Goal: Task Accomplishment & Management: Use online tool/utility

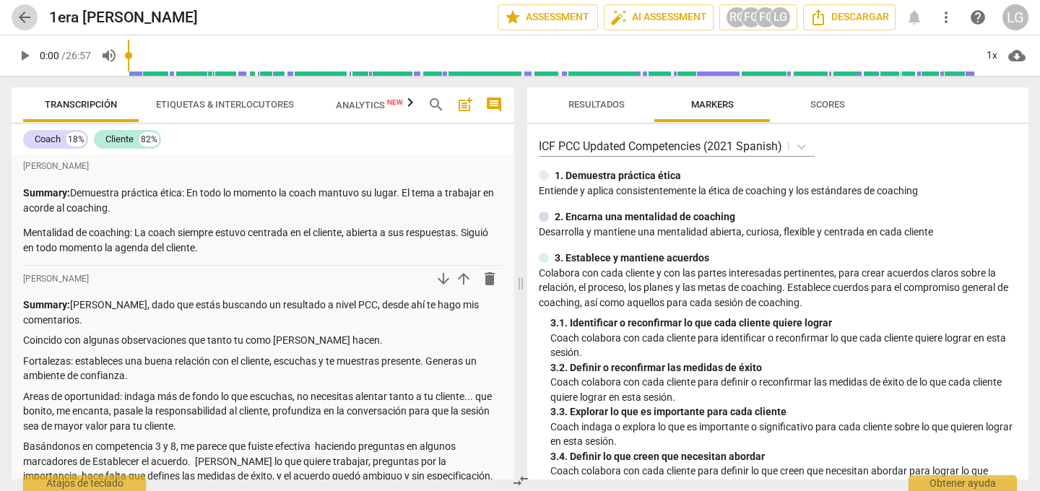
click at [25, 19] on span "arrow_back" at bounding box center [24, 17] width 17 height 17
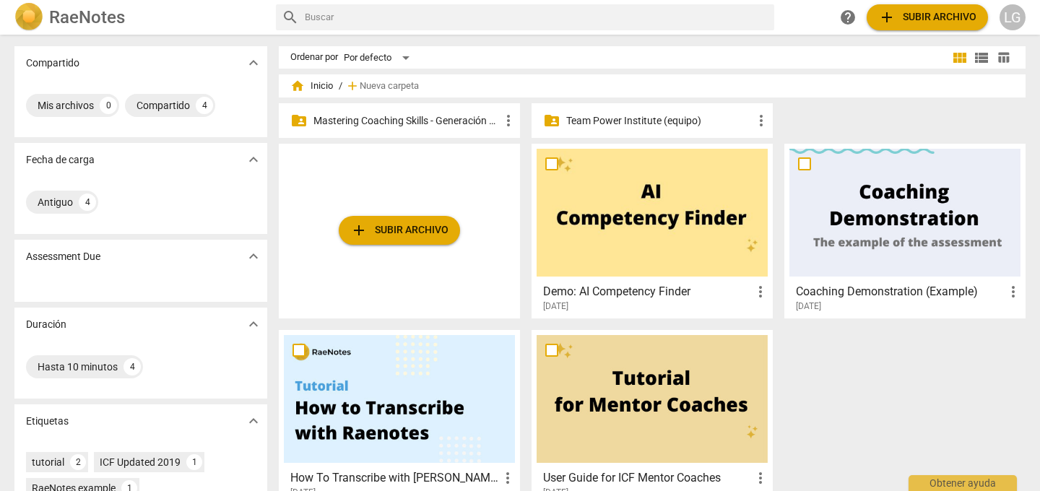
click at [367, 121] on p "Mastering Coaching Skills - Generación 31" at bounding box center [406, 120] width 186 height 15
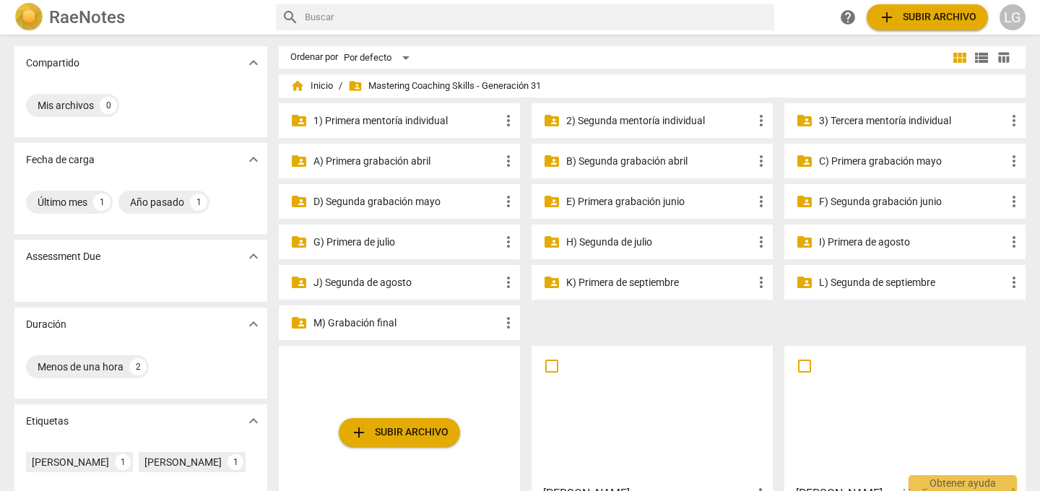
click at [378, 323] on p "M) Grabación final" at bounding box center [406, 322] width 186 height 15
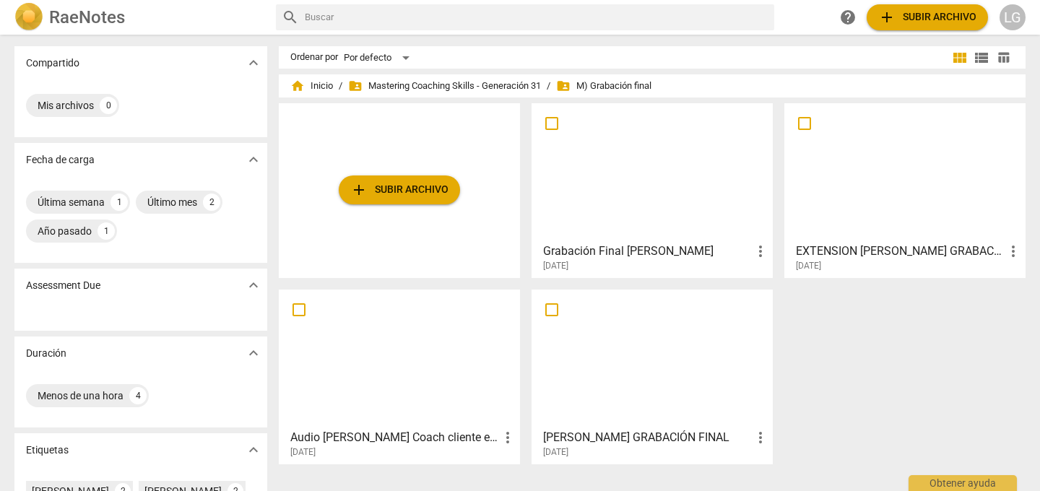
click at [624, 191] on div at bounding box center [651, 172] width 231 height 128
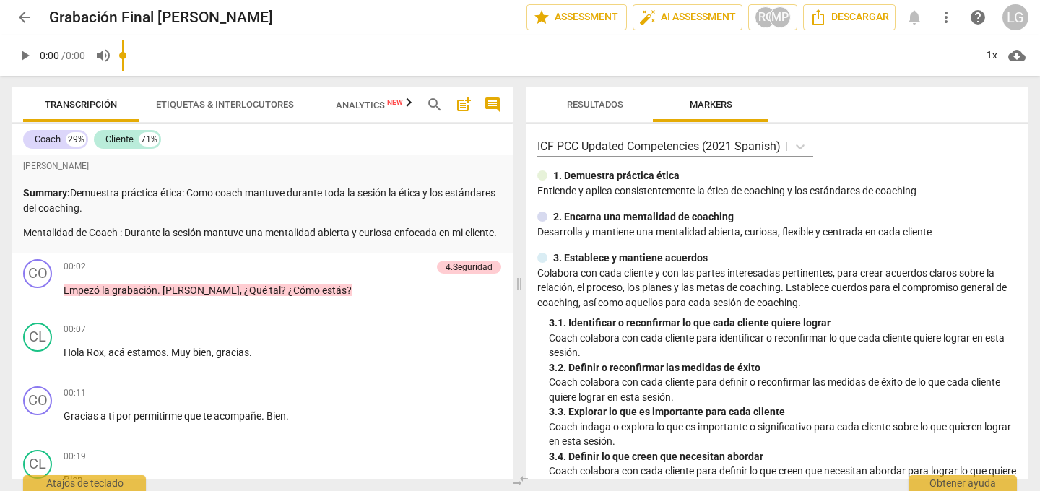
click at [341, 181] on div "[PERSON_NAME] Summary: Demuestra práctica ética: Como coach mantuve durante tod…" at bounding box center [262, 198] width 478 height 83
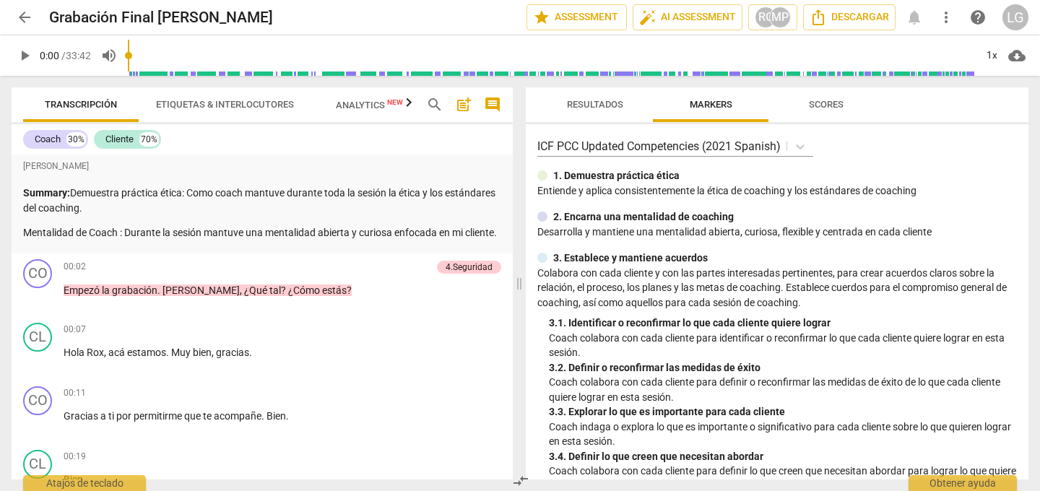
scroll to position [9, 0]
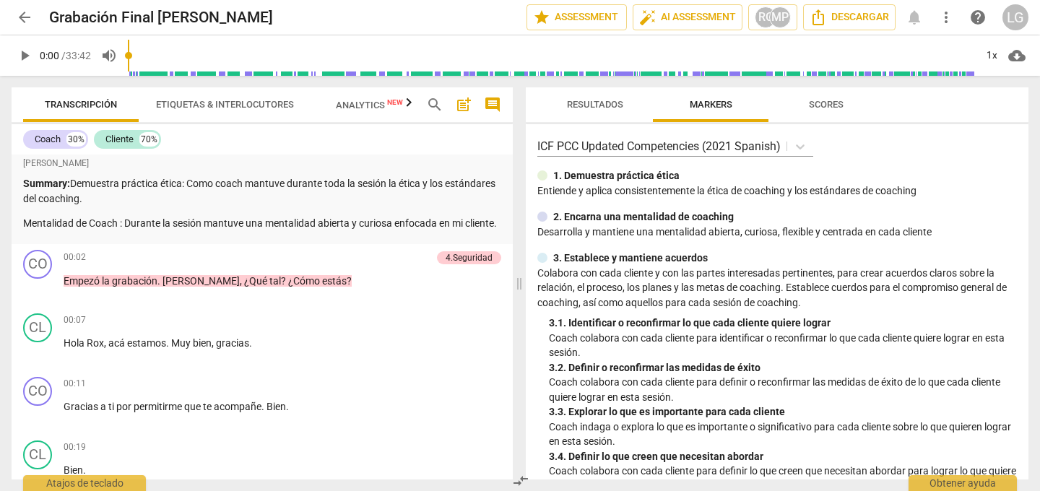
click at [22, 57] on span "play_arrow" at bounding box center [24, 55] width 17 height 17
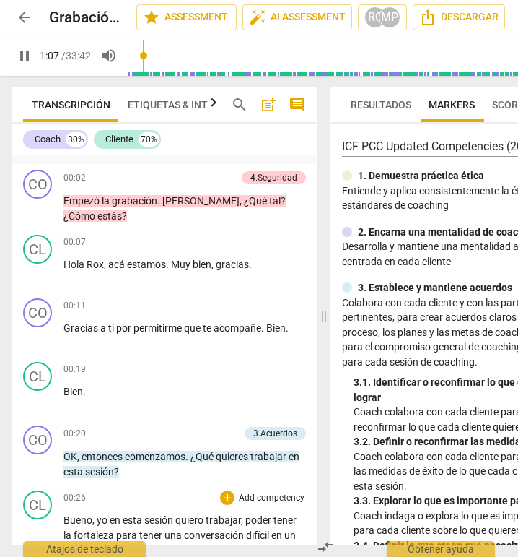
scroll to position [92, 0]
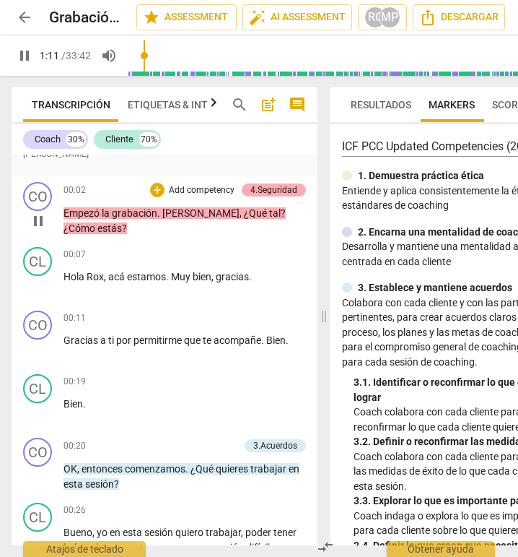
click at [266, 190] on div "4.Seguridad" at bounding box center [274, 189] width 47 height 13
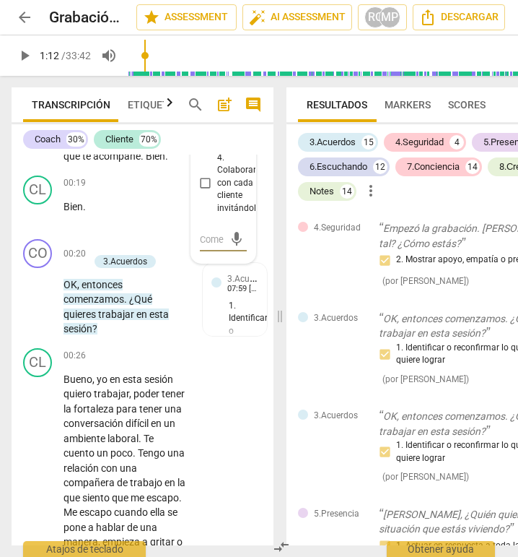
scroll to position [342, 0]
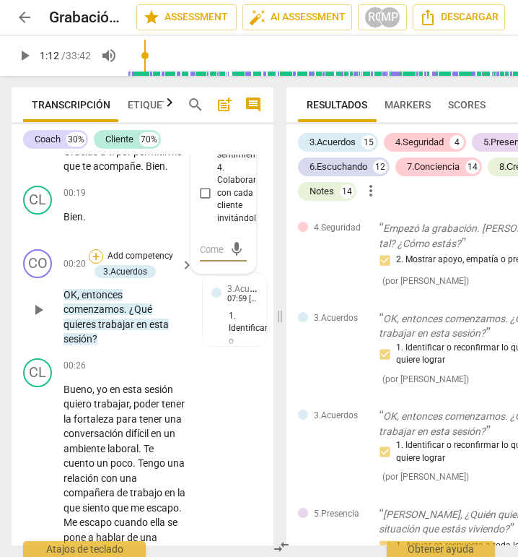
click at [97, 249] on div "+" at bounding box center [96, 256] width 14 height 14
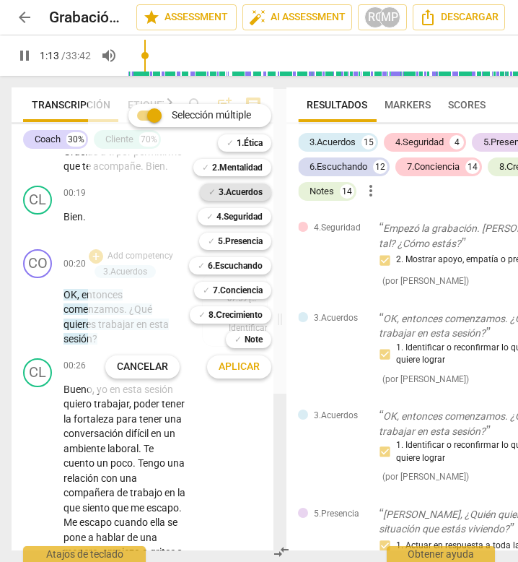
click at [250, 191] on b "3.Acuerdos" at bounding box center [241, 191] width 44 height 17
click at [238, 365] on span "Aplicar" at bounding box center [239, 367] width 41 height 14
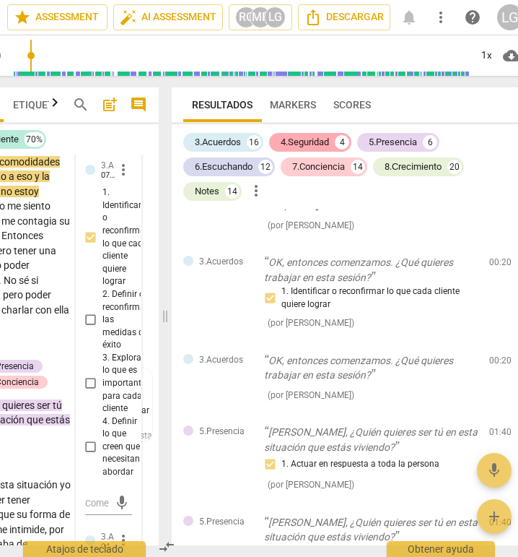
scroll to position [0, 131]
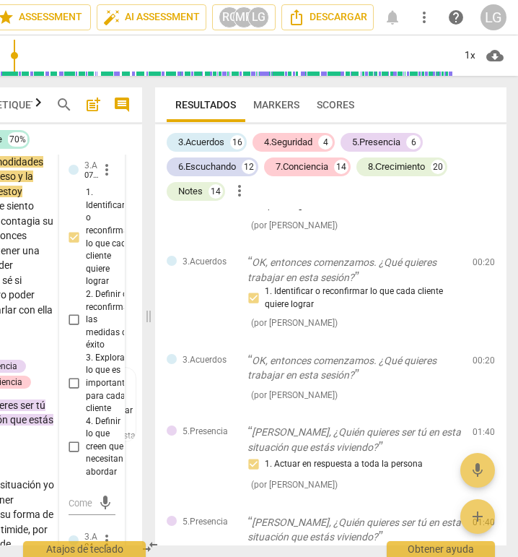
click at [489, 105] on div "Resultados Markers Scores" at bounding box center [331, 104] width 328 height 35
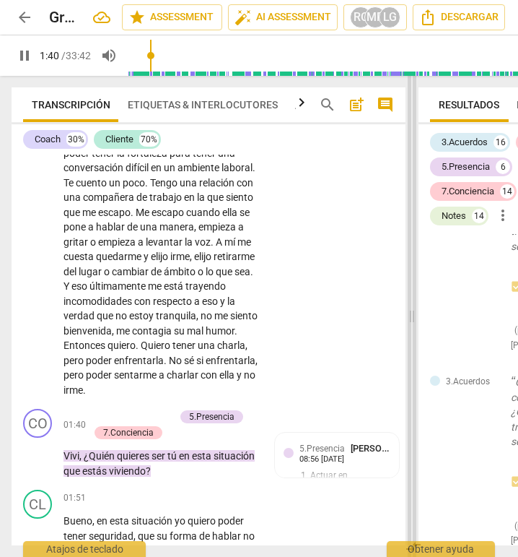
scroll to position [473, 0]
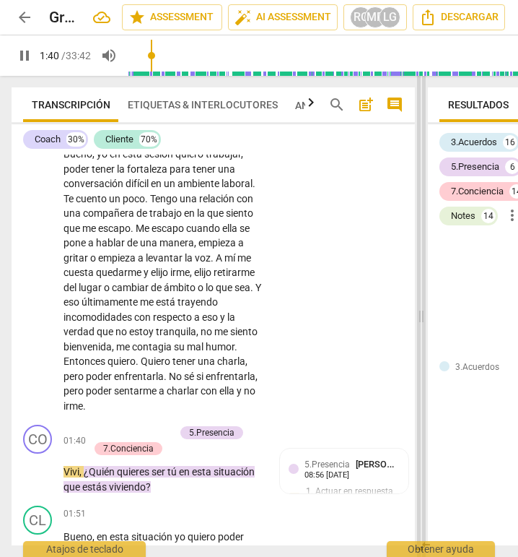
drag, startPoint x: 279, startPoint y: 315, endPoint x: 421, endPoint y: 322, distance: 142.4
click at [421, 322] on span at bounding box center [421, 316] width 9 height 481
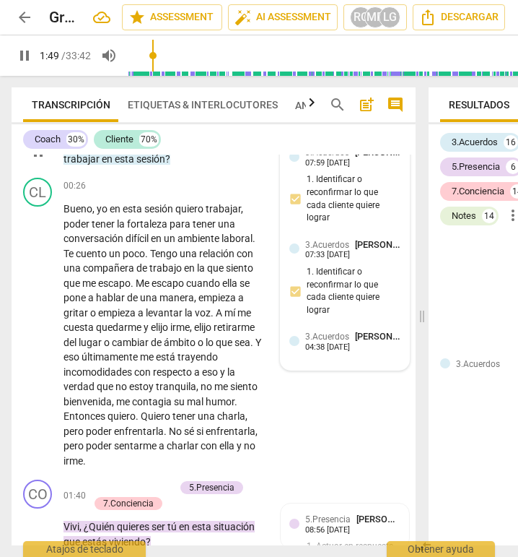
scroll to position [422, 0]
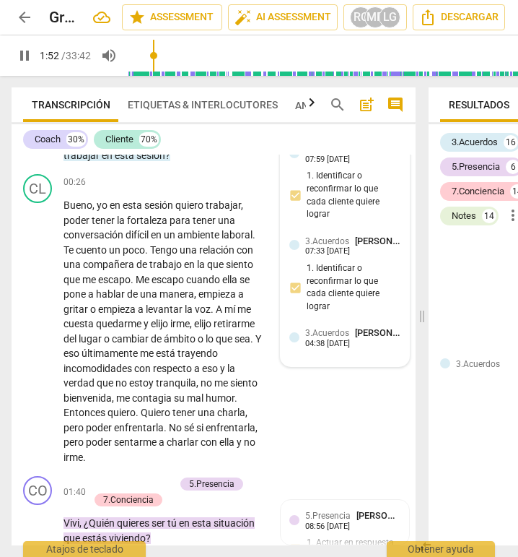
click at [388, 334] on span "[PERSON_NAME]" at bounding box center [389, 332] width 69 height 11
type input "112"
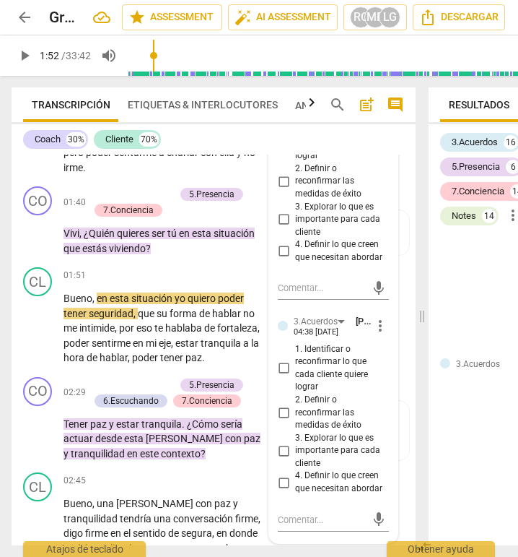
scroll to position [723, 0]
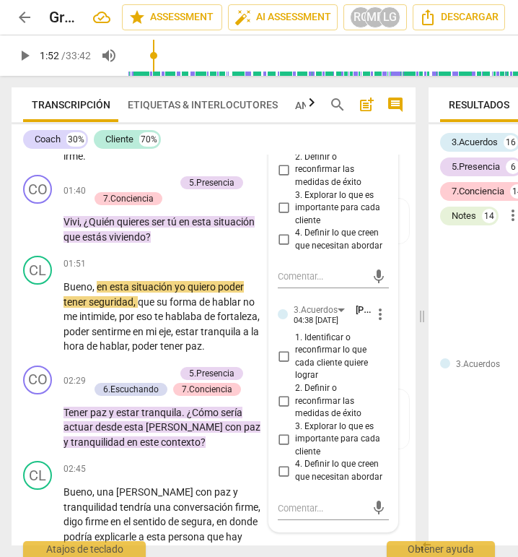
click at [282, 365] on input "1. Identificar o reconfirmar lo que cada cliente quiere lograr" at bounding box center [283, 356] width 23 height 17
checkbox input "true"
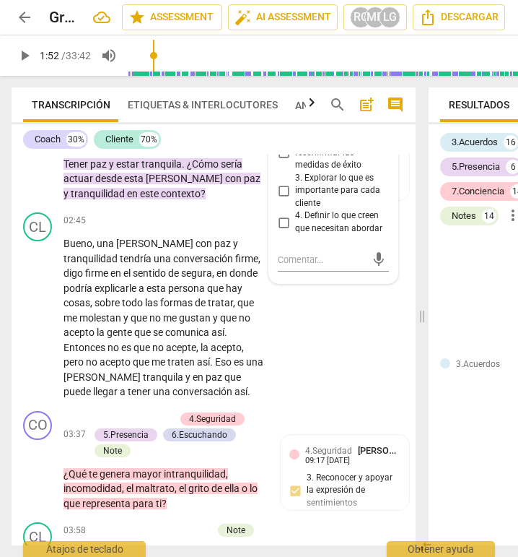
scroll to position [980, 0]
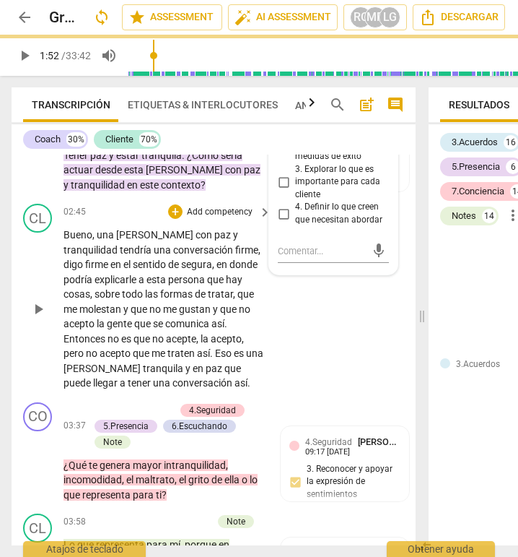
click at [318, 352] on div "CL play_arrow pause 02:45 + Add competency keyboard_arrow_right Bueno , una [PE…" at bounding box center [214, 297] width 404 height 199
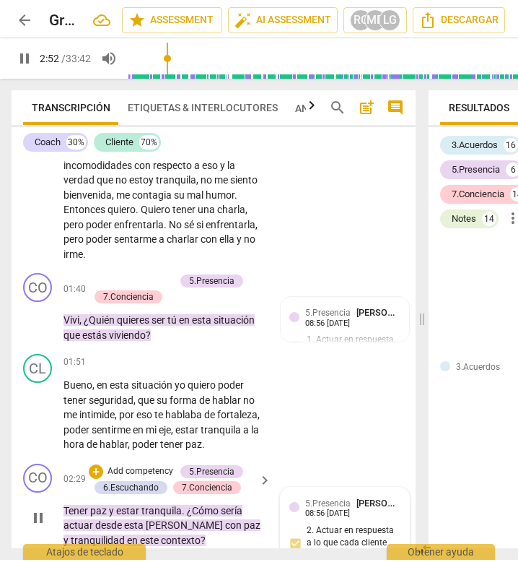
scroll to position [621, 0]
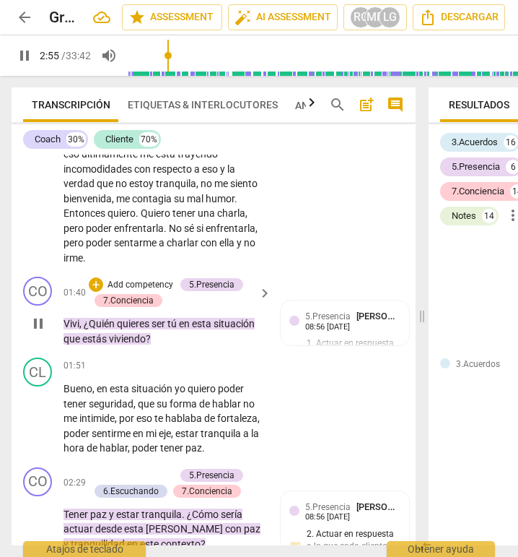
click at [154, 282] on p "Add competency" at bounding box center [140, 285] width 69 height 13
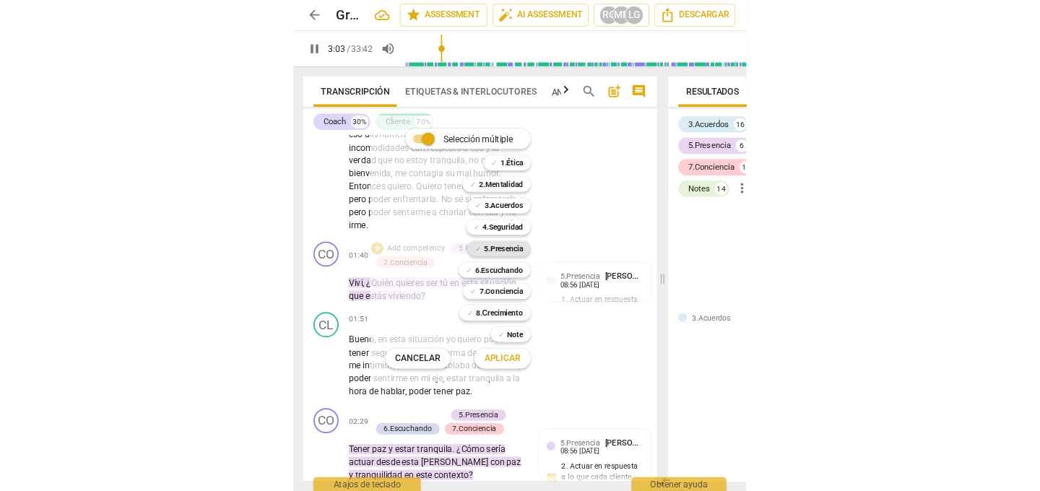
scroll to position [1098, 0]
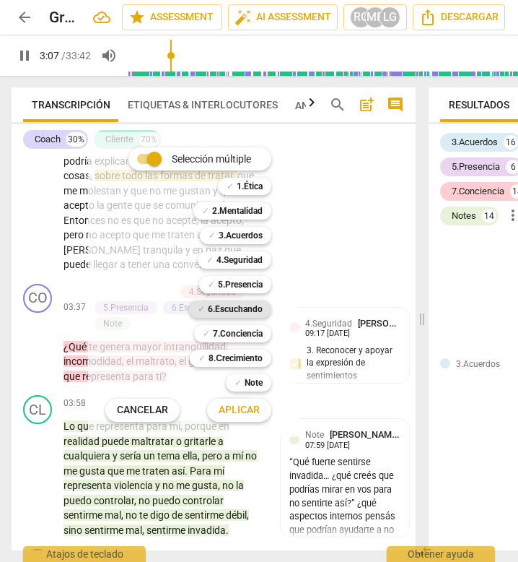
click at [236, 307] on b "6.Escuchando" at bounding box center [235, 308] width 55 height 17
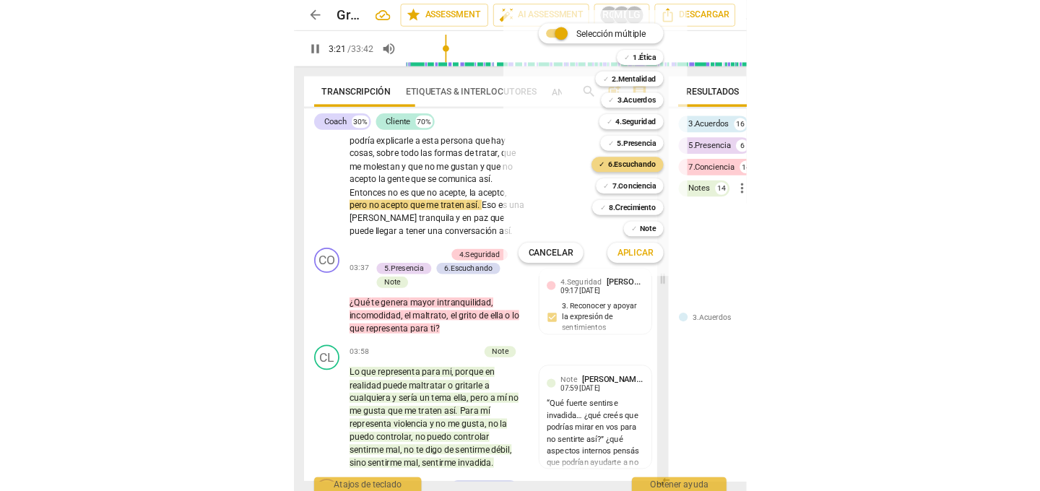
scroll to position [794, 0]
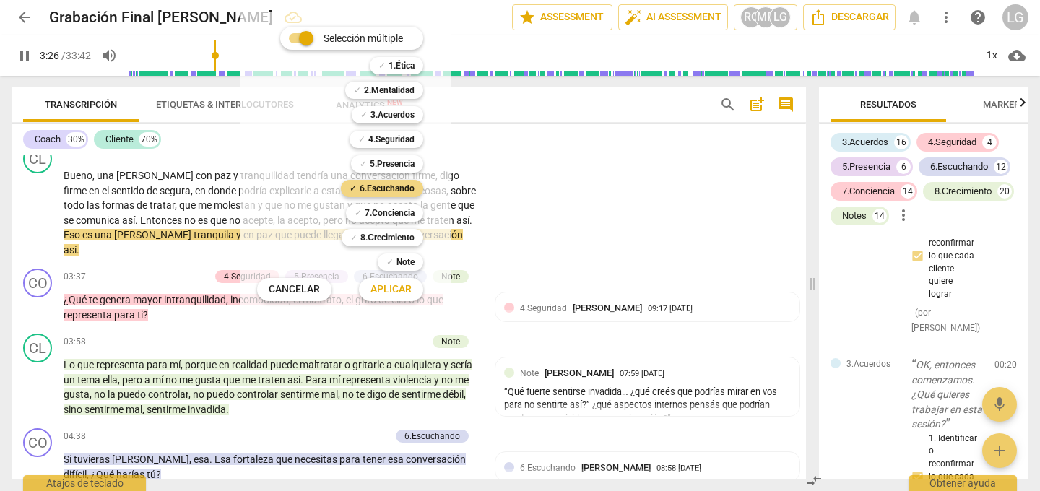
click at [300, 290] on span "Cancelar" at bounding box center [294, 289] width 51 height 14
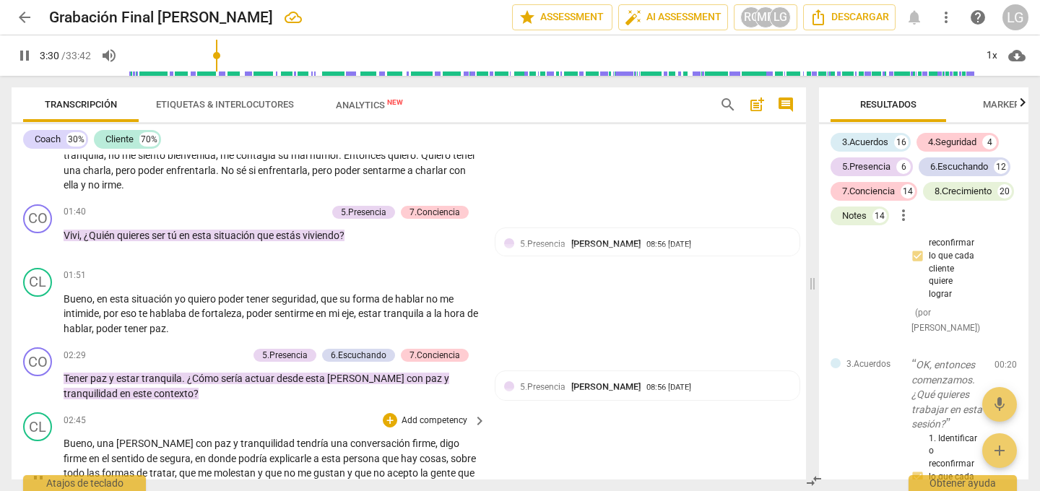
scroll to position [527, 0]
click at [250, 210] on div "+" at bounding box center [247, 211] width 14 height 14
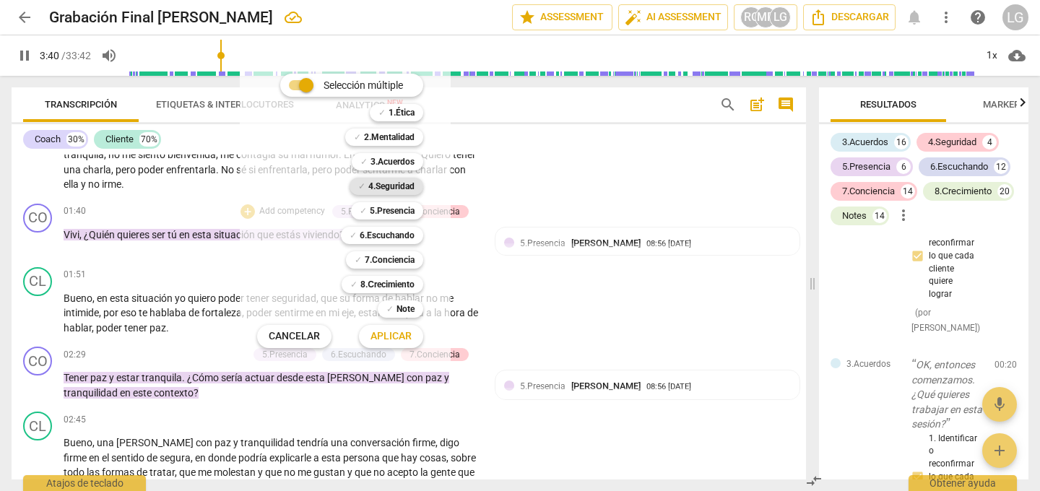
scroll to position [918, 0]
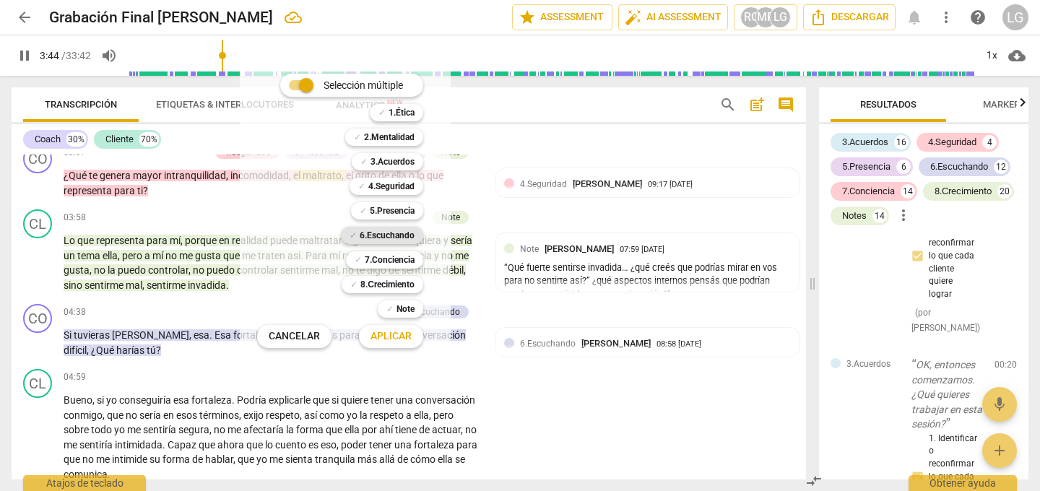
click at [392, 232] on b "6.Escuchando" at bounding box center [387, 235] width 55 height 17
click at [396, 338] on span "Aplicar" at bounding box center [390, 336] width 41 height 14
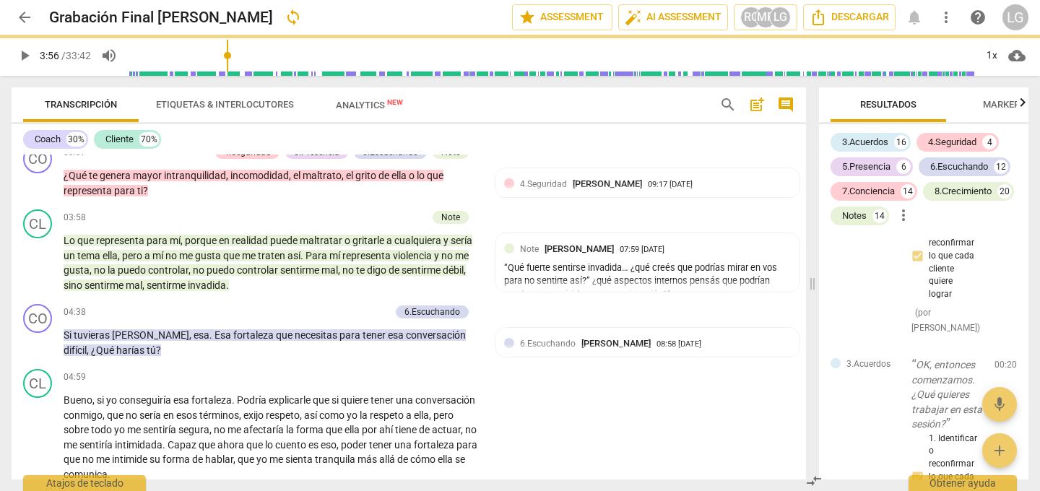
type input "236"
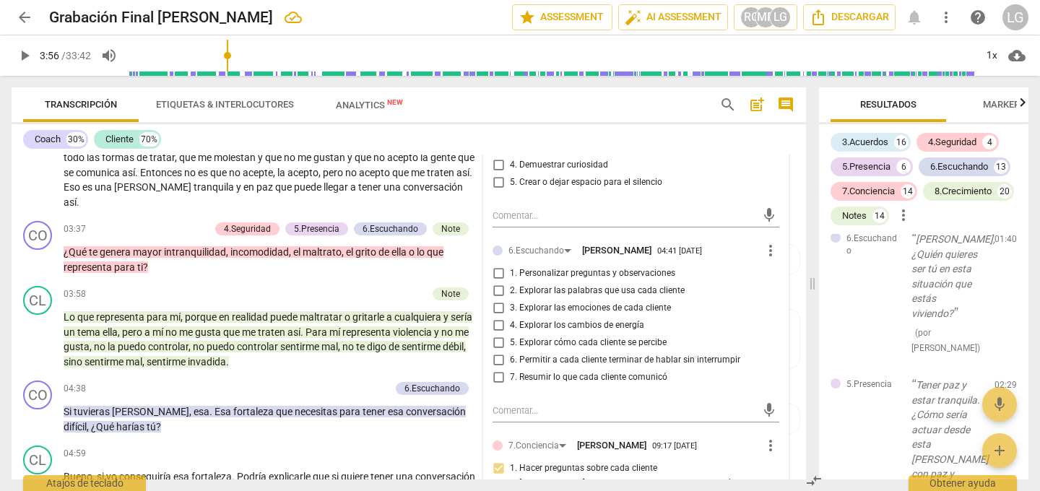
scroll to position [842, 0]
click at [497, 341] on input "5. Explorar cómo cada cliente se percibe" at bounding box center [498, 342] width 23 height 17
checkbox input "true"
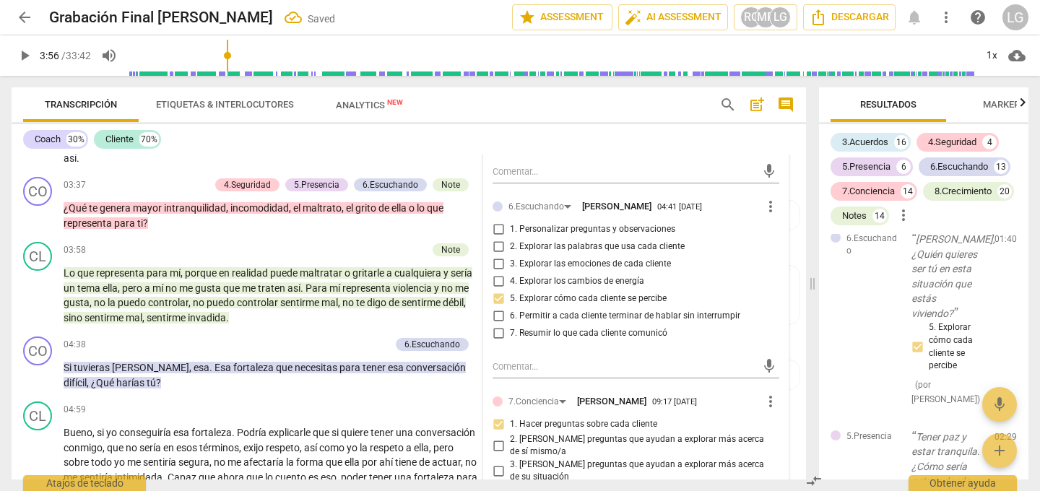
scroll to position [892, 0]
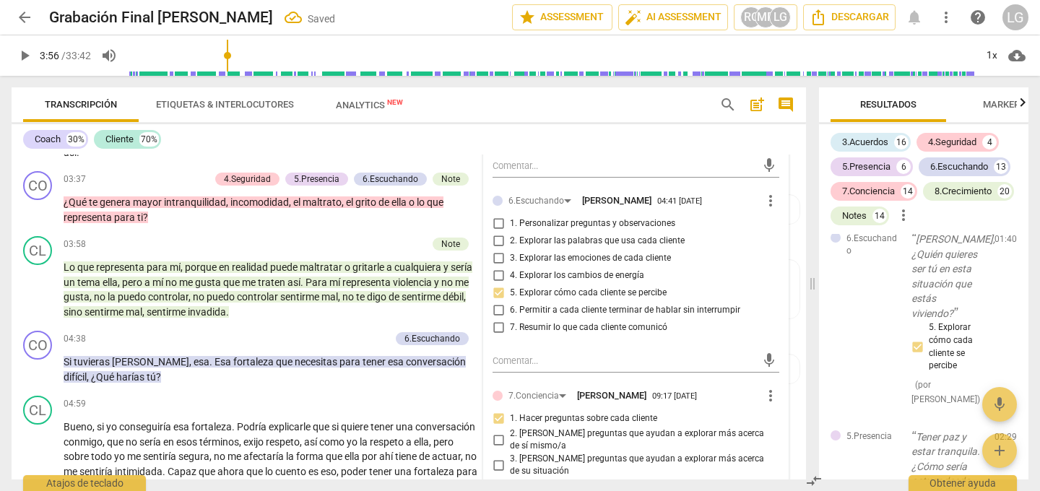
click at [651, 384] on div "5.Presencia [PERSON_NAME] 08:56 [DATE] more_vert 1. Actuar en respuesta a toda …" at bounding box center [636, 241] width 304 height 757
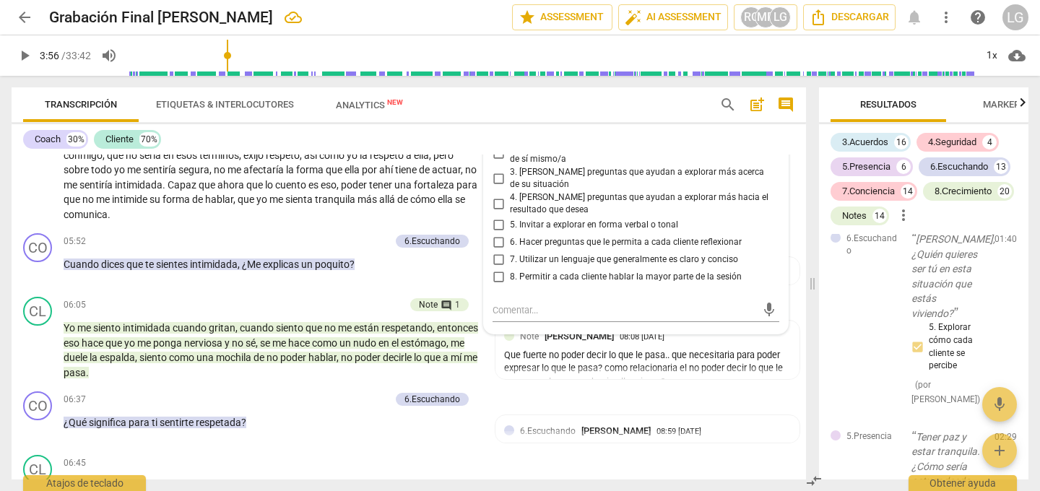
scroll to position [1219, 0]
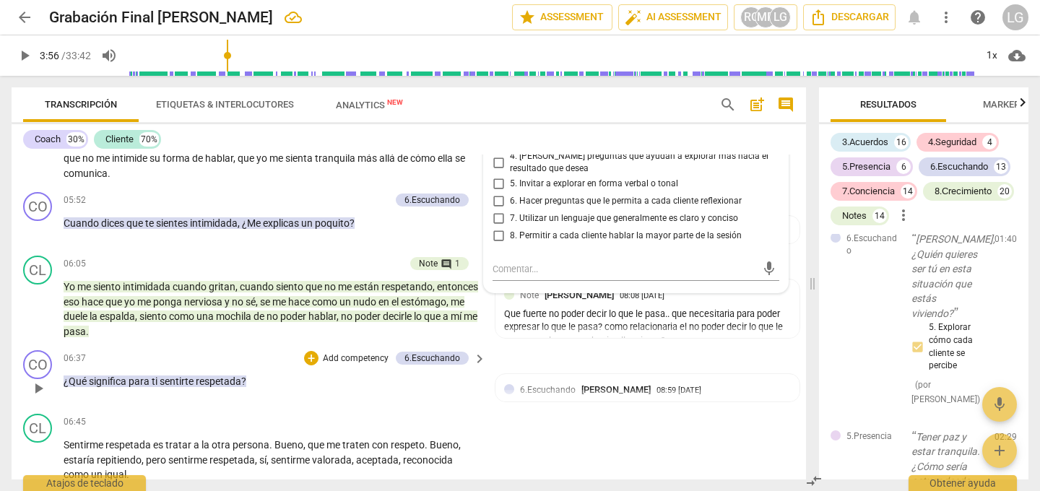
click at [762, 349] on div "CO play_arrow pause 06:37 + Add competency 6.Escuchando keyboard_arrow_right ¿Q…" at bounding box center [409, 376] width 794 height 64
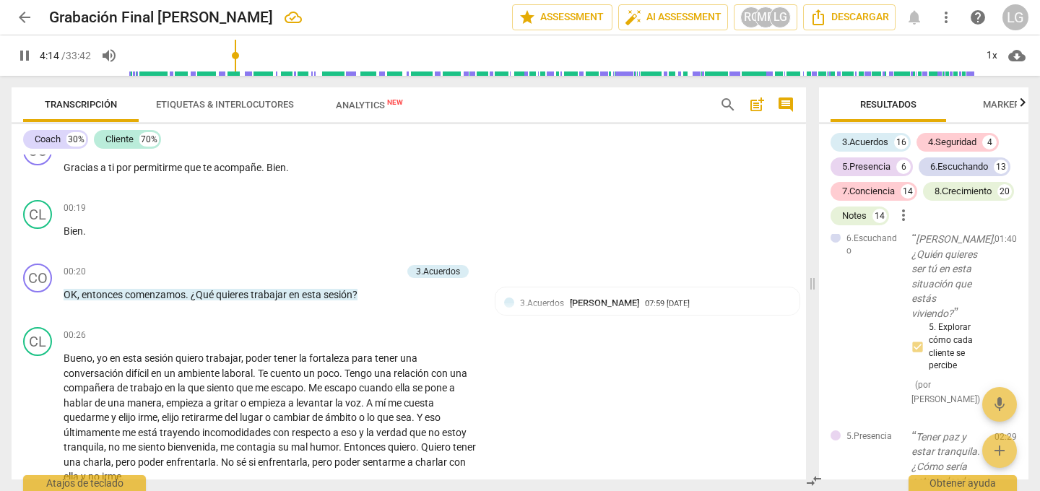
scroll to position [233, 0]
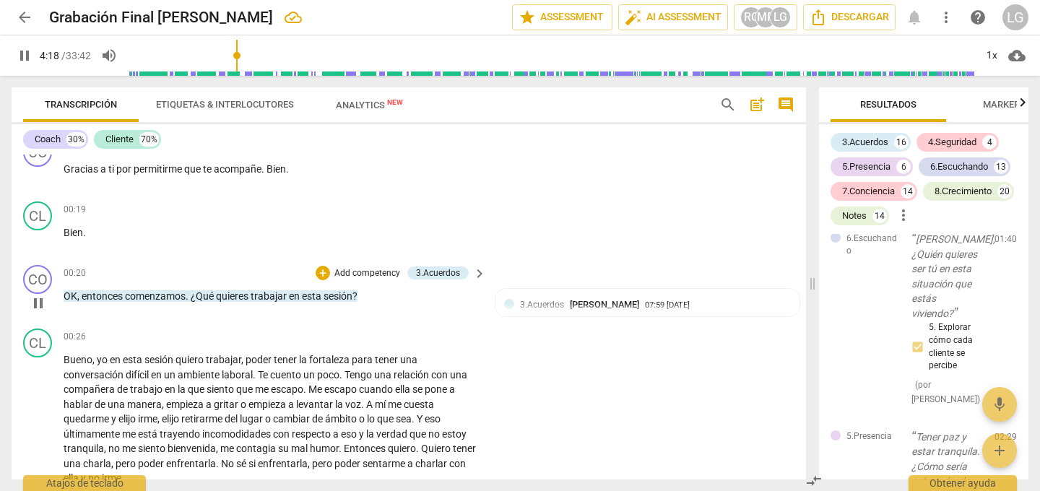
click at [105, 295] on span "entonces" at bounding box center [103, 296] width 43 height 12
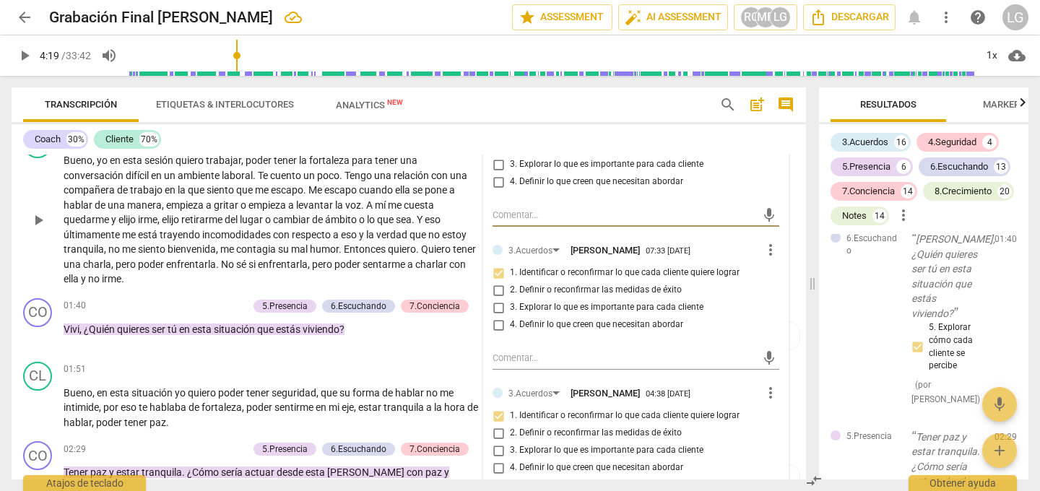
scroll to position [440, 0]
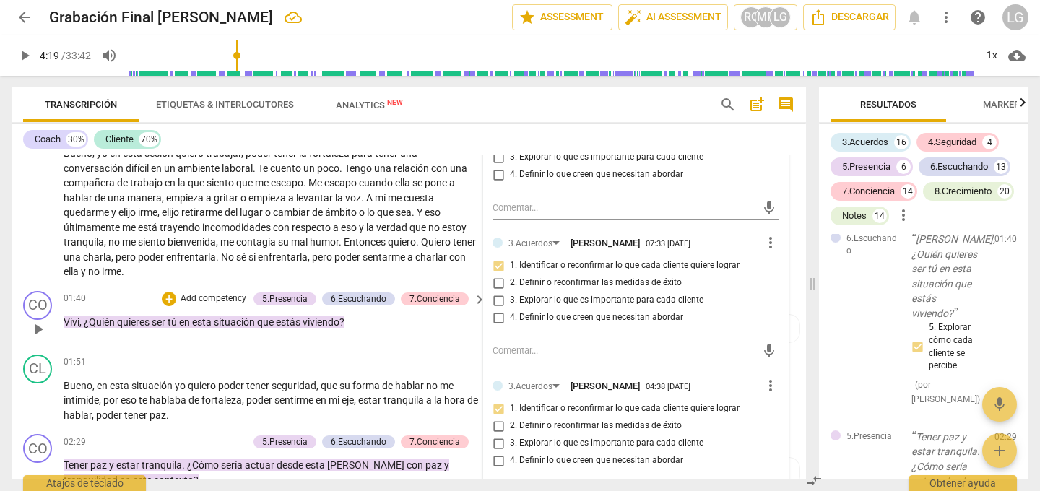
click at [69, 321] on span "Vivi" at bounding box center [72, 322] width 16 height 12
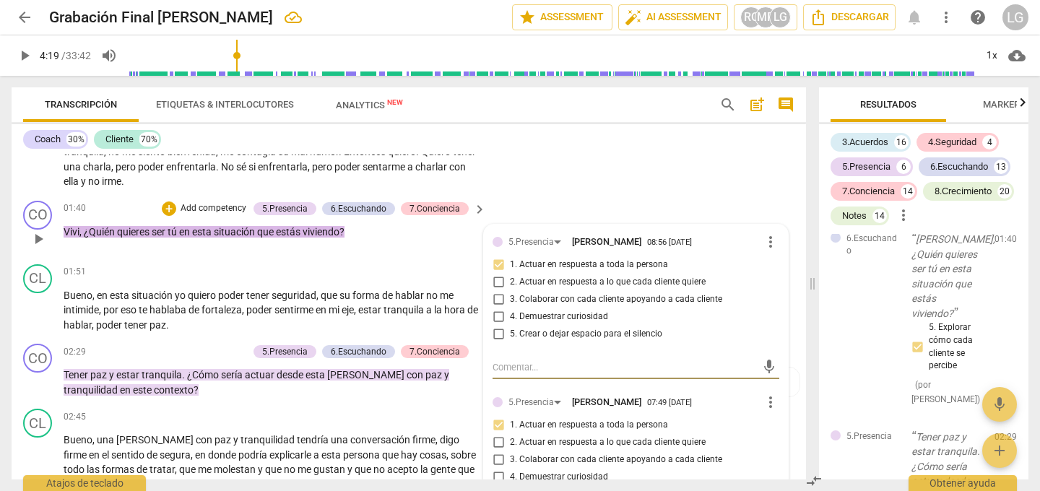
scroll to position [558, 0]
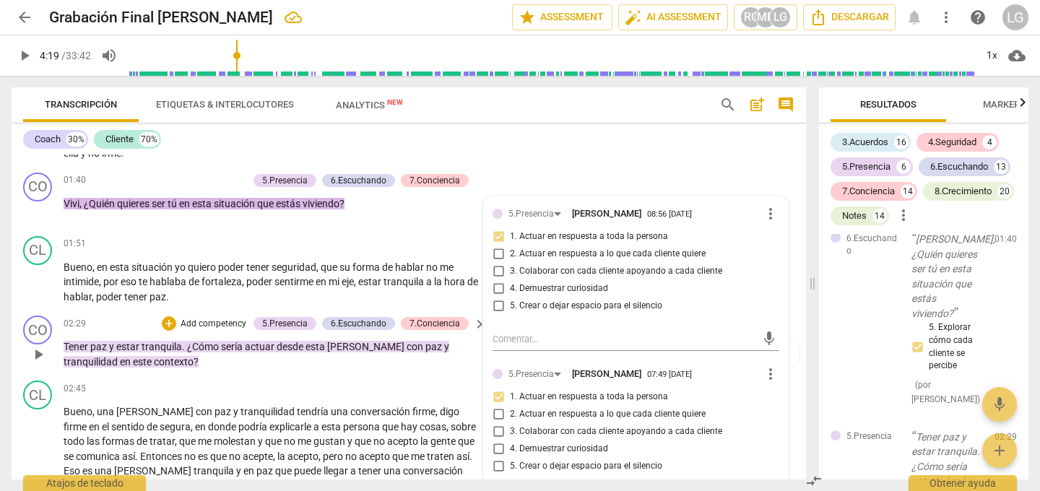
click at [110, 345] on span "y" at bounding box center [112, 347] width 7 height 12
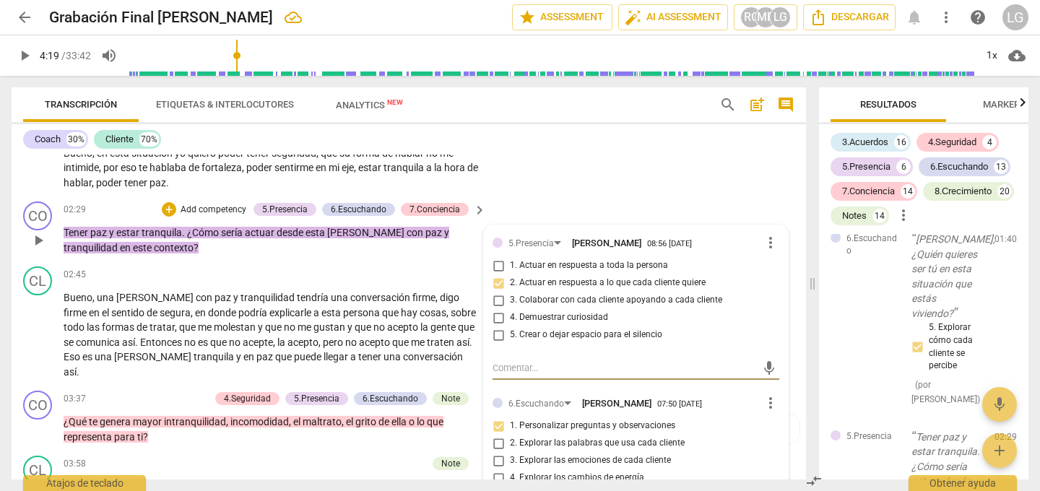
scroll to position [666, 0]
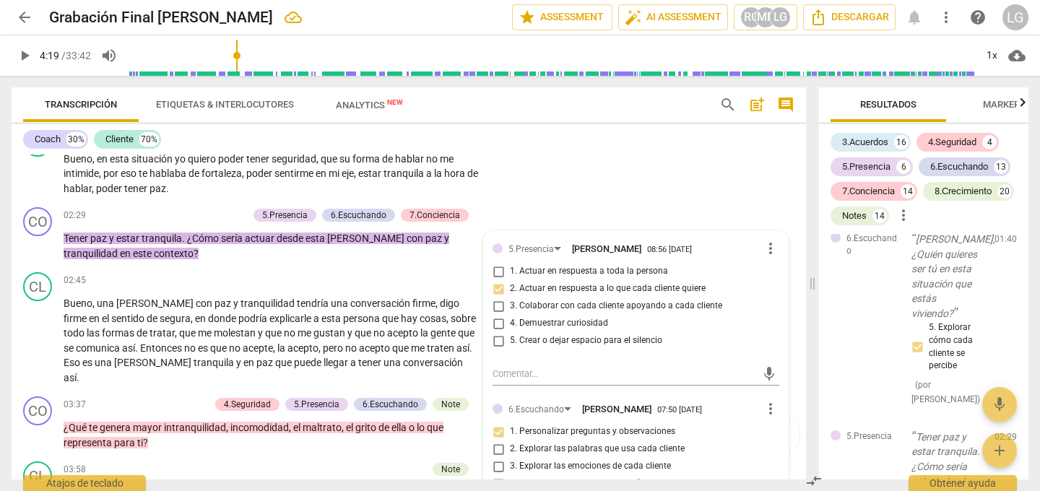
click at [214, 214] on p "Add competency" at bounding box center [213, 215] width 69 height 13
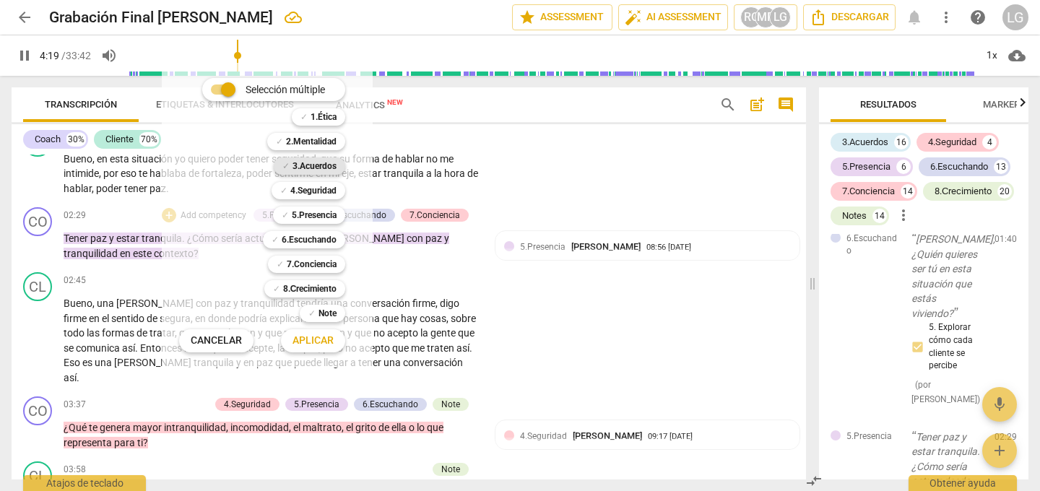
scroll to position [1013, 0]
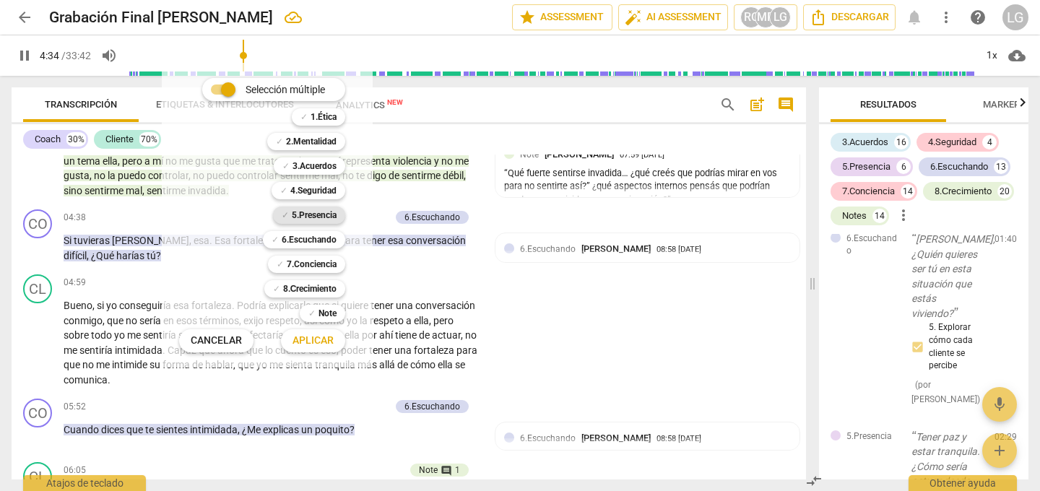
click at [302, 216] on b "5.Presencia" at bounding box center [314, 214] width 45 height 17
click at [312, 341] on span "Aplicar" at bounding box center [312, 341] width 41 height 14
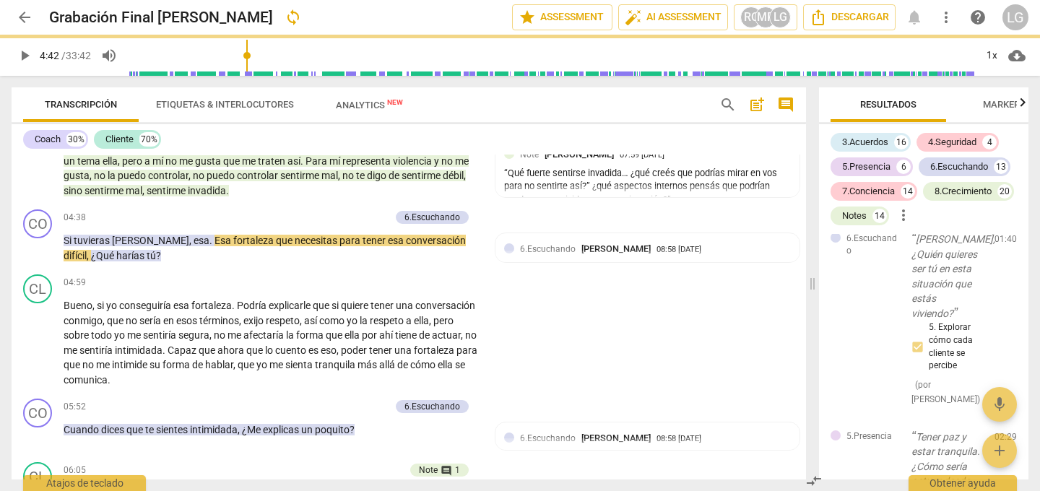
type input "282"
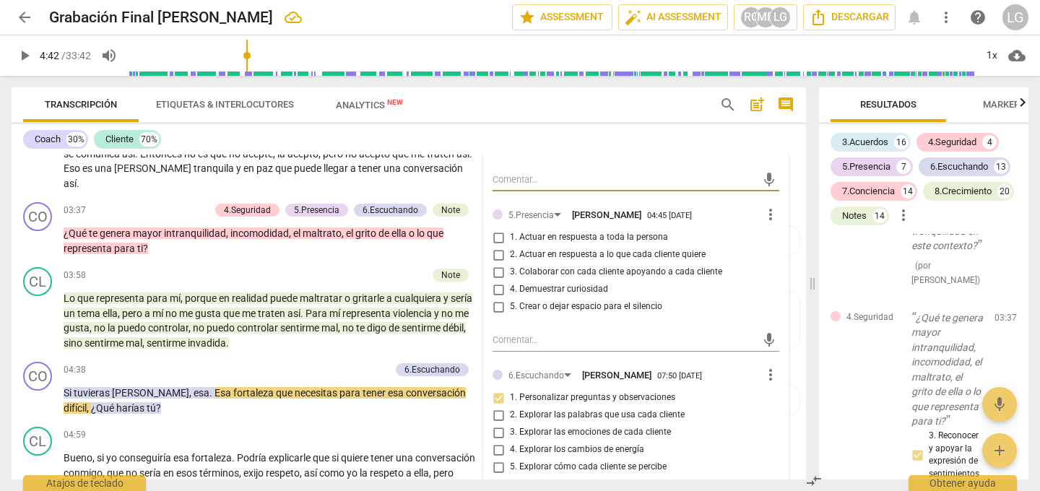
scroll to position [858, 0]
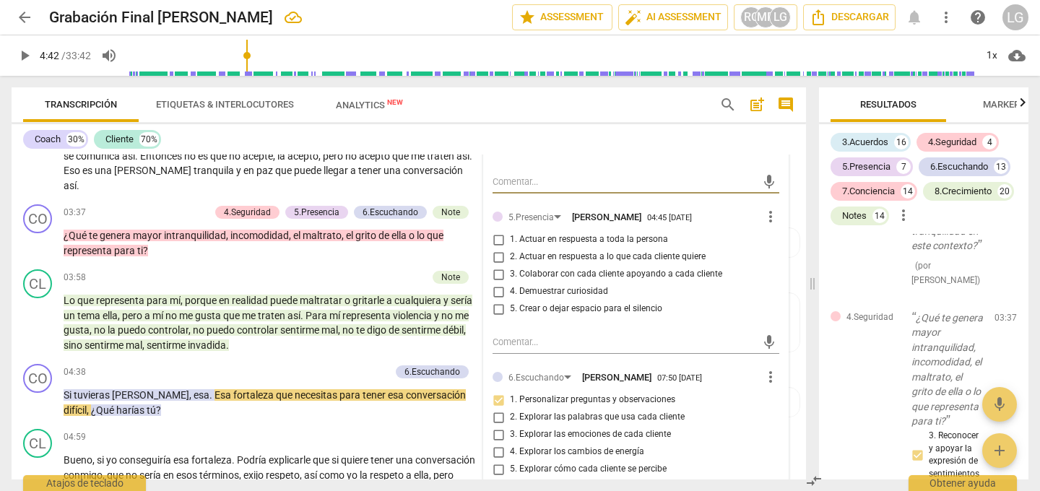
click at [496, 289] on input "4. Demuestrar curiosidad" at bounding box center [498, 291] width 23 height 17
checkbox input "true"
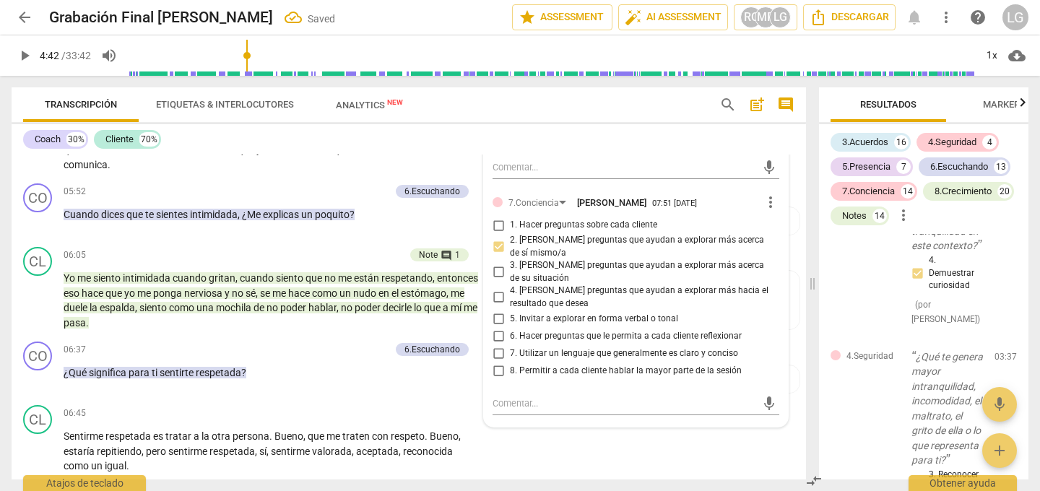
scroll to position [1234, 0]
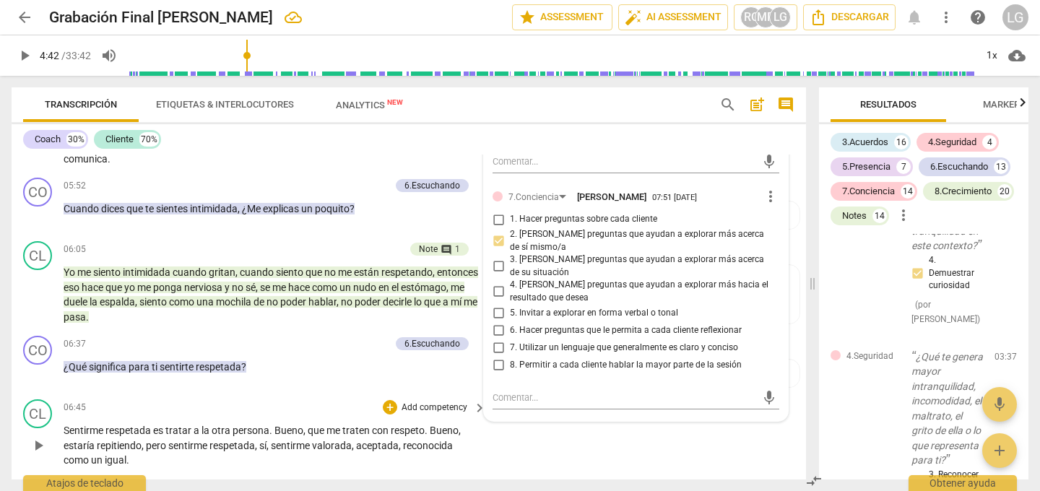
click at [542, 453] on div "CL play_arrow pause 06:45 + Add competency keyboard_arrow_right Sentirme respet…" at bounding box center [409, 433] width 794 height 80
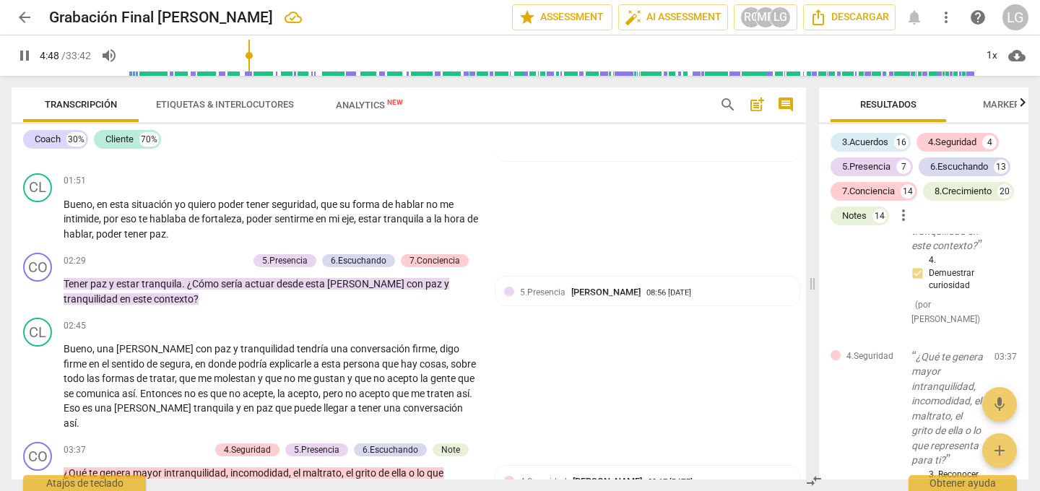
scroll to position [620, 0]
click at [182, 282] on span "." at bounding box center [184, 285] width 5 height 12
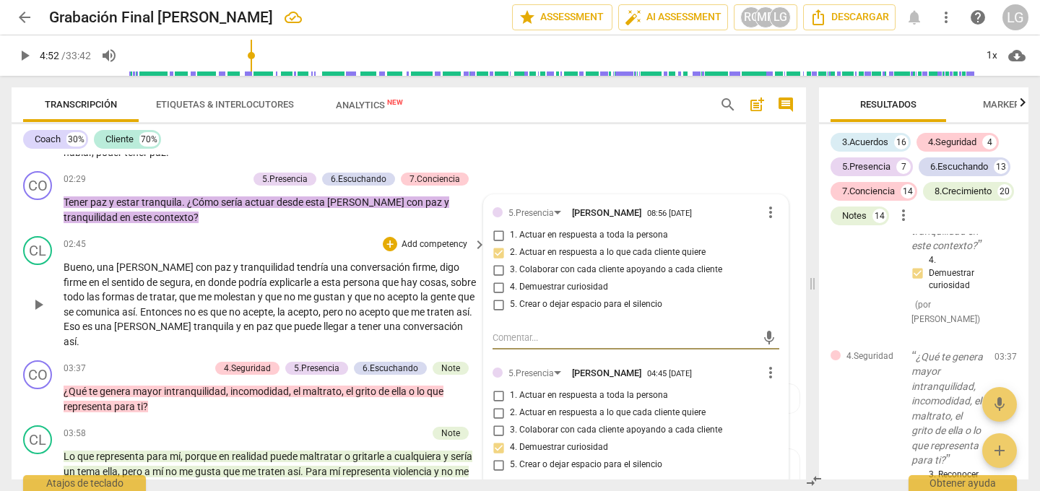
scroll to position [705, 0]
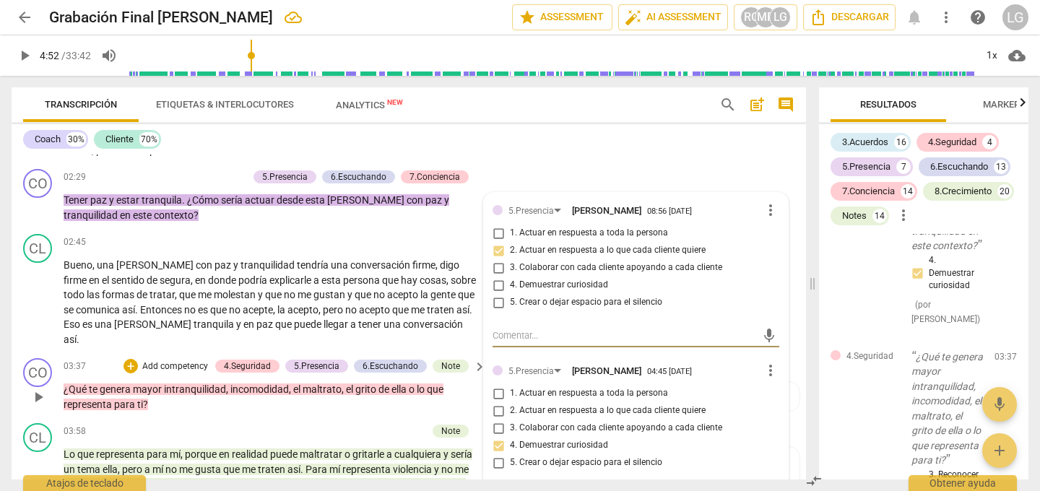
click at [70, 383] on span "¿Qué" at bounding box center [76, 389] width 25 height 12
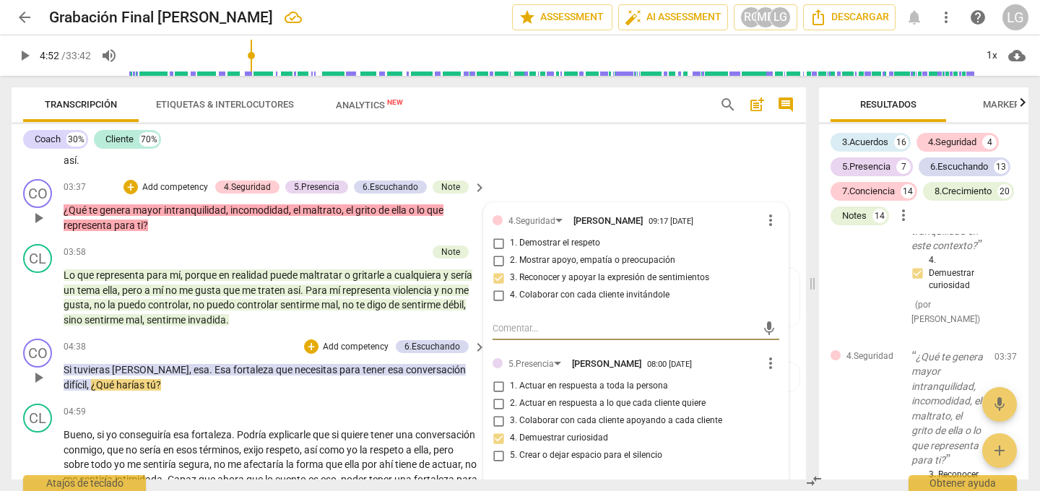
scroll to position [886, 0]
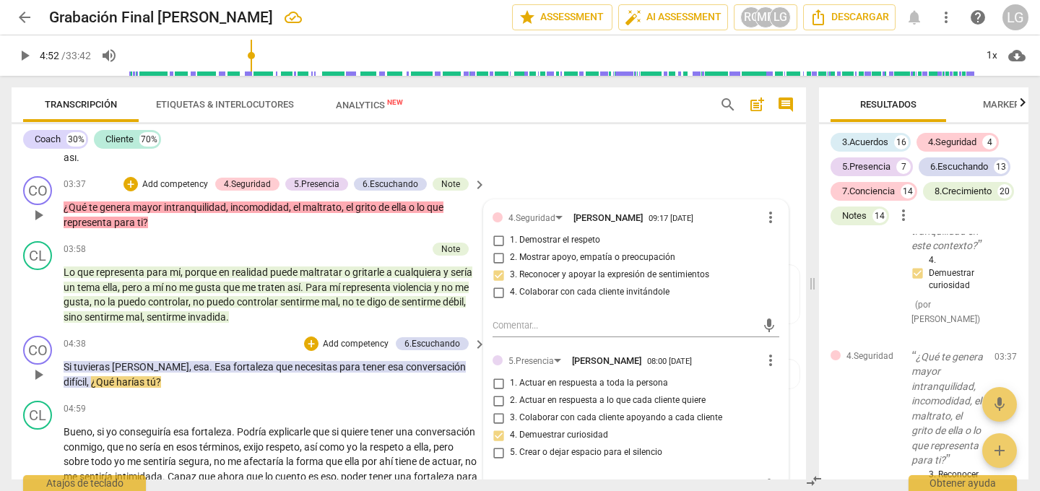
click at [74, 361] on span "Si" at bounding box center [69, 367] width 10 height 12
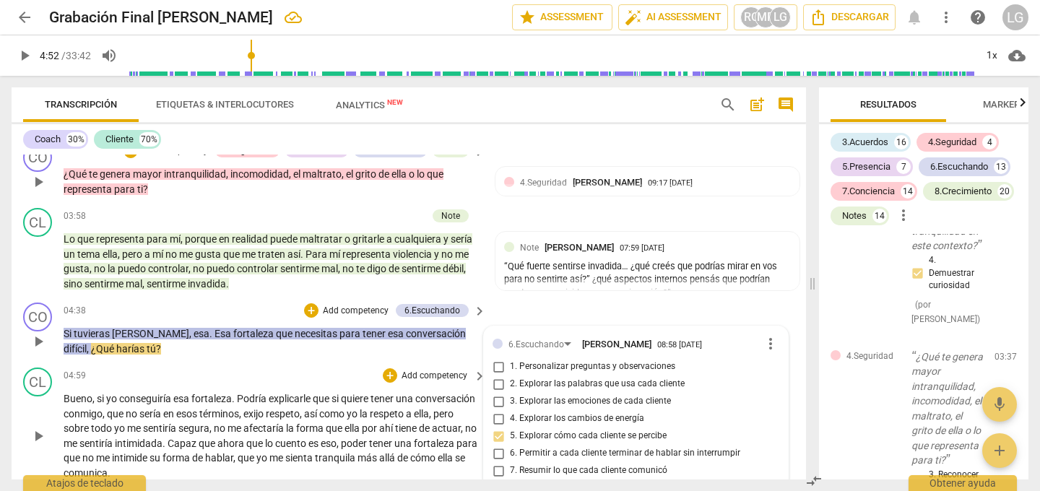
scroll to position [919, 0]
click at [327, 305] on p "Add competency" at bounding box center [355, 311] width 69 height 13
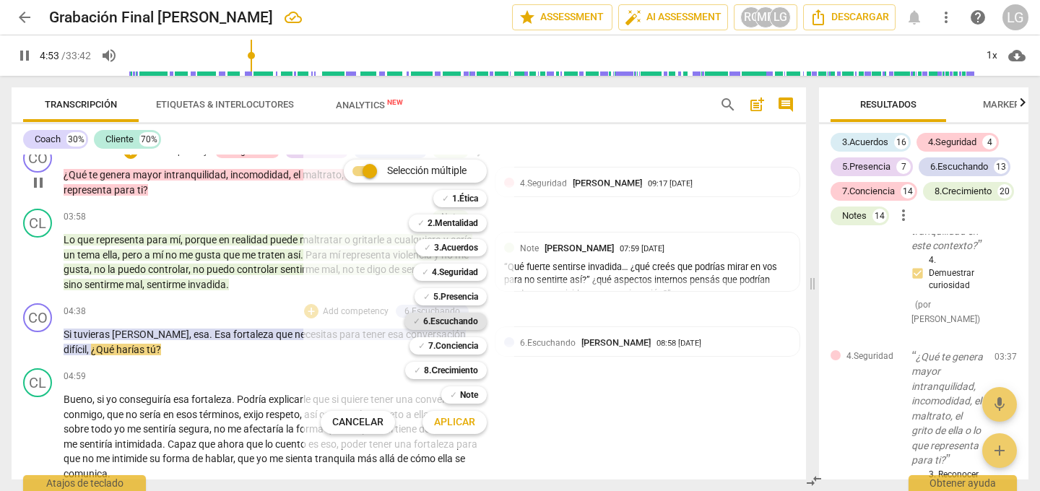
click at [432, 318] on b "6.Escuchando" at bounding box center [450, 321] width 55 height 17
click at [453, 420] on span "Aplicar" at bounding box center [454, 422] width 41 height 14
type input "297"
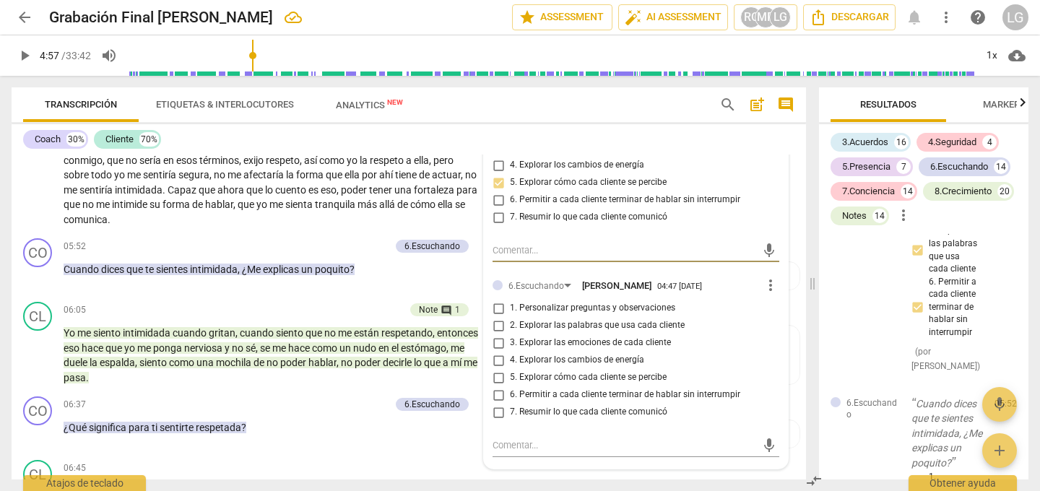
scroll to position [1174, 0]
click at [496, 368] on input "5. Explorar cómo cada cliente se percibe" at bounding box center [498, 376] width 23 height 17
checkbox input "true"
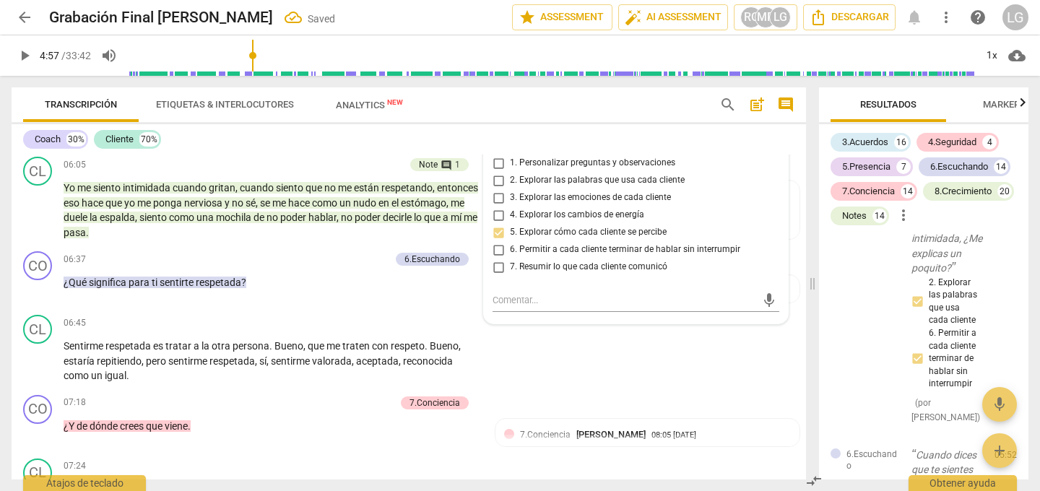
scroll to position [1321, 0]
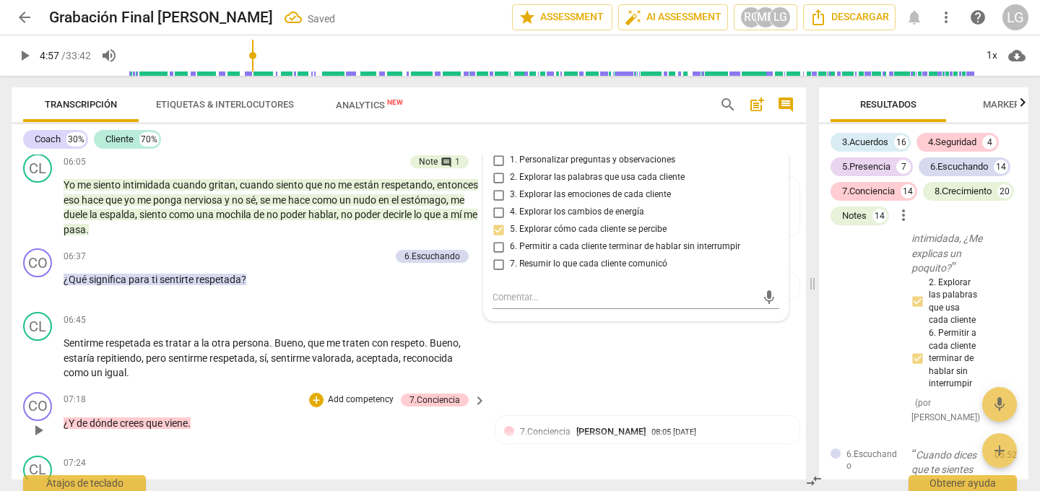
click at [536, 386] on div "CO play_arrow pause 07:18 + Add competency 7.Conciencia keyboard_arrow_right ¿Y…" at bounding box center [409, 418] width 794 height 64
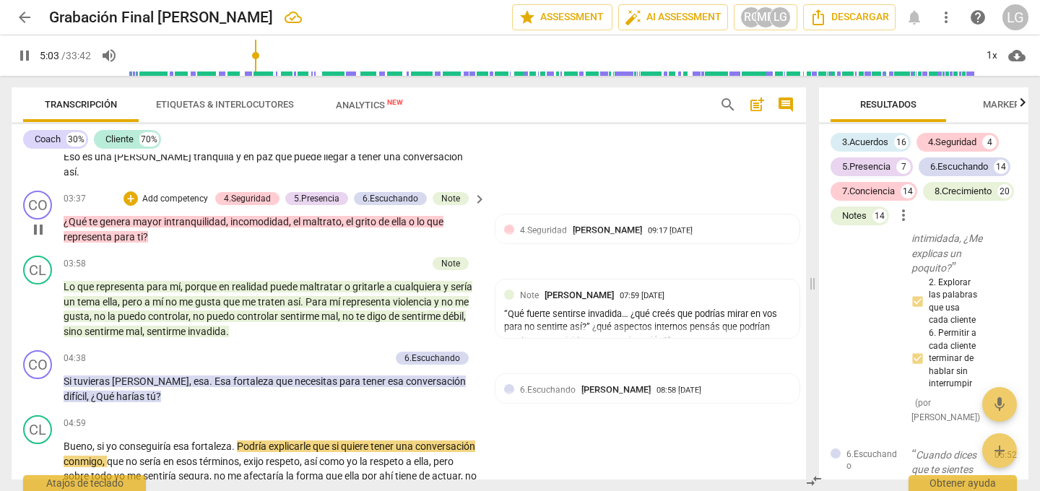
scroll to position [871, 0]
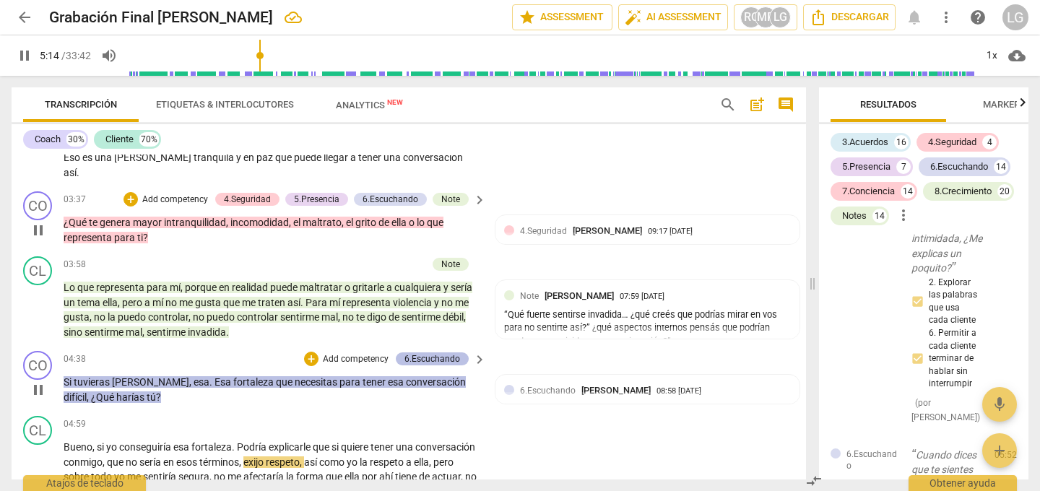
click at [415, 352] on div "6.Escuchando" at bounding box center [432, 358] width 56 height 13
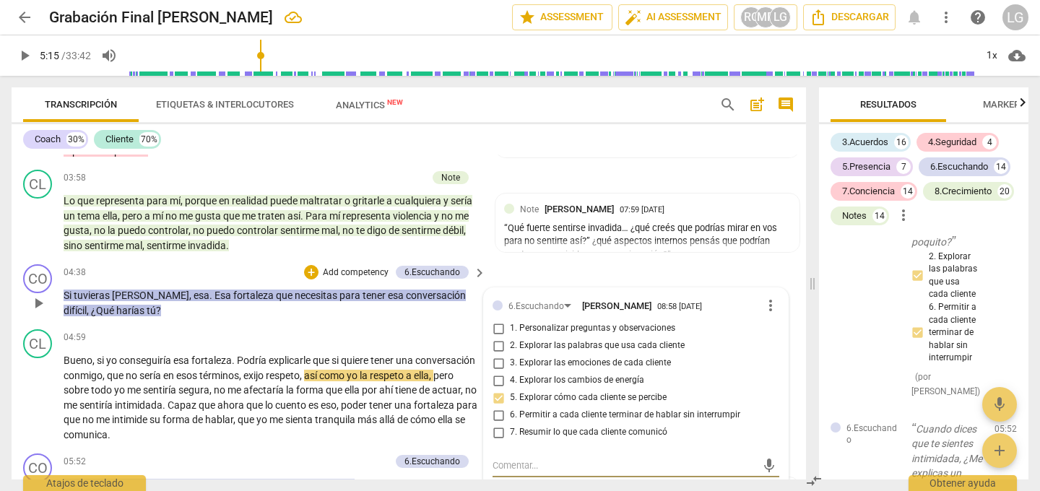
scroll to position [978, 0]
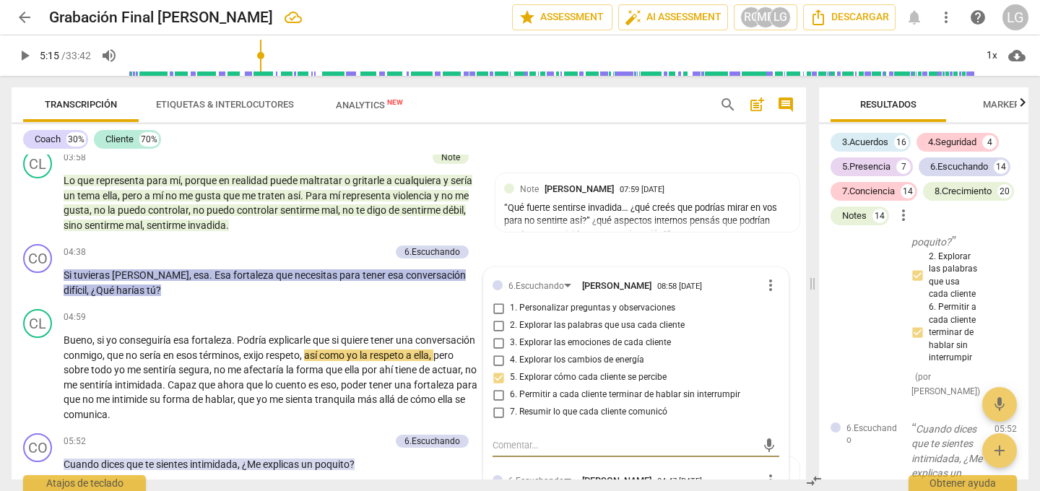
click at [87, 269] on span "tuvieras" at bounding box center [93, 275] width 38 height 12
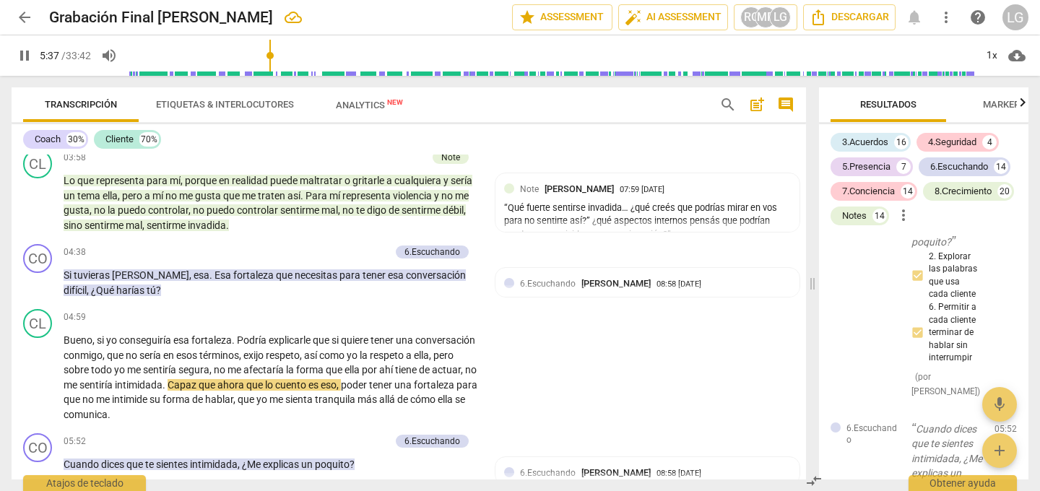
click at [356, 246] on p "Add competency" at bounding box center [355, 252] width 69 height 13
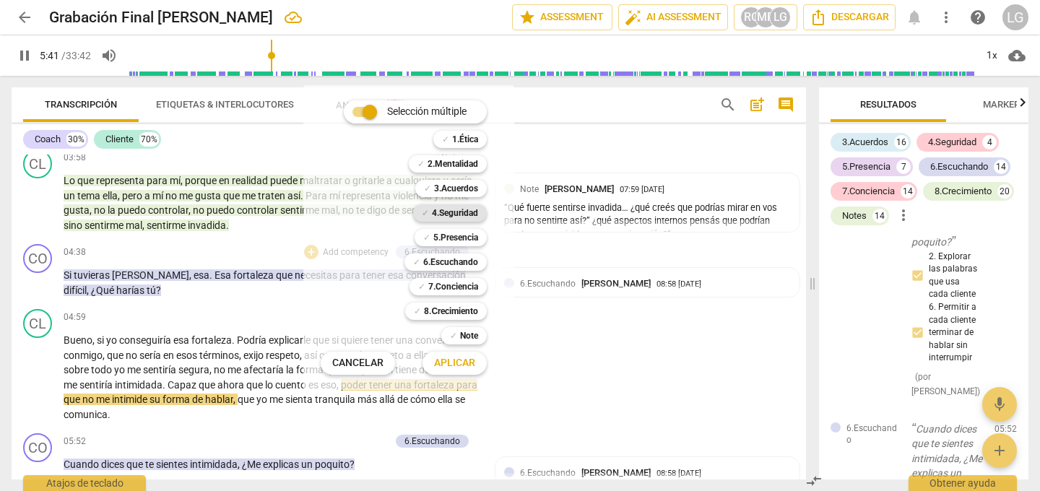
click at [460, 213] on b "4.Seguridad" at bounding box center [455, 212] width 46 height 17
click at [459, 366] on span "Aplicar" at bounding box center [454, 363] width 41 height 14
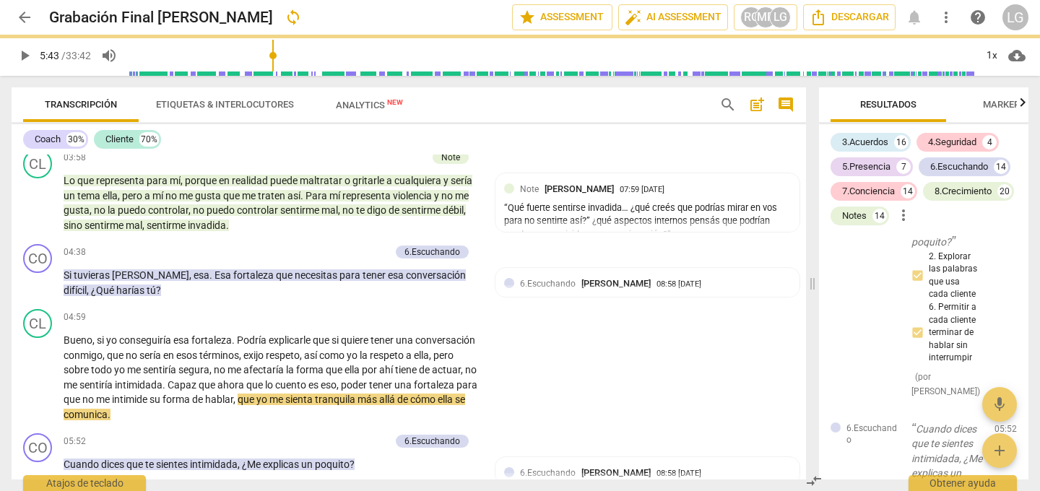
type input "344"
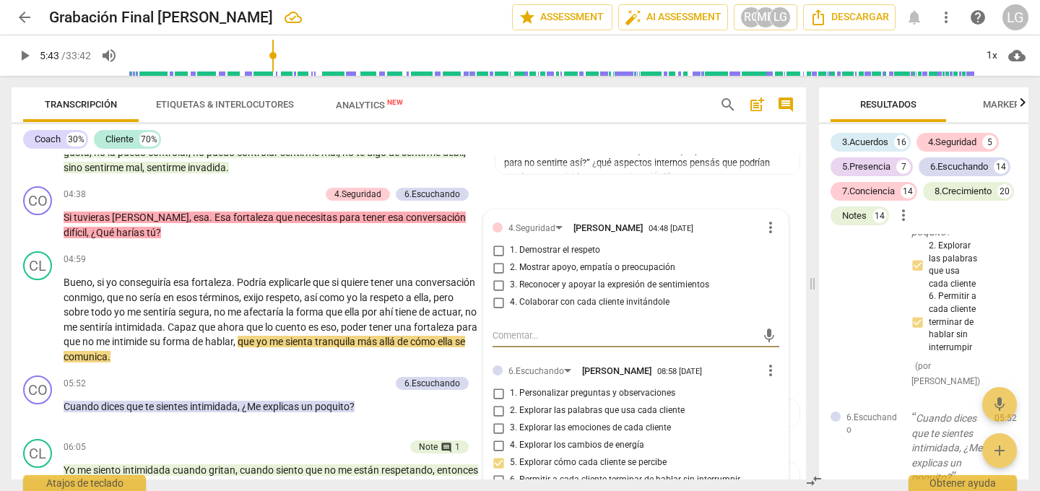
scroll to position [1034, 0]
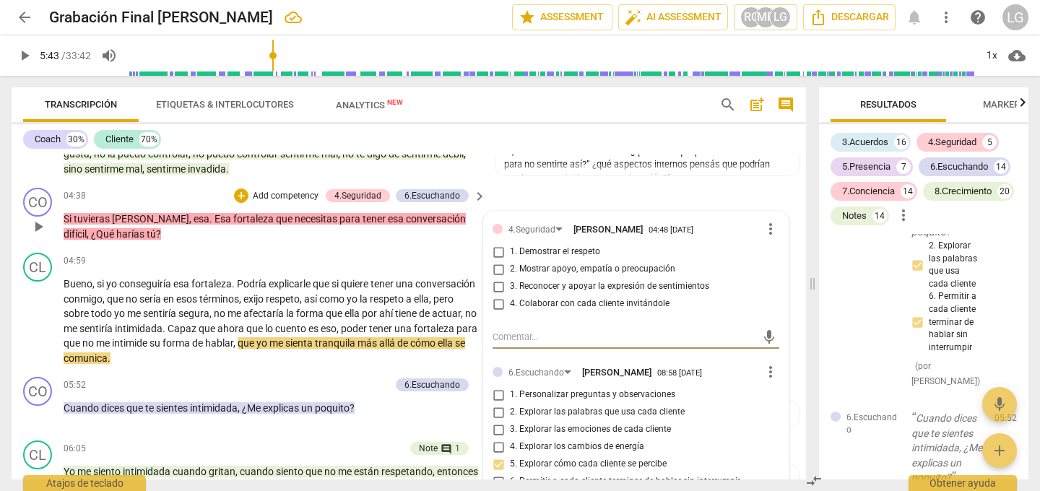
click at [497, 295] on input "4. Colaborar con cada cliente invitándole" at bounding box center [498, 303] width 23 height 17
checkbox input "true"
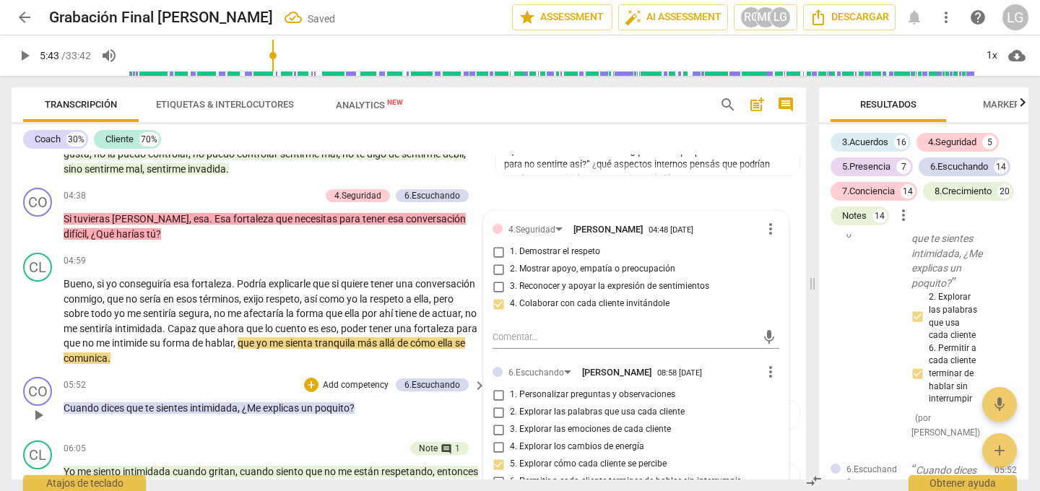
click at [793, 371] on div "CO play_arrow pause 05:52 + Add competency 6.Escuchando keyboard_arrow_right Cu…" at bounding box center [409, 403] width 794 height 64
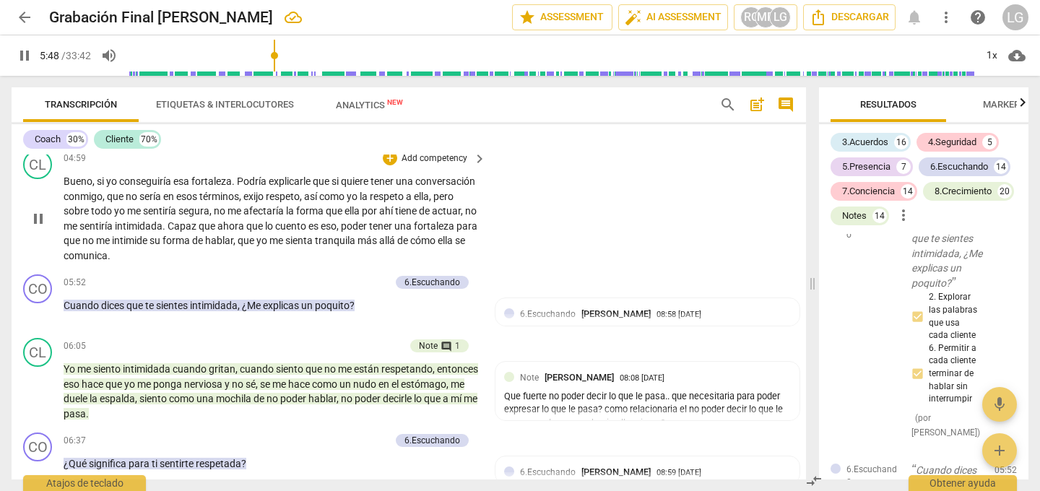
scroll to position [1138, 0]
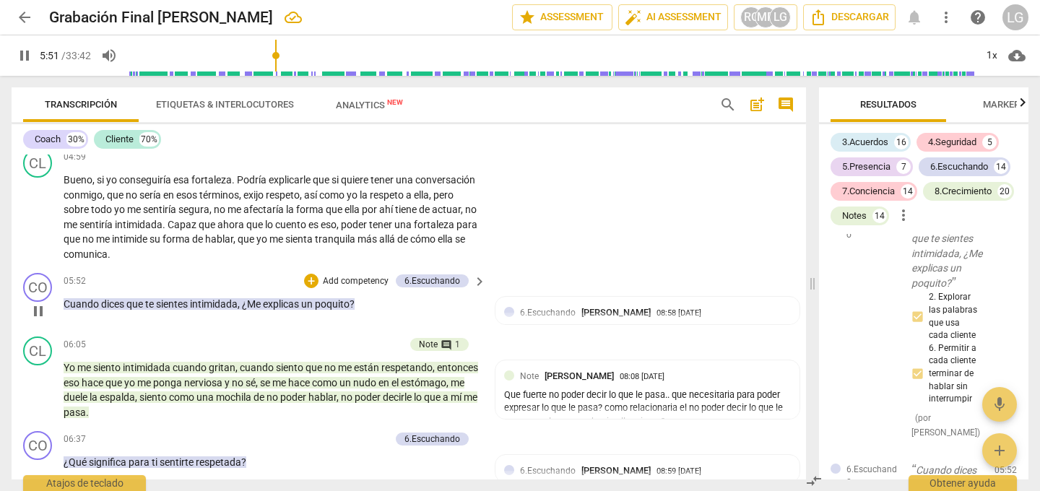
click at [40, 302] on span "pause" at bounding box center [38, 310] width 17 height 17
type input "352"
click at [336, 275] on p "Add competency" at bounding box center [355, 281] width 69 height 13
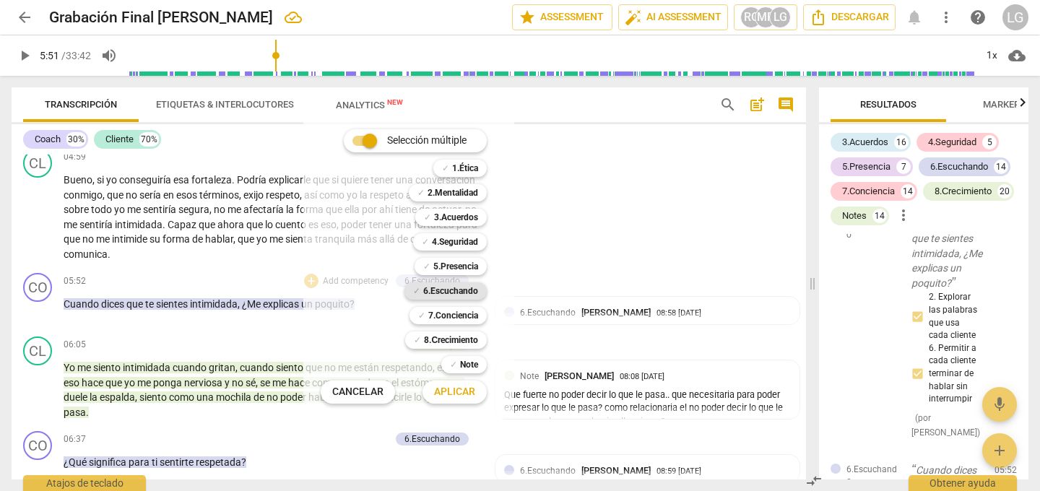
click at [440, 290] on b "6.Escuchando" at bounding box center [450, 290] width 55 height 17
click at [456, 391] on span "Aplicar" at bounding box center [454, 392] width 41 height 14
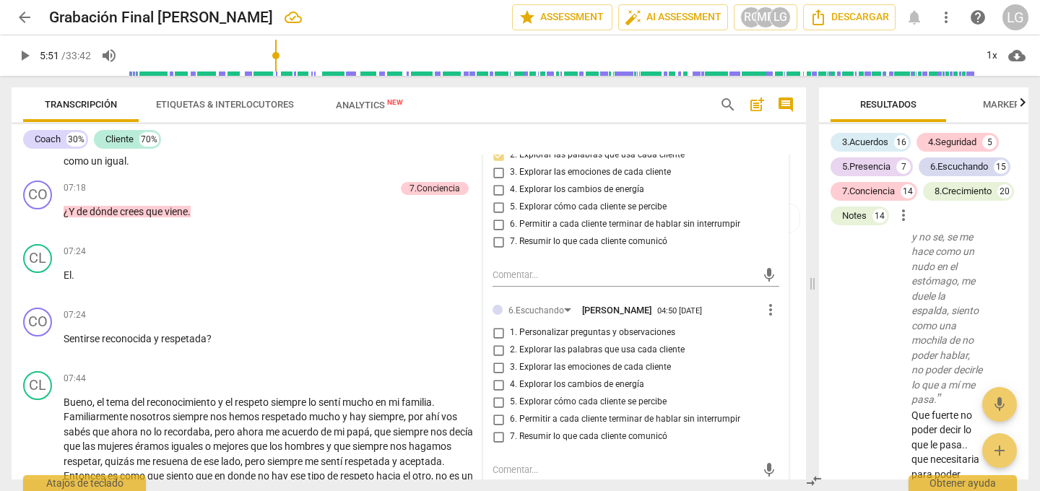
scroll to position [1535, 0]
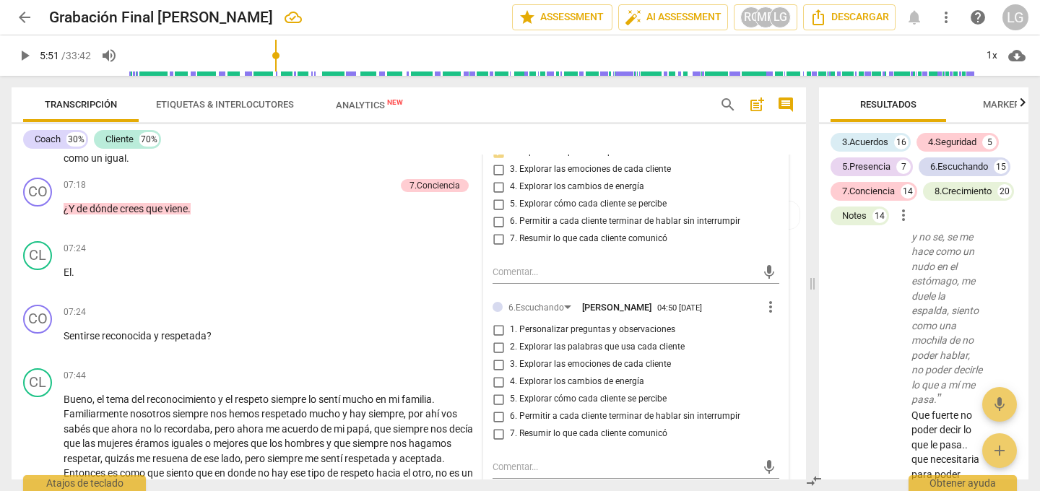
click at [499, 339] on input "2. Explorar las palabras que usa cada cliente" at bounding box center [498, 347] width 23 height 17
checkbox input "true"
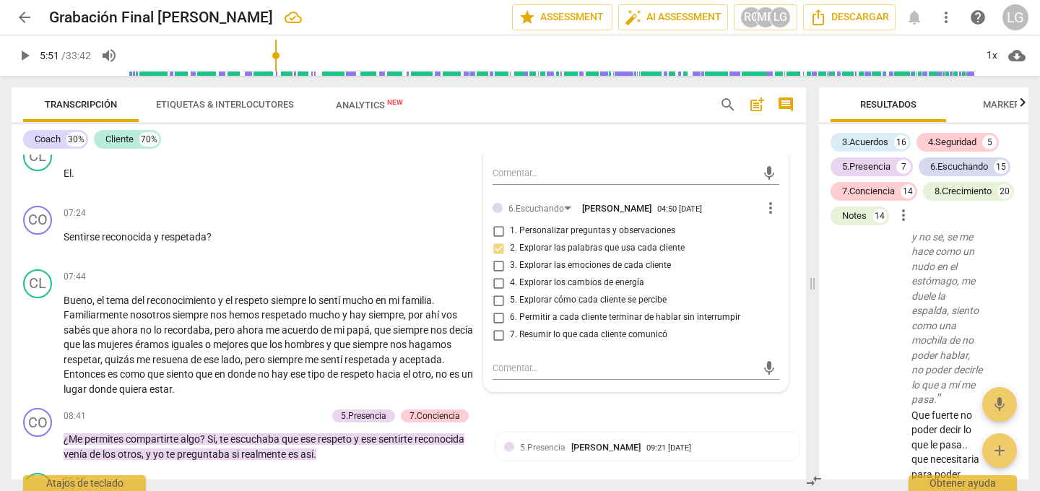
scroll to position [1637, 0]
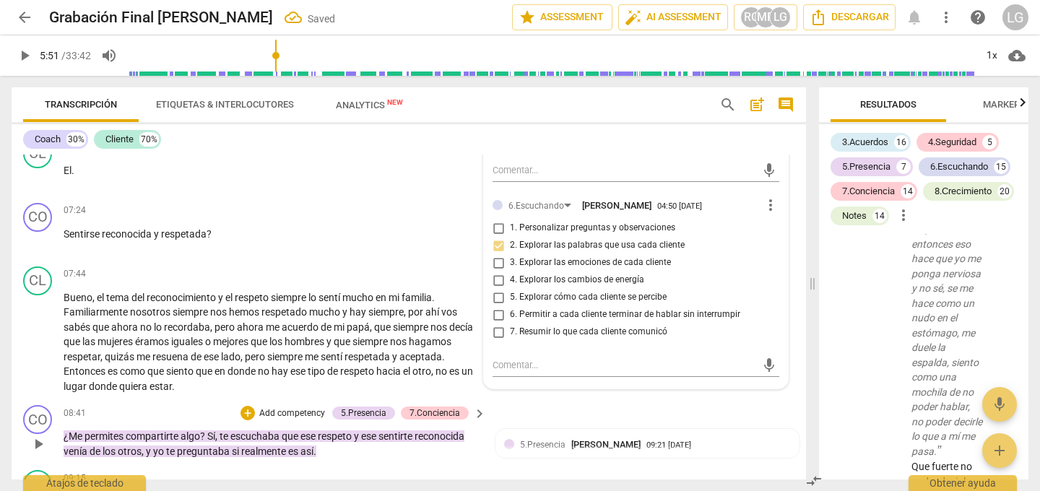
click at [546, 399] on div "CO play_arrow pause 08:41 + Add competency 5.Presencia 7.Conciencia keyboard_ar…" at bounding box center [409, 431] width 794 height 65
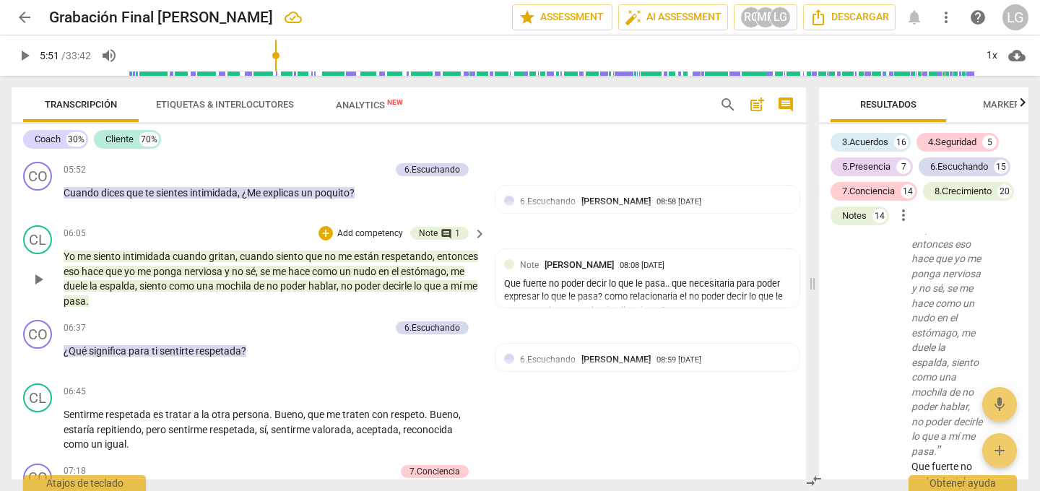
scroll to position [1259, 0]
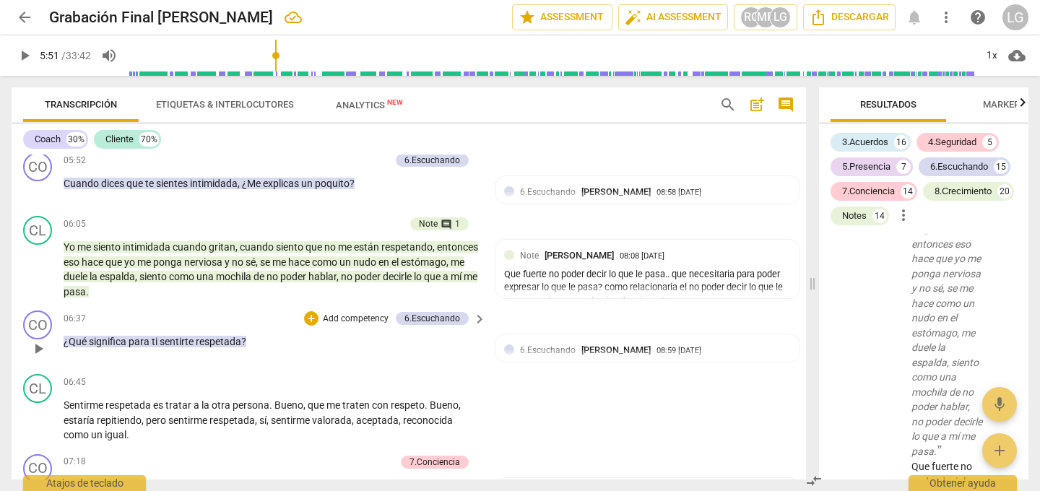
click at [105, 336] on span "significa" at bounding box center [109, 342] width 40 height 12
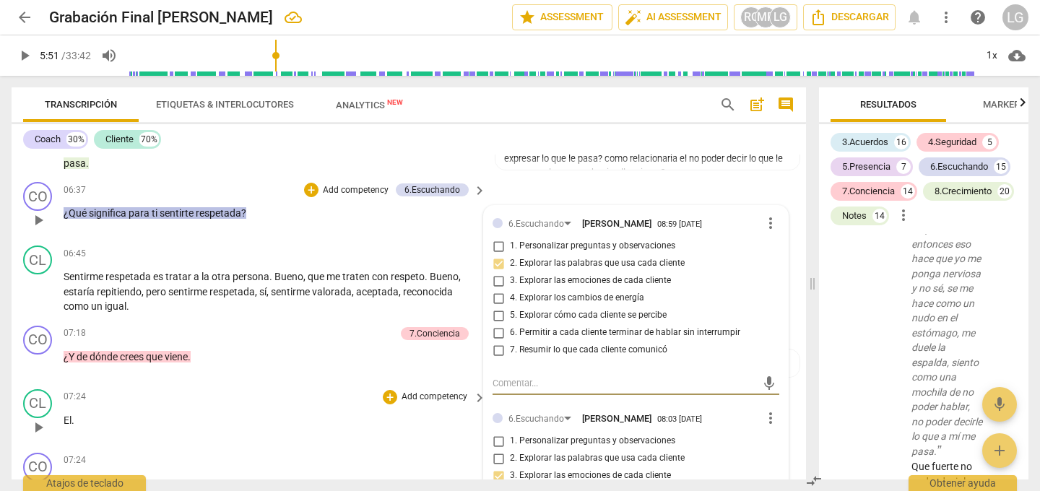
scroll to position [1380, 0]
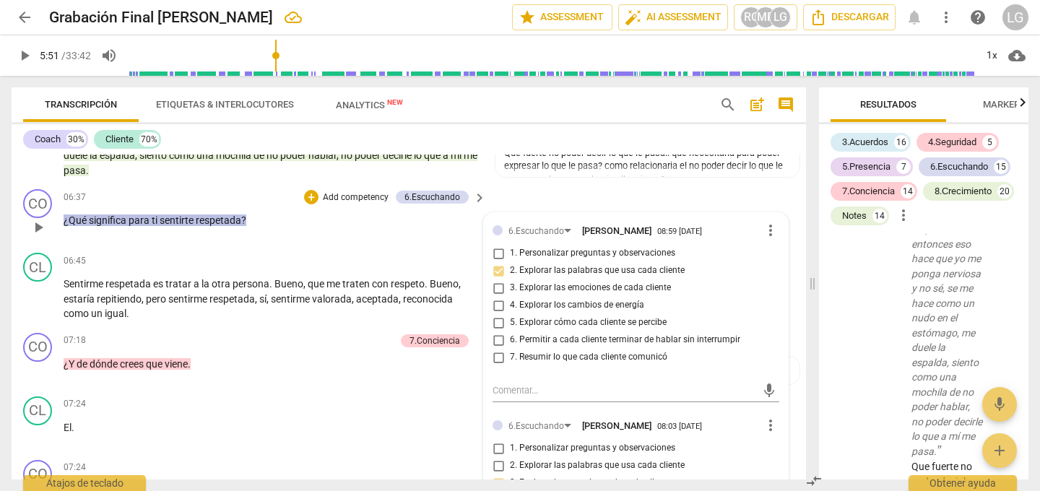
click at [328, 191] on p "Add competency" at bounding box center [355, 197] width 69 height 13
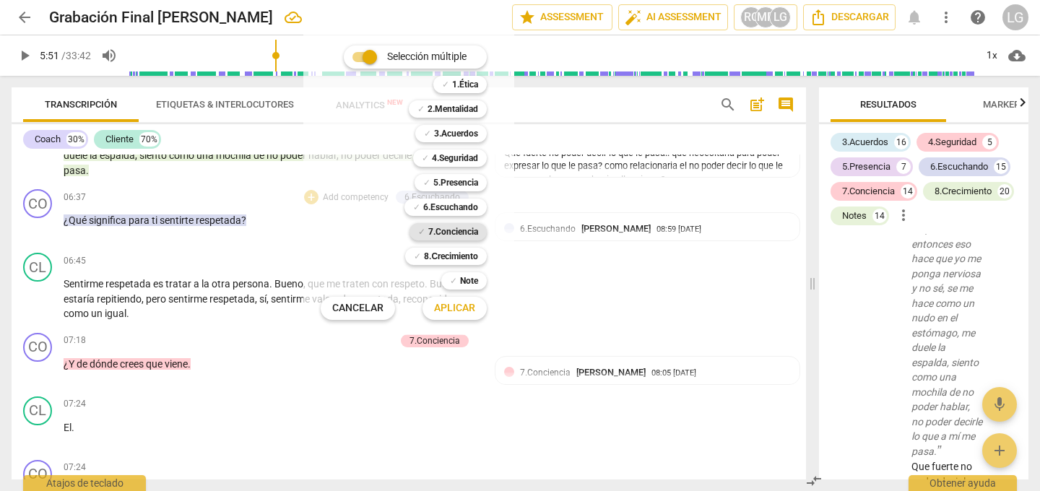
click at [450, 232] on b "7.Conciencia" at bounding box center [453, 231] width 50 height 17
click at [450, 306] on span "Aplicar" at bounding box center [454, 308] width 41 height 14
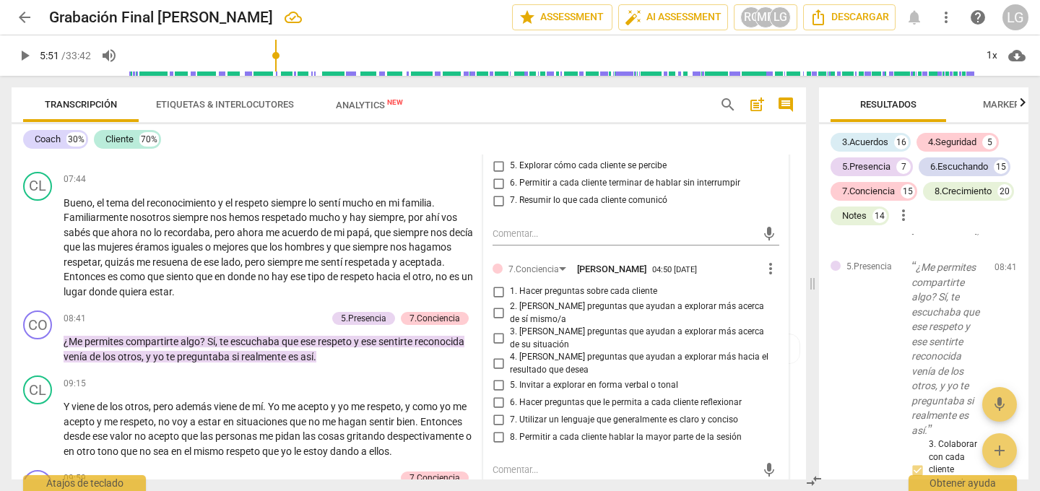
scroll to position [1734, 0]
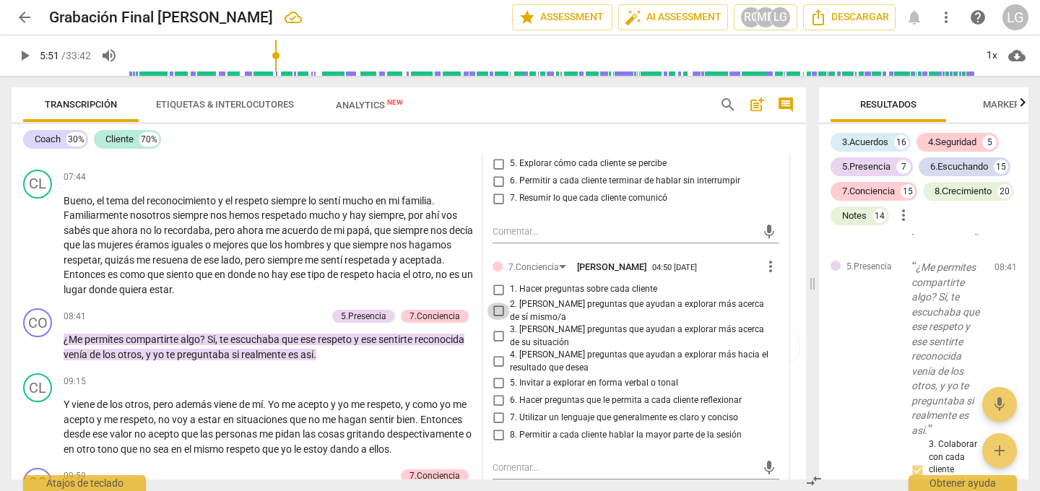
click at [495, 302] on input "2. [PERSON_NAME] preguntas que ayudan a explorar más acerca de sí mismo/a" at bounding box center [498, 310] width 23 height 17
checkbox input "true"
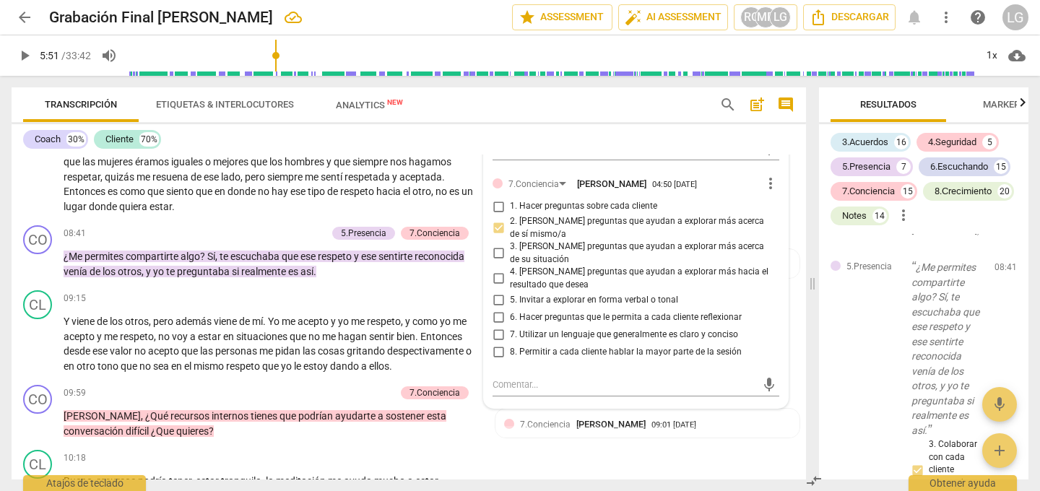
scroll to position [1826, 0]
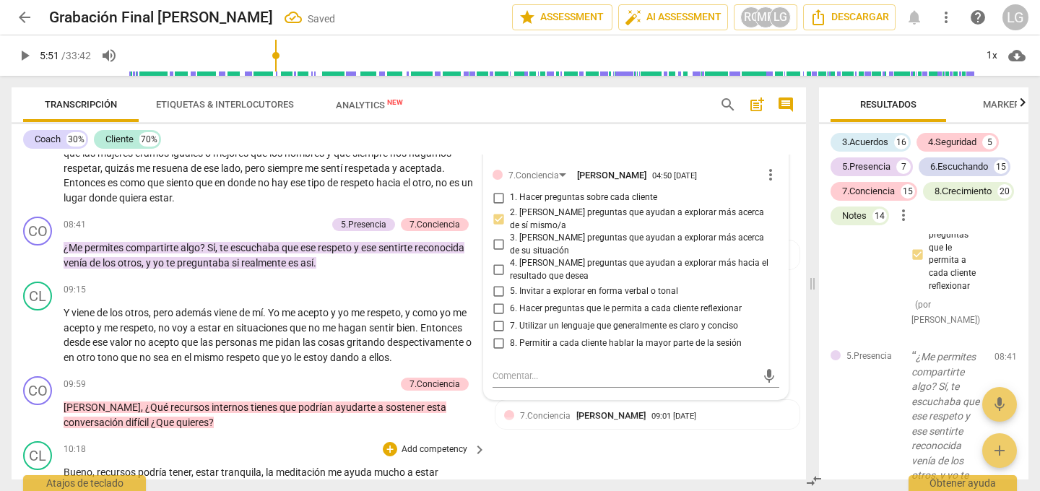
click at [541, 445] on div "CL play_arrow pause 10:18 + Add competency keyboard_arrow_right Bueno , recurso…" at bounding box center [409, 482] width 794 height 95
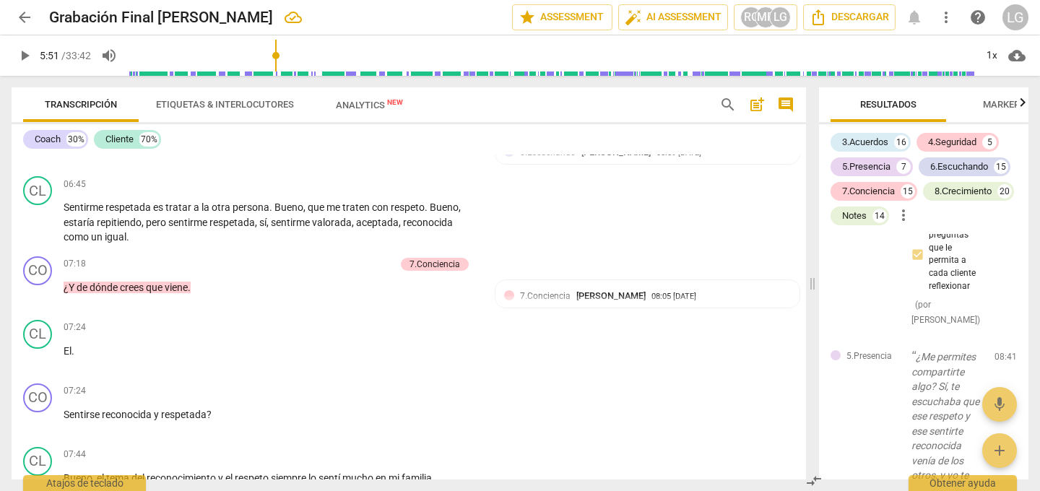
scroll to position [1480, 0]
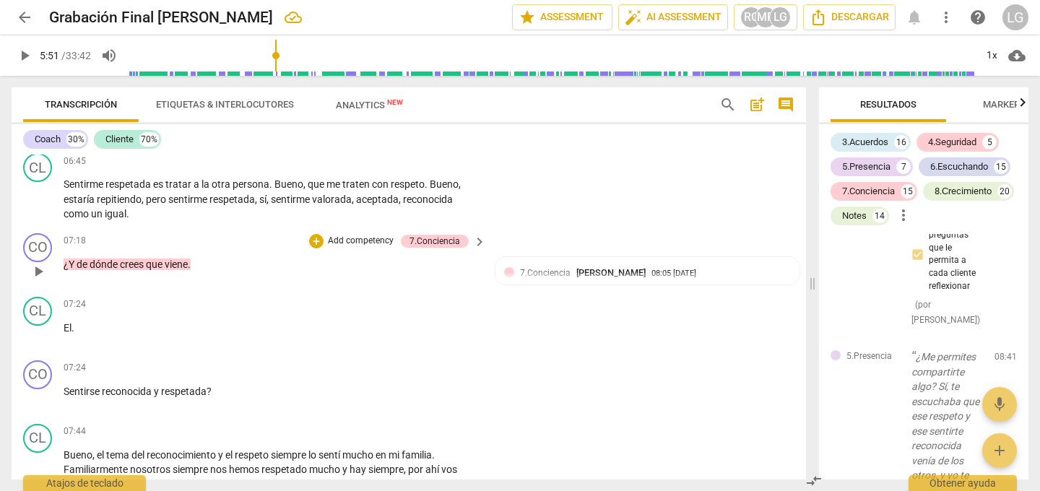
click at [165, 258] on span "que" at bounding box center [155, 264] width 19 height 12
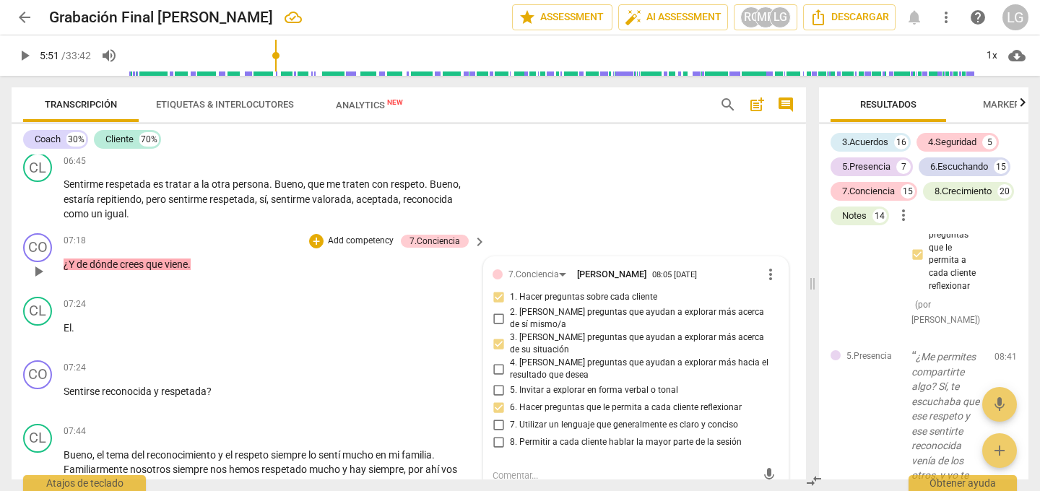
click at [350, 235] on p "Add competency" at bounding box center [360, 241] width 69 height 13
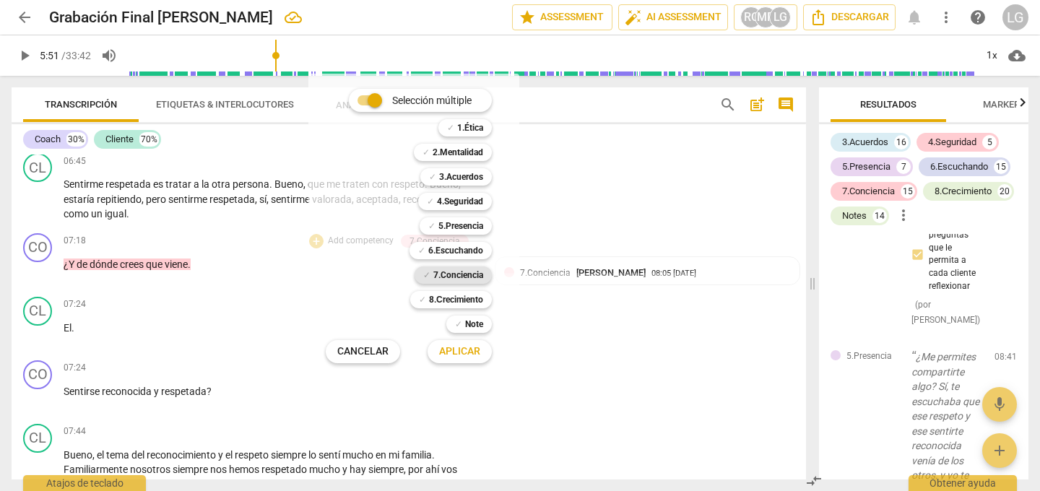
click at [441, 272] on b "7.Conciencia" at bounding box center [458, 274] width 50 height 17
click at [466, 352] on span "Aplicar" at bounding box center [459, 351] width 41 height 14
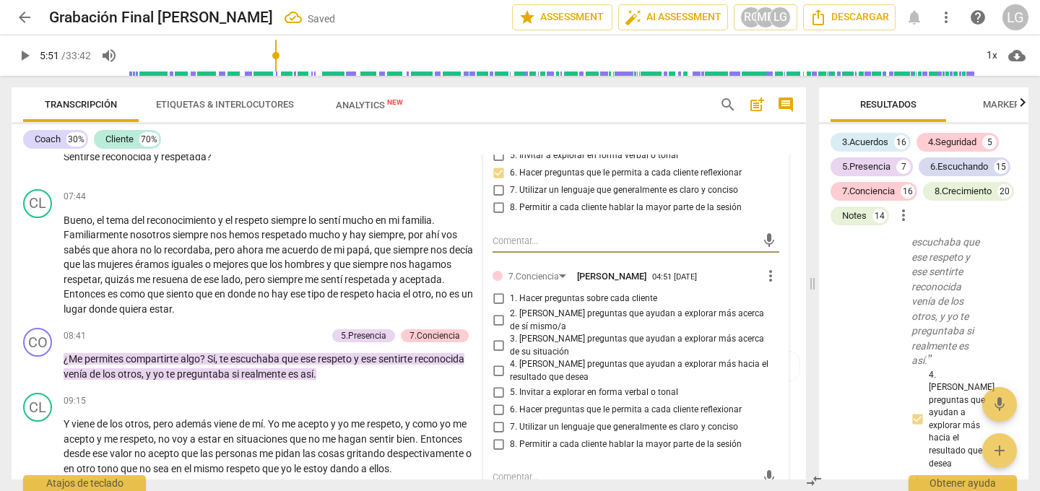
scroll to position [1718, 0]
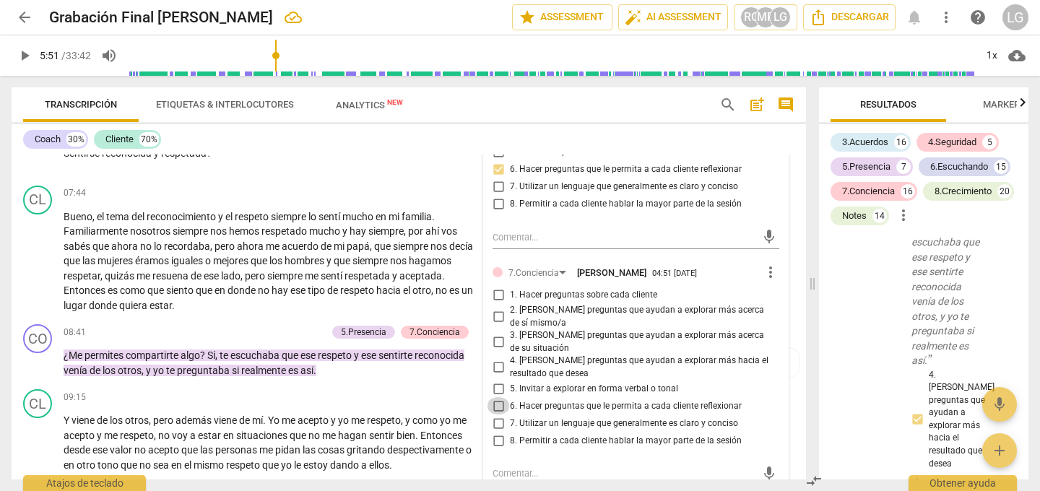
click at [497, 397] on input "6. Hacer preguntas que le permita a cada cliente reflexionar" at bounding box center [498, 405] width 23 height 17
checkbox input "true"
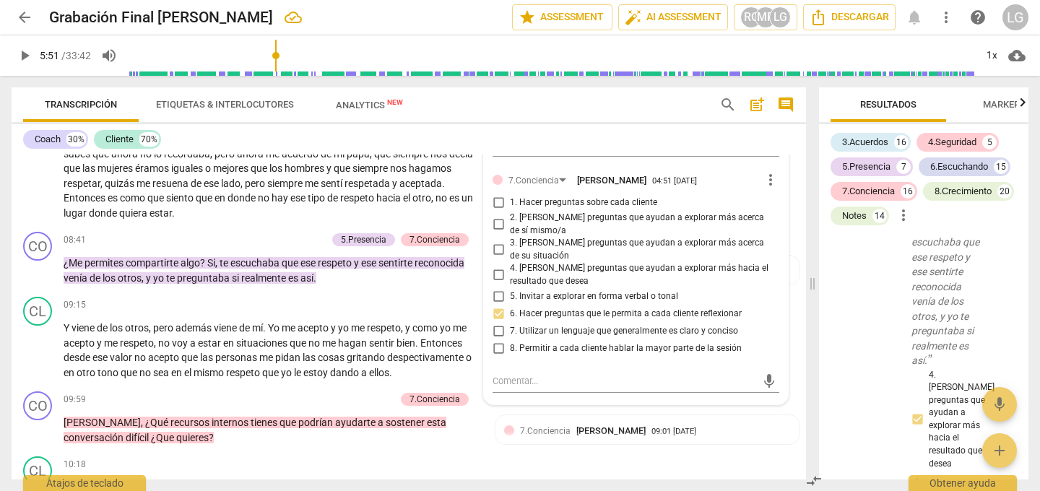
scroll to position [1818, 0]
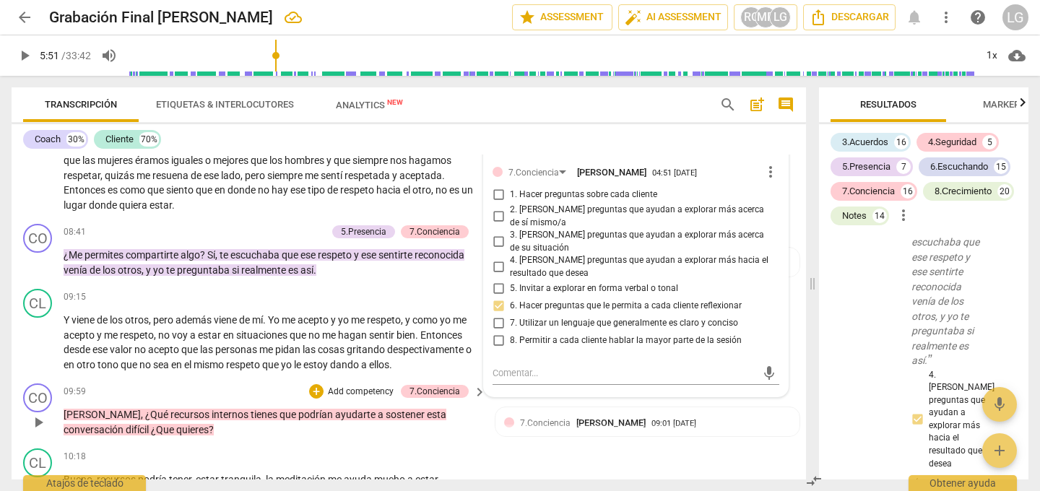
click at [592, 385] on div "CO play_arrow pause 09:59 + Add competency 7.Conciencia keyboard_arrow_right [P…" at bounding box center [409, 410] width 794 height 65
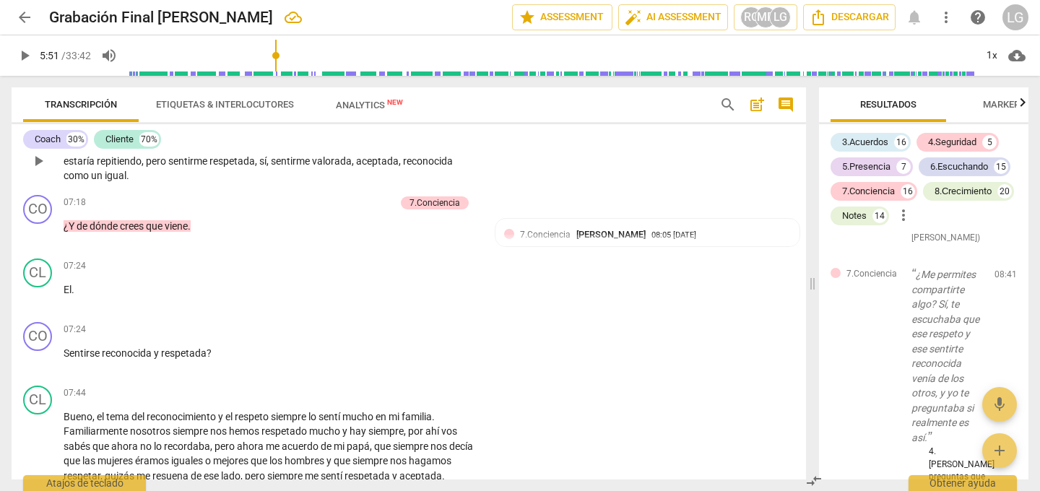
scroll to position [1550, 0]
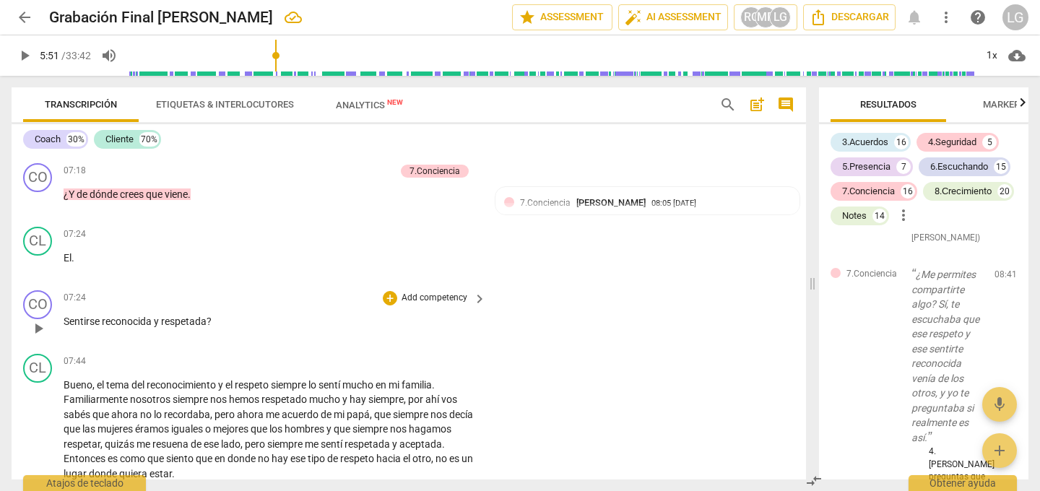
click at [90, 315] on span "Sentirse" at bounding box center [83, 321] width 38 height 12
click at [42, 320] on span "play_arrow" at bounding box center [38, 328] width 17 height 17
click at [388, 291] on div "+" at bounding box center [390, 298] width 14 height 14
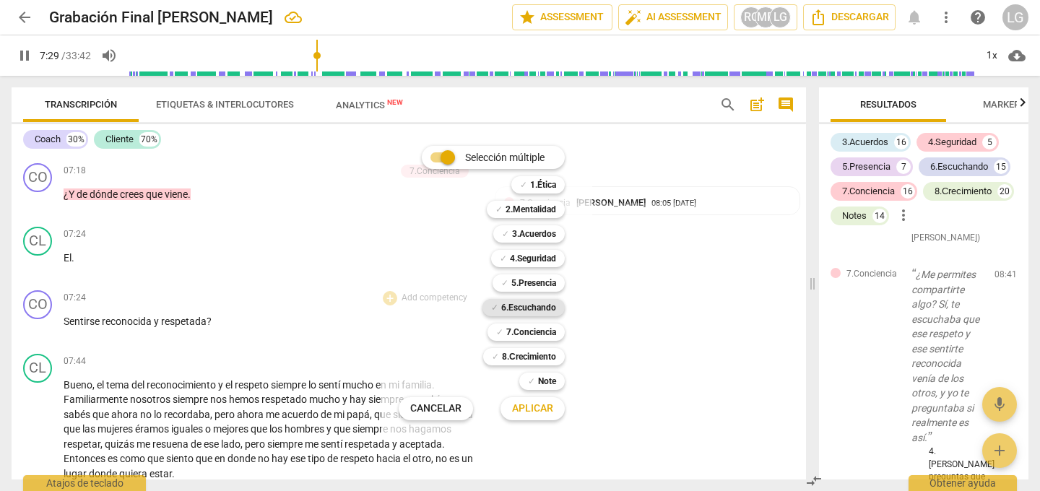
click at [536, 308] on b "6.Escuchando" at bounding box center [528, 307] width 55 height 17
click at [531, 411] on span "Aplicar" at bounding box center [532, 408] width 41 height 14
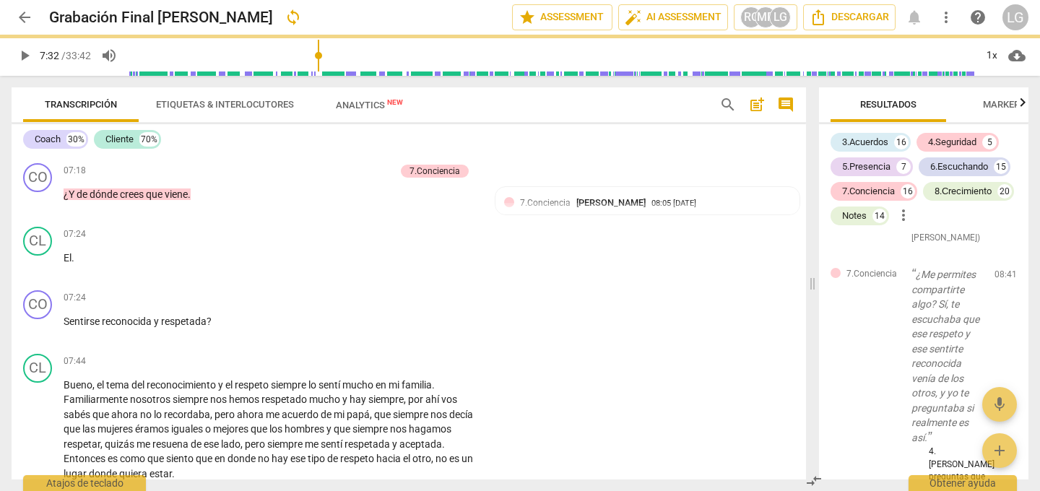
type input "453"
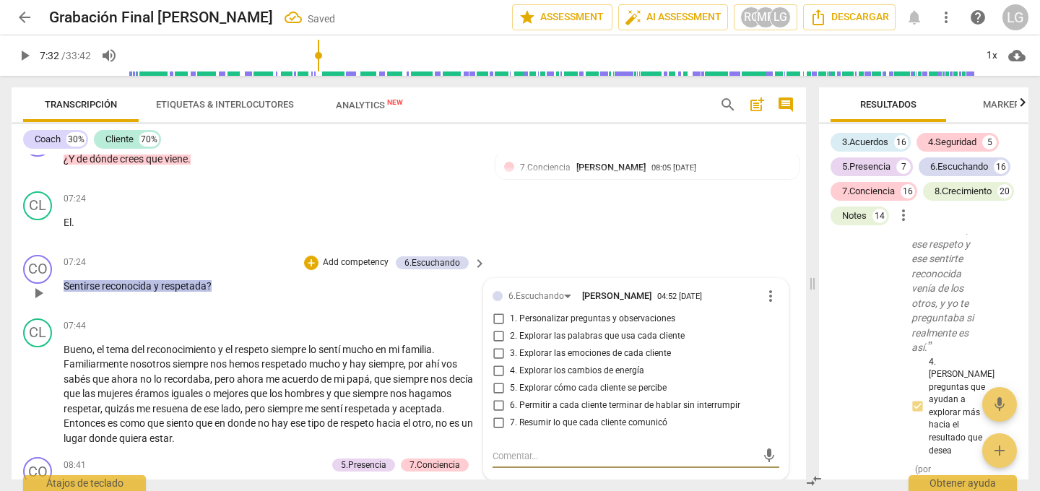
scroll to position [1590, 0]
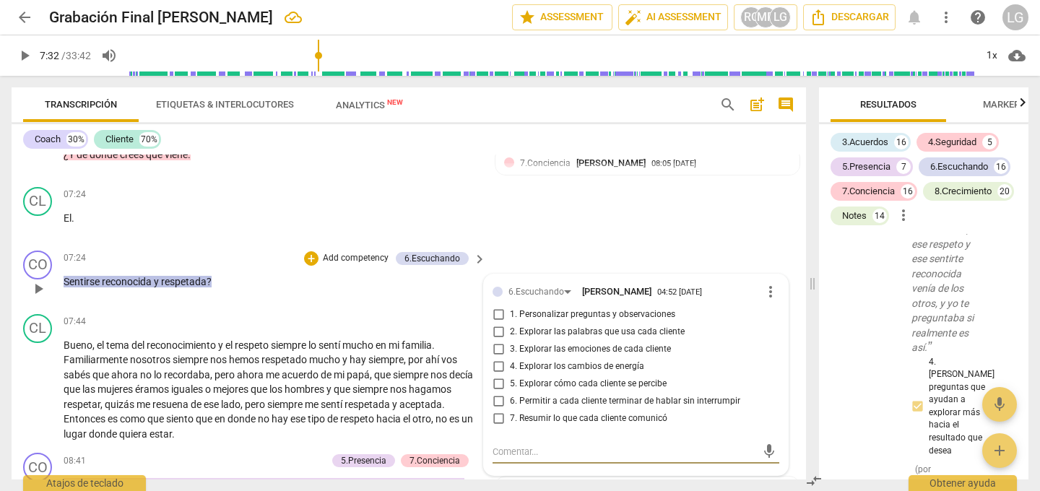
click at [499, 323] on input "2. Explorar las palabras que usa cada cliente" at bounding box center [498, 331] width 23 height 17
checkbox input "true"
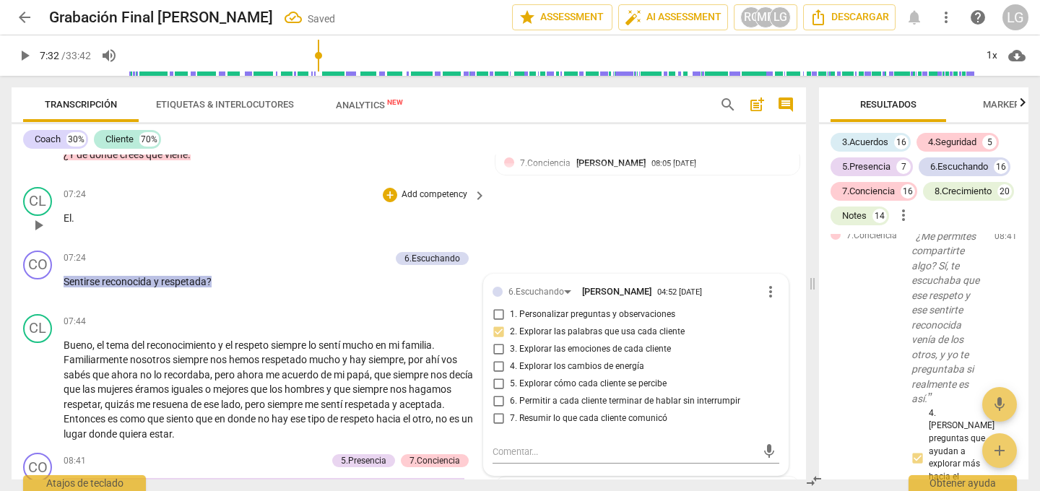
click at [578, 217] on div "CL play_arrow pause 07:24 + Add competency keyboard_arrow_right El ." at bounding box center [409, 213] width 794 height 64
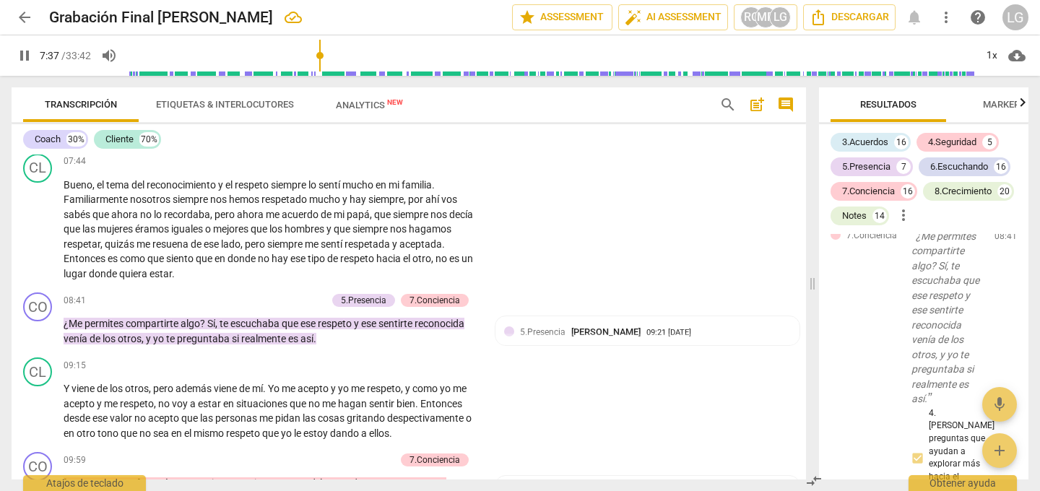
scroll to position [1751, 0]
click at [44, 321] on span "pause" at bounding box center [38, 329] width 17 height 17
click at [42, 321] on span "play_arrow" at bounding box center [38, 329] width 17 height 17
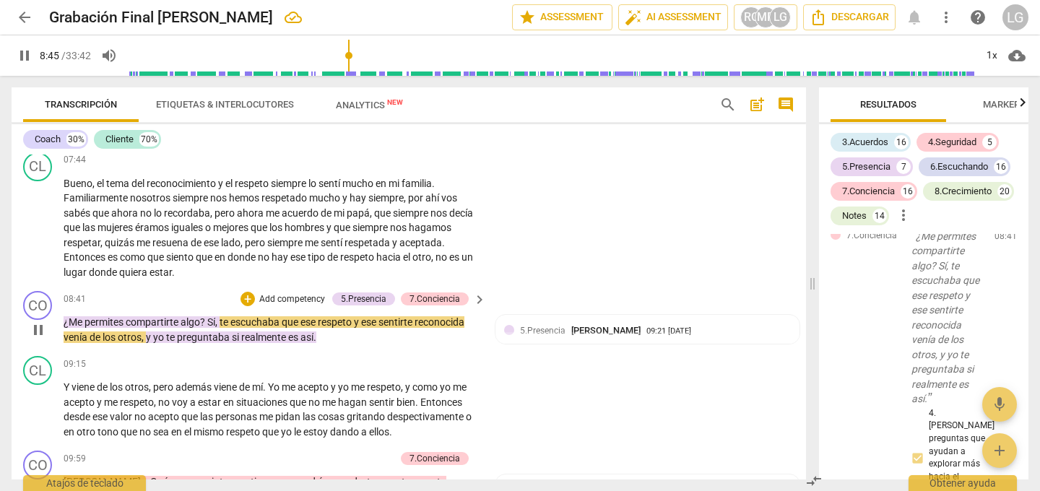
click at [266, 293] on p "Add competency" at bounding box center [292, 299] width 69 height 13
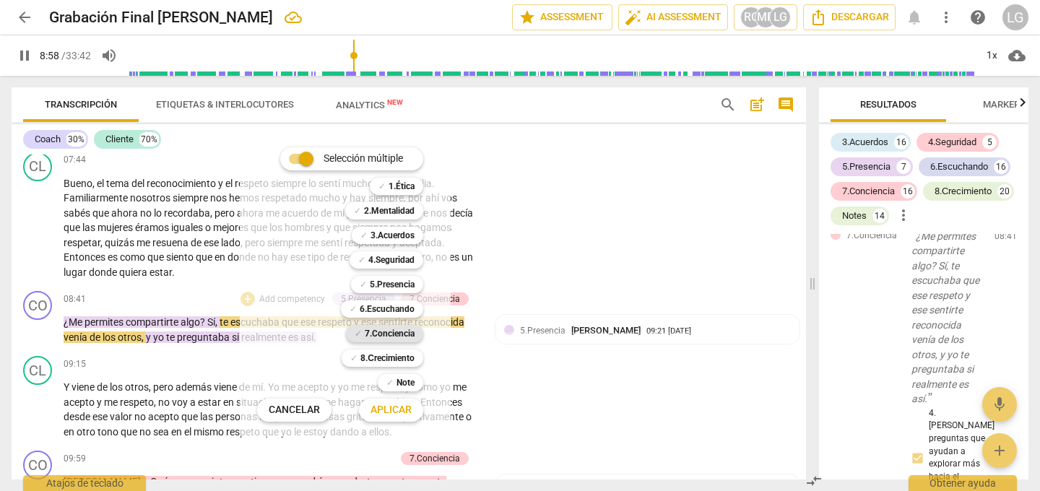
click at [370, 333] on b "7.Conciencia" at bounding box center [390, 333] width 50 height 17
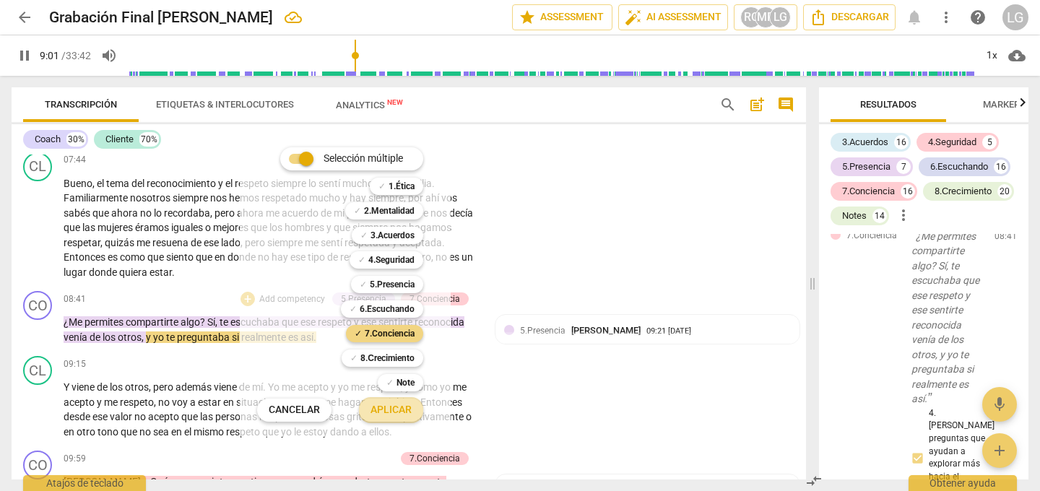
click at [390, 406] on span "Aplicar" at bounding box center [390, 410] width 41 height 14
type input "541"
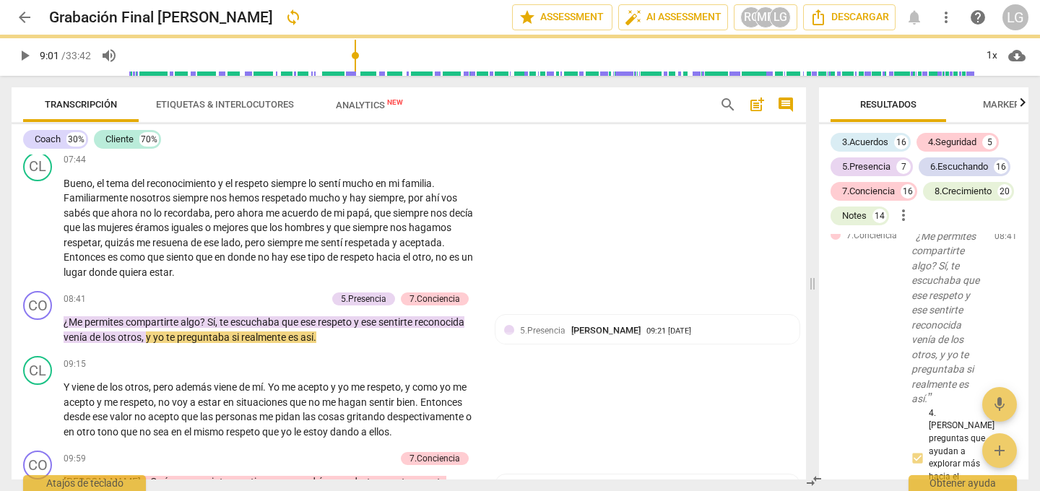
click at [393, 305] on div "✓ 6.Escuchando 6" at bounding box center [352, 298] width 82 height 14
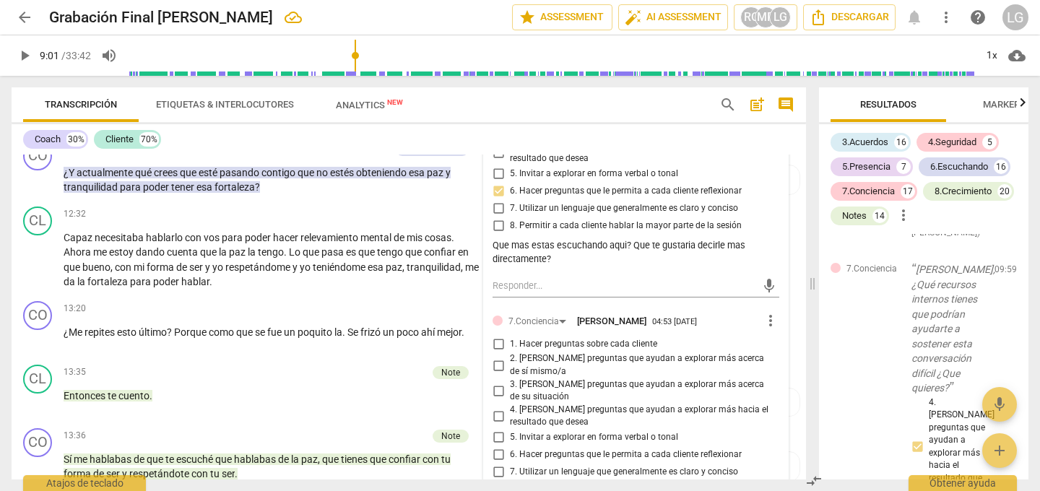
scroll to position [2425, 0]
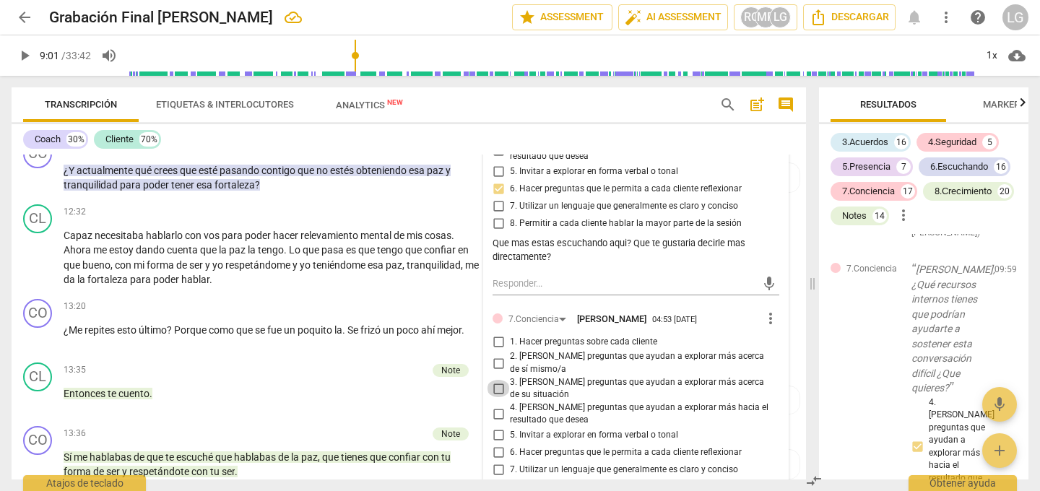
click at [496, 380] on input "3. [PERSON_NAME] preguntas que ayudan a explorar más acerca de su situación" at bounding box center [498, 388] width 23 height 17
checkbox input "true"
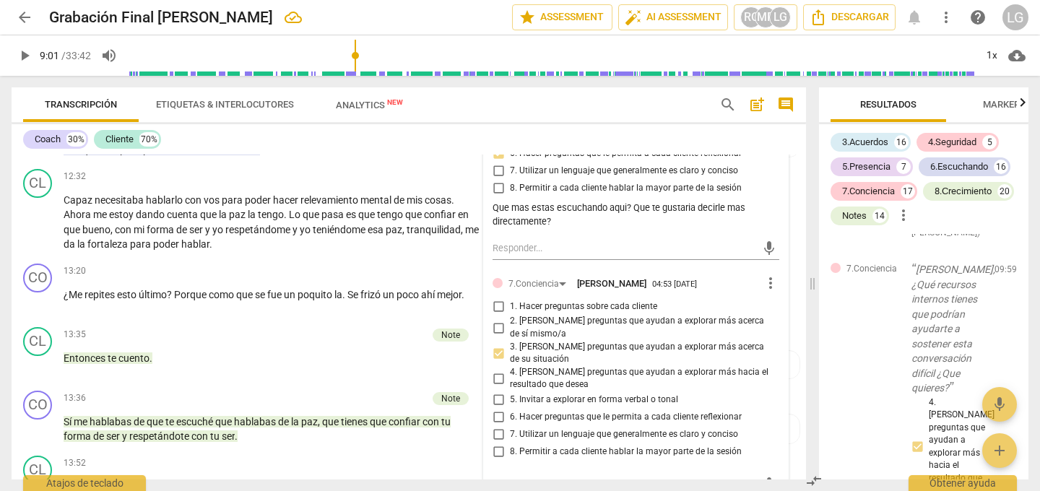
scroll to position [2463, 0]
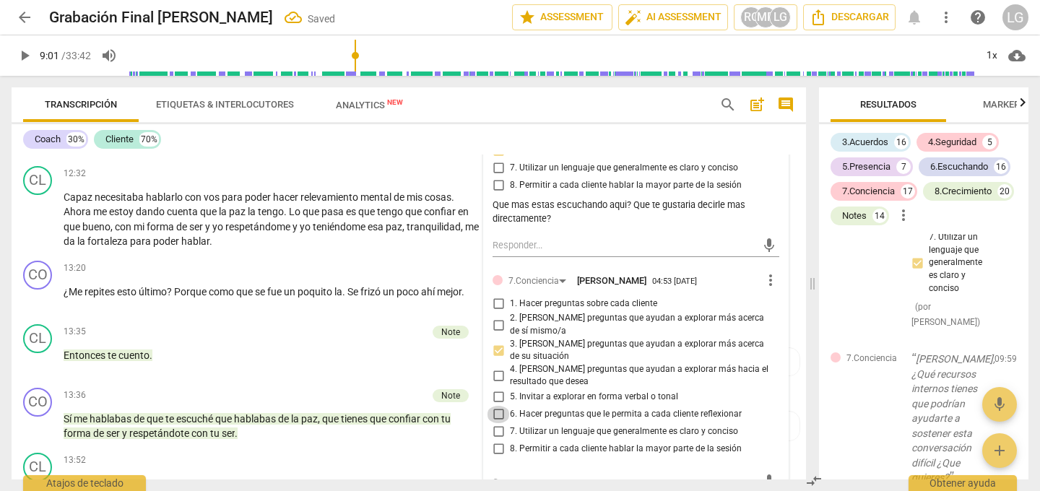
click at [495, 406] on input "6. Hacer preguntas que le permita a cada cliente reflexionar" at bounding box center [498, 414] width 23 height 17
checkbox input "true"
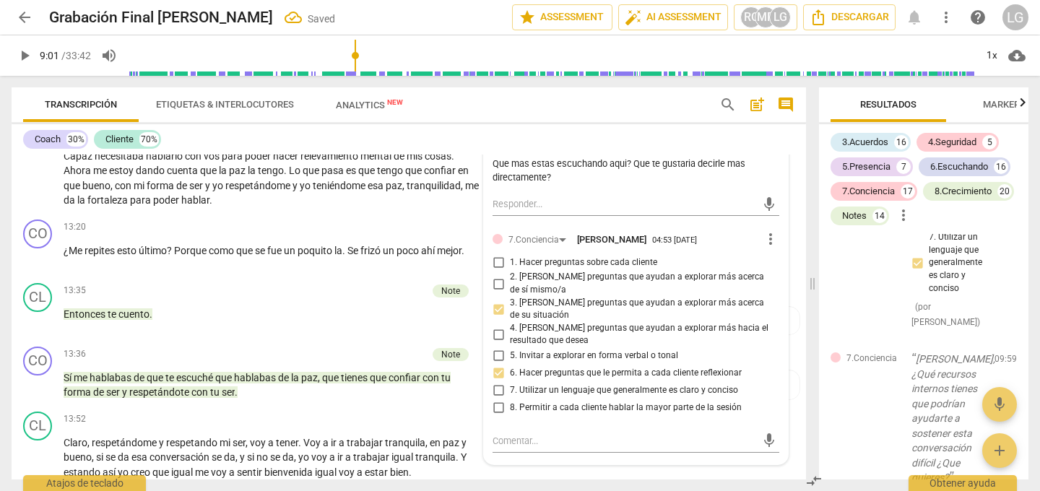
scroll to position [2517, 0]
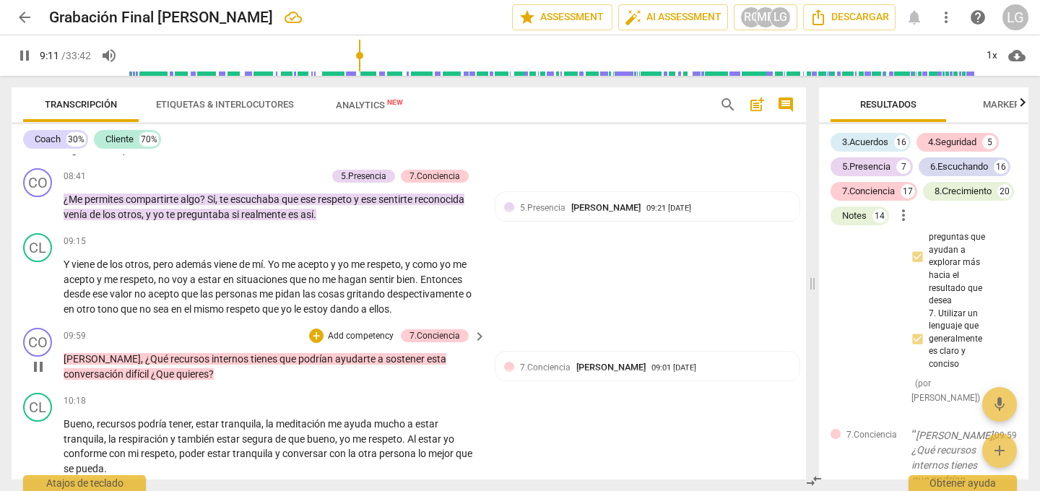
scroll to position [1891, 0]
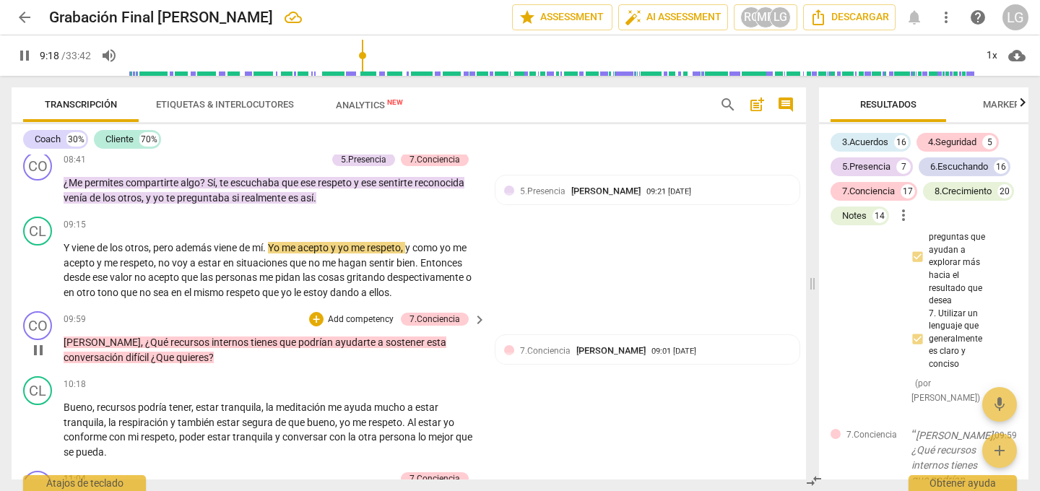
click at [43, 341] on span "pause" at bounding box center [38, 349] width 17 height 17
click at [43, 341] on span "play_arrow" at bounding box center [38, 349] width 17 height 17
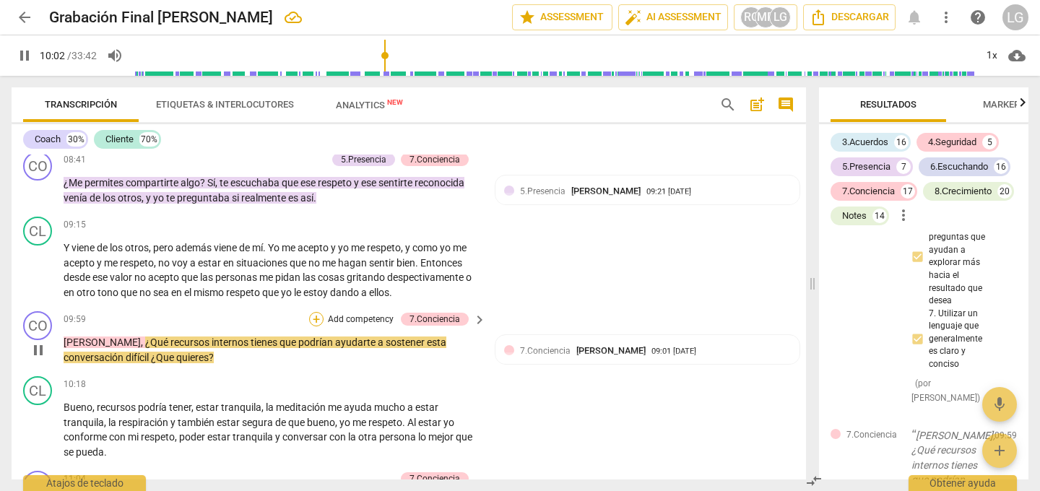
click at [318, 312] on div "+" at bounding box center [316, 319] width 14 height 14
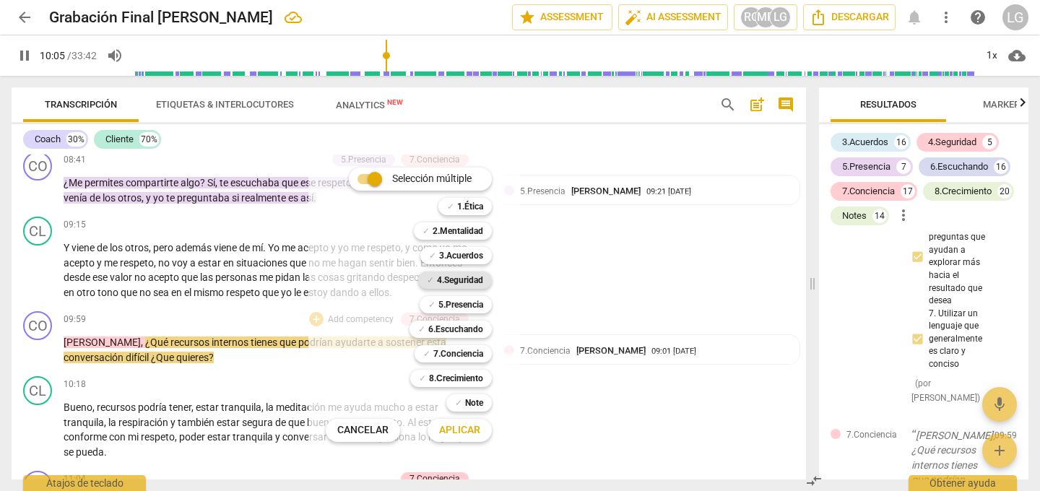
click at [452, 277] on b "4.Seguridad" at bounding box center [460, 279] width 46 height 17
click at [458, 429] on span "Aplicar" at bounding box center [459, 430] width 41 height 14
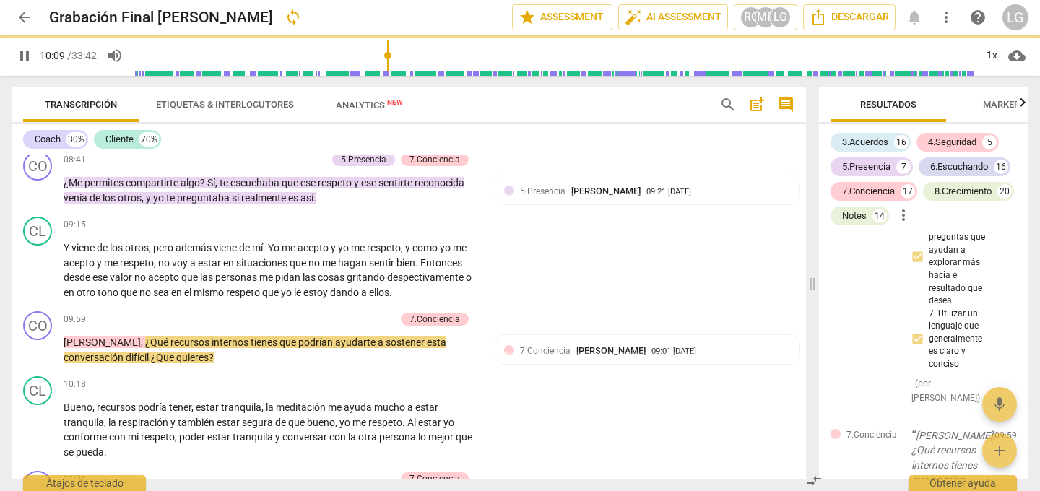
type input "610"
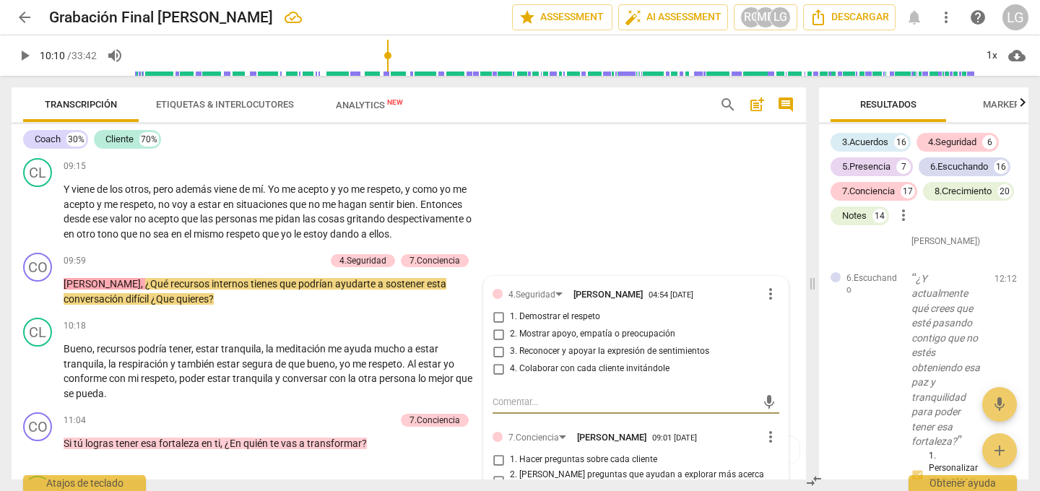
scroll to position [1951, 0]
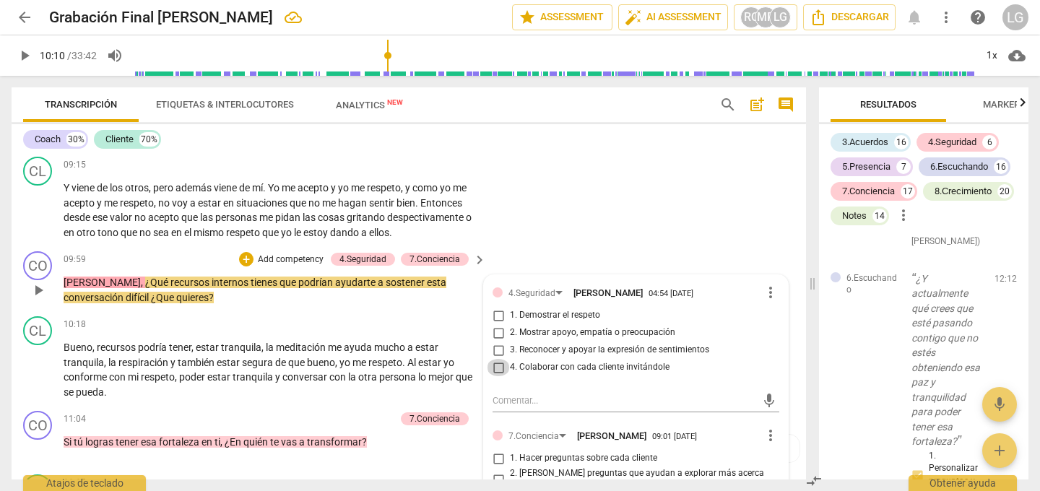
click at [498, 359] on input "4. Colaborar con cada cliente invitándole" at bounding box center [498, 367] width 23 height 17
checkbox input "true"
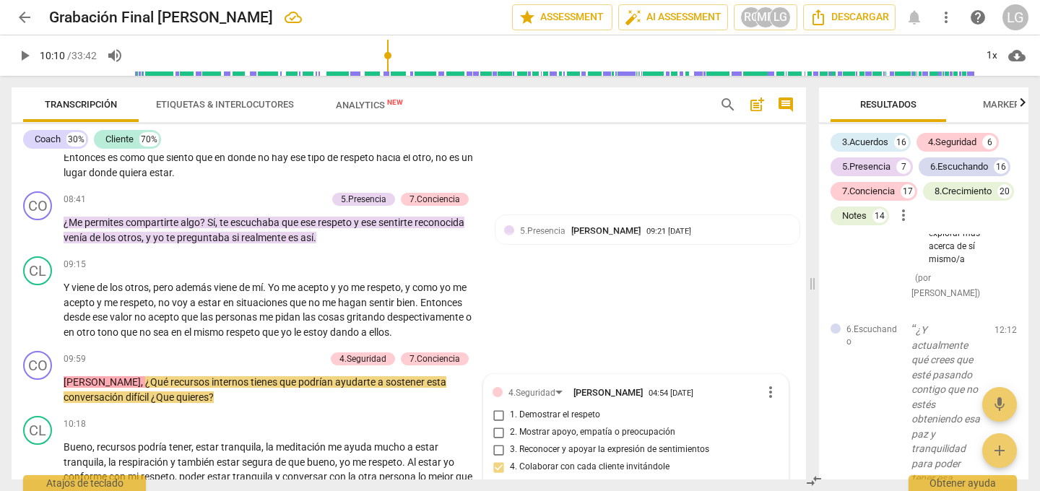
scroll to position [1839, 0]
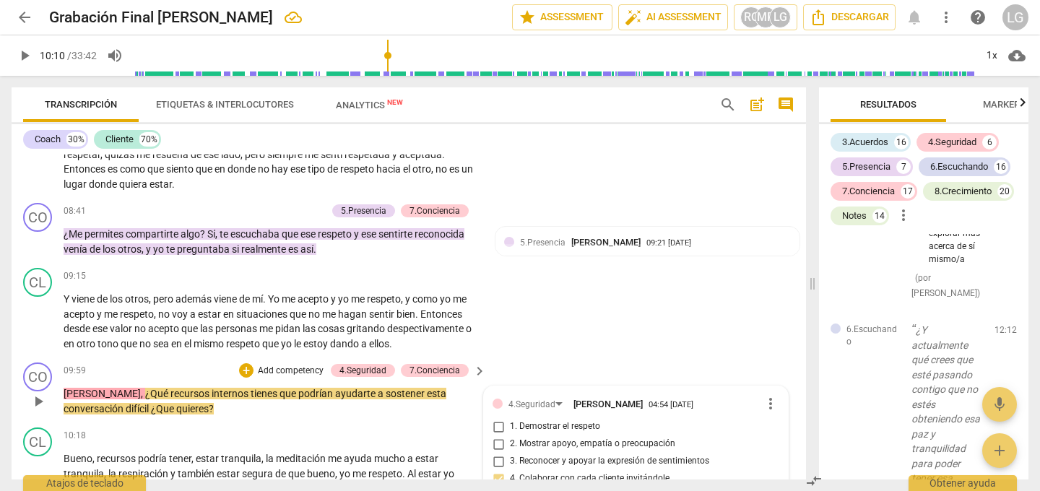
click at [297, 365] on p "Add competency" at bounding box center [290, 371] width 69 height 13
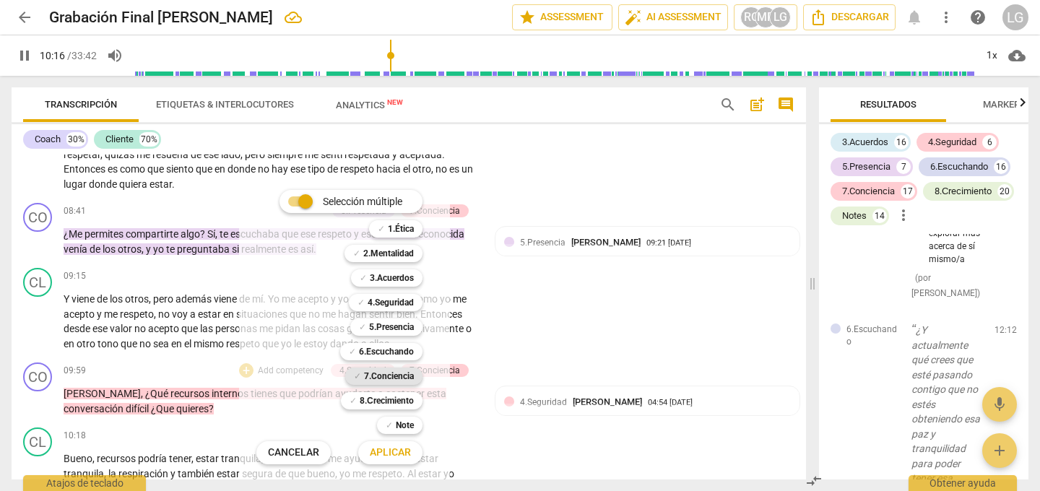
click at [379, 376] on b "7.Conciencia" at bounding box center [389, 375] width 50 height 17
click at [385, 450] on span "Aplicar" at bounding box center [390, 452] width 41 height 14
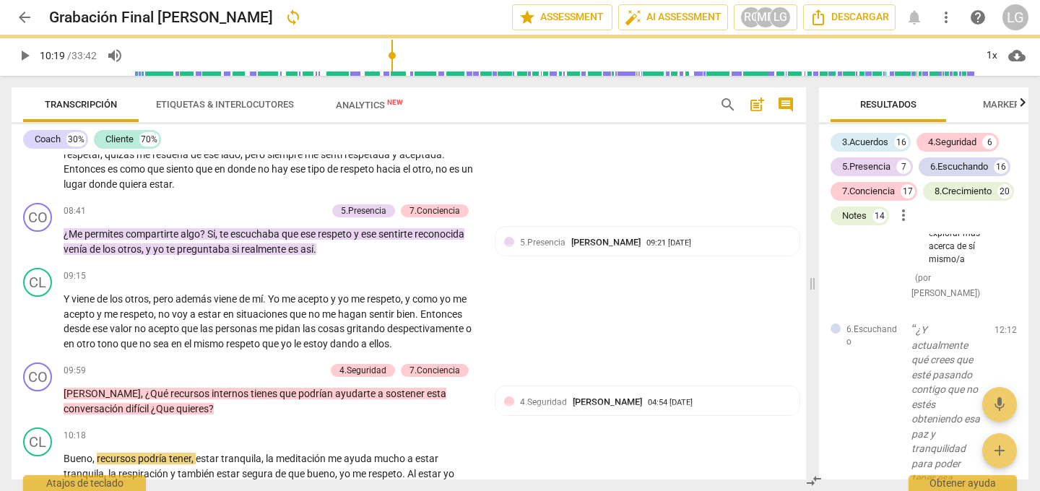
type input "620"
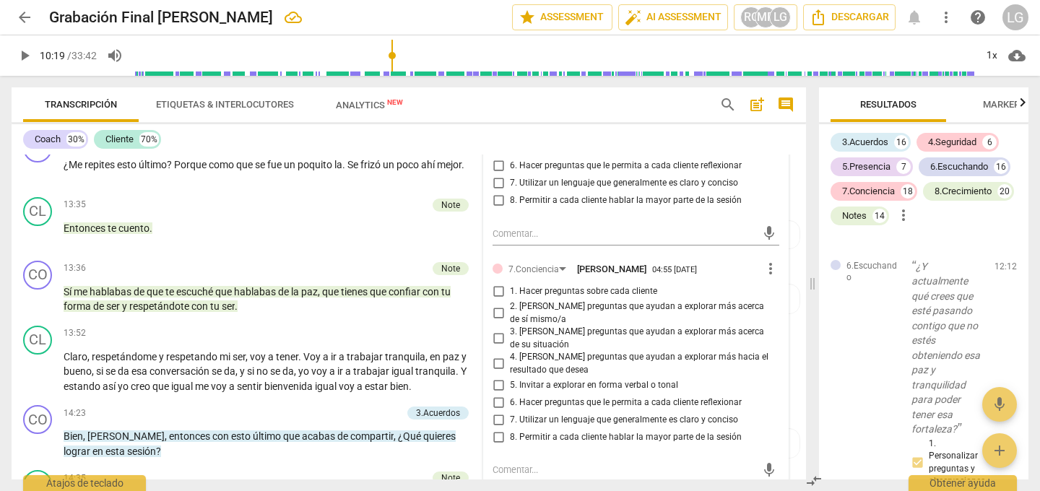
scroll to position [2602, 0]
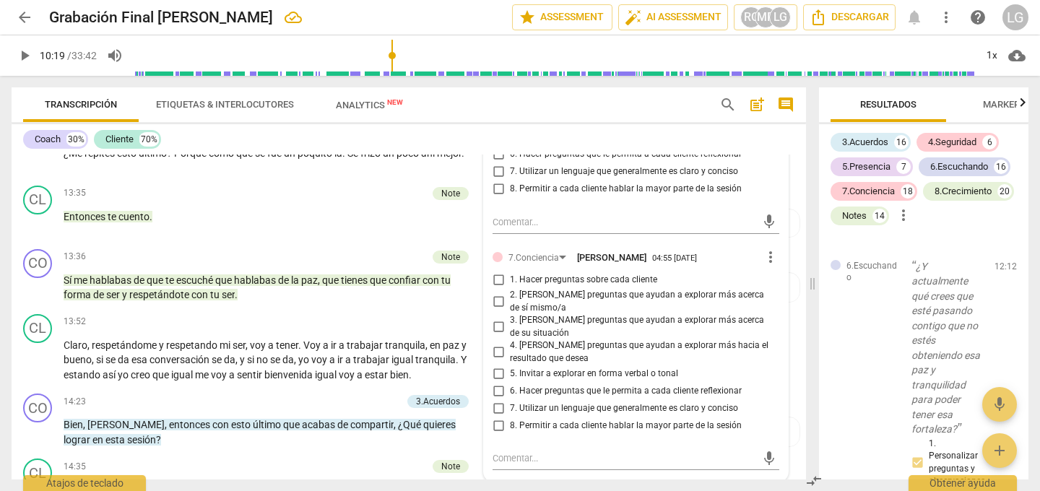
click at [497, 344] on input "4. [PERSON_NAME] preguntas que ayudan a explorar más hacia el resultado que des…" at bounding box center [498, 352] width 23 height 17
checkbox input "true"
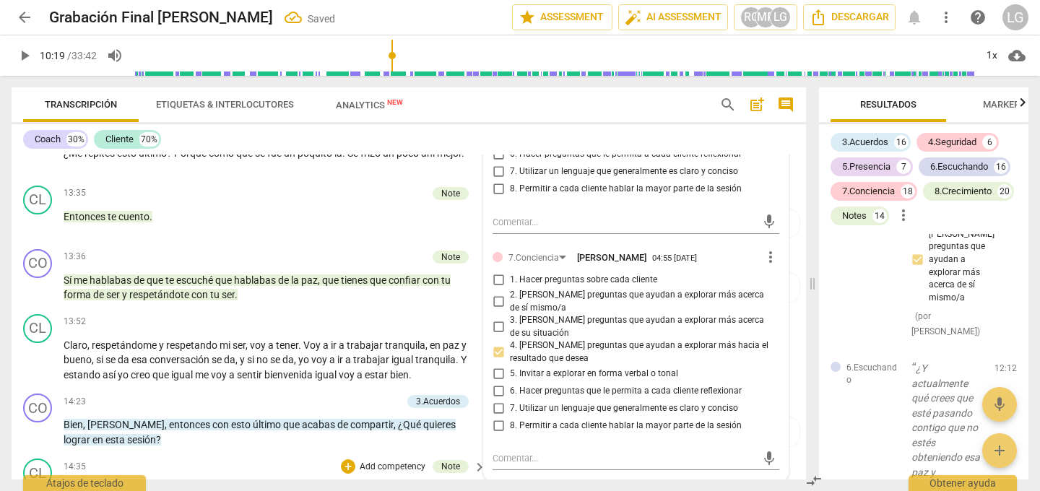
click at [468, 466] on div "14:35 + Add competency Note keyboard_arrow_right En esta sesión quiero lograr p…" at bounding box center [276, 499] width 424 height 83
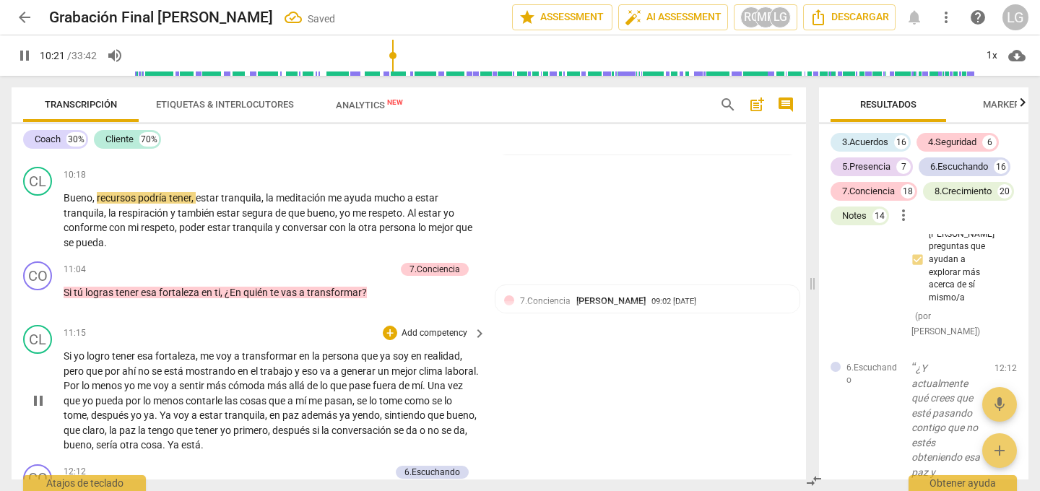
scroll to position [2092, 0]
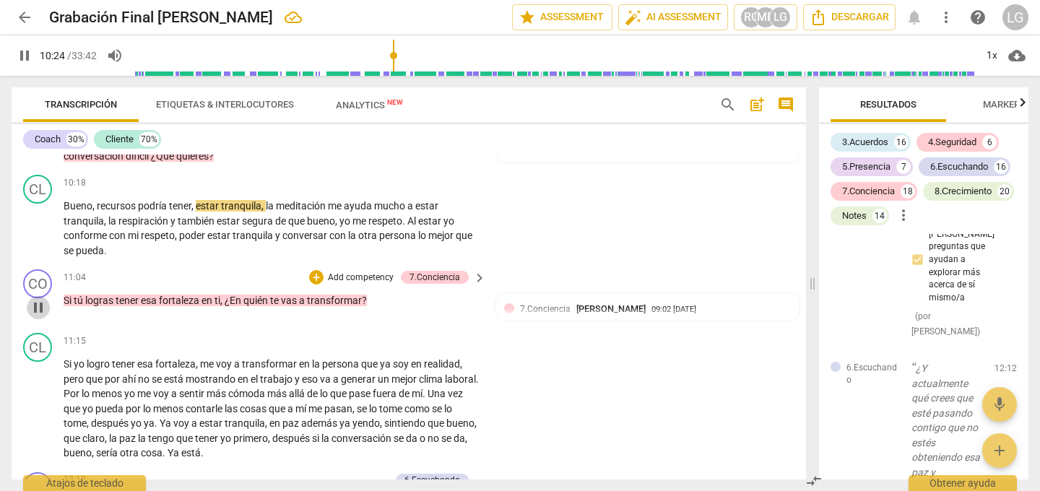
click at [39, 299] on span "pause" at bounding box center [38, 307] width 17 height 17
click at [39, 299] on span "play_arrow" at bounding box center [38, 307] width 17 height 17
click at [339, 271] on p "Add competency" at bounding box center [360, 277] width 69 height 13
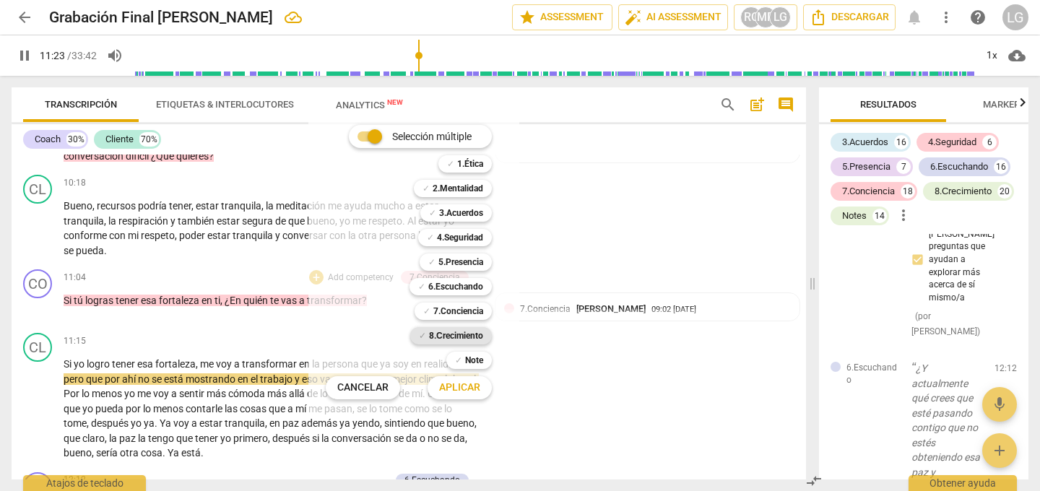
click at [437, 336] on b "8.Сrecimiento" at bounding box center [456, 335] width 54 height 17
click at [448, 384] on span "Aplicar" at bounding box center [459, 387] width 41 height 14
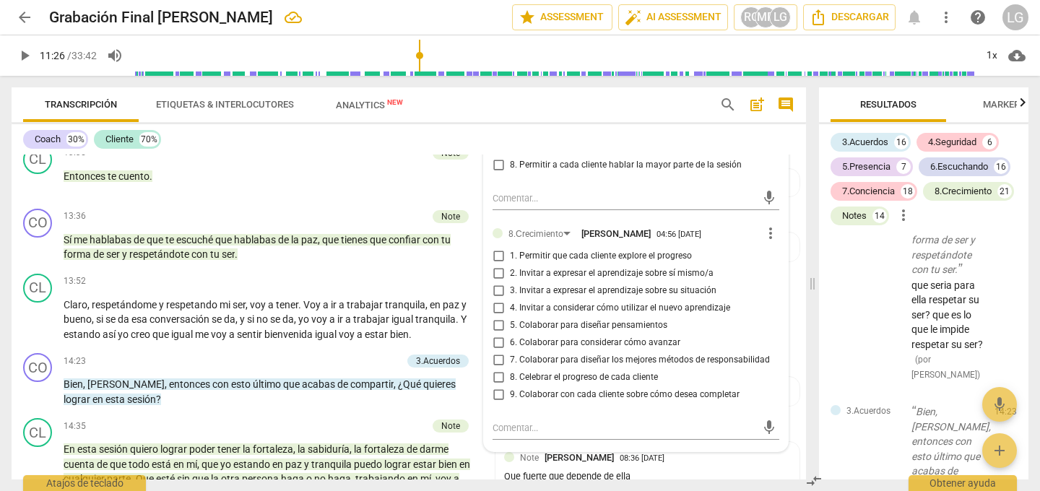
scroll to position [2644, 0]
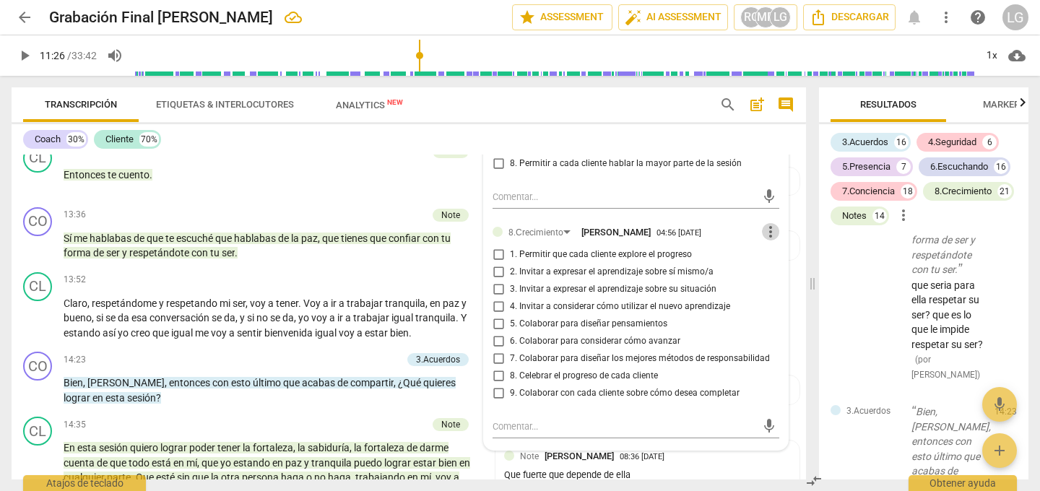
click at [766, 223] on span "more_vert" at bounding box center [770, 231] width 17 height 17
click at [772, 240] on li "Borrar" at bounding box center [782, 243] width 51 height 27
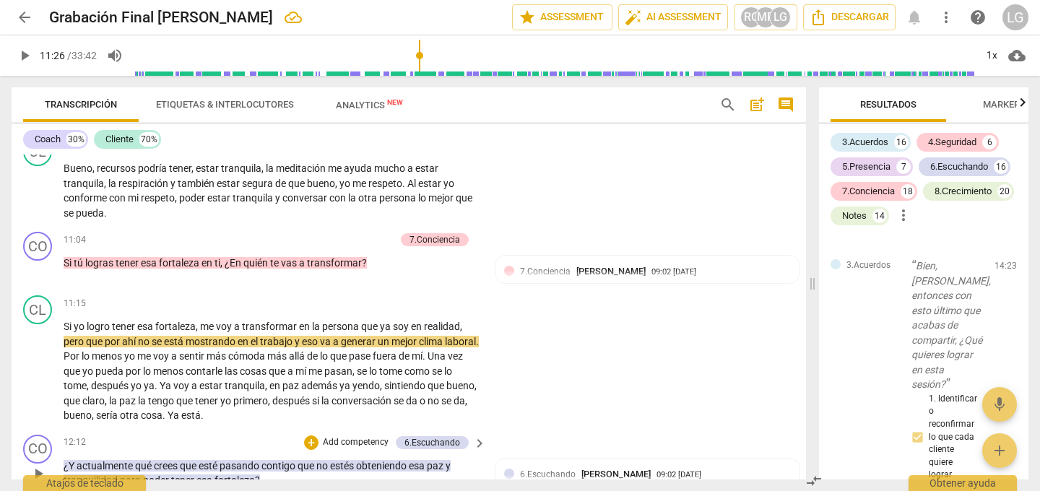
scroll to position [2129, 0]
click at [97, 258] on span "logras" at bounding box center [100, 264] width 30 height 12
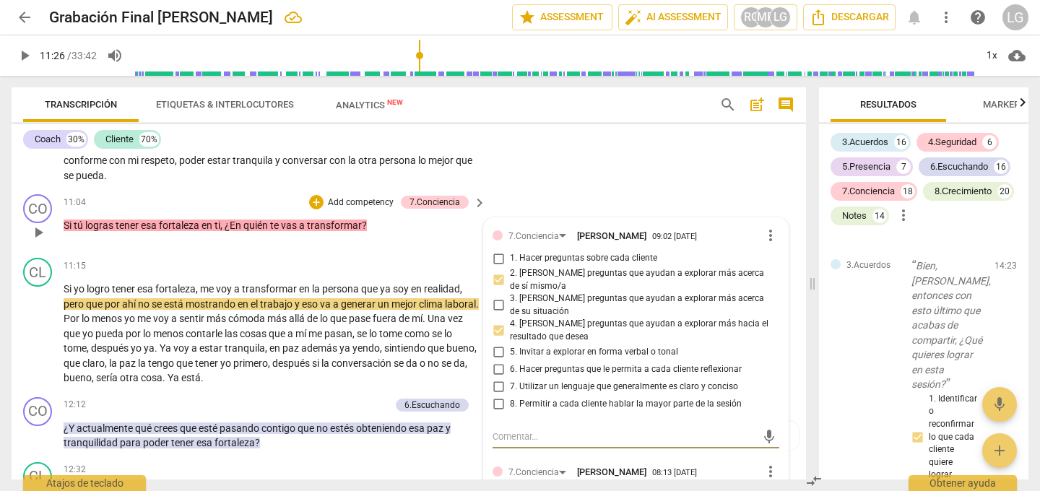
scroll to position [2161, 0]
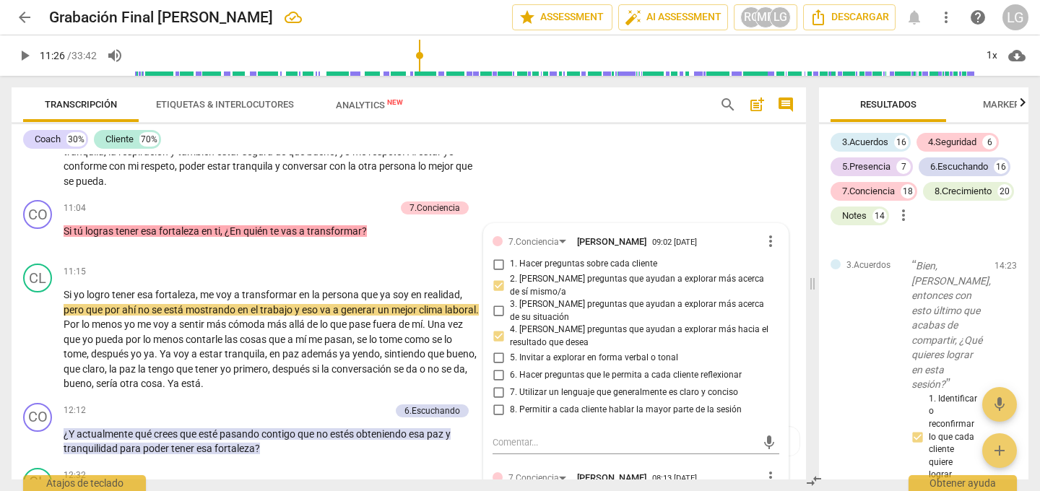
click at [354, 202] on p "Add competency" at bounding box center [360, 208] width 69 height 13
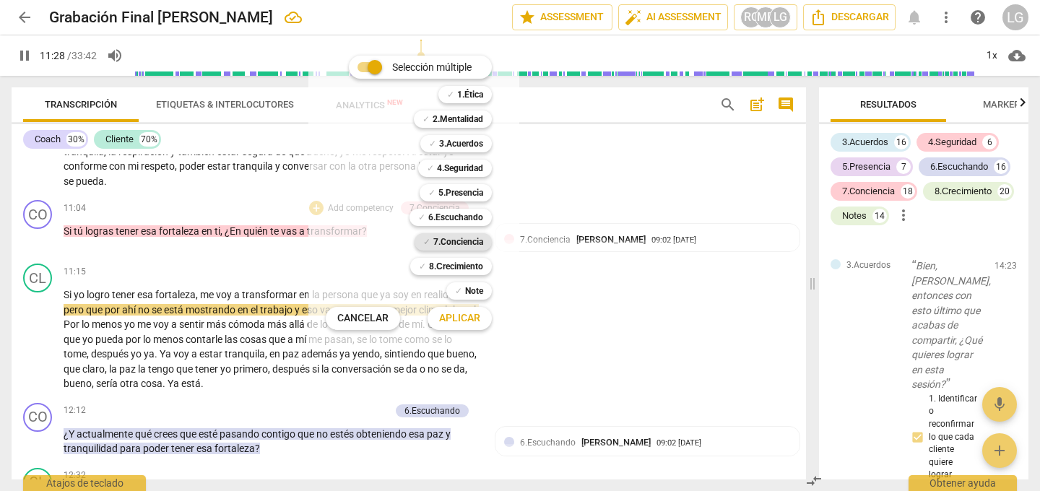
click at [466, 241] on b "7.Conciencia" at bounding box center [458, 241] width 50 height 17
click at [455, 317] on span "Aplicar" at bounding box center [459, 318] width 41 height 14
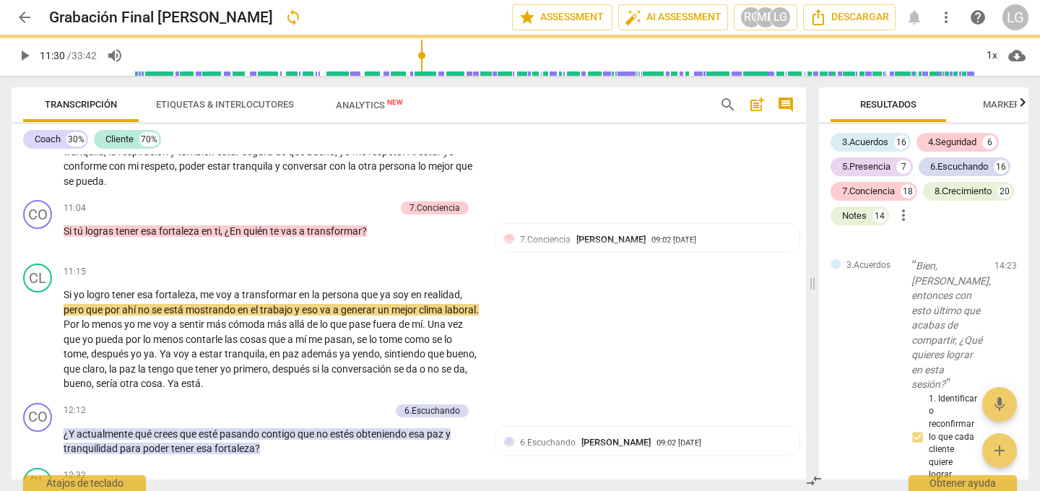
type input "691"
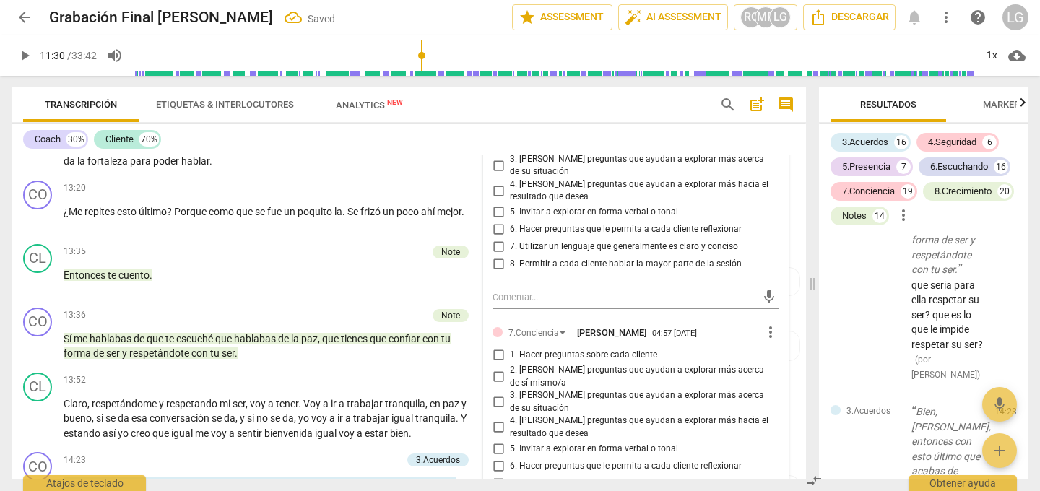
scroll to position [2553, 0]
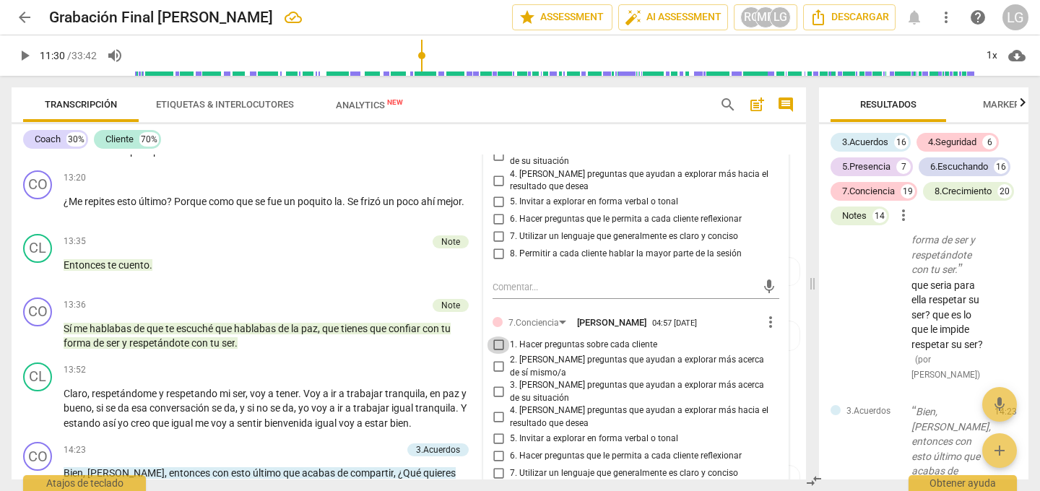
click at [495, 336] on input "1. Hacer preguntas sobre cada cliente" at bounding box center [498, 344] width 23 height 17
checkbox input "true"
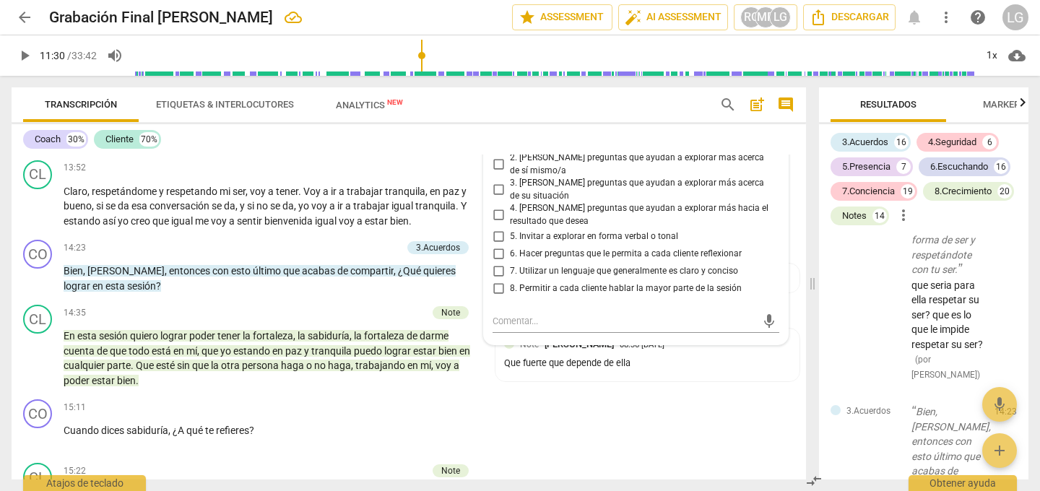
scroll to position [2758, 0]
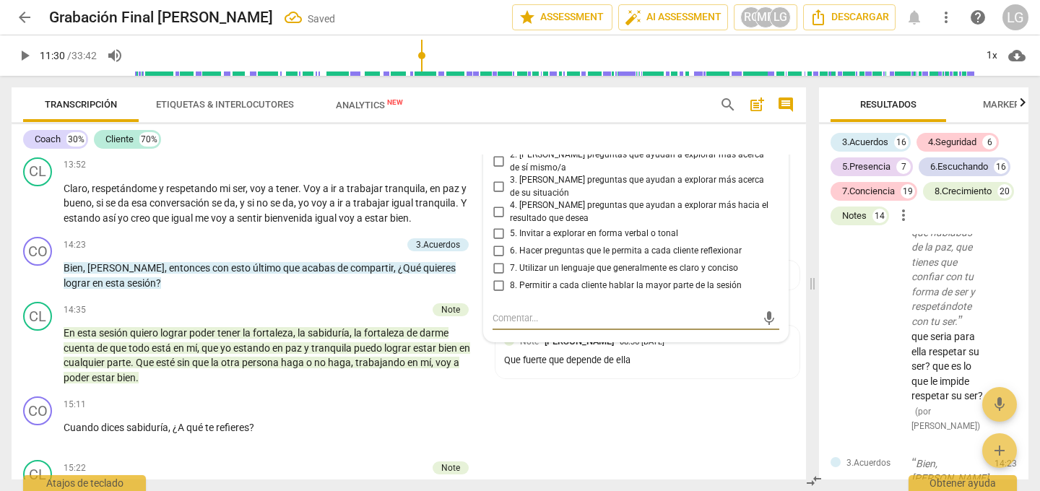
click at [550, 311] on textarea at bounding box center [623, 318] width 263 height 14
click at [544, 391] on div "CO play_arrow pause 15:11 + Add competency keyboard_arrow_right Cuando dices sa…" at bounding box center [409, 423] width 794 height 64
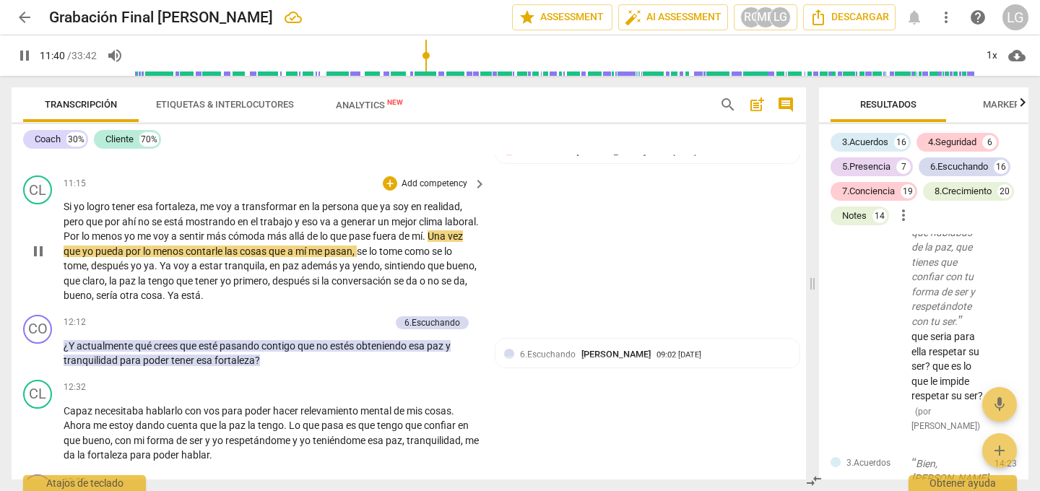
scroll to position [2260, 0]
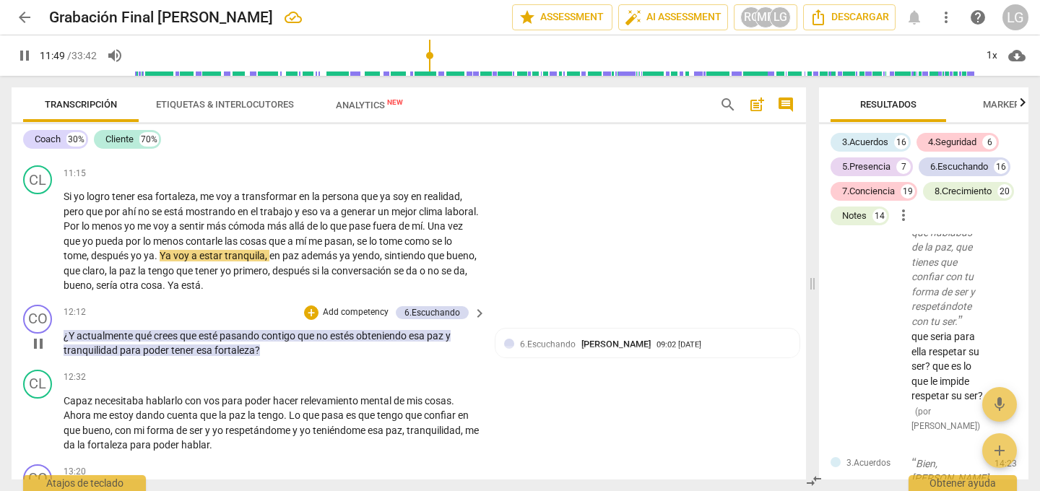
click at [43, 335] on span "pause" at bounding box center [38, 343] width 17 height 17
click at [39, 335] on span "play_arrow" at bounding box center [38, 343] width 17 height 17
click at [314, 305] on div "+" at bounding box center [311, 312] width 14 height 14
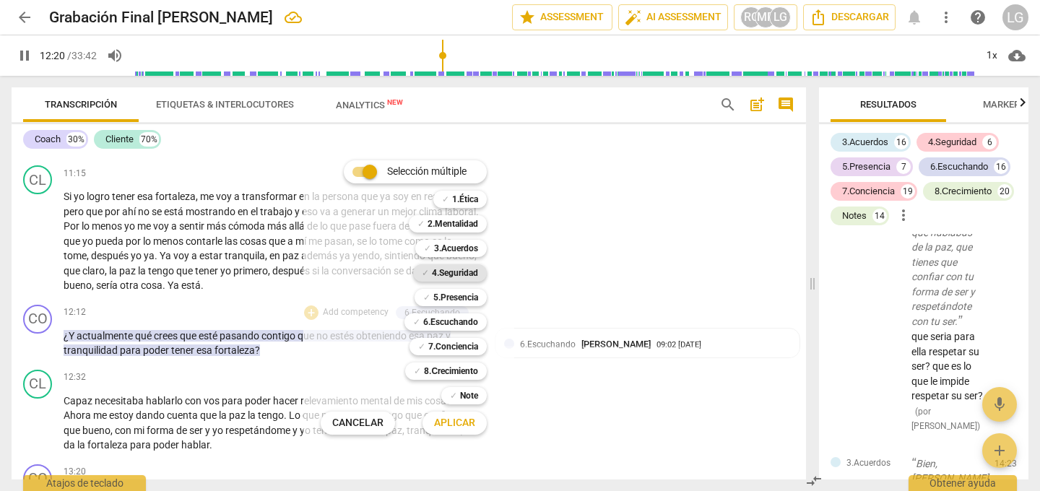
click at [446, 271] on b "4.Seguridad" at bounding box center [455, 272] width 46 height 17
click at [459, 422] on span "Aplicar" at bounding box center [454, 423] width 41 height 14
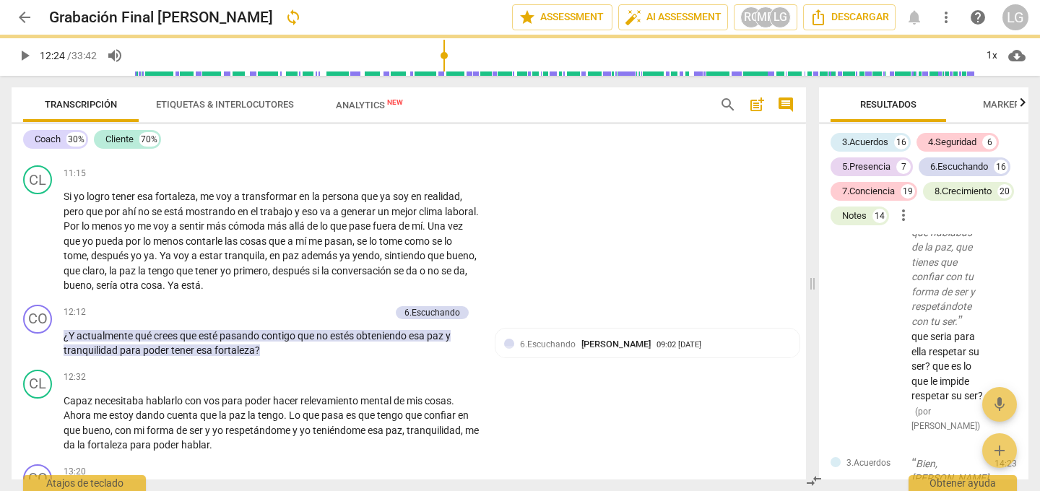
type input "744"
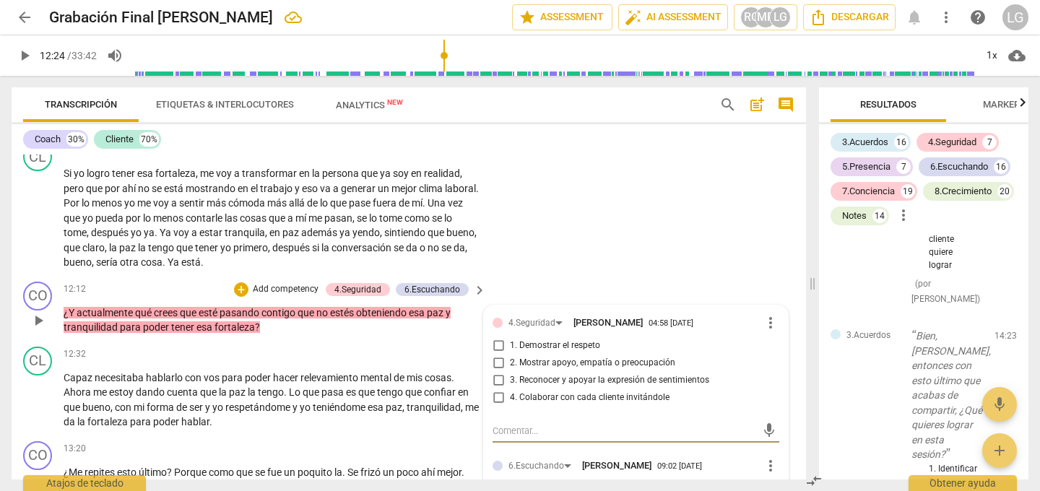
scroll to position [2284, 0]
click at [495, 353] on input "2. Mostrar apoyo, empatía o preocupación" at bounding box center [498, 361] width 23 height 17
checkbox input "true"
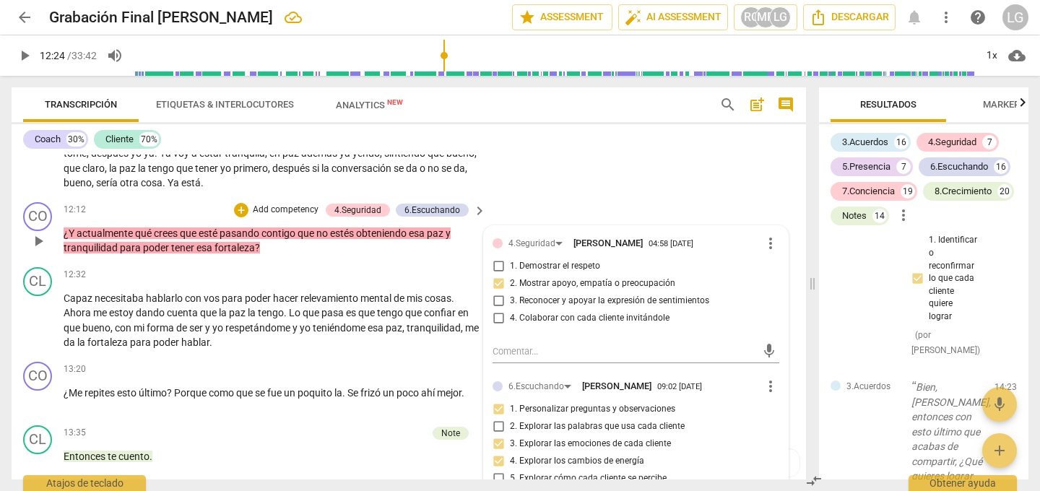
scroll to position [2359, 0]
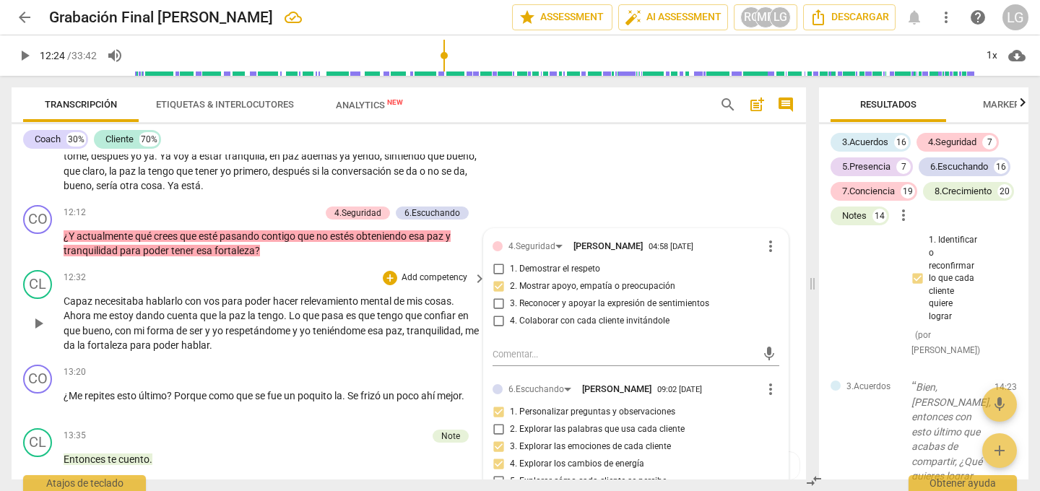
click at [793, 320] on div "CL play_arrow pause 12:32 + Add competency keyboard_arrow_right Capaz necesitab…" at bounding box center [409, 311] width 794 height 95
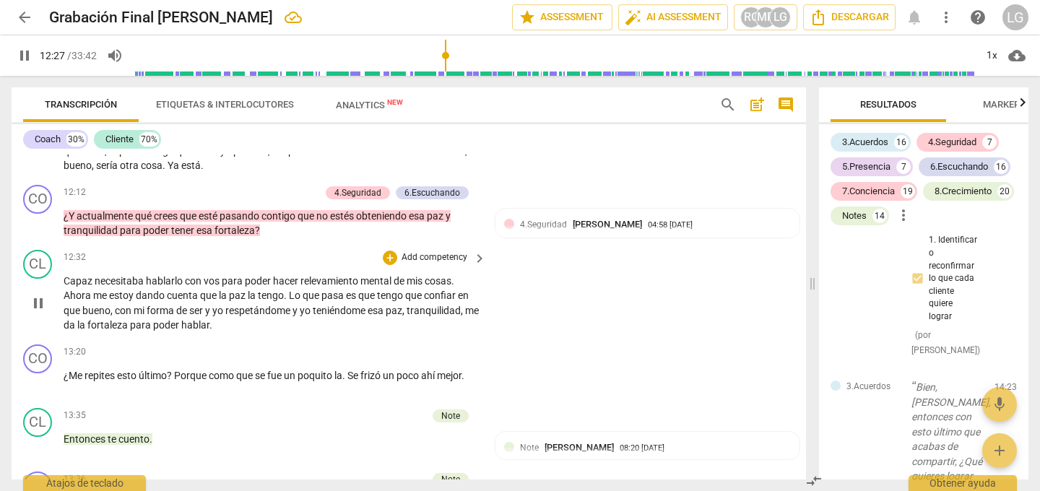
scroll to position [2377, 0]
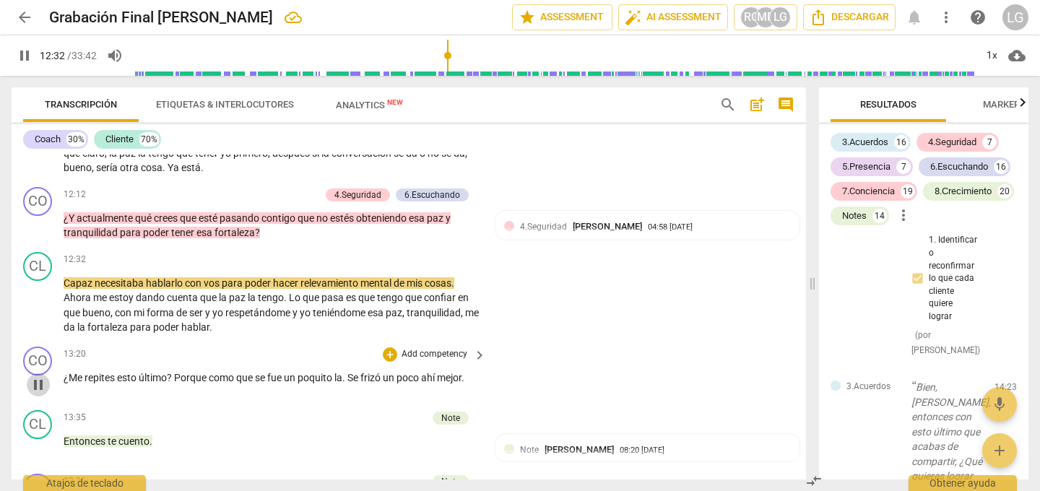
click at [42, 376] on span "pause" at bounding box center [38, 384] width 17 height 17
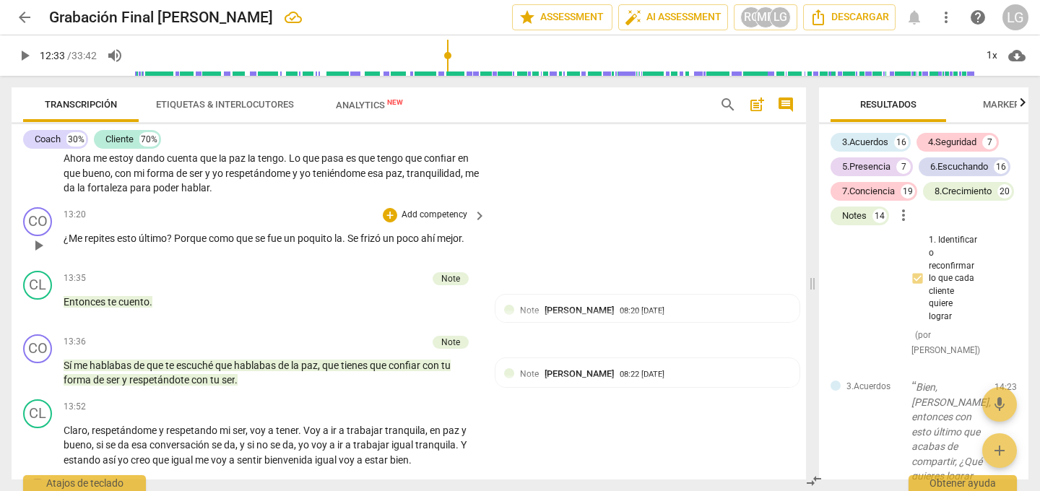
scroll to position [2518, 0]
click at [37, 363] on span "play_arrow" at bounding box center [38, 371] width 17 height 17
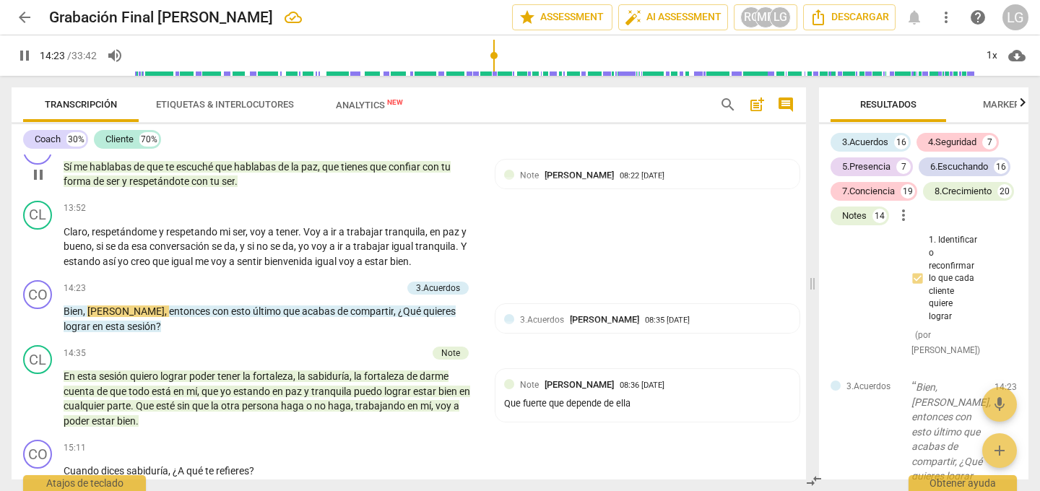
scroll to position [2722, 0]
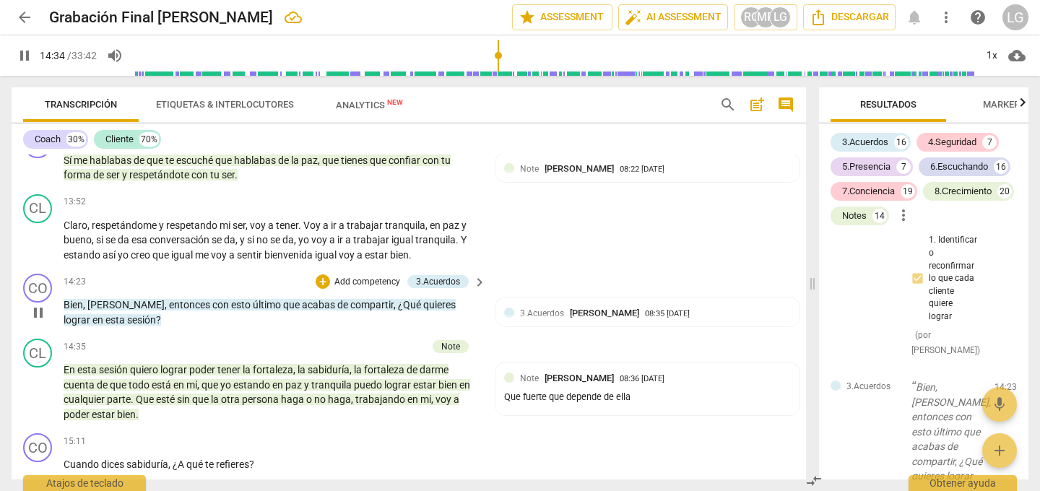
click at [66, 299] on span "Bien" at bounding box center [73, 305] width 19 height 12
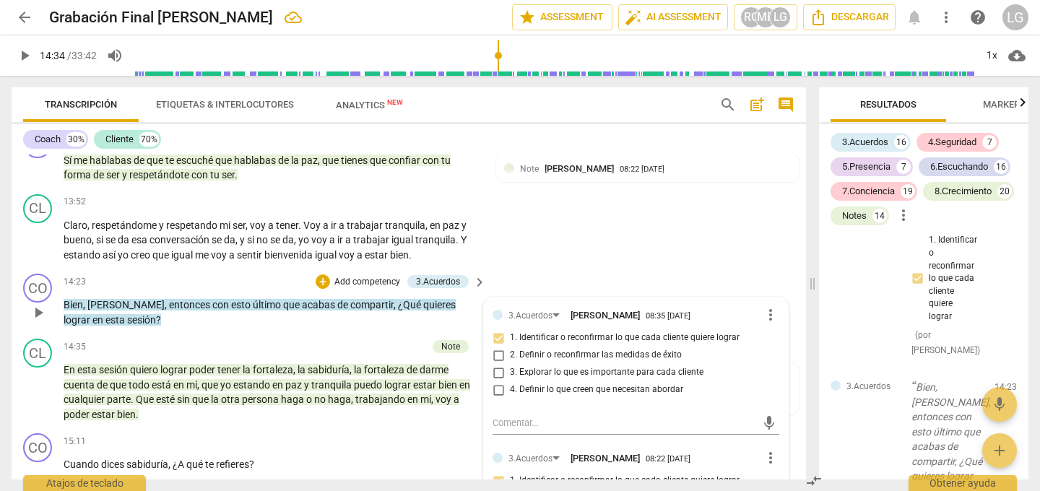
click at [349, 276] on p "Add competency" at bounding box center [367, 282] width 69 height 13
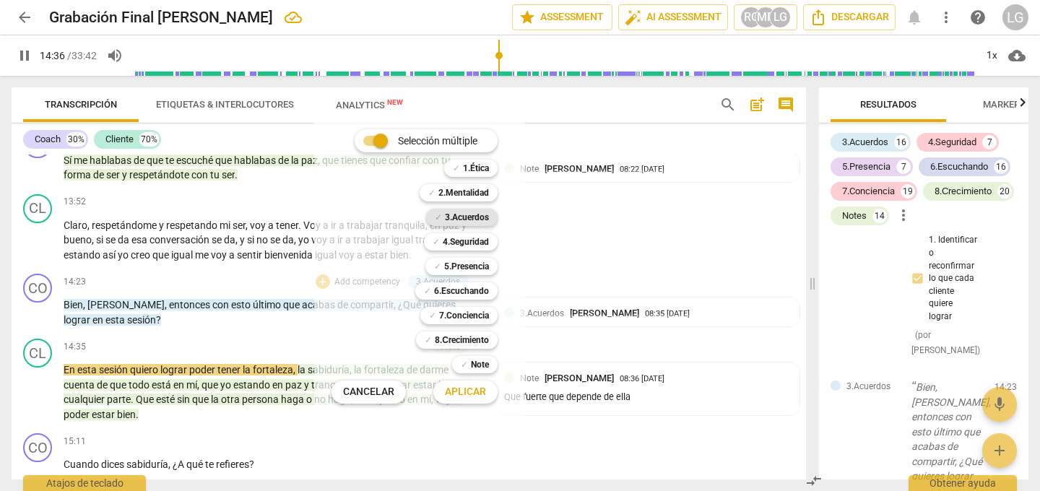
click at [458, 217] on b "3.Acuerdos" at bounding box center [467, 217] width 44 height 17
click at [463, 388] on span "Aplicar" at bounding box center [465, 392] width 41 height 14
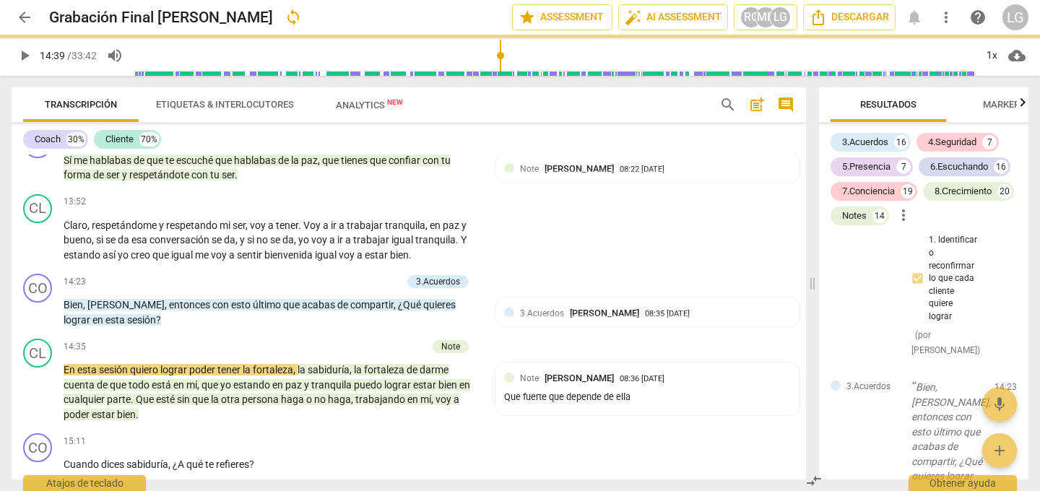
type input "879"
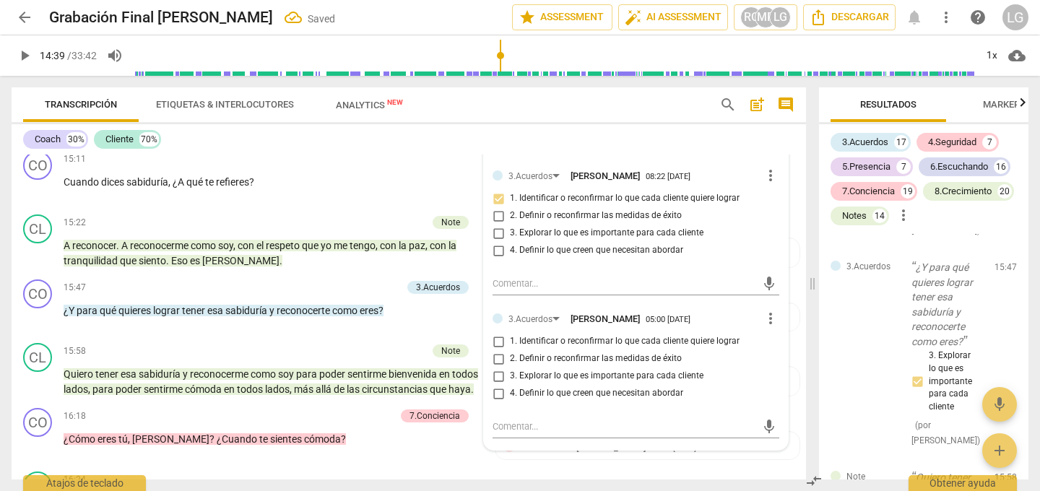
scroll to position [3013, 0]
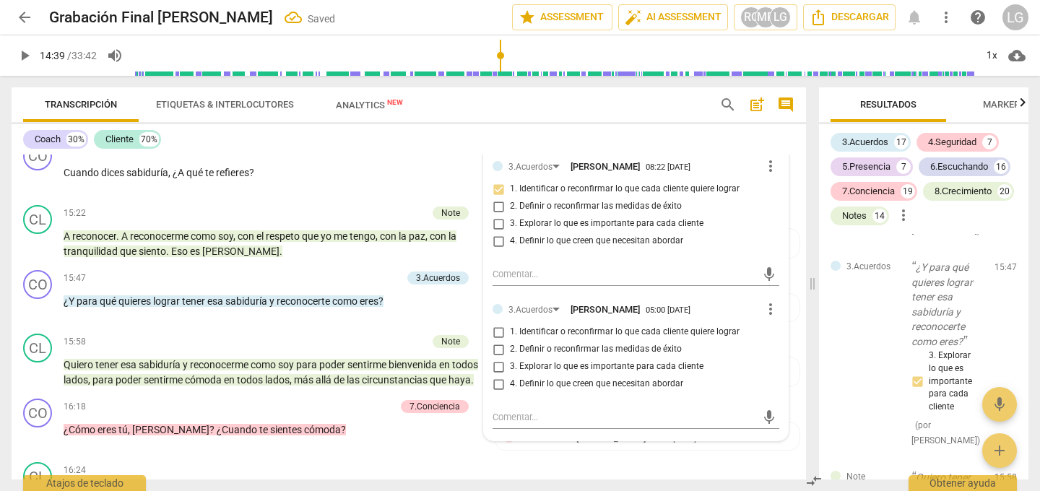
click at [497, 323] on input "1. Identificar o reconfirmar lo que cada cliente quiere lograr" at bounding box center [498, 331] width 23 height 17
checkbox input "true"
click at [489, 453] on div "CO play_arrow pause 16:18 + Add competency 7.Conciencia keyboard_arrow_right ¿C…" at bounding box center [409, 425] width 794 height 64
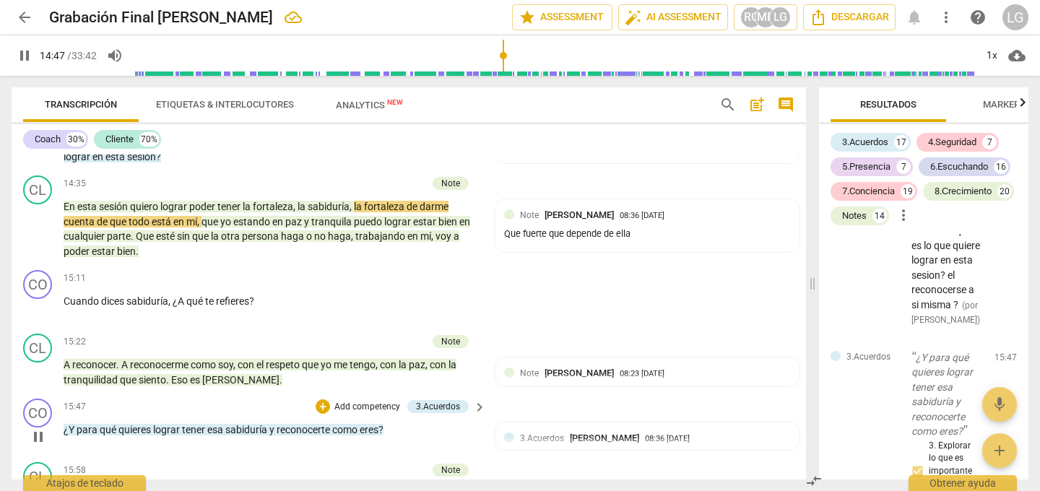
scroll to position [2893, 0]
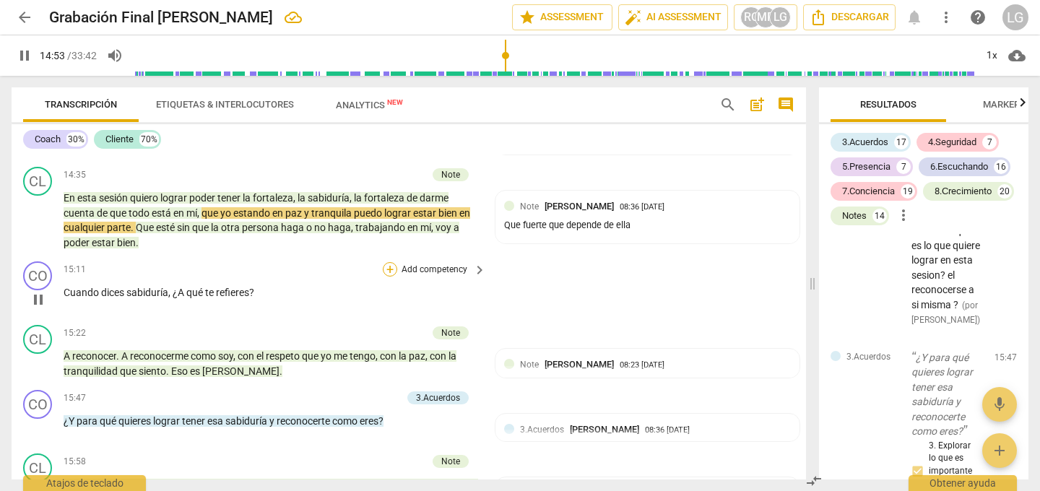
click at [391, 262] on div "+" at bounding box center [390, 269] width 14 height 14
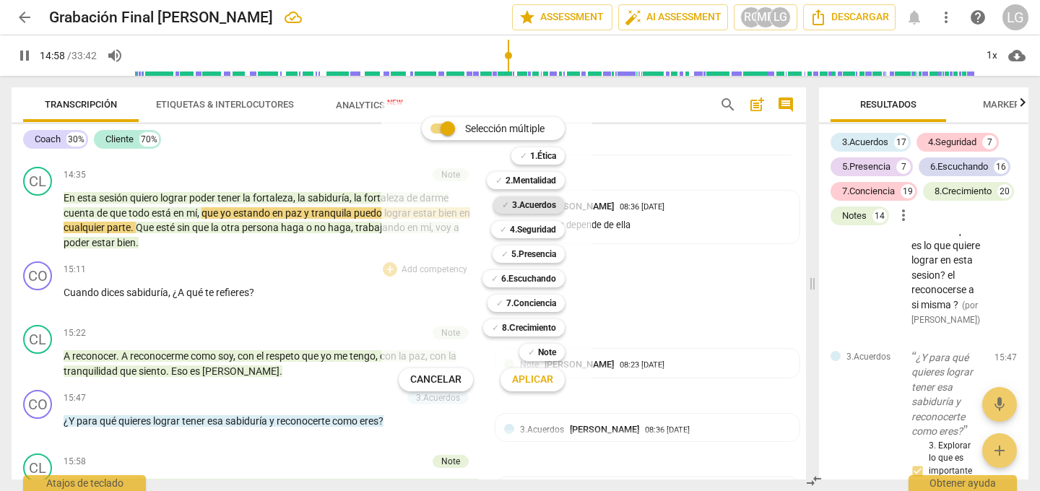
click at [507, 208] on span "✓" at bounding box center [505, 204] width 7 height 17
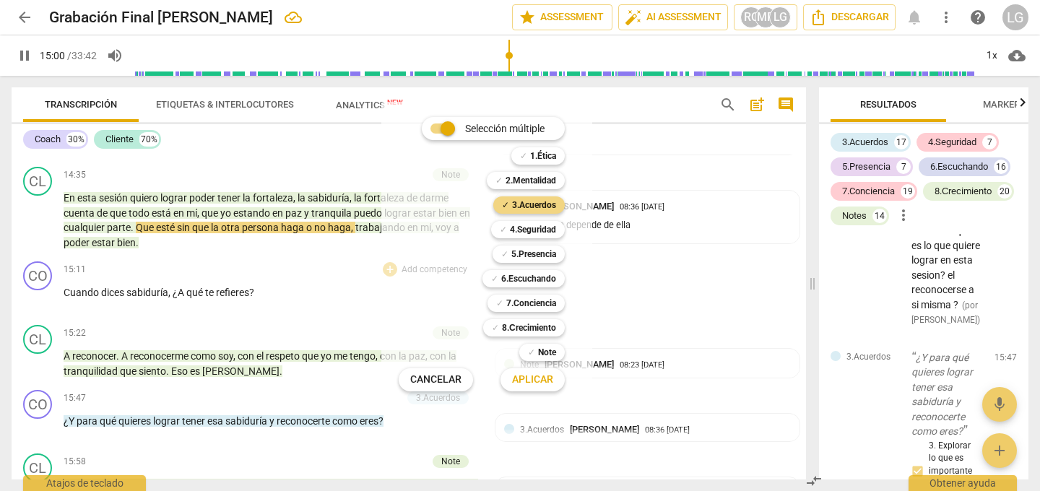
click at [529, 380] on span "Aplicar" at bounding box center [532, 380] width 41 height 14
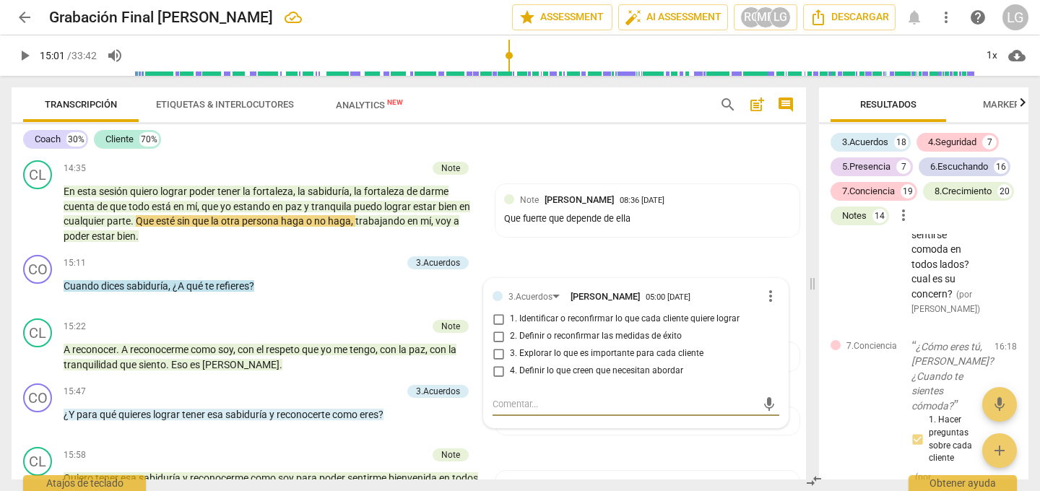
scroll to position [2899, 0]
click at [764, 288] on span "more_vert" at bounding box center [770, 296] width 17 height 17
click at [771, 306] on li "Borrar" at bounding box center [782, 308] width 51 height 27
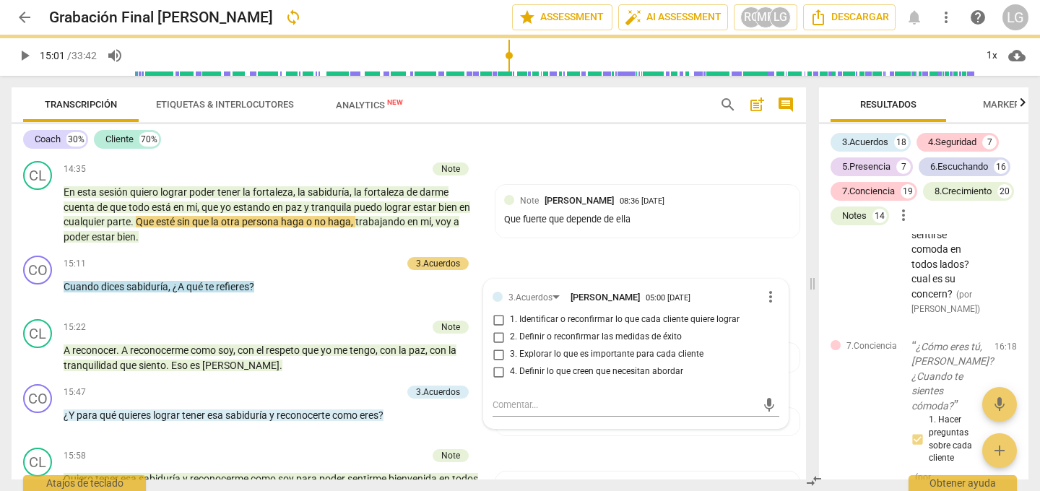
click at [626, 50] on input "range" at bounding box center [554, 55] width 841 height 46
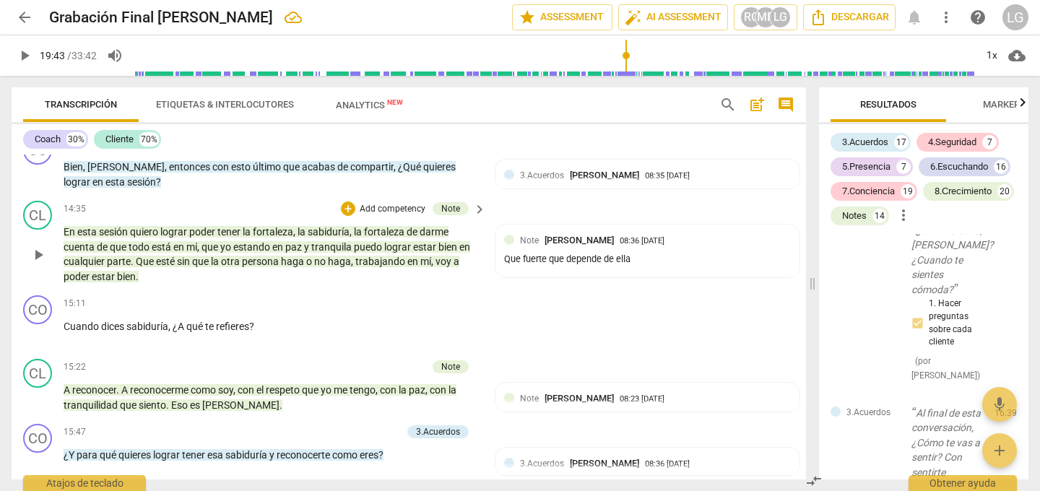
scroll to position [2866, 0]
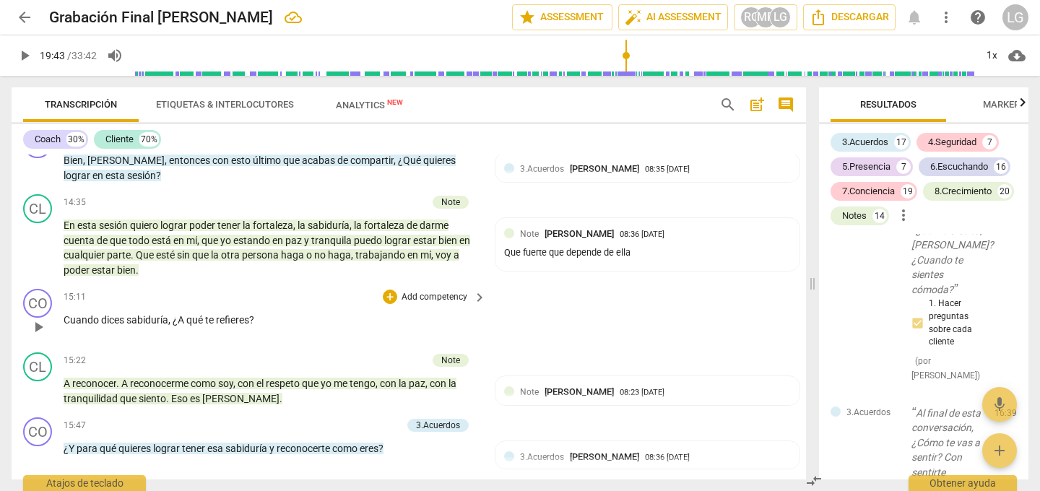
click at [224, 314] on span "refieres" at bounding box center [232, 320] width 33 height 12
click at [42, 318] on span "play_arrow" at bounding box center [38, 326] width 17 height 17
click at [390, 289] on div "+" at bounding box center [390, 296] width 14 height 14
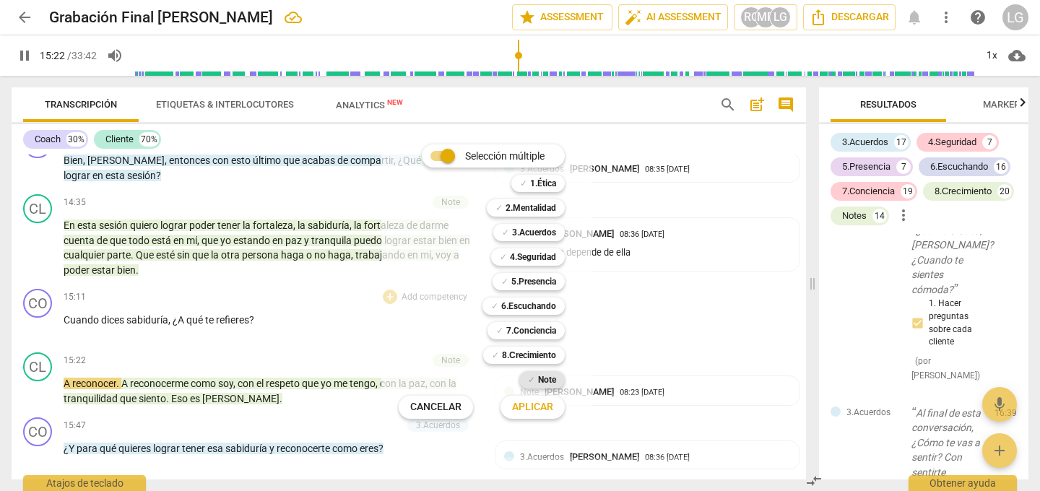
click at [544, 382] on b "Note" at bounding box center [547, 379] width 18 height 17
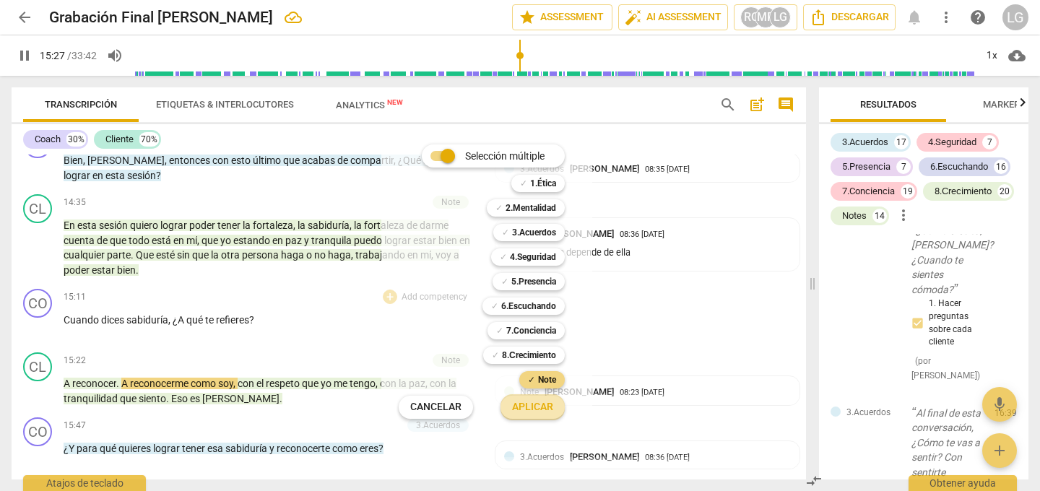
click at [526, 408] on span "Aplicar" at bounding box center [532, 407] width 41 height 14
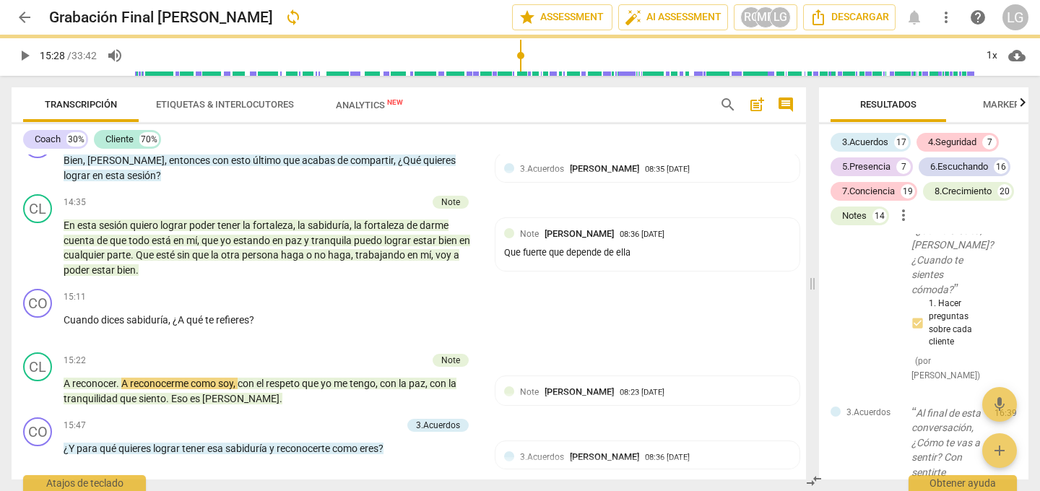
type input "928"
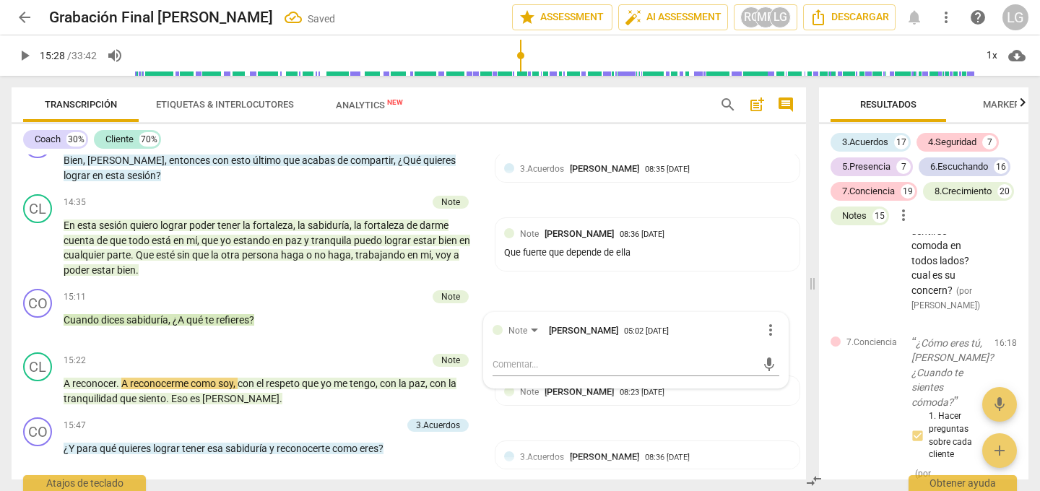
scroll to position [13972, 0]
type textarea "i"
type textarea "in"
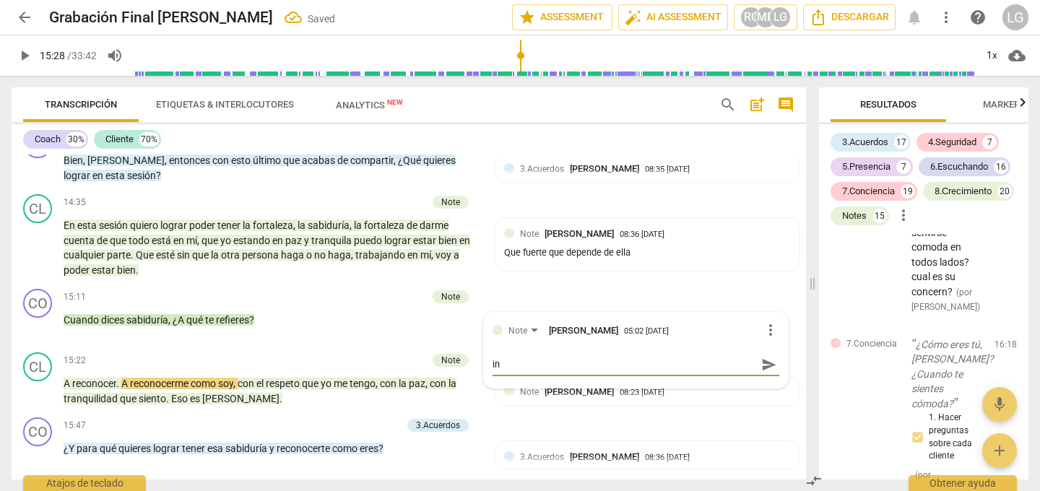
type textarea "ind"
type textarea "inda"
type textarea "indag"
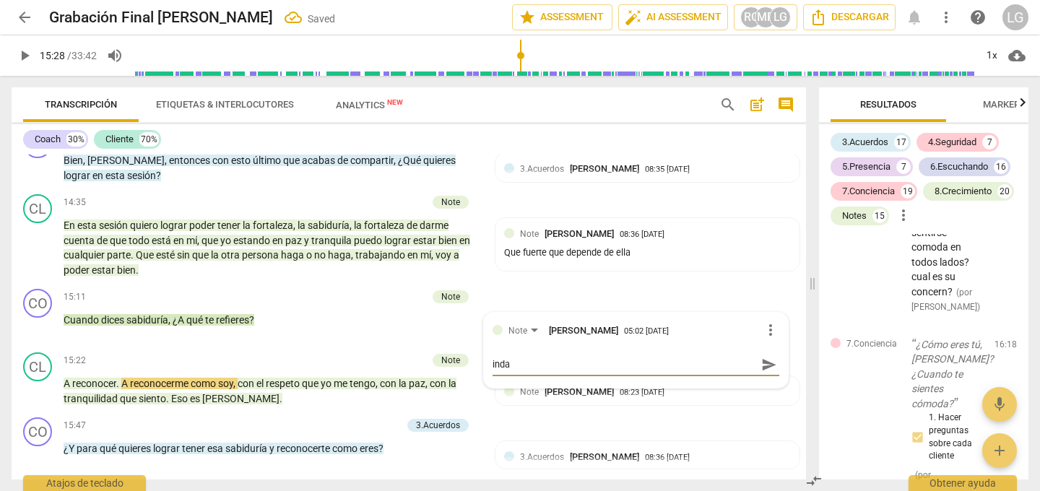
type textarea "indag"
type textarea "indaga"
type textarea "indagas"
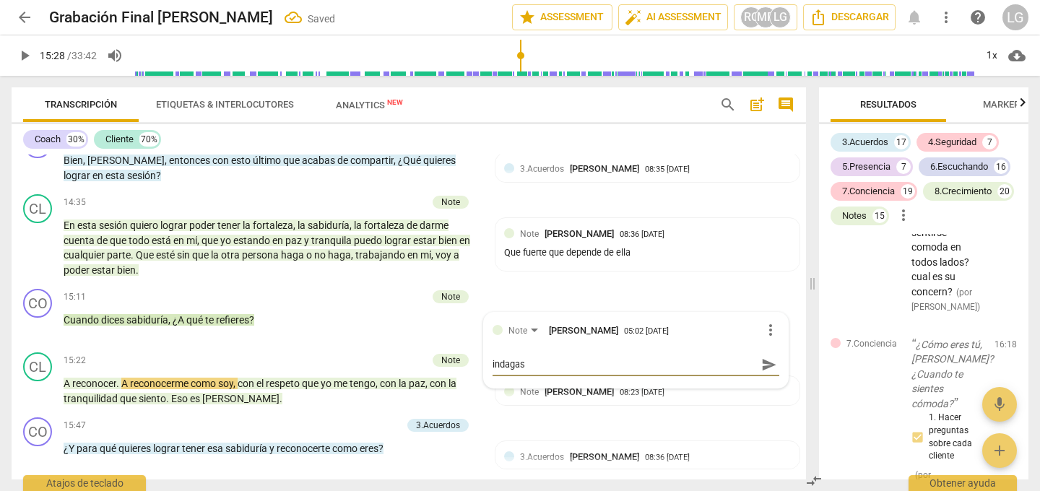
type textarea "indagas"
type textarea "indagas p"
type textarea "indagas po"
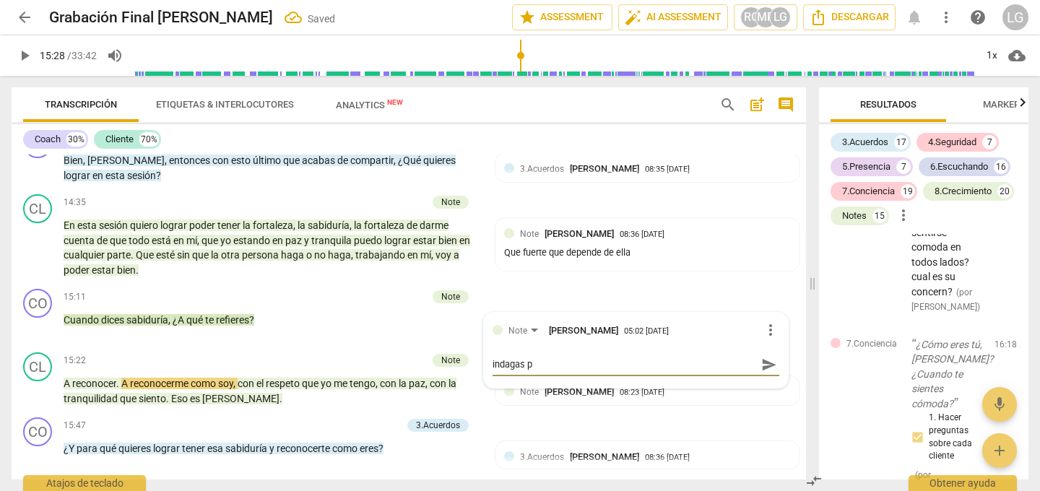
type textarea "indagas po"
type textarea "indagas por"
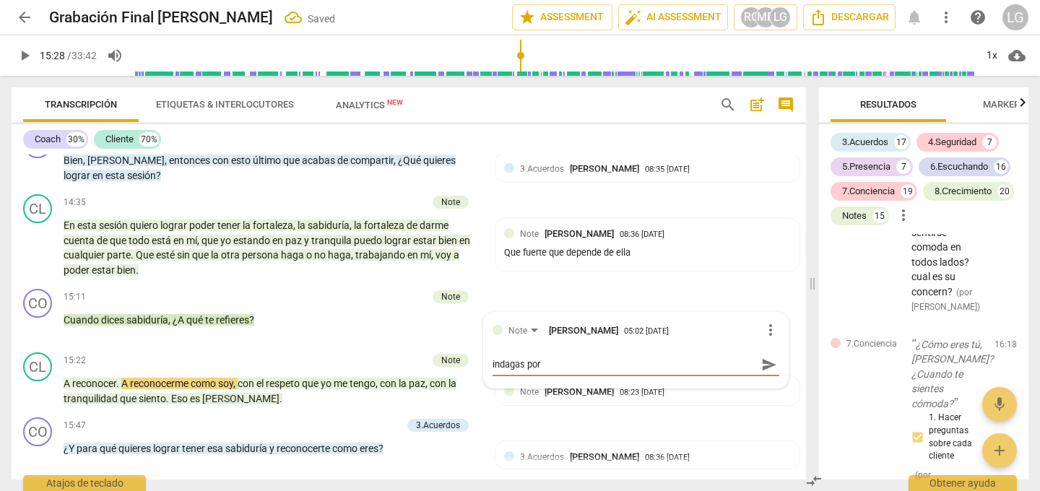
type textarea "indagas por e"
type textarea "indagas por el"
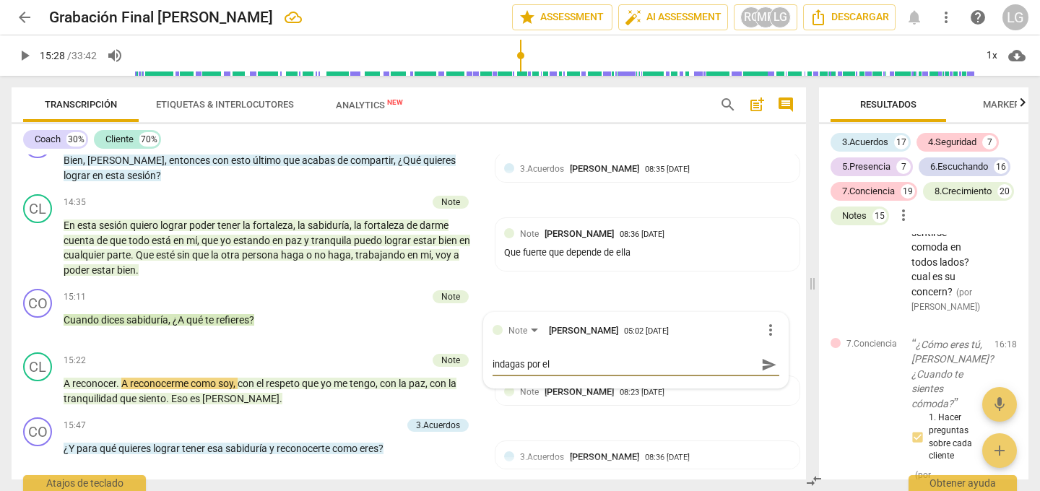
type textarea "indagas por el"
type textarea "indagas por el s"
type textarea "indagas por el si"
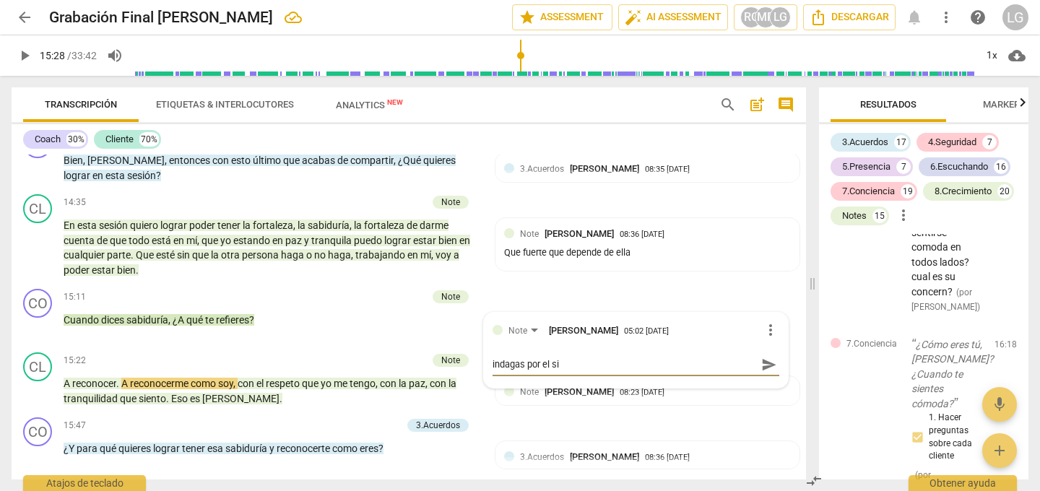
type textarea "indagas por el sig"
type textarea "indagas por el sign"
type textarea "indagas por el signi"
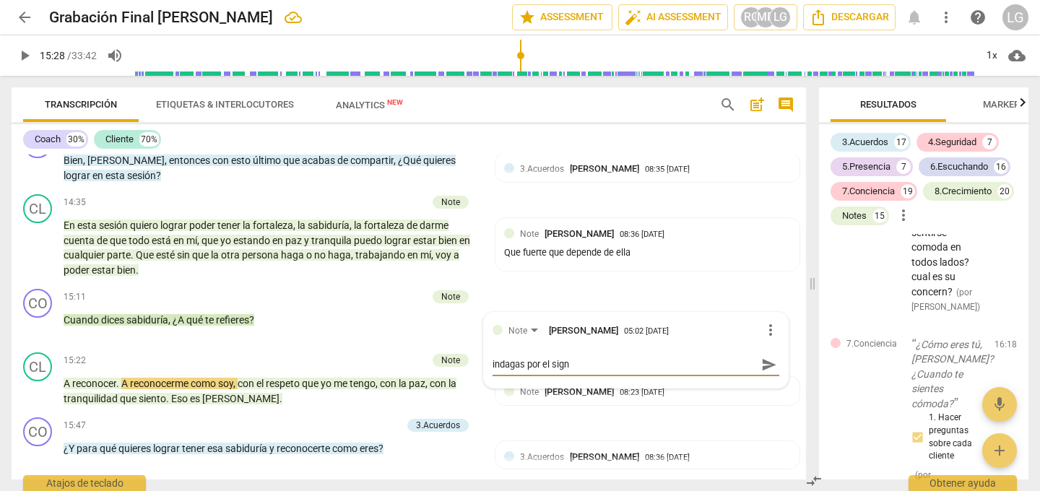
type textarea "indagas por el signi"
type textarea "indagas por el sign"
type textarea "indagas por el signf"
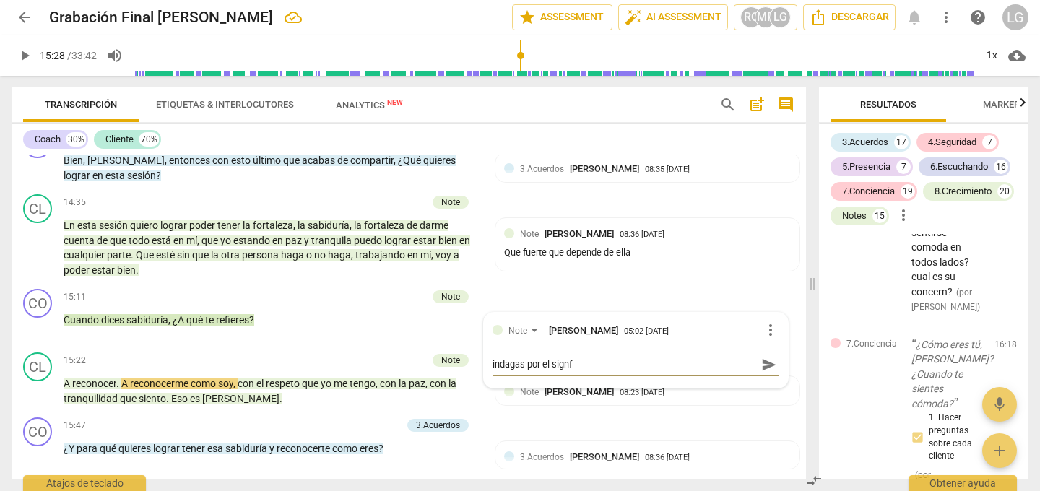
type textarea "indagas por el signfi"
type textarea "indagas por el signf"
type textarea "indagas por el sign"
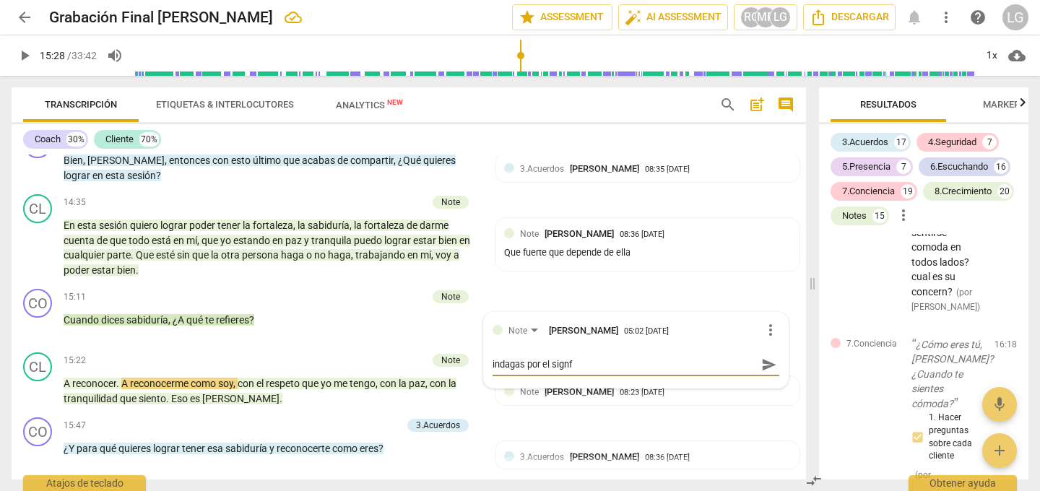
type textarea "indagas por el sign"
type textarea "indagas por el signi"
type textarea "indagas por el signif"
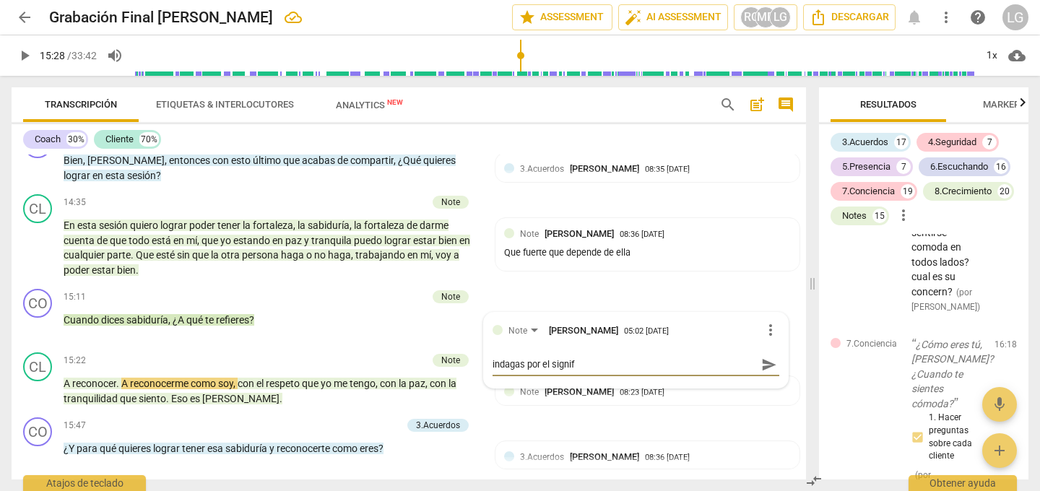
type textarea "indagas por el signifi"
type textarea "indagas por el signific"
type textarea "indagas por el significa"
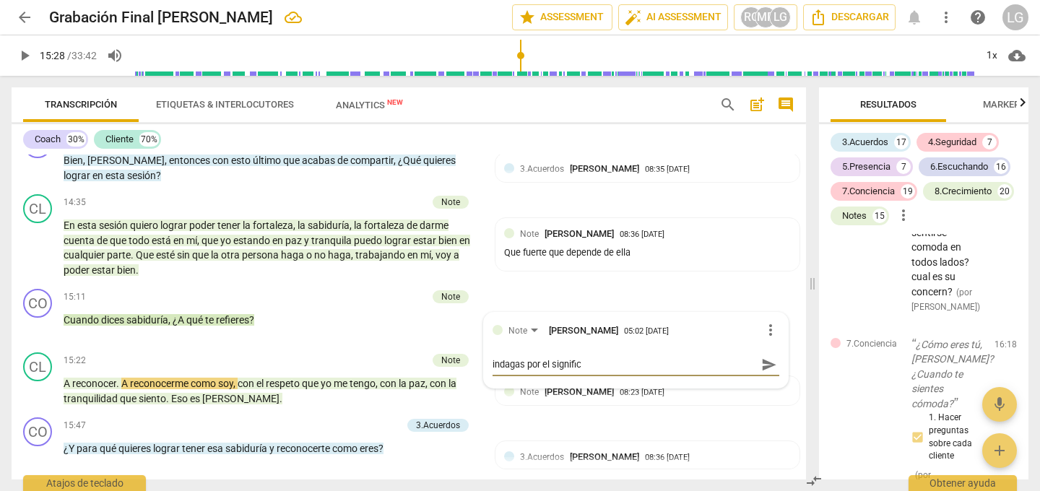
type textarea "indagas por el significa"
type textarea "indagas por el significad"
type textarea "indagas por el significado"
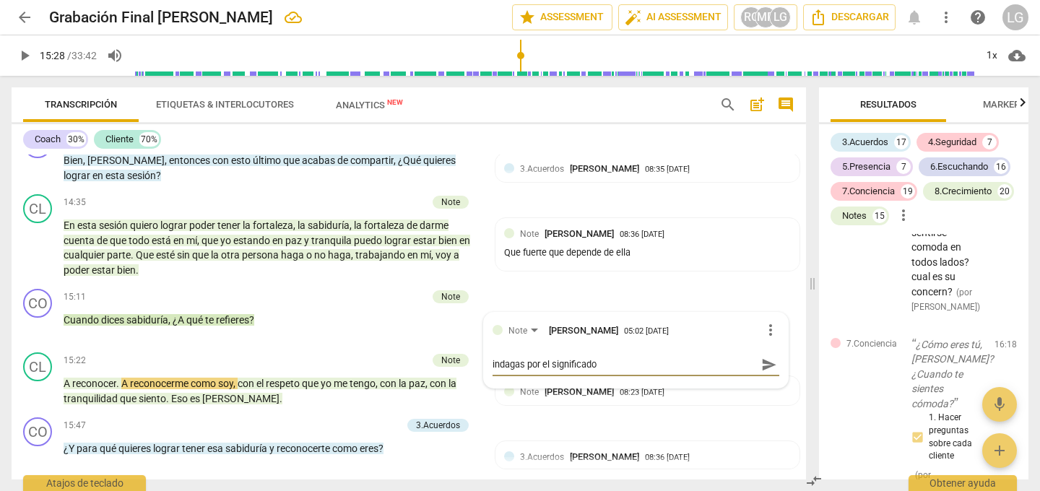
type textarea "indagas por el significado"
type textarea "indagas por el significado d"
type textarea "indagas por el significado de"
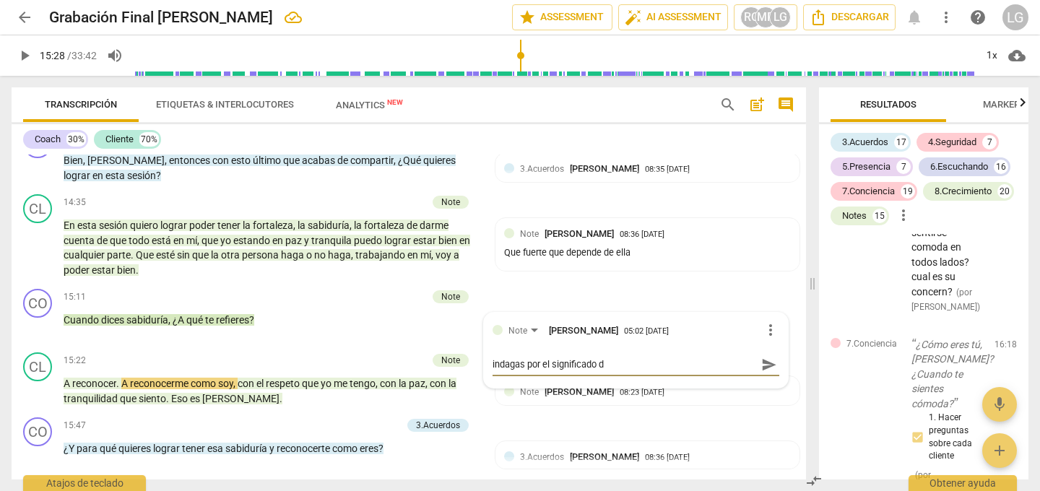
type textarea "indagas por el significado de"
type textarea "indagas por el significado de s"
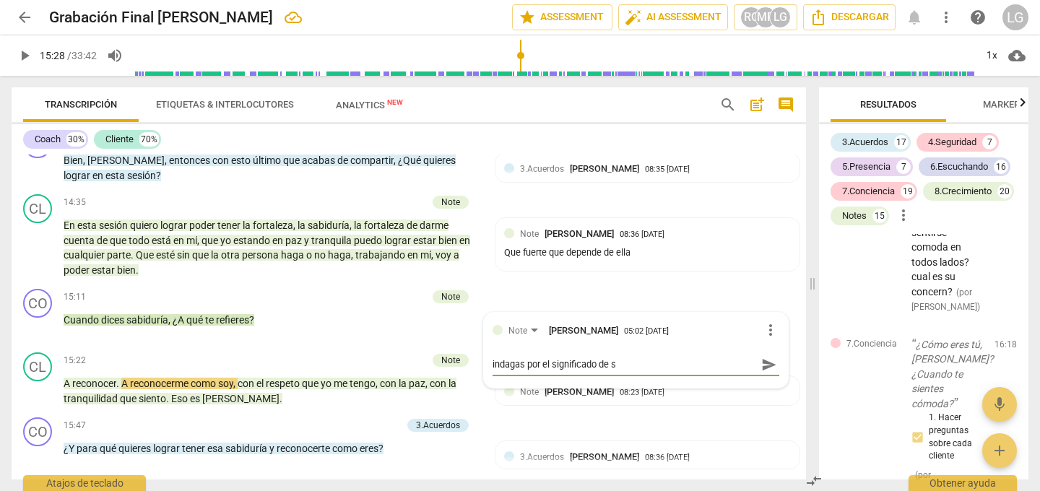
type textarea "indagas por el significado de su"
type textarea "indagas por el significado de sus"
type textarea "indagas por el significado de sus p"
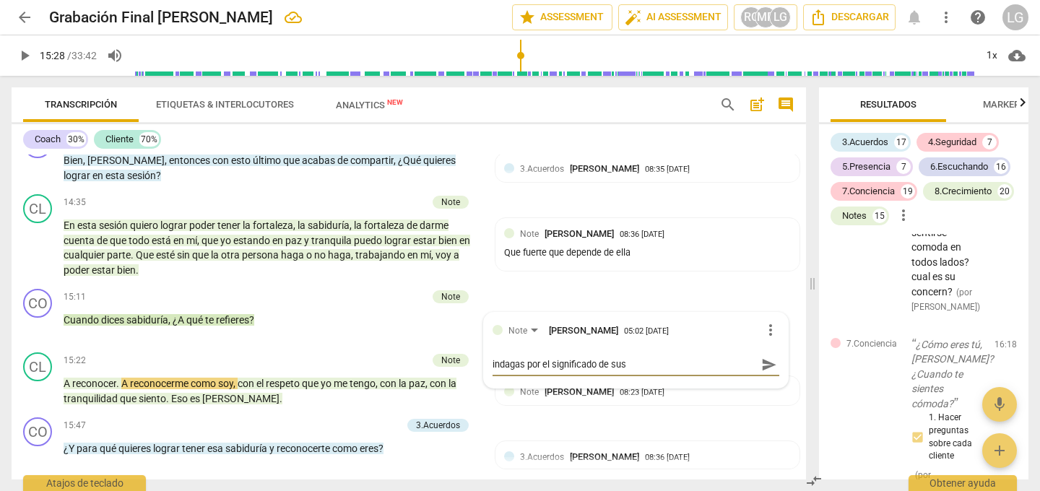
type textarea "indagas por el significado de sus p"
type textarea "indagas por el significado de sus pa"
type textarea "indagas por el significado de sus paa"
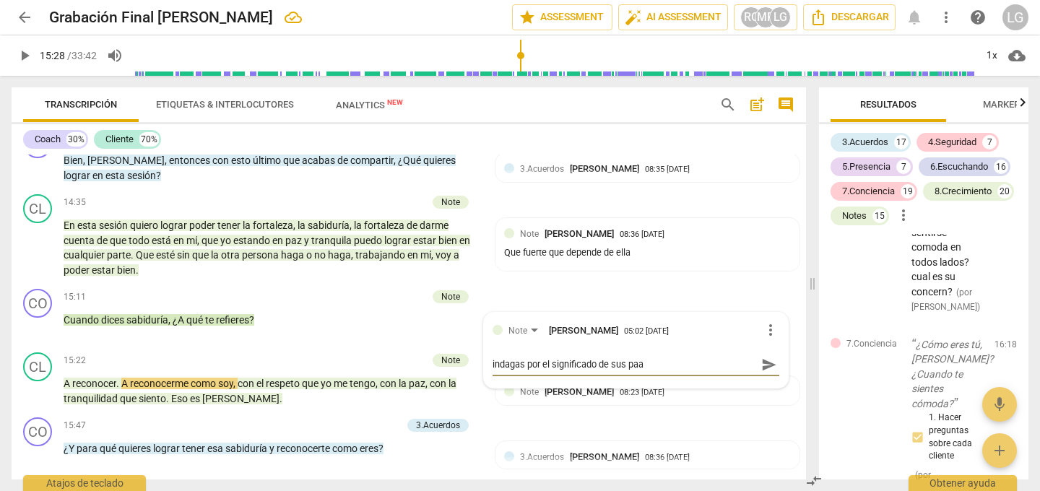
type textarea "indagas por el significado de sus pa"
type textarea "indagas por el significado de sus pal"
type textarea "indagas por el significado de sus pala"
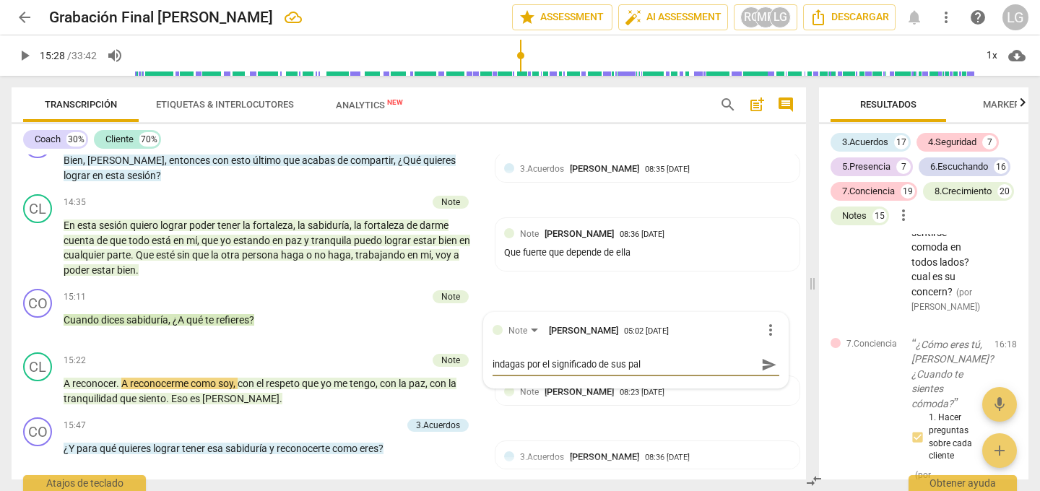
type textarea "indagas por el significado de sus pala"
type textarea "indagas por el significado de sus palab"
type textarea "indagas por el significado de sus palabr"
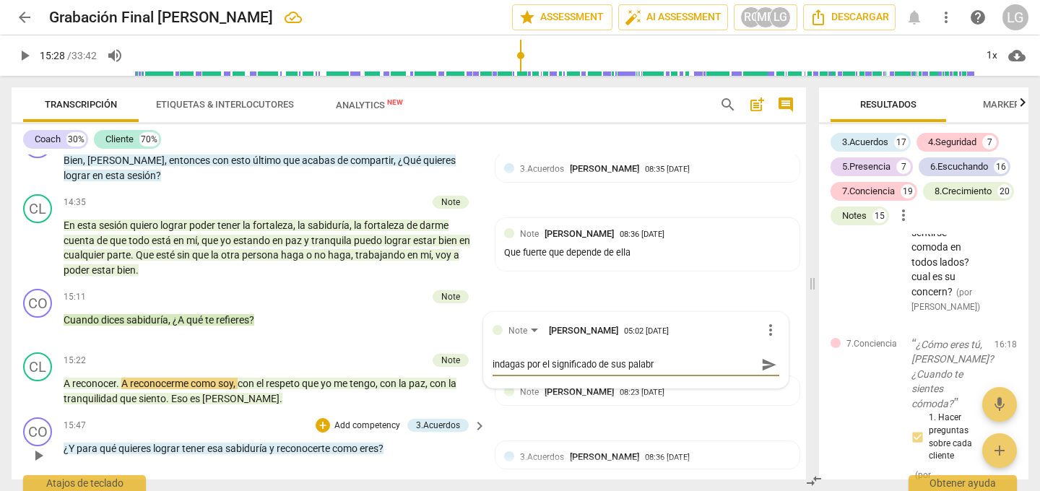
type textarea "indagas por el significado de sus palabra"
type textarea "indagas por el significado de sus palabras"
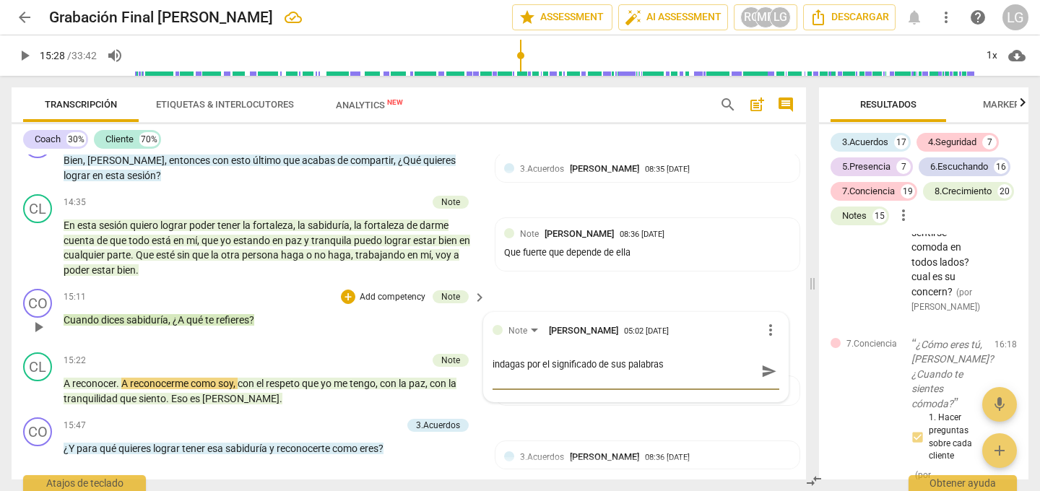
type textarea "indagas por el significado de sus palabras"
click at [761, 363] on span "send" at bounding box center [769, 371] width 16 height 16
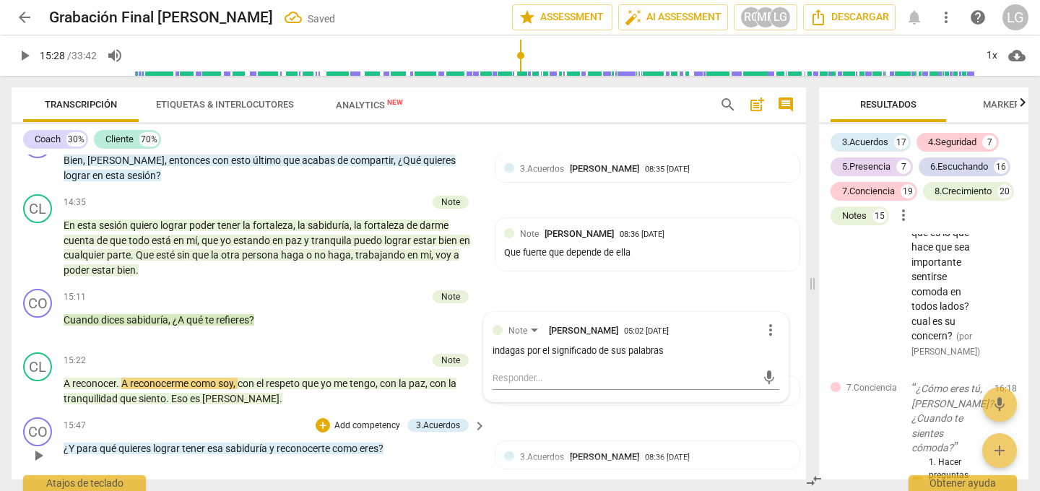
click at [600, 411] on div "CO play_arrow pause 15:47 + Add competency 3.Acuerdos keyboard_arrow_right ¿Y p…" at bounding box center [409, 443] width 794 height 64
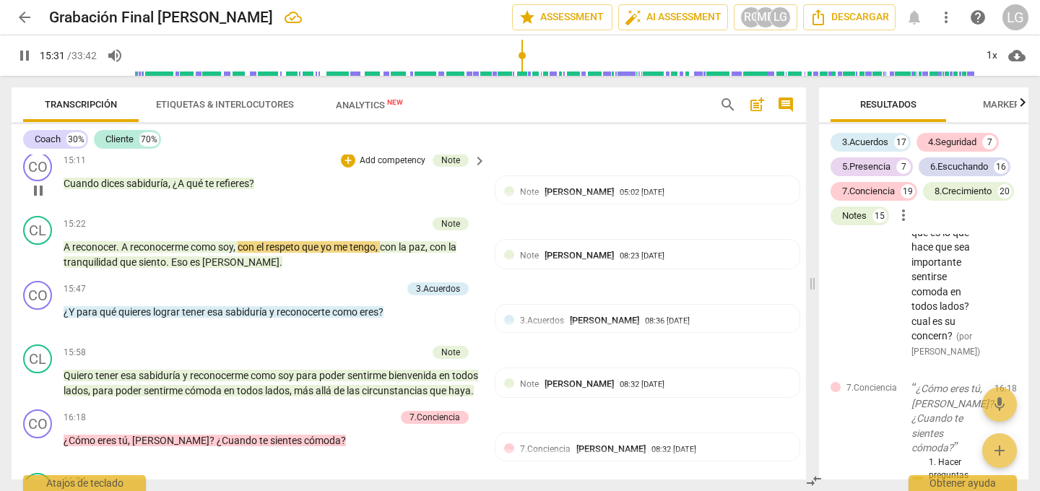
scroll to position [3007, 0]
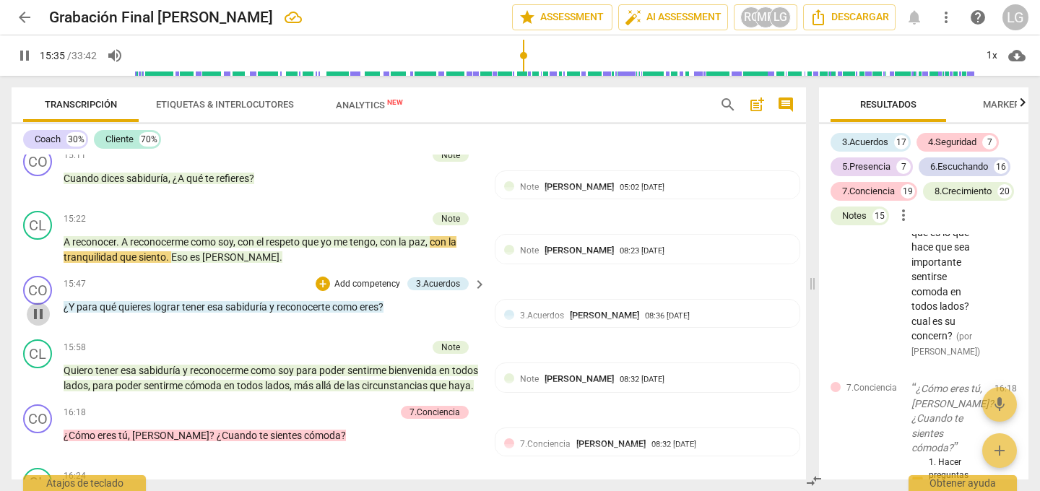
click at [35, 305] on span "pause" at bounding box center [38, 313] width 17 height 17
type input "936"
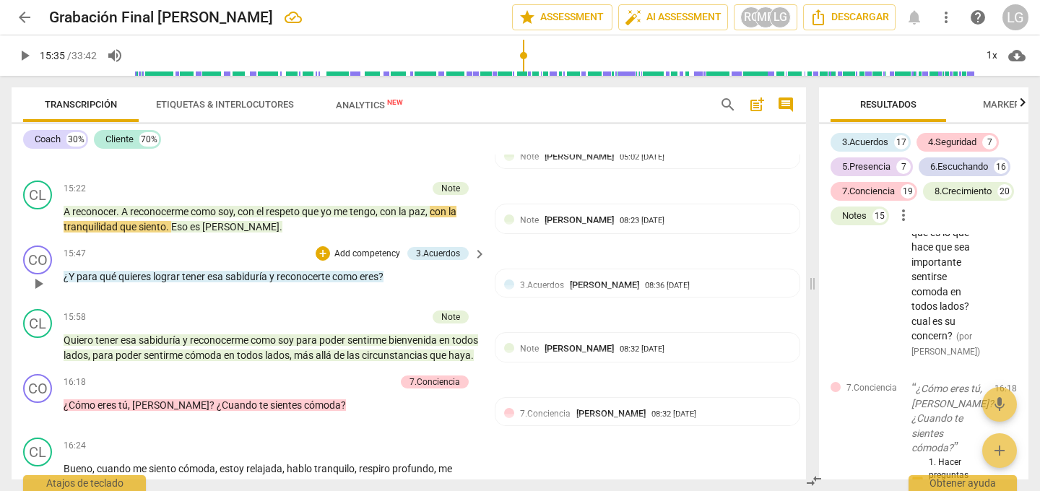
scroll to position [3033, 0]
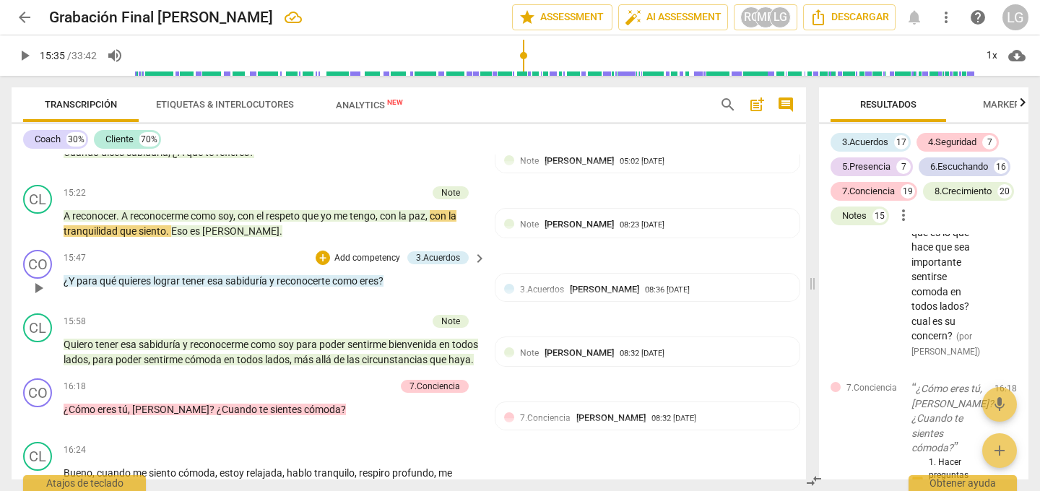
click at [352, 252] on p "Add competency" at bounding box center [367, 258] width 69 height 13
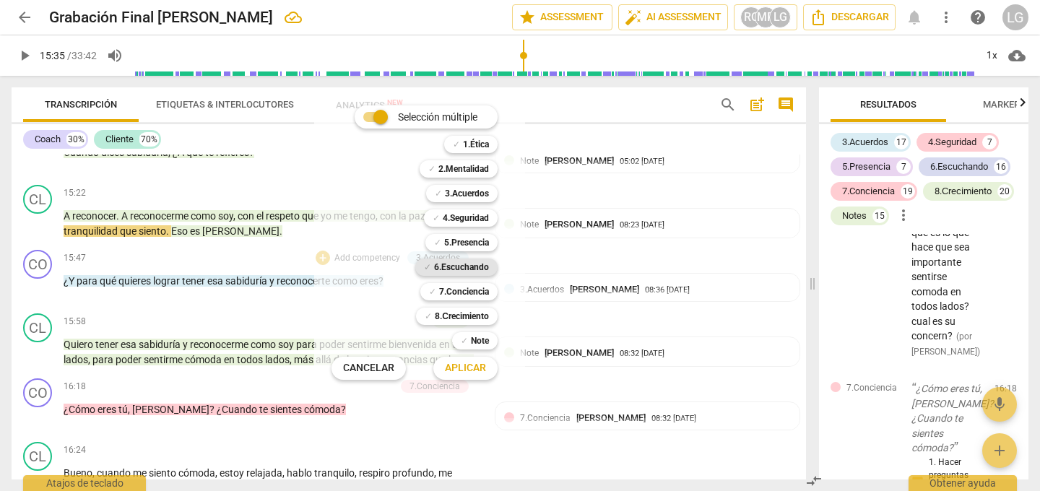
click at [454, 266] on b "6.Escuchando" at bounding box center [461, 266] width 55 height 17
click at [478, 367] on span "Aplicar" at bounding box center [465, 368] width 41 height 14
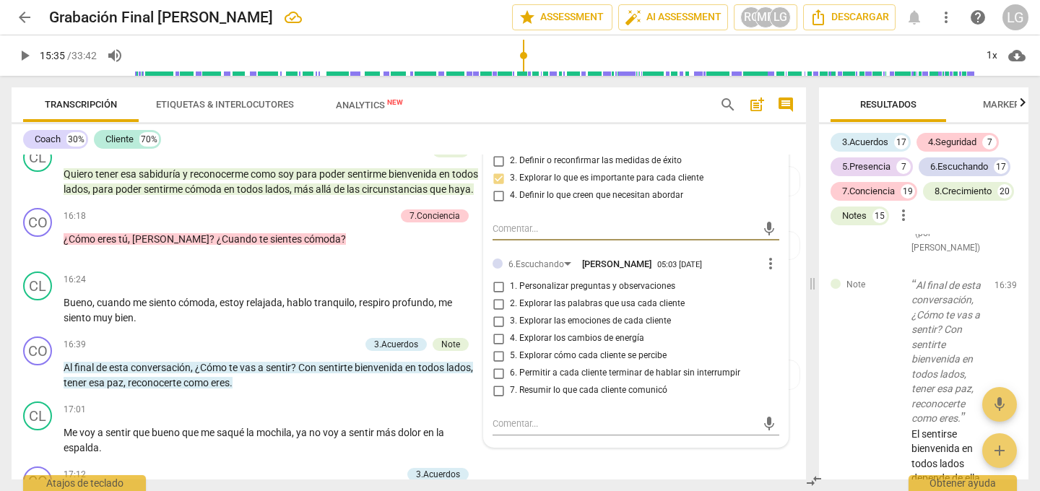
scroll to position [3205, 0]
click at [496, 347] on input "5. Explorar cómo cada cliente se percibe" at bounding box center [498, 355] width 23 height 17
checkbox input "true"
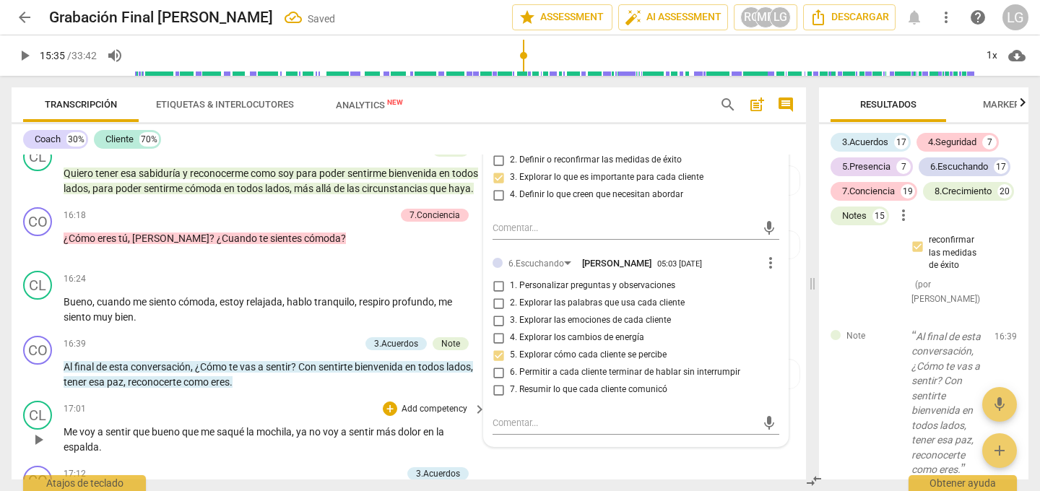
click at [703, 451] on div "CL play_arrow pause 17:01 + Add competency keyboard_arrow_right Me voy a sentir…" at bounding box center [409, 427] width 794 height 65
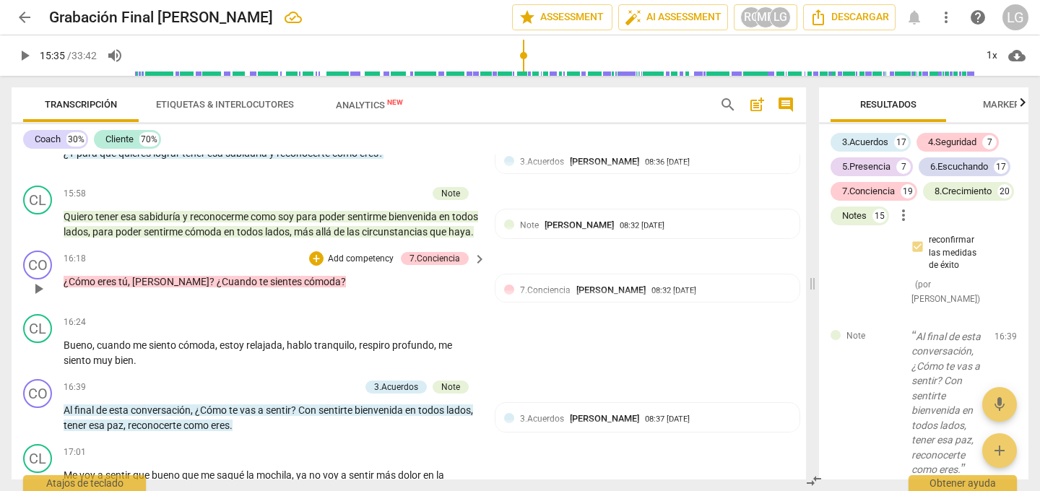
scroll to position [3162, 0]
click at [38, 285] on span "play_arrow" at bounding box center [38, 287] width 17 height 17
click at [354, 260] on p "Add competency" at bounding box center [360, 258] width 69 height 13
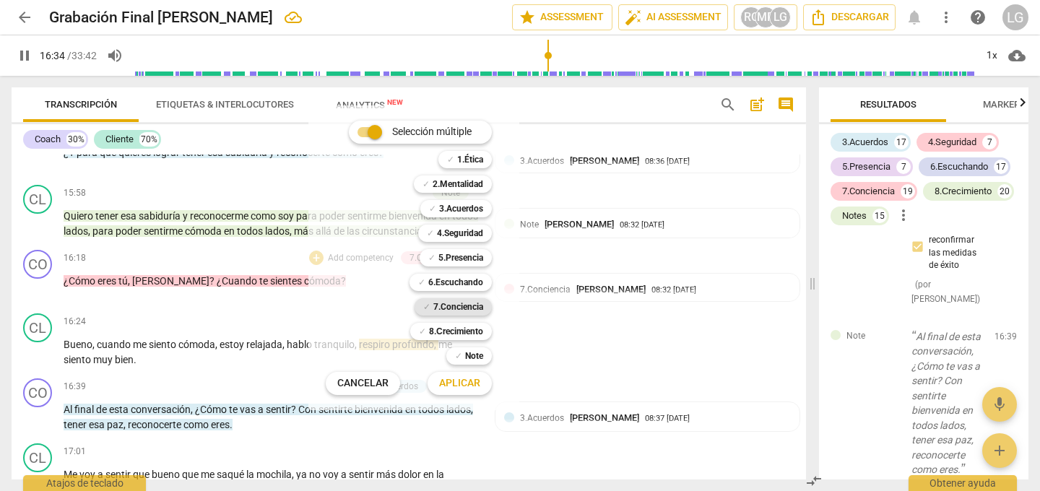
click at [445, 305] on b "7.Conciencia" at bounding box center [458, 306] width 50 height 17
click at [453, 385] on span "Aplicar" at bounding box center [459, 383] width 41 height 14
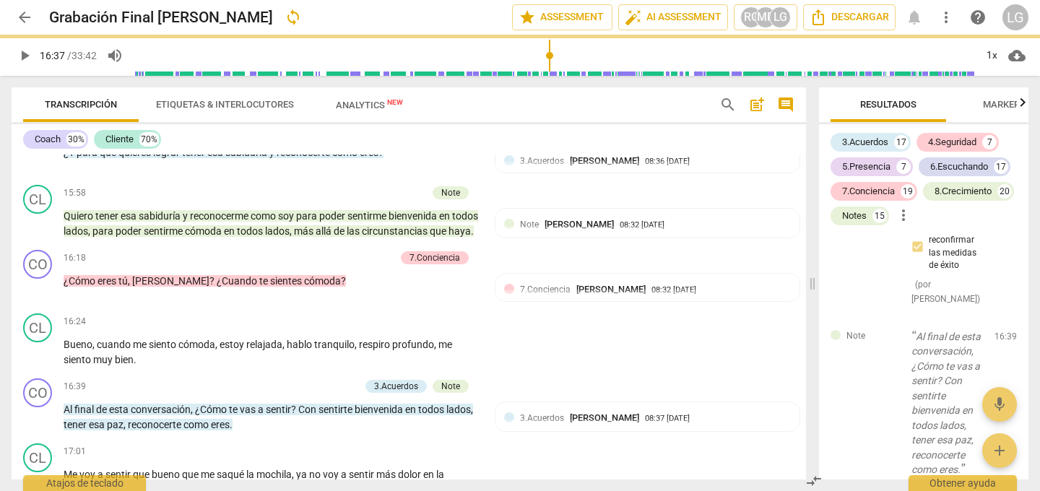
type input "998"
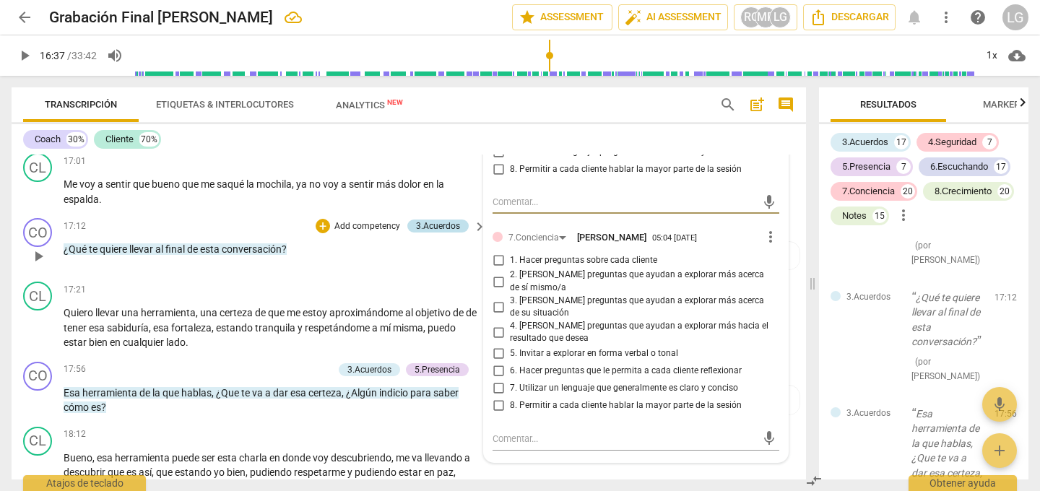
scroll to position [3454, 0]
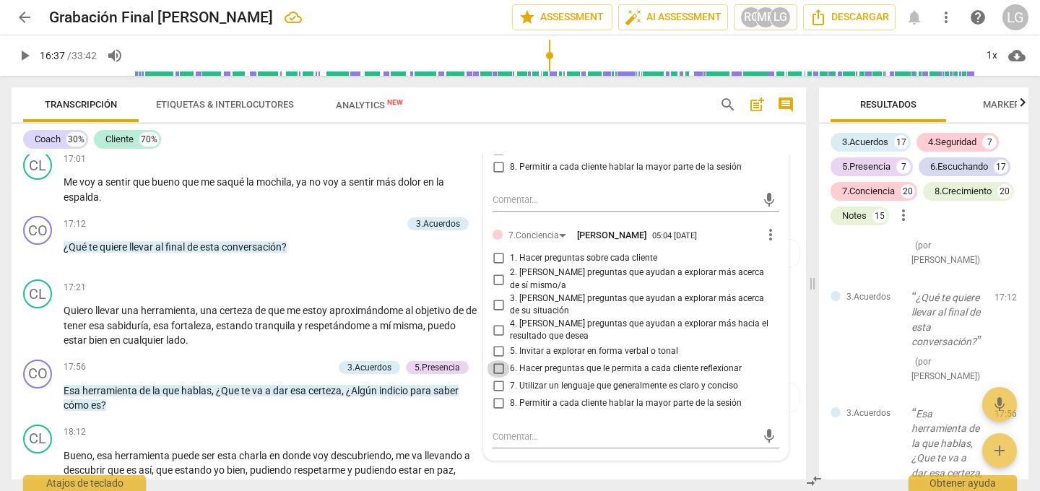
click at [495, 369] on input "6. Hacer preguntas que le permita a cada cliente reflexionar" at bounding box center [498, 368] width 23 height 17
checkbox input "true"
click at [453, 427] on p "Add competency" at bounding box center [434, 432] width 69 height 13
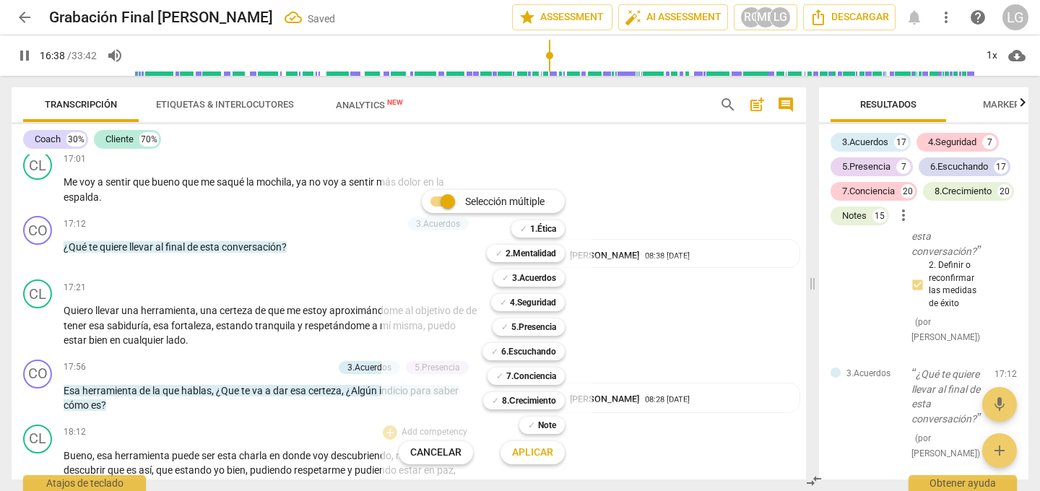
click at [606, 353] on div at bounding box center [520, 245] width 1040 height 491
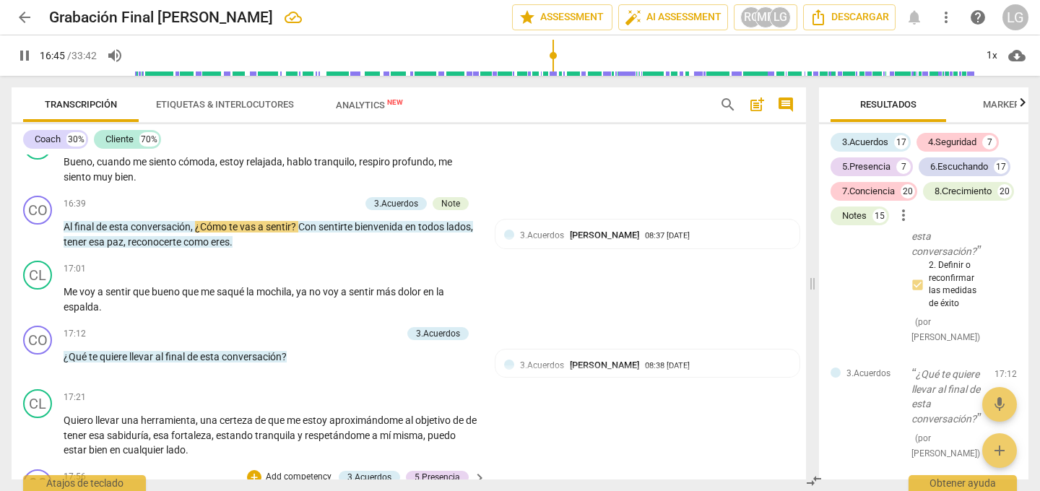
scroll to position [3342, 0]
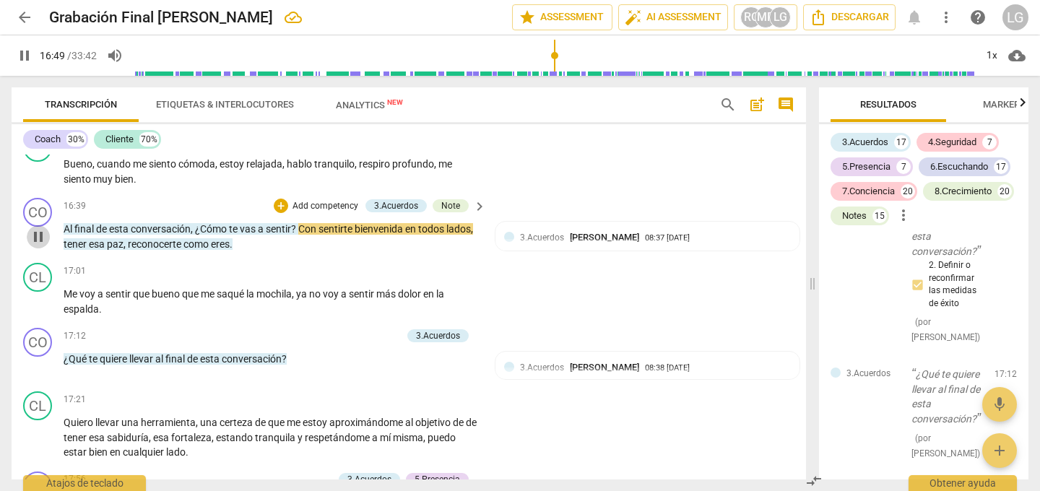
click at [38, 235] on span "pause" at bounding box center [38, 236] width 17 height 17
click at [40, 234] on span "play_arrow" at bounding box center [38, 236] width 17 height 17
click at [301, 202] on p "Add competency" at bounding box center [325, 206] width 69 height 13
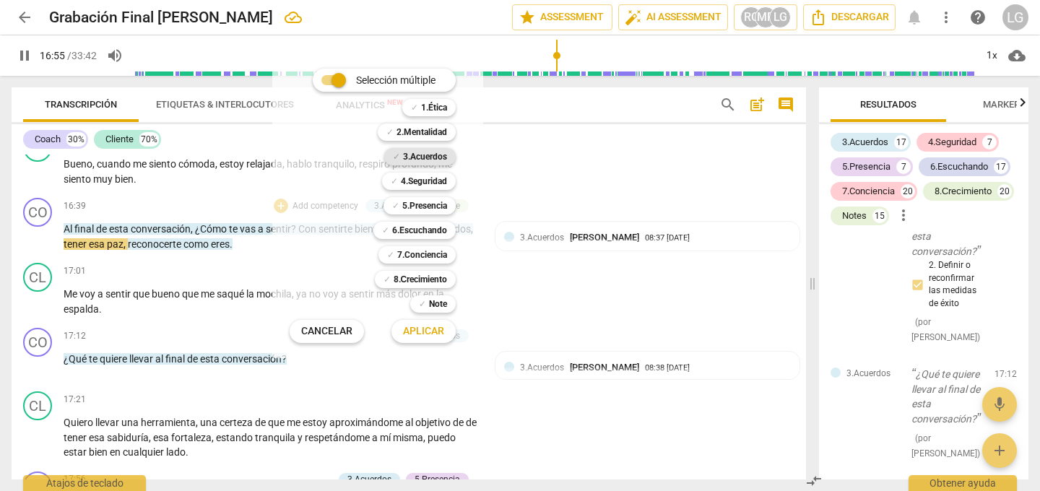
click at [417, 154] on b "3.Acuerdos" at bounding box center [425, 156] width 44 height 17
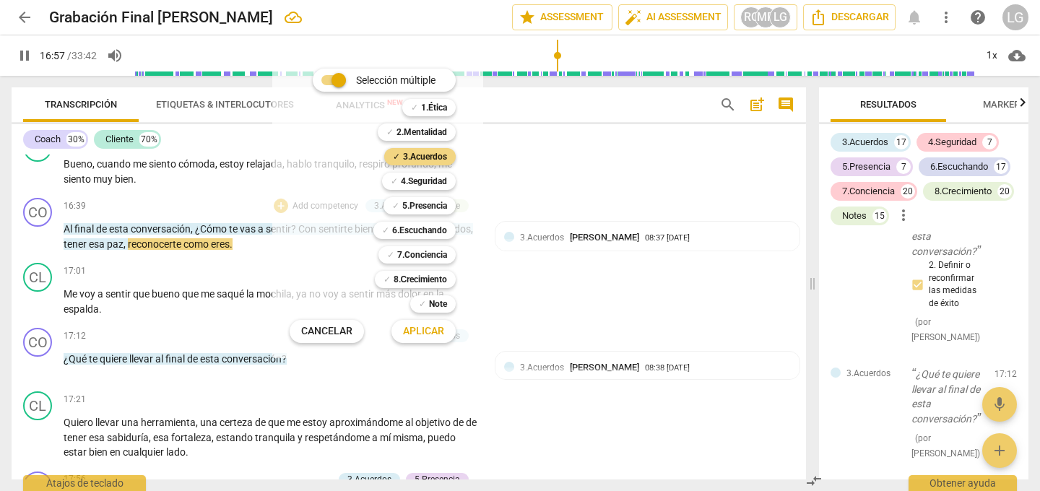
click at [420, 328] on span "Aplicar" at bounding box center [423, 331] width 41 height 14
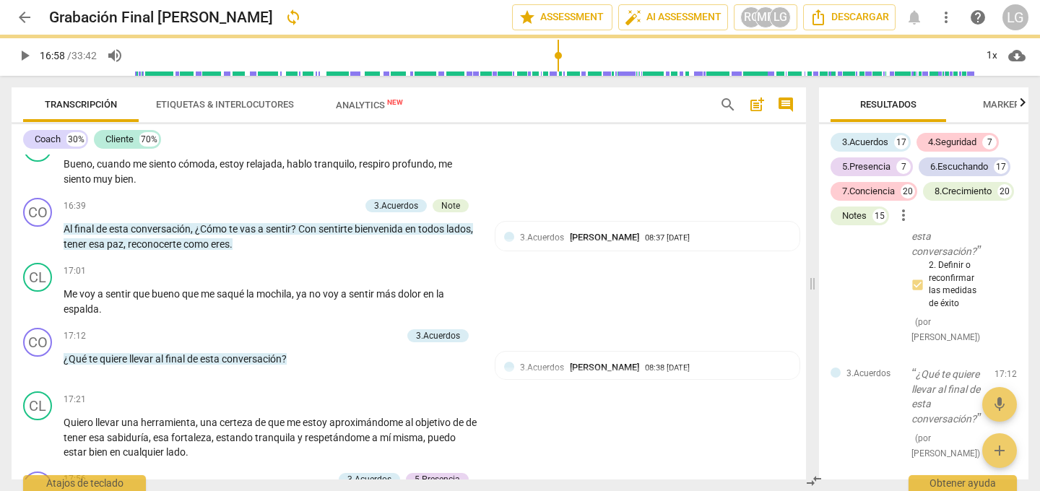
type input "1019"
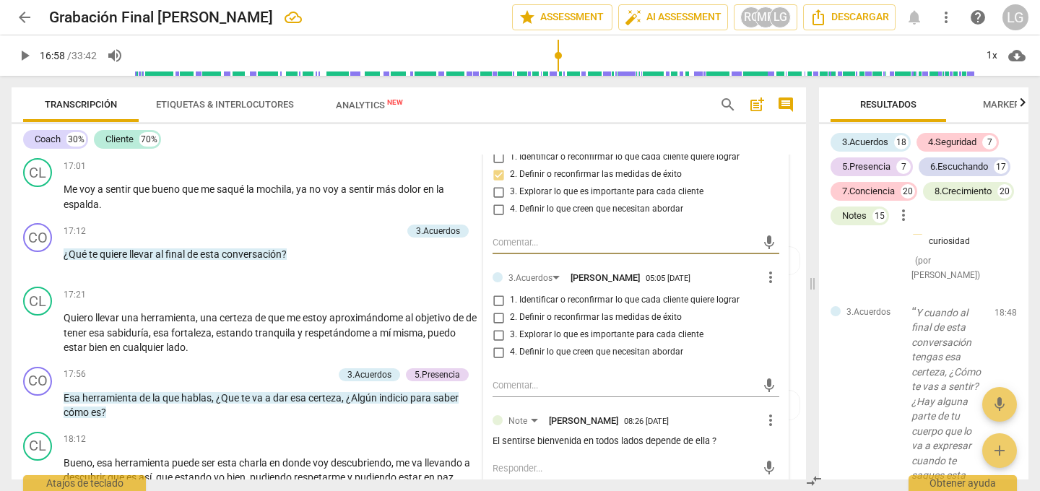
scroll to position [3448, 0]
click at [494, 316] on input "2. Definir o reconfirmar las medidas de éxito" at bounding box center [498, 316] width 23 height 17
checkbox input "true"
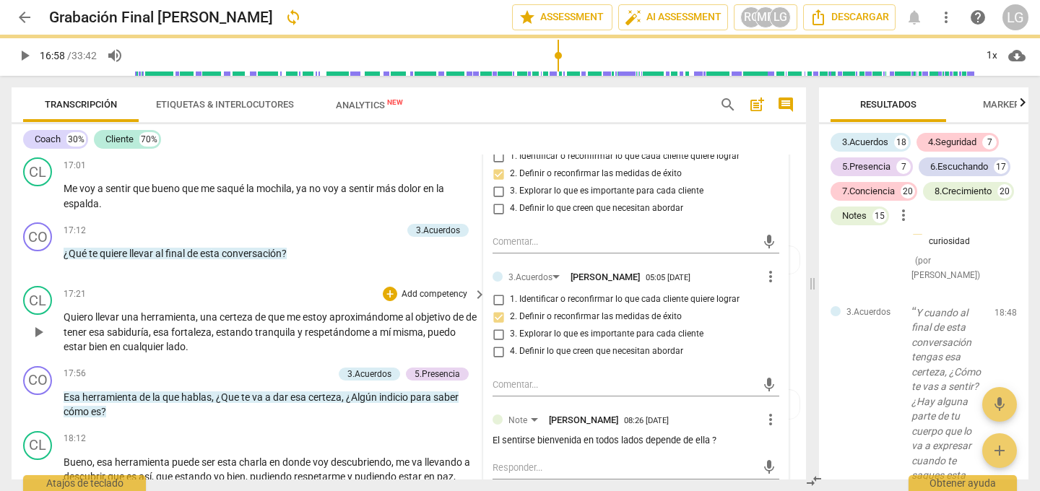
click at [792, 354] on div "CL play_arrow pause 17:21 + Add competency keyboard_arrow_right Quiero llevar u…" at bounding box center [409, 320] width 794 height 80
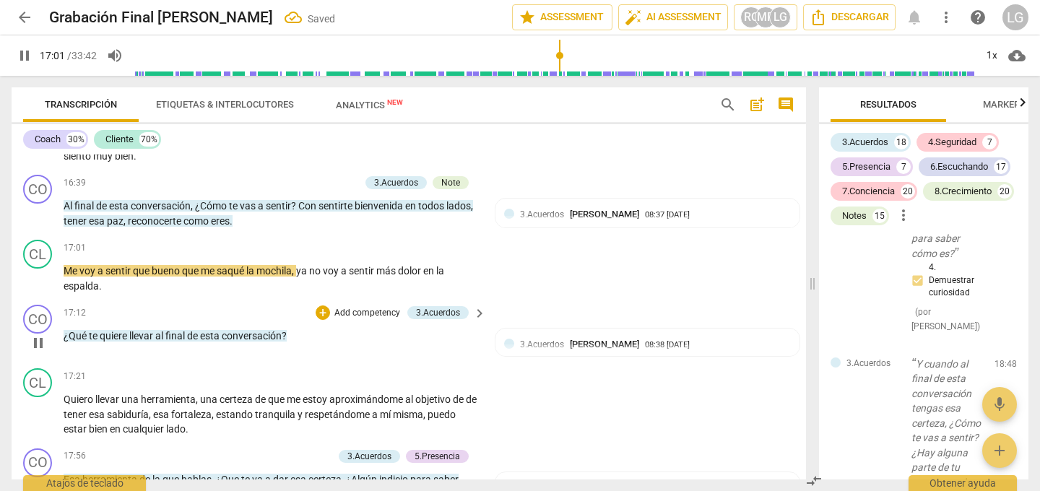
scroll to position [3370, 0]
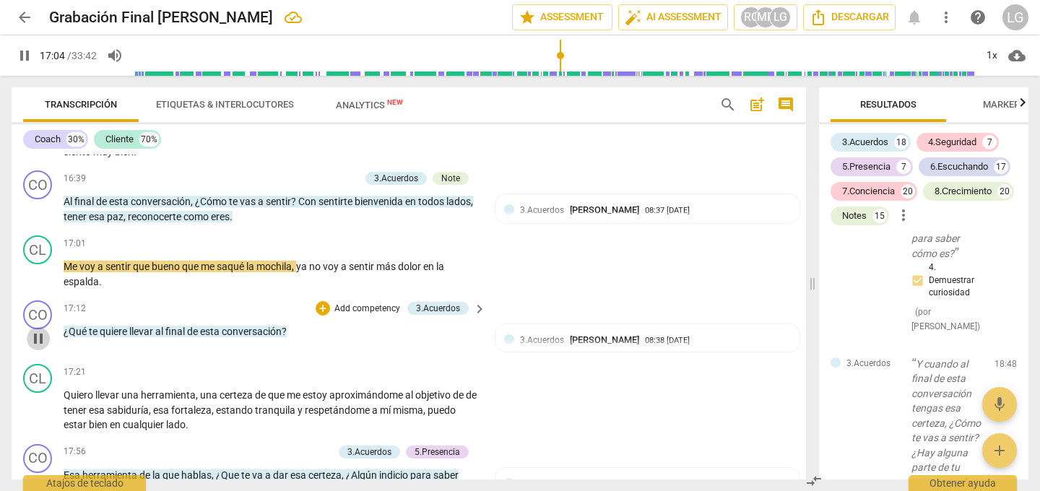
click at [42, 336] on span "pause" at bounding box center [38, 338] width 17 height 17
type input "1025"
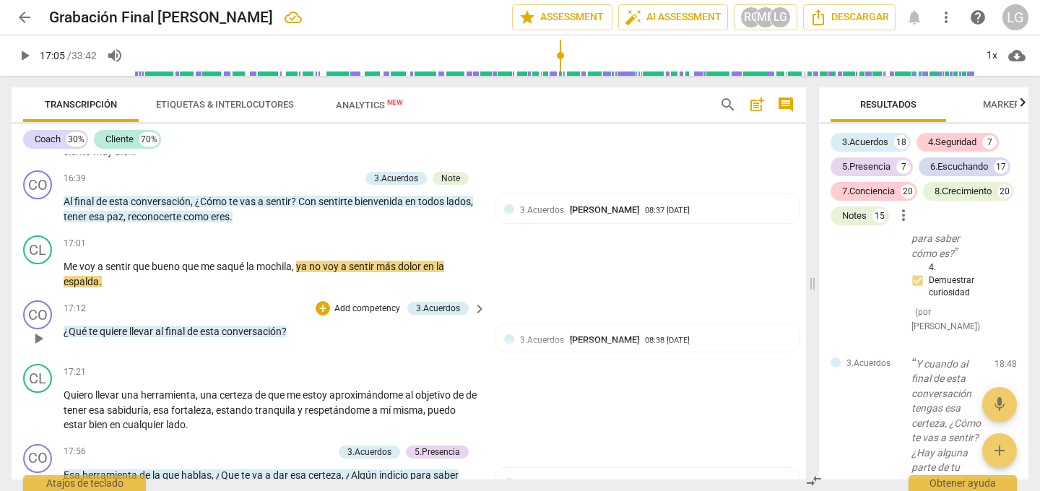
click at [341, 309] on p "Add competency" at bounding box center [367, 308] width 69 height 13
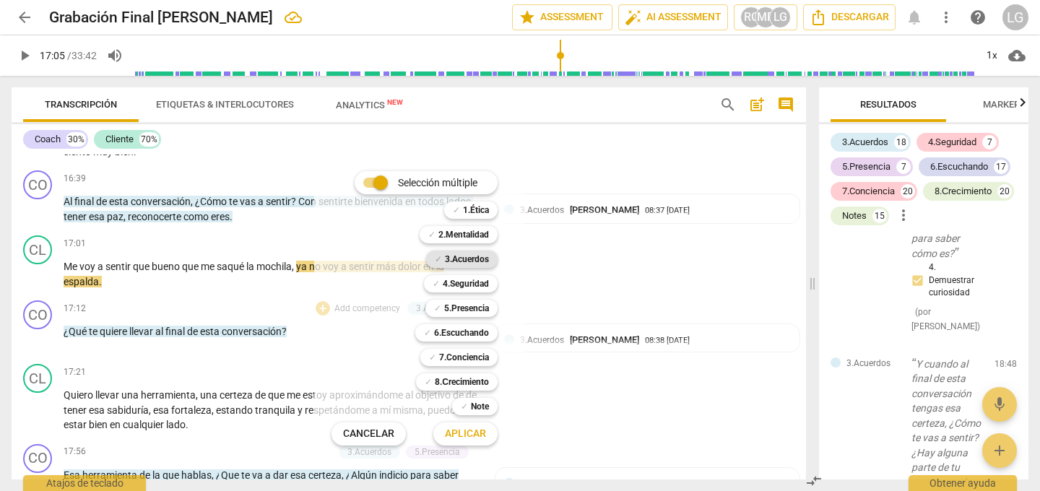
click at [469, 260] on b "3.Acuerdos" at bounding box center [467, 259] width 44 height 17
click at [476, 432] on span "Aplicar" at bounding box center [465, 434] width 41 height 14
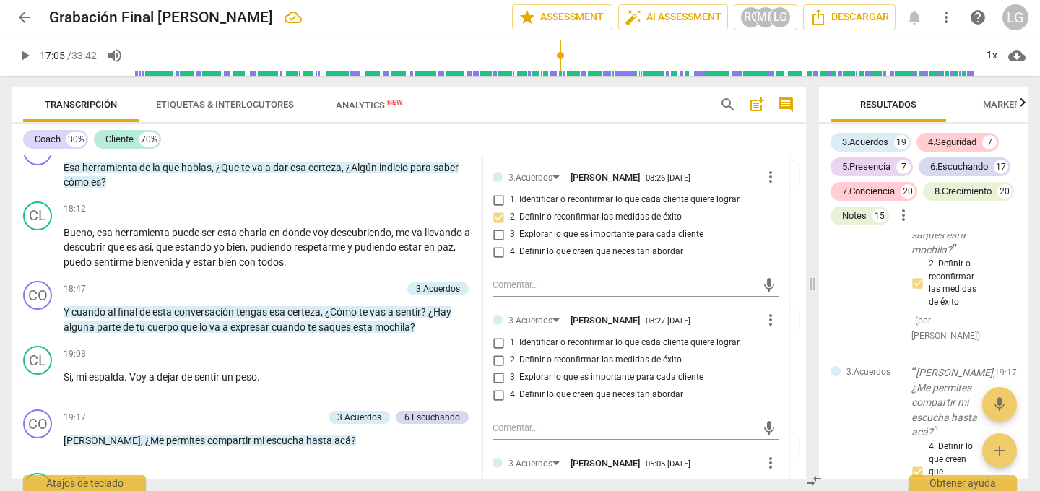
scroll to position [3682, 0]
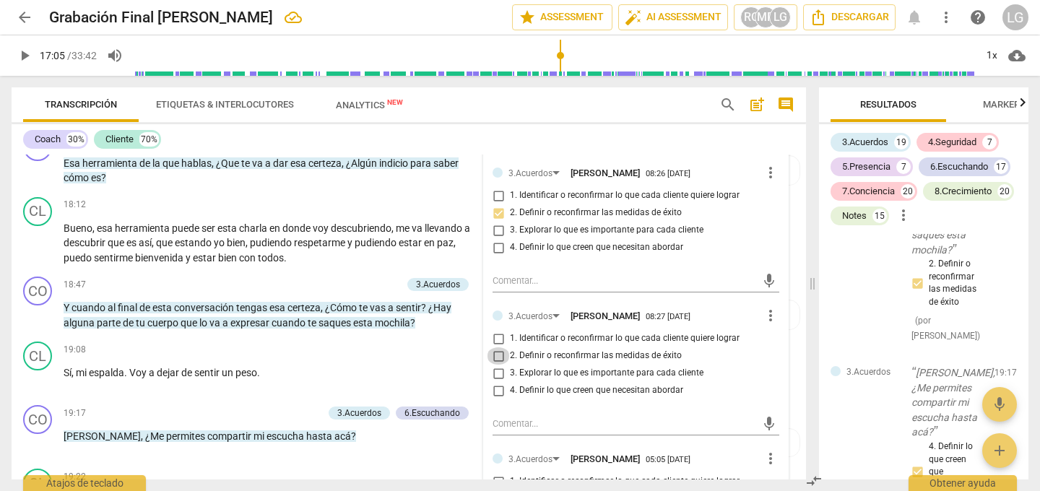
click at [497, 357] on input "2. Definir o reconfirmar las medidas de éxito" at bounding box center [498, 355] width 23 height 17
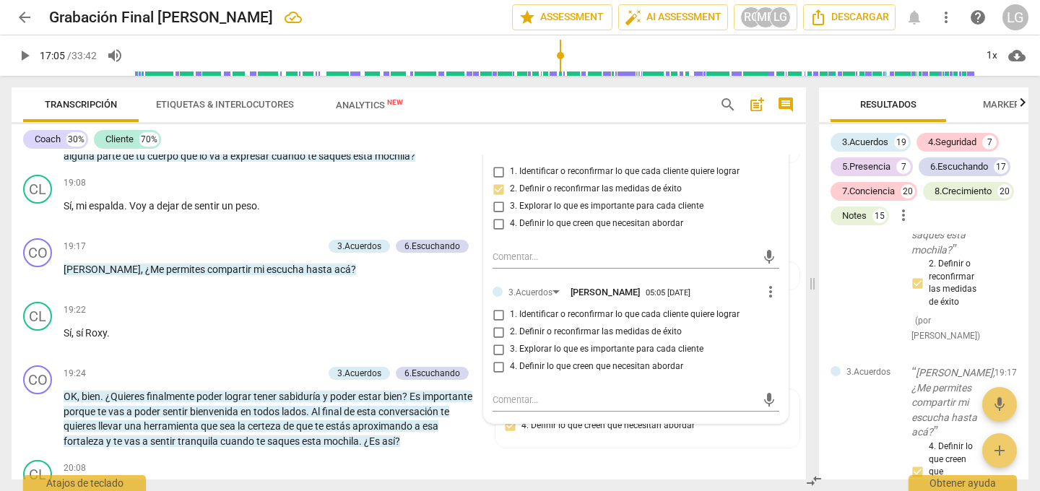
scroll to position [3849, 0]
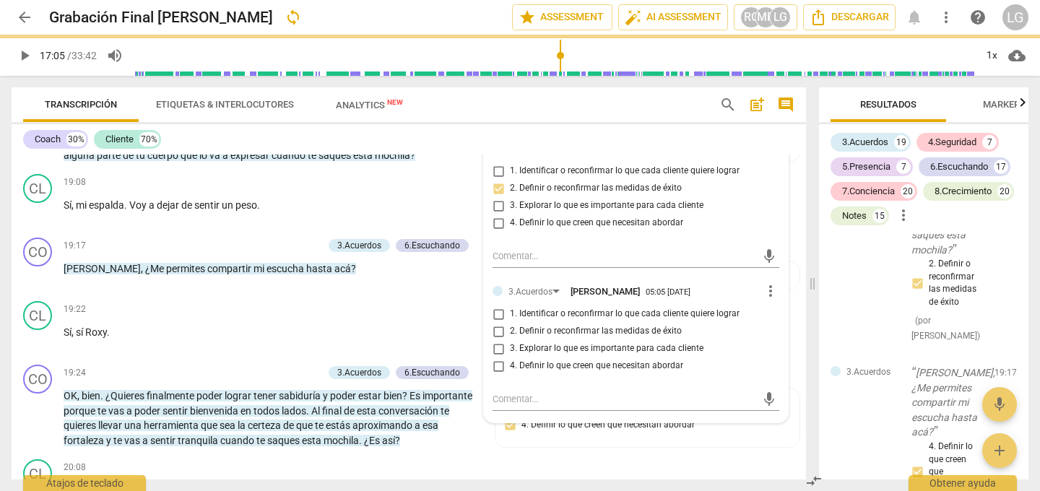
checkbox input "false"
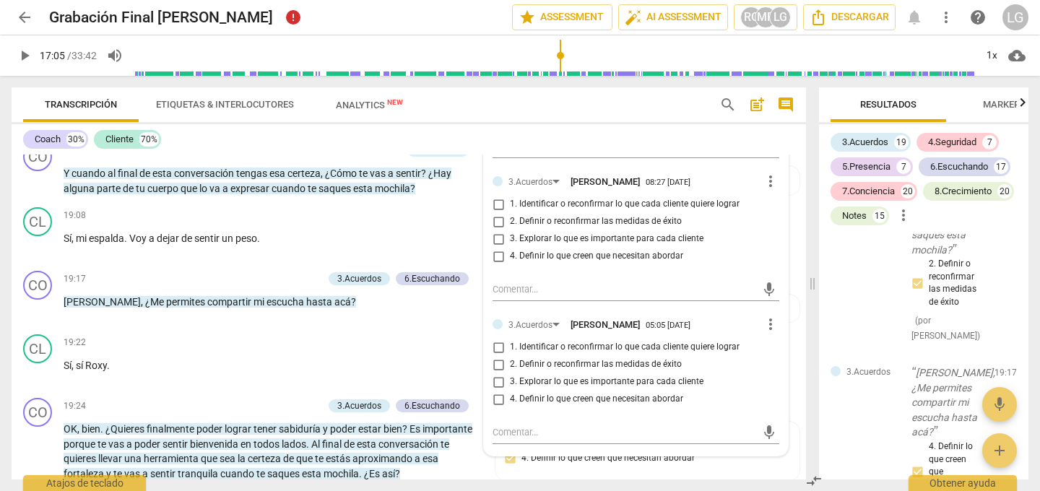
scroll to position [3817, 0]
click at [497, 362] on input "2. Definir o reconfirmar las medidas de éxito" at bounding box center [498, 363] width 23 height 17
checkbox input "true"
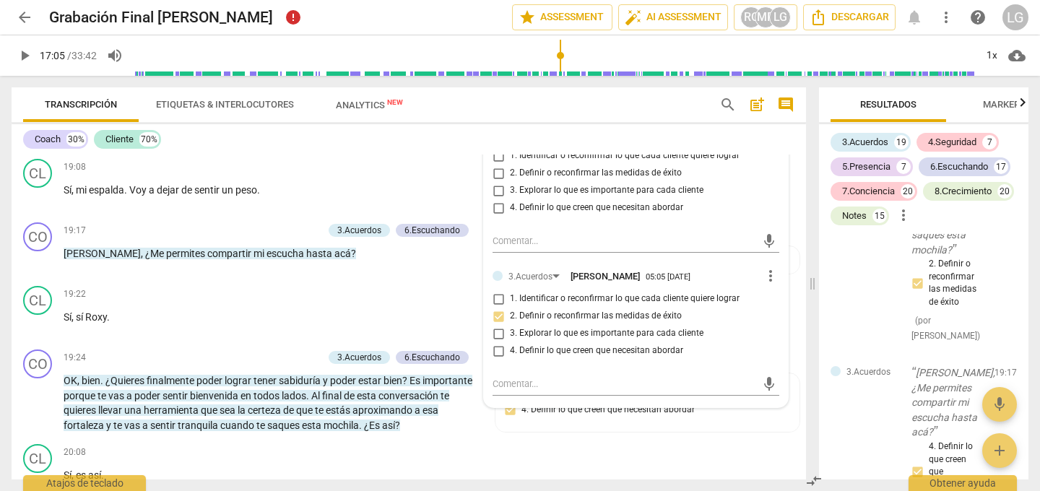
scroll to position [3902, 0]
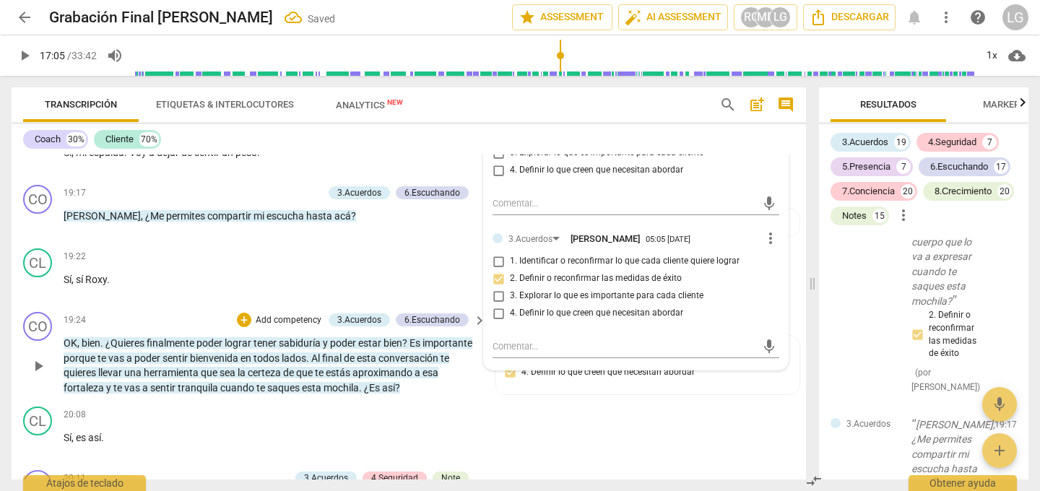
click at [471, 381] on p "OK , bien . ¿Quieres finalmente poder lograr tener sabiduría y poder estar bien…" at bounding box center [271, 365] width 415 height 59
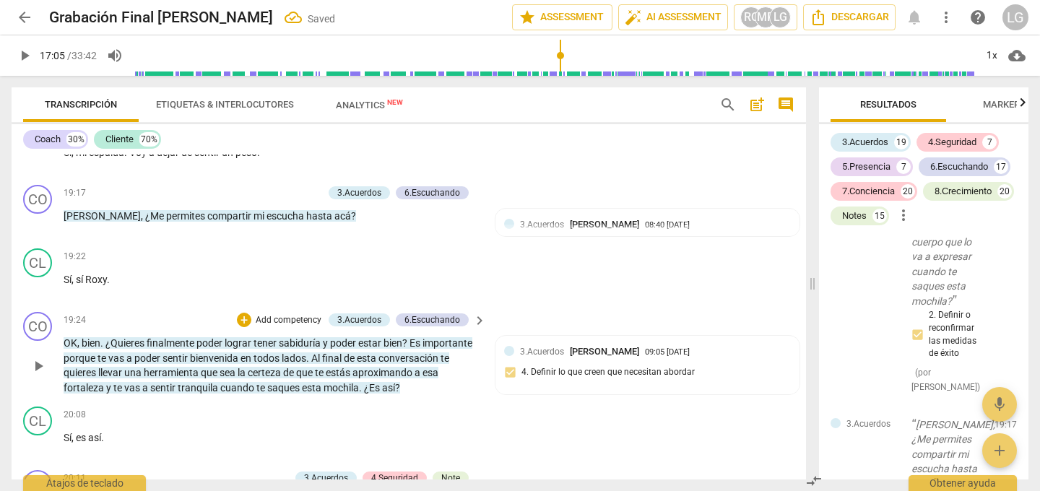
click at [471, 381] on p "OK , bien . ¿Quieres finalmente poder lograr tener sabiduría y poder estar bien…" at bounding box center [271, 365] width 415 height 59
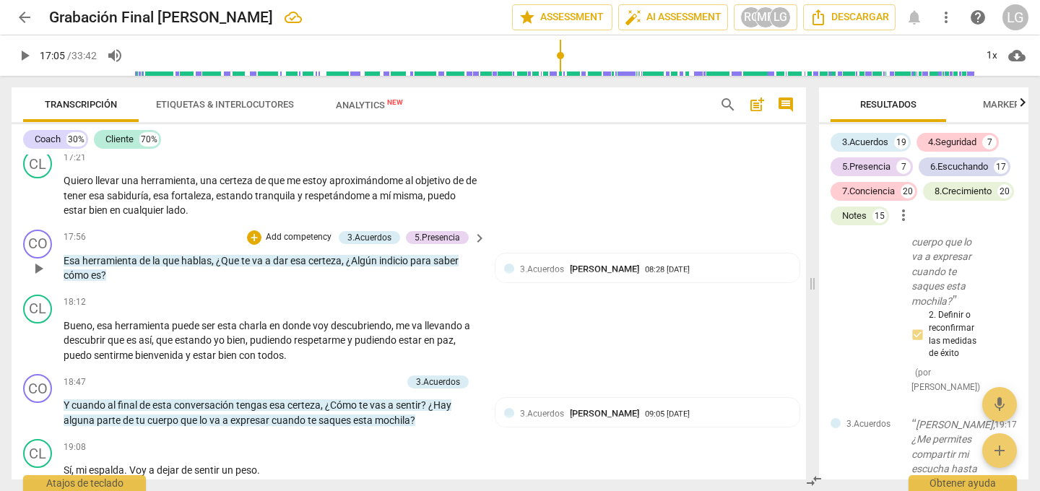
scroll to position [3586, 0]
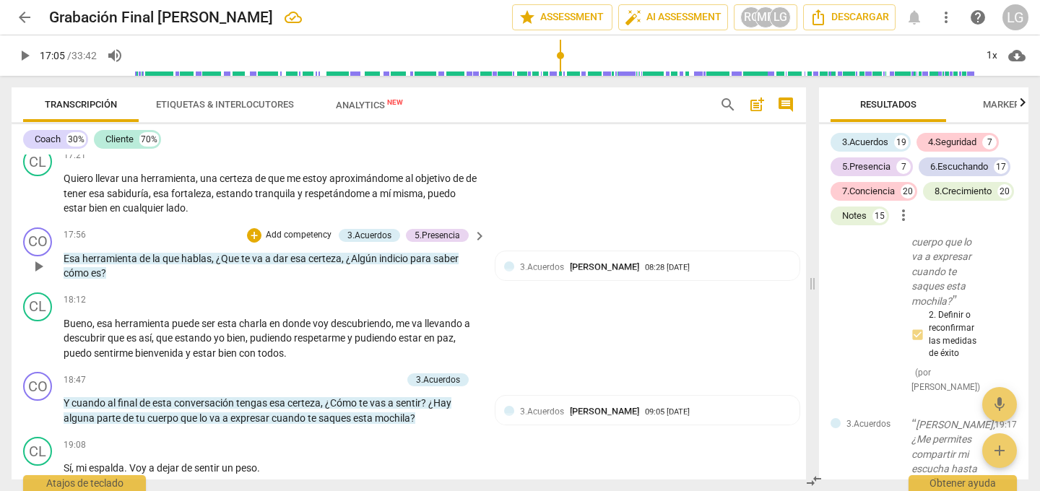
click at [292, 235] on p "Add competency" at bounding box center [298, 235] width 69 height 13
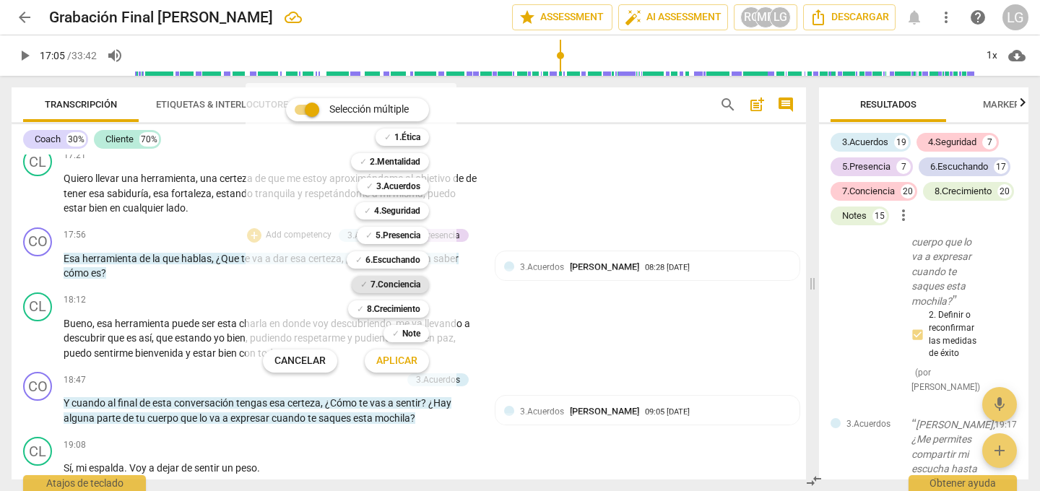
click at [406, 283] on b "7.Conciencia" at bounding box center [395, 284] width 50 height 17
click at [403, 362] on span "Aplicar" at bounding box center [396, 361] width 41 height 14
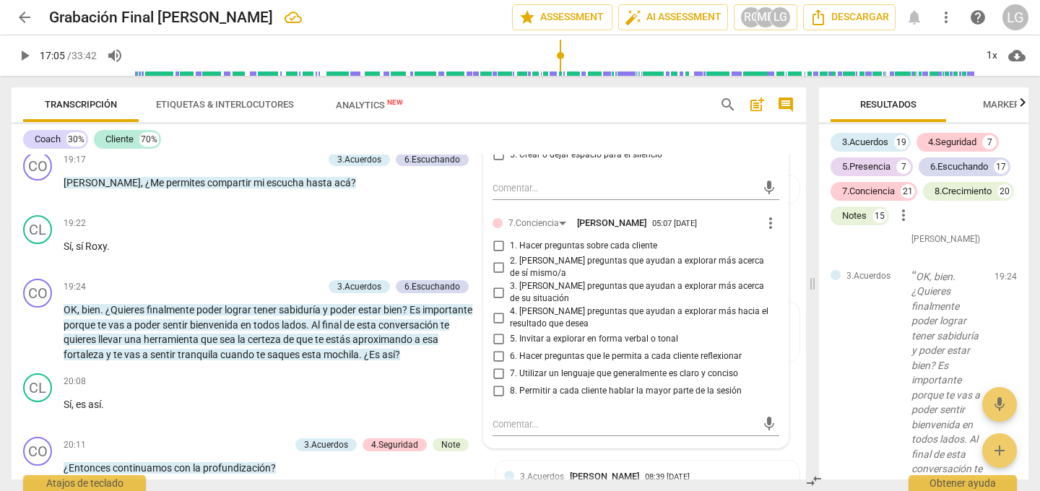
scroll to position [3936, 0]
click at [493, 289] on input "3. [PERSON_NAME] preguntas que ayudan a explorar más acerca de su situación" at bounding box center [498, 291] width 23 height 17
checkbox input "true"
click at [467, 413] on div "20:08 + Add competency keyboard_arrow_right Sí , es así ." at bounding box center [276, 399] width 424 height 52
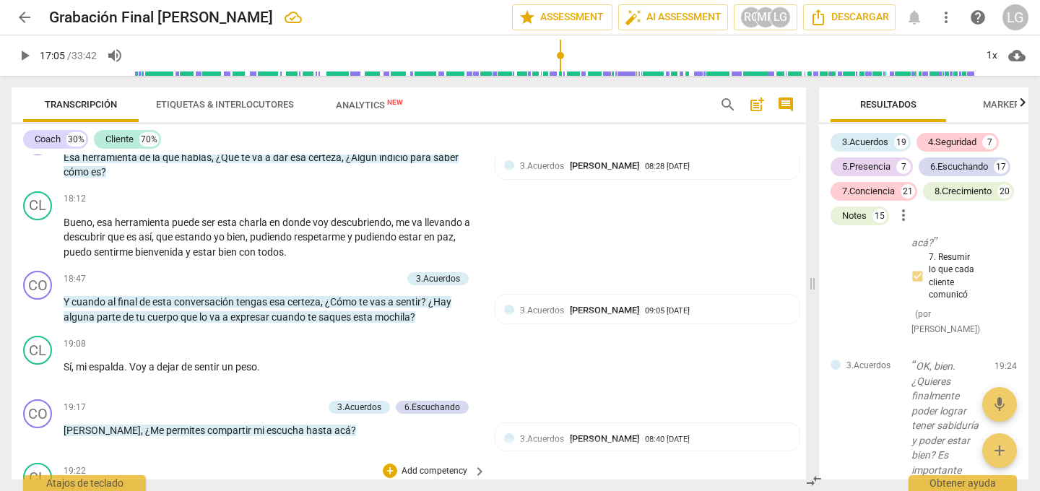
scroll to position [3698, 0]
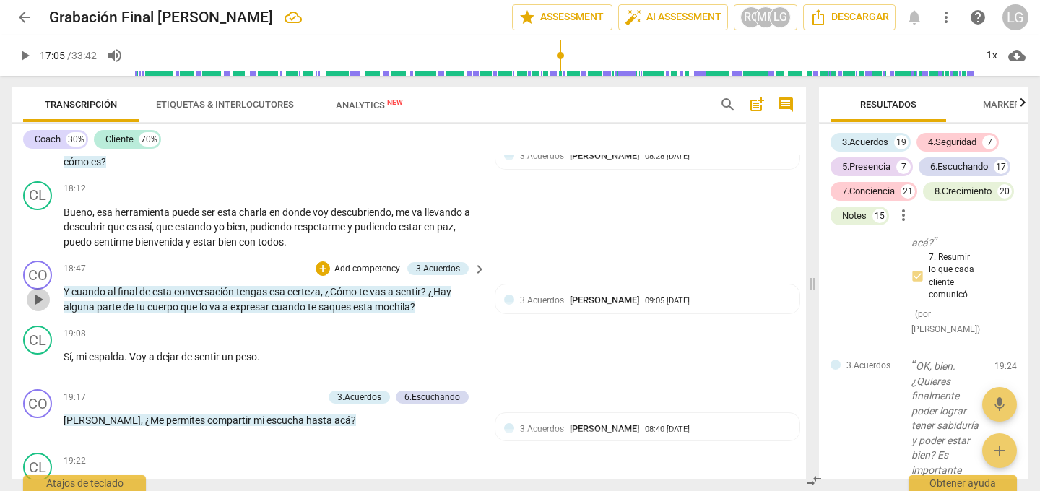
click at [41, 301] on span "play_arrow" at bounding box center [38, 299] width 17 height 17
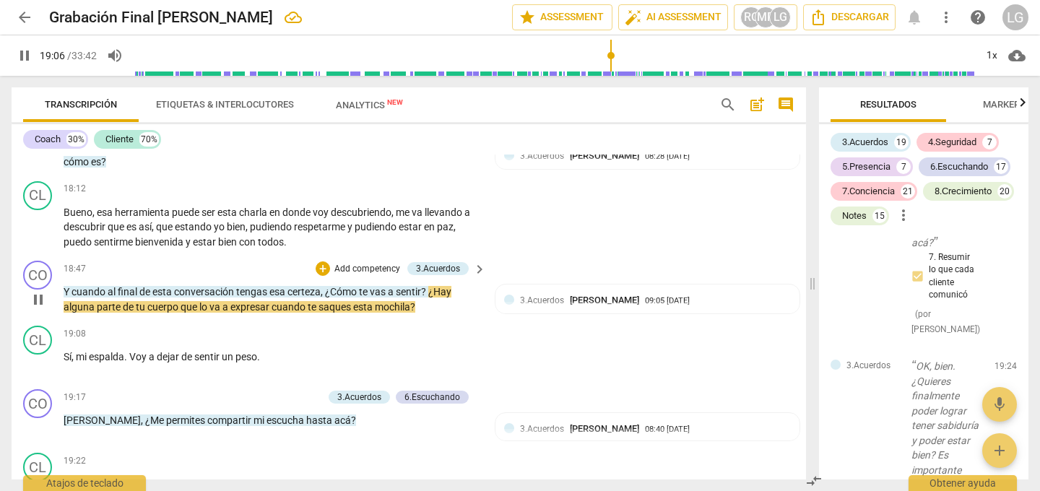
click at [348, 266] on p "Add competency" at bounding box center [367, 269] width 69 height 13
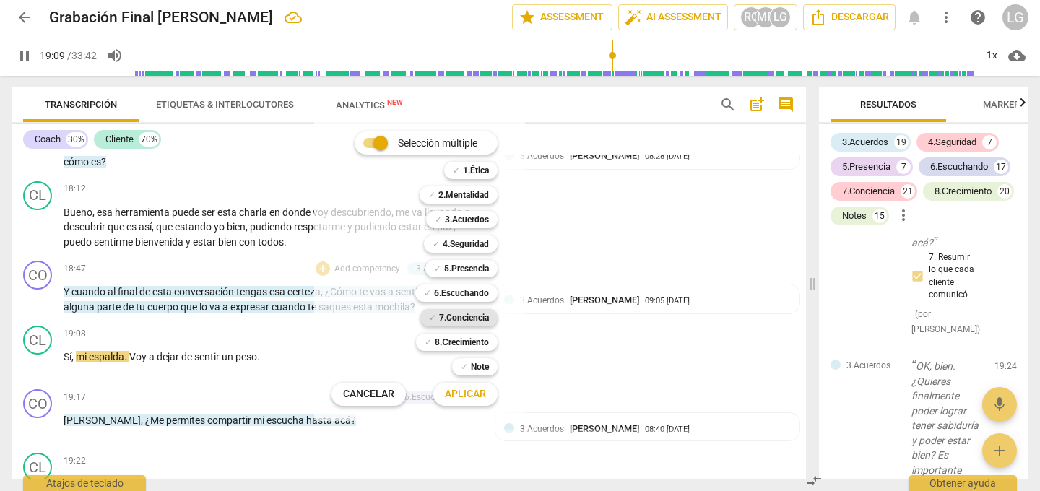
click at [456, 314] on b "7.Conciencia" at bounding box center [464, 317] width 50 height 17
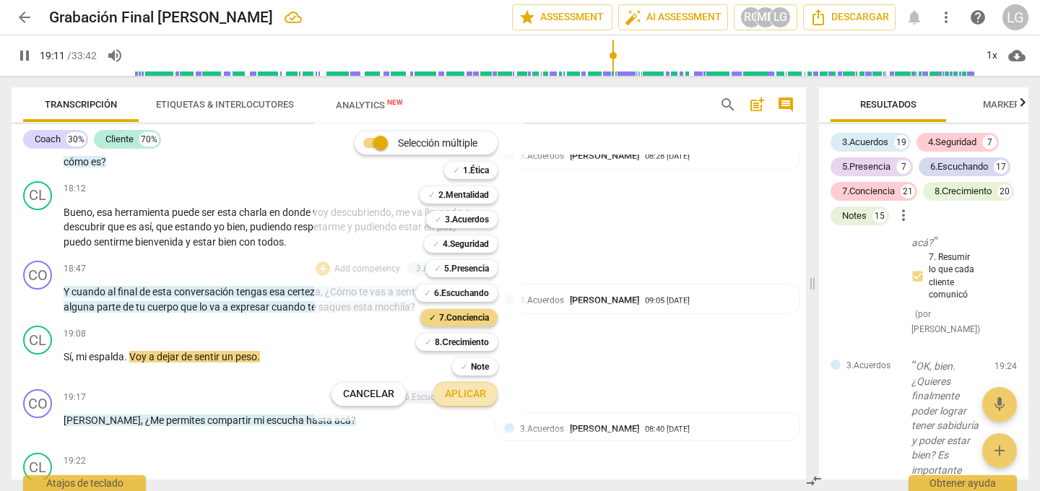
click at [459, 391] on span "Aplicar" at bounding box center [465, 394] width 41 height 14
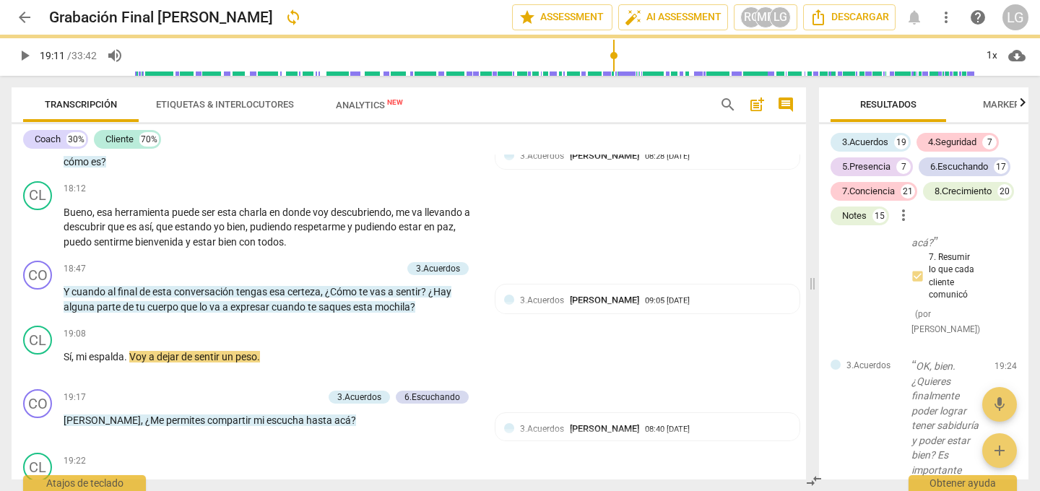
type input "1152"
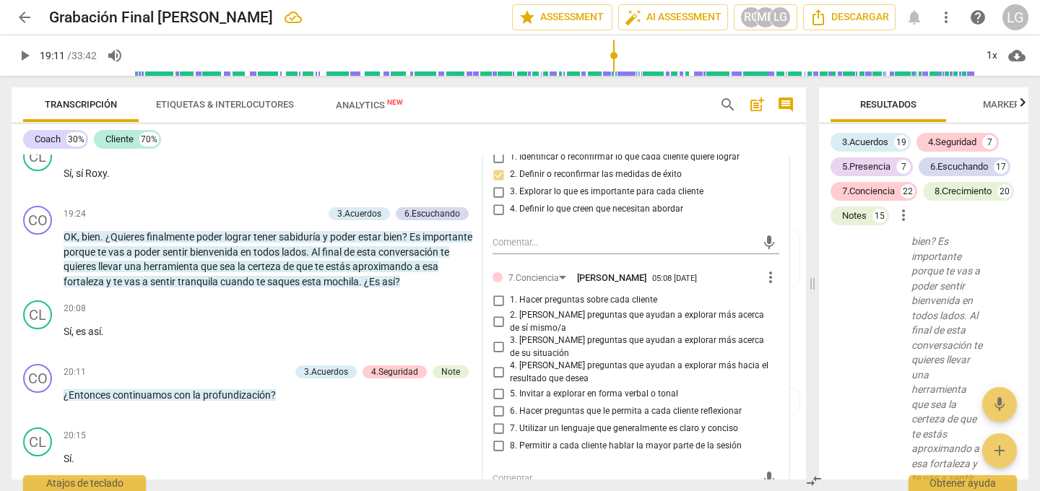
scroll to position [4009, 0]
click at [495, 372] on input "4. [PERSON_NAME] preguntas que ayudan a explorar más hacia el resultado que des…" at bounding box center [498, 370] width 23 height 17
checkbox input "true"
click at [456, 437] on p "Add competency" at bounding box center [434, 434] width 69 height 13
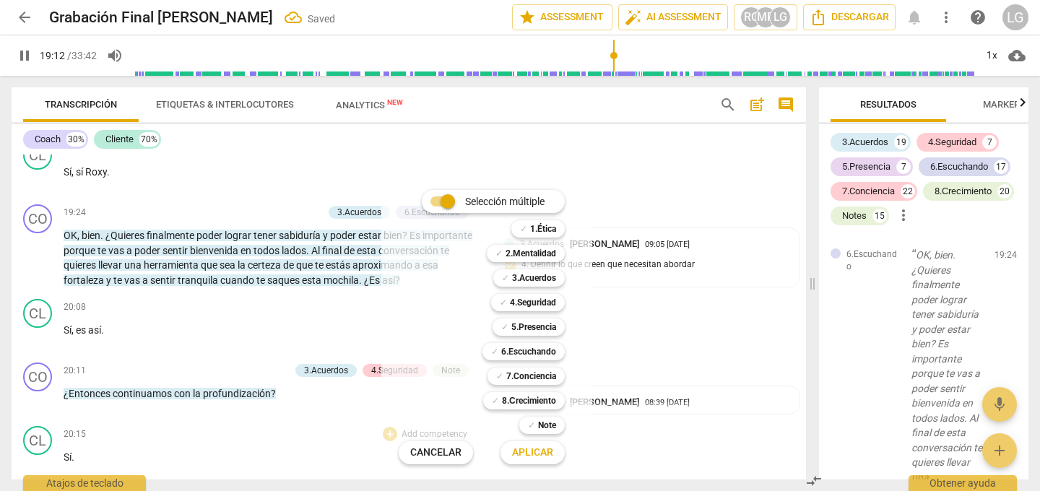
click at [623, 369] on div at bounding box center [520, 245] width 1040 height 491
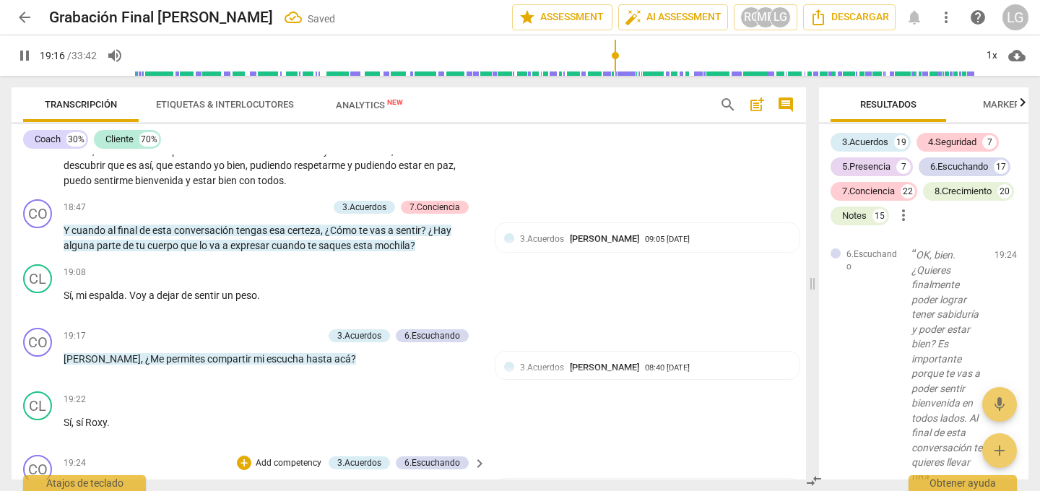
scroll to position [3756, 0]
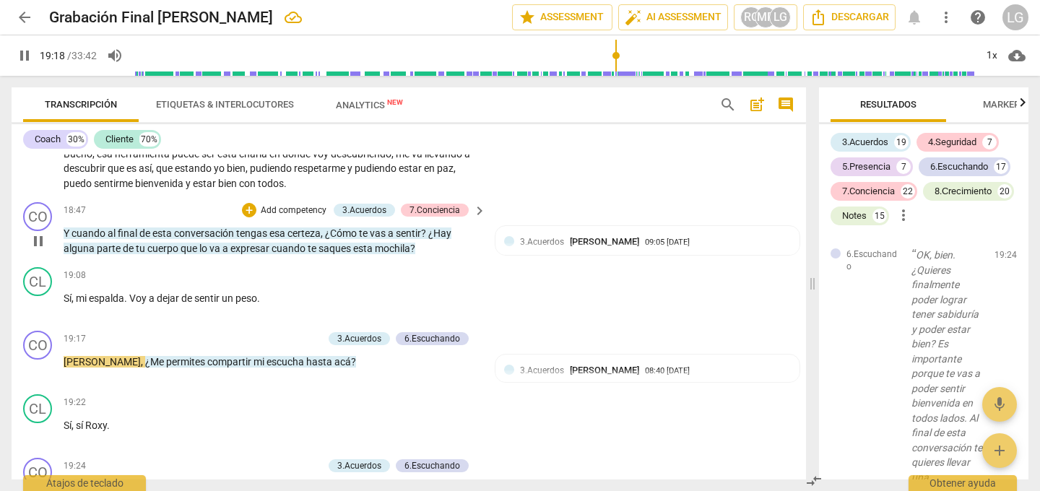
click at [233, 235] on span "conversación" at bounding box center [205, 233] width 62 height 12
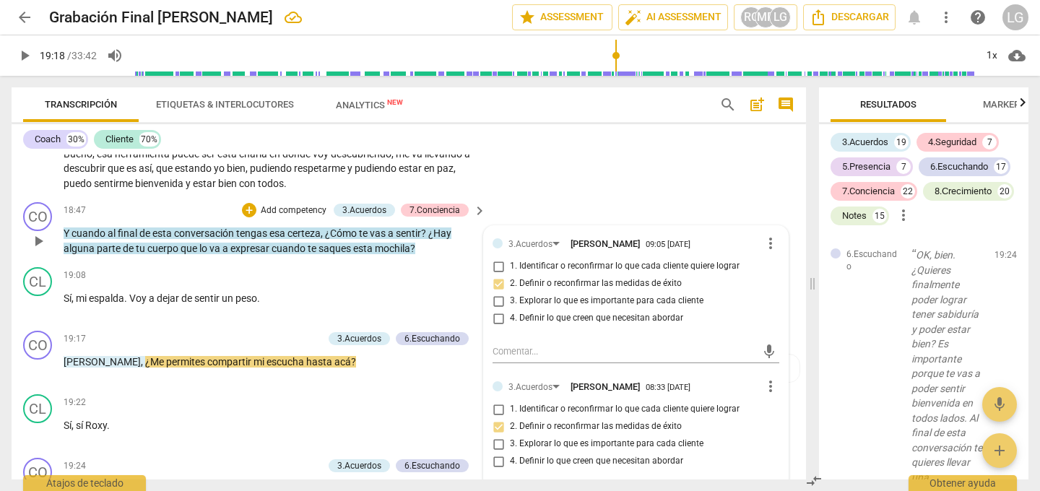
click at [273, 206] on p "Add competency" at bounding box center [293, 210] width 69 height 13
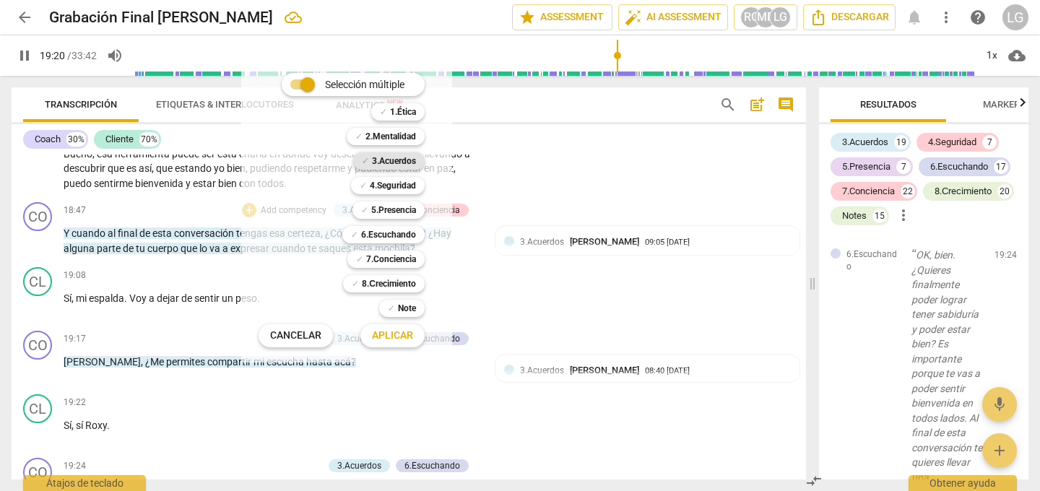
click at [389, 160] on b "3.Acuerdos" at bounding box center [394, 160] width 44 height 17
click at [396, 334] on span "Aplicar" at bounding box center [392, 335] width 41 height 14
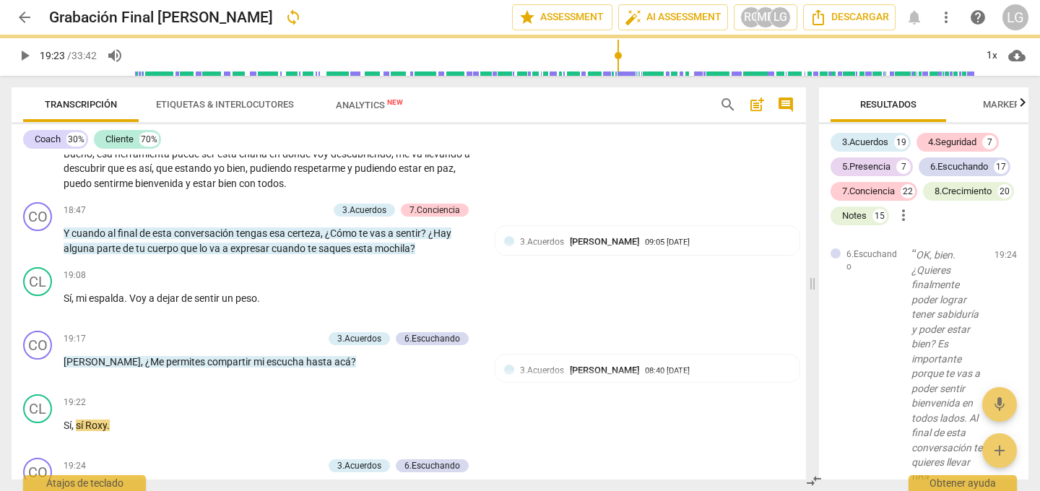
type input "1163"
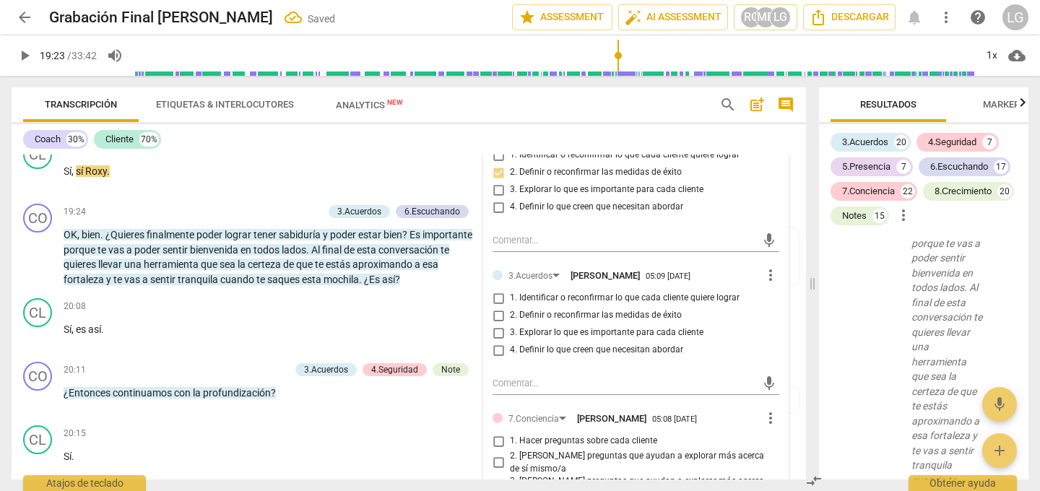
scroll to position [4016, 0]
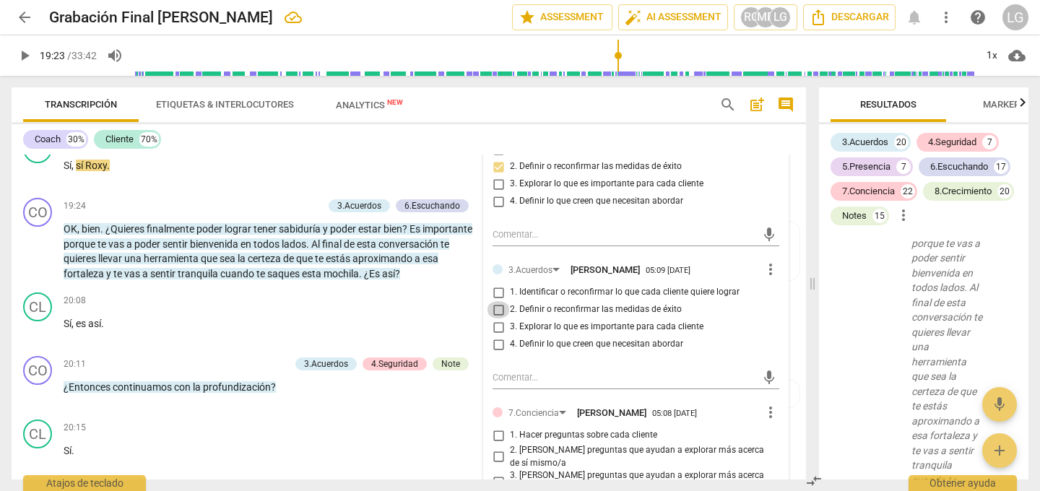
click at [499, 312] on input "2. Definir o reconfirmar las medidas de éxito" at bounding box center [498, 309] width 23 height 17
checkbox input "true"
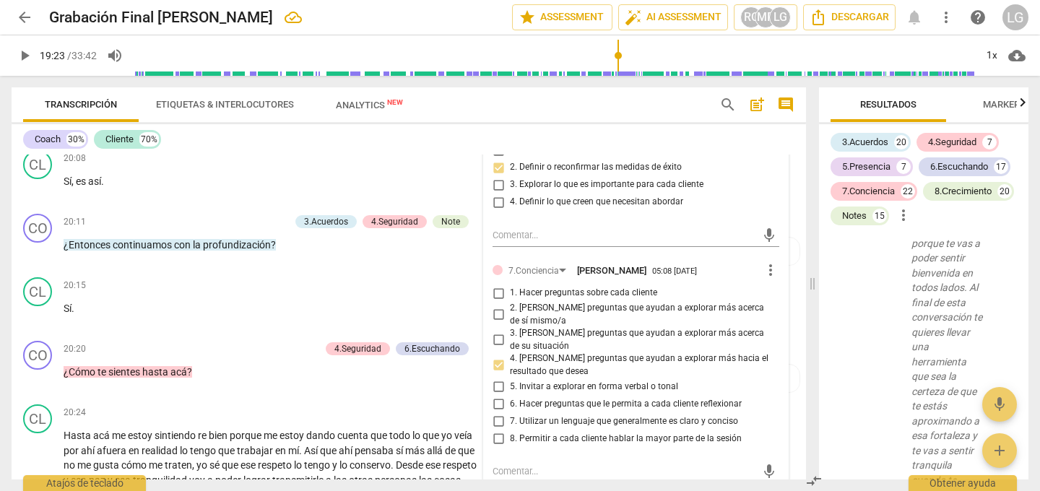
scroll to position [4162, 0]
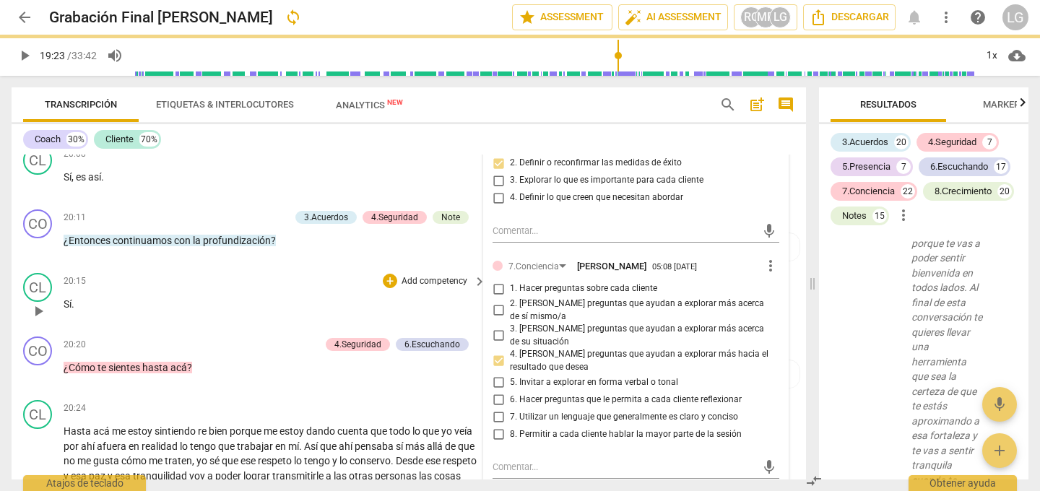
click at [449, 291] on div "20:15 + Add competency keyboard_arrow_right Sí ." at bounding box center [276, 299] width 424 height 52
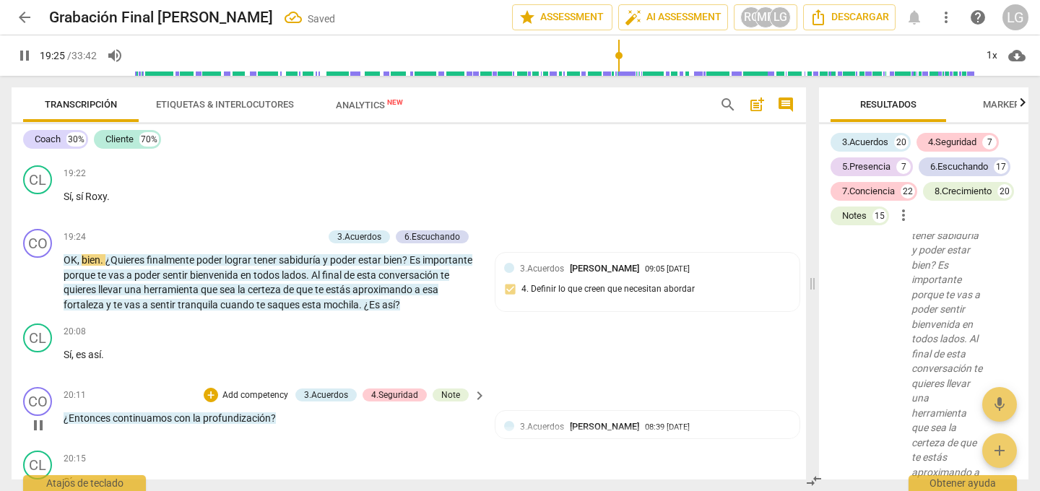
scroll to position [3976, 0]
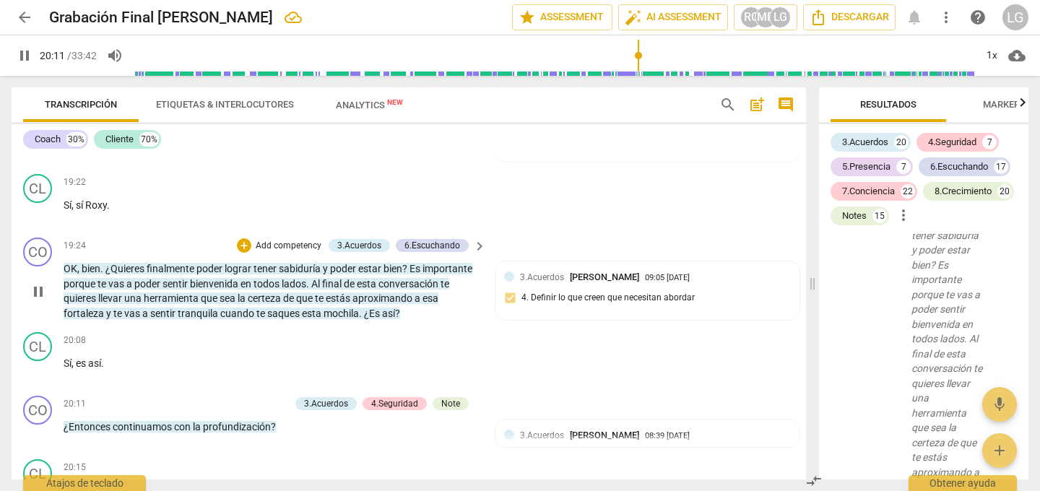
click at [42, 288] on span "pause" at bounding box center [38, 291] width 17 height 17
type input "1212"
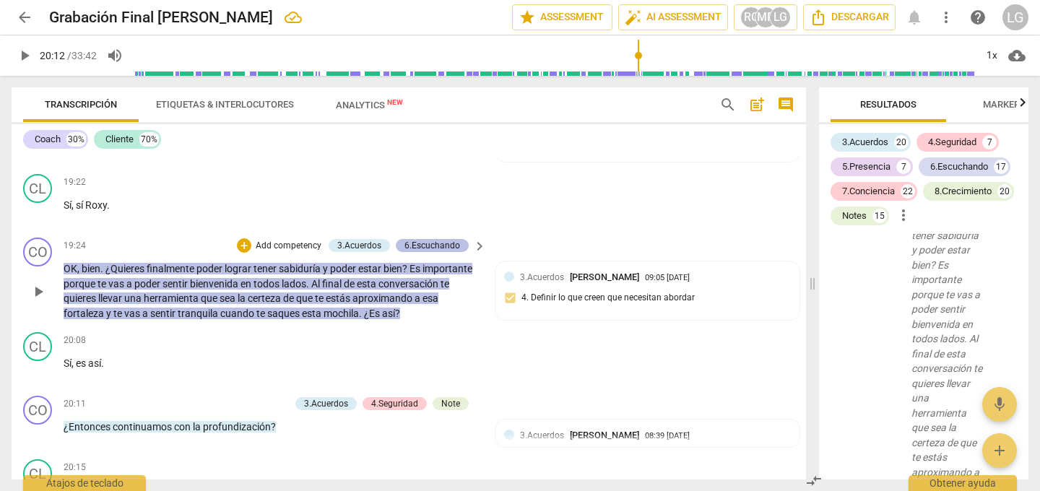
click at [424, 241] on div "6.Escuchando" at bounding box center [432, 245] width 56 height 13
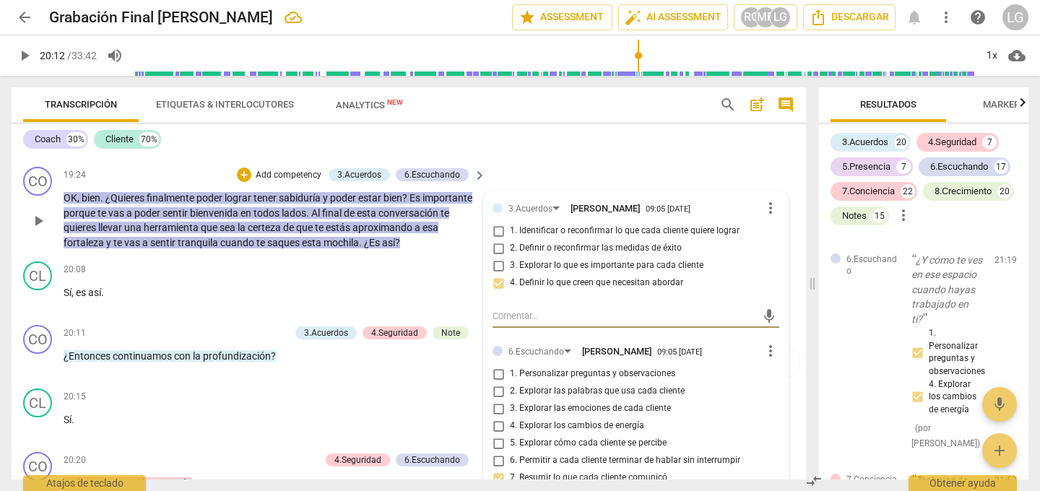
scroll to position [4046, 0]
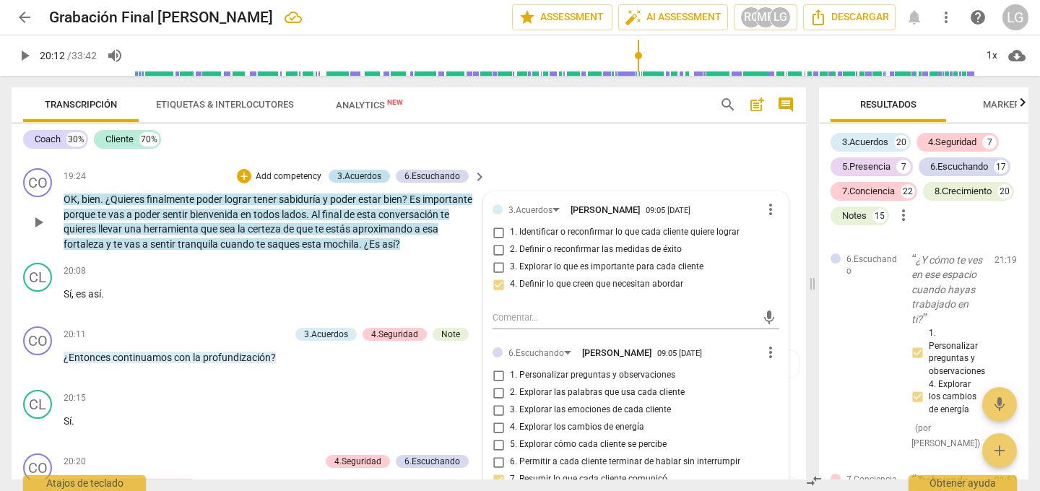
click at [363, 173] on div "3.Acuerdos" at bounding box center [359, 176] width 44 height 13
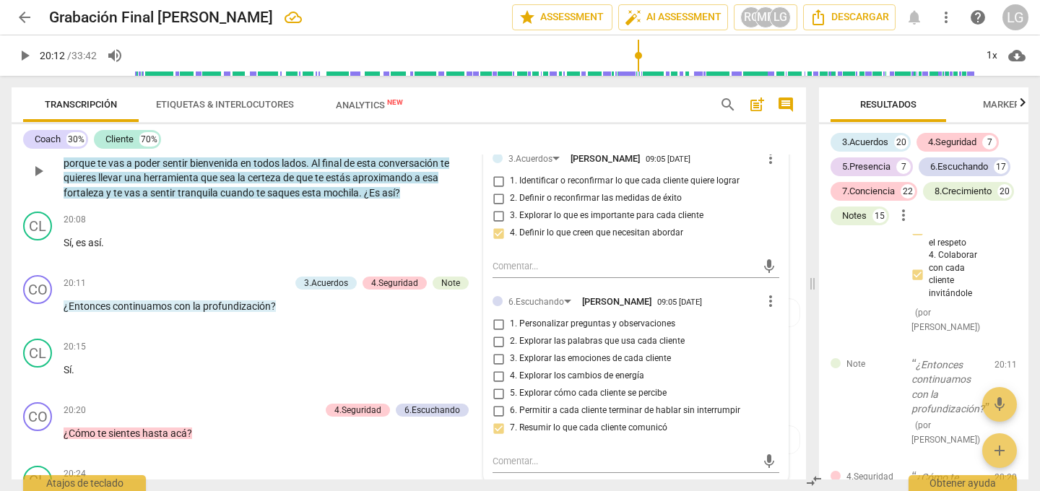
scroll to position [4055, 0]
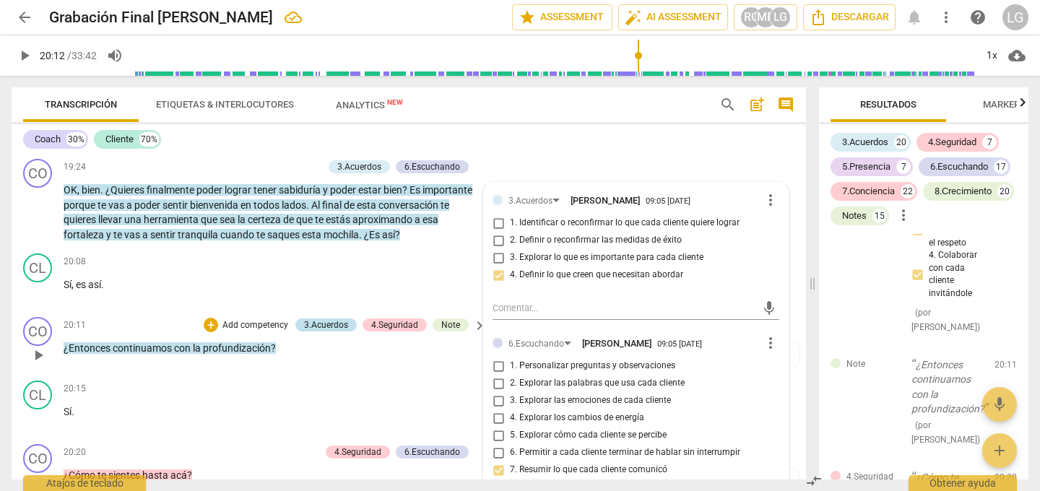
click at [318, 322] on div "3.Acuerdos" at bounding box center [326, 324] width 44 height 13
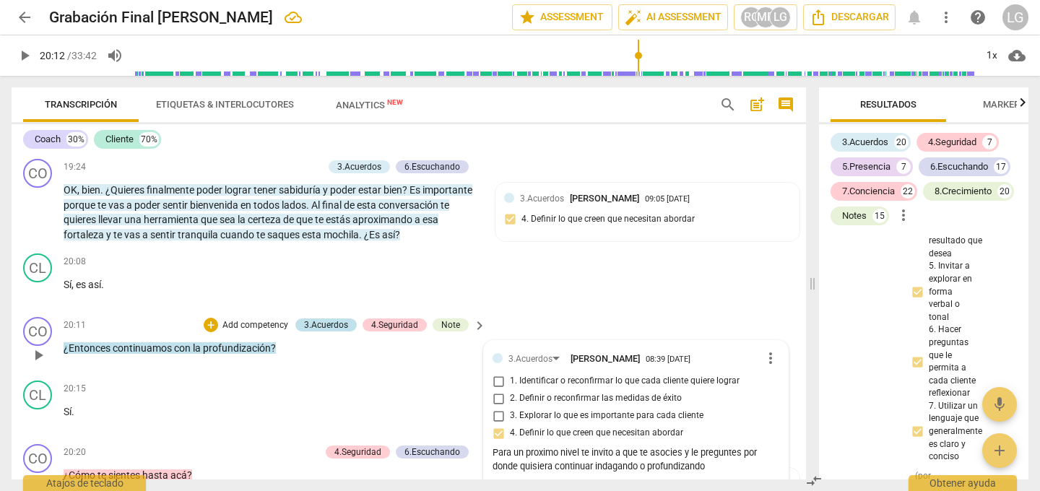
scroll to position [20853, 0]
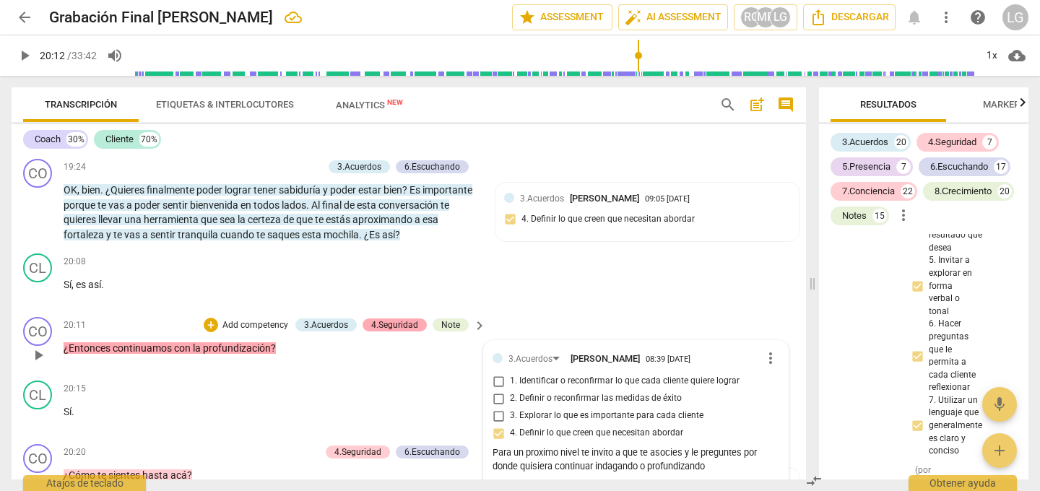
click at [383, 323] on div "4.Seguridad" at bounding box center [394, 324] width 47 height 13
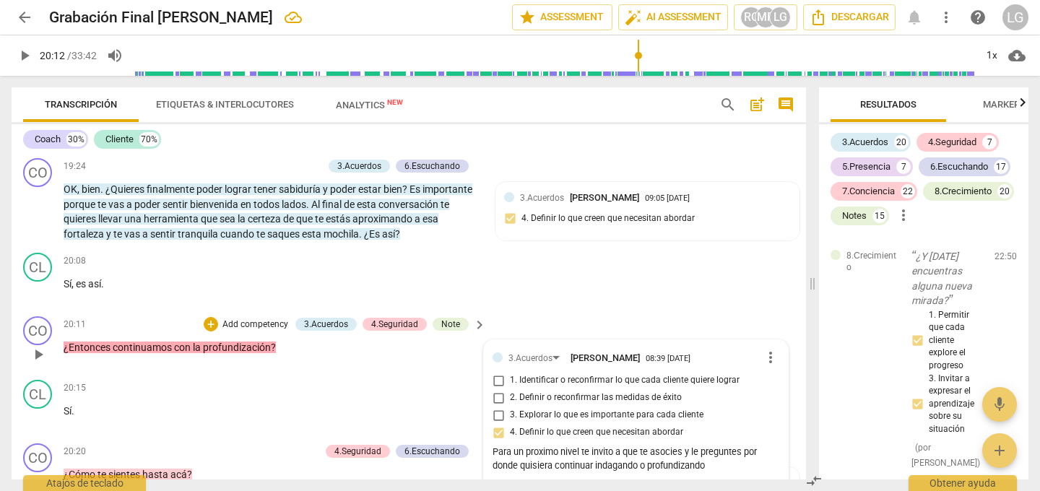
scroll to position [4055, 0]
click at [271, 323] on p "Add competency" at bounding box center [255, 325] width 69 height 13
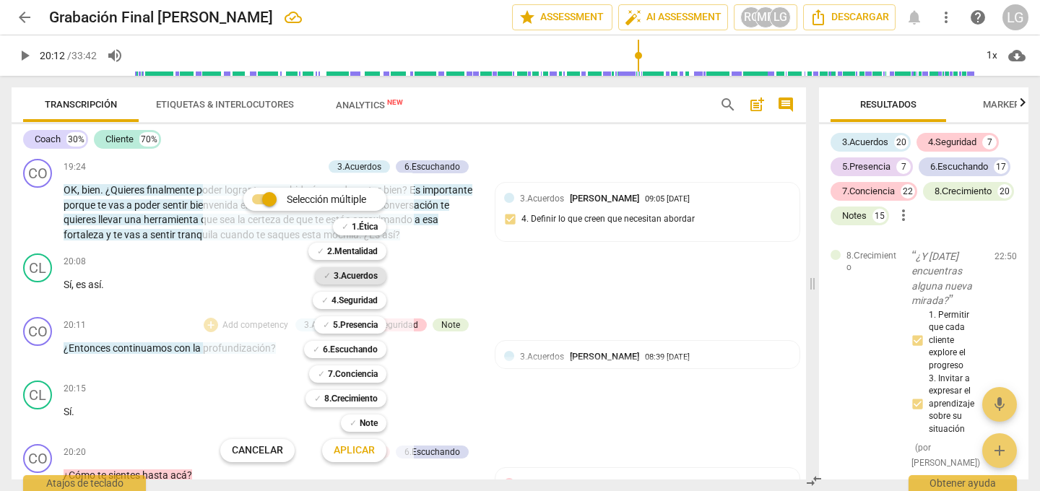
click at [344, 275] on b "3.Acuerdos" at bounding box center [356, 275] width 44 height 17
click at [350, 448] on span "Aplicar" at bounding box center [354, 450] width 41 height 14
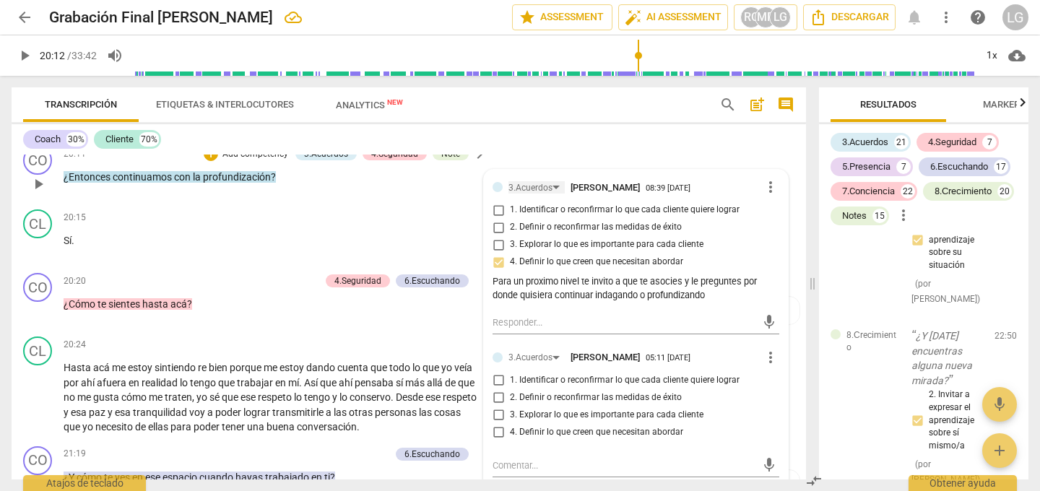
scroll to position [4233, 0]
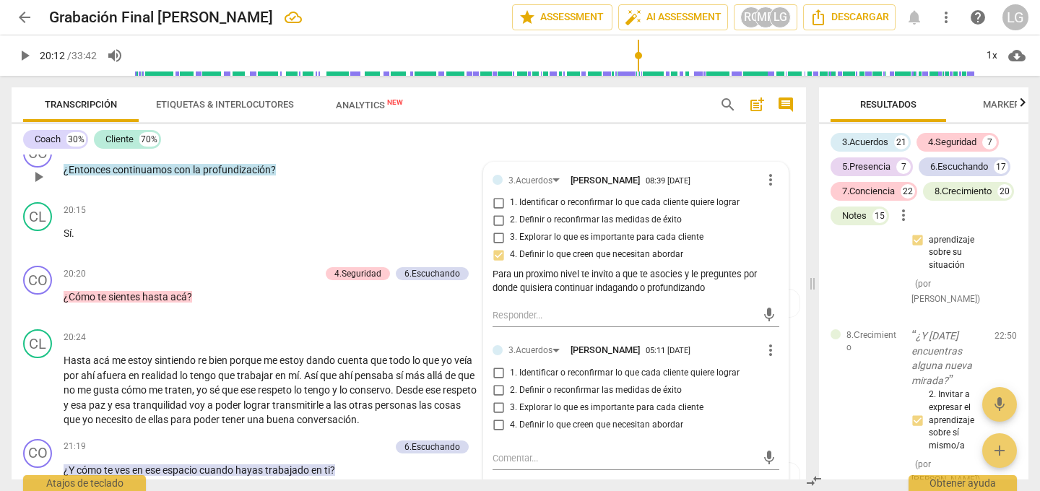
click at [495, 423] on input "4. Definir lo que creen que necesitan abordar" at bounding box center [498, 425] width 23 height 17
checkbox input "true"
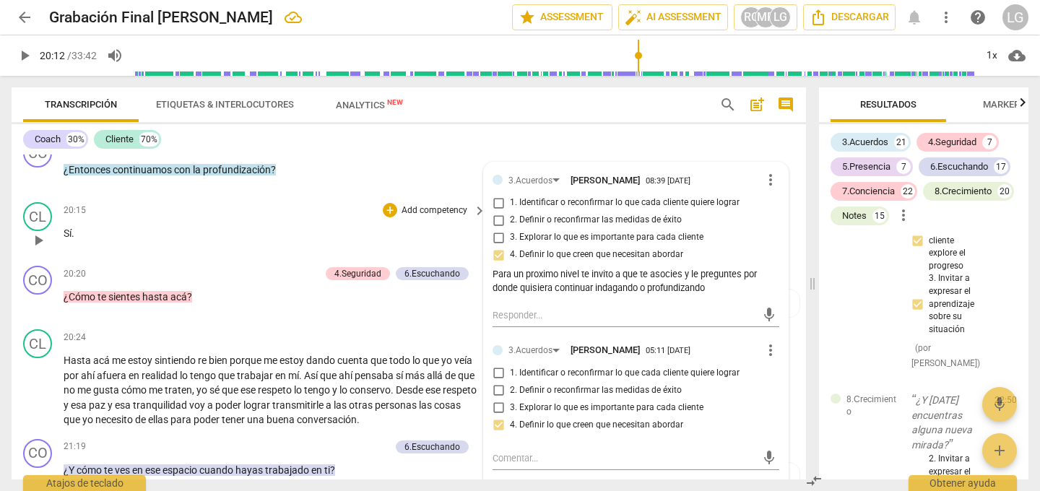
click at [284, 227] on p "Sí ." at bounding box center [271, 233] width 415 height 15
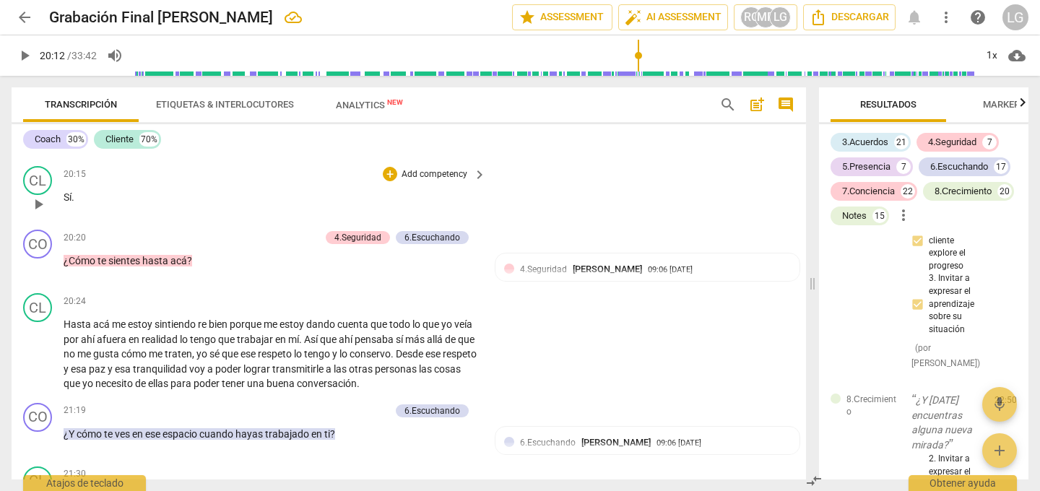
scroll to position [4275, 0]
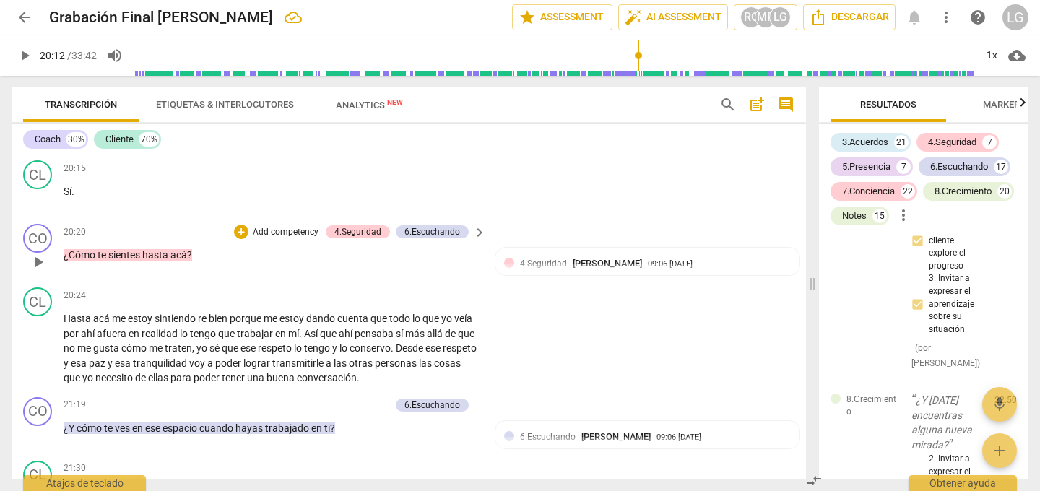
click at [261, 232] on p "Add competency" at bounding box center [285, 232] width 69 height 13
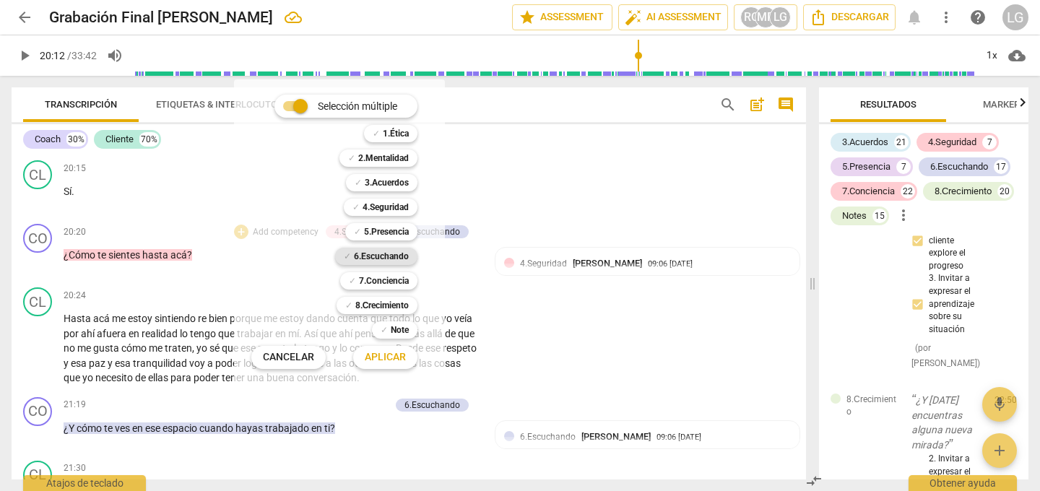
click at [370, 254] on b "6.Escuchando" at bounding box center [381, 256] width 55 height 17
click at [388, 354] on span "Aplicar" at bounding box center [385, 357] width 41 height 14
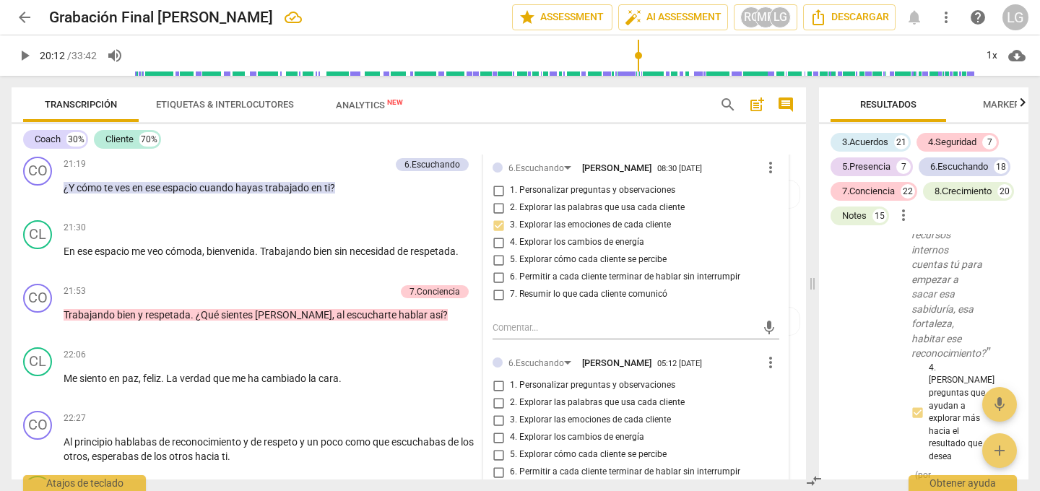
scroll to position [4517, 0]
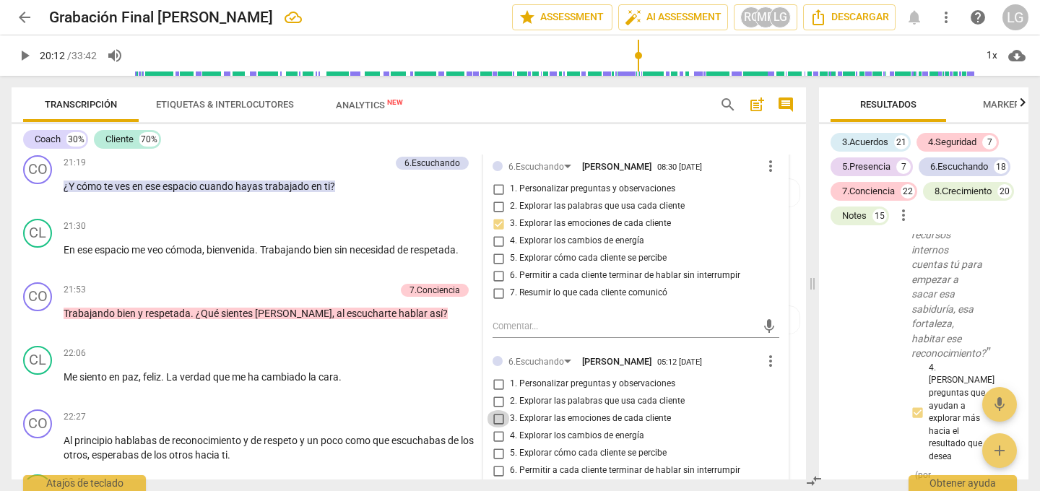
click at [498, 417] on input "3. Explorar las emociones de cada cliente" at bounding box center [498, 418] width 23 height 17
checkbox input "true"
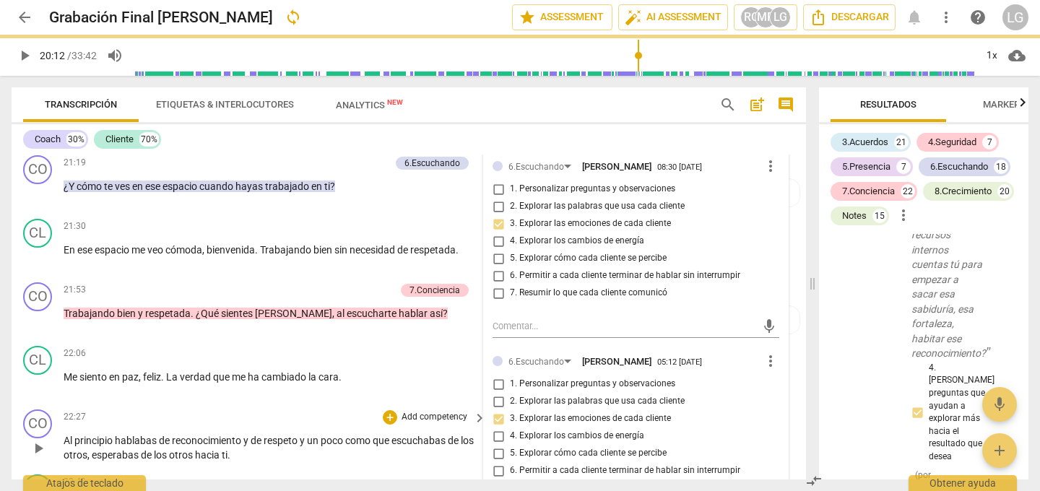
click at [448, 407] on div "CO play_arrow pause 22:27 + Add competency keyboard_arrow_right Al principio ha…" at bounding box center [409, 436] width 794 height 65
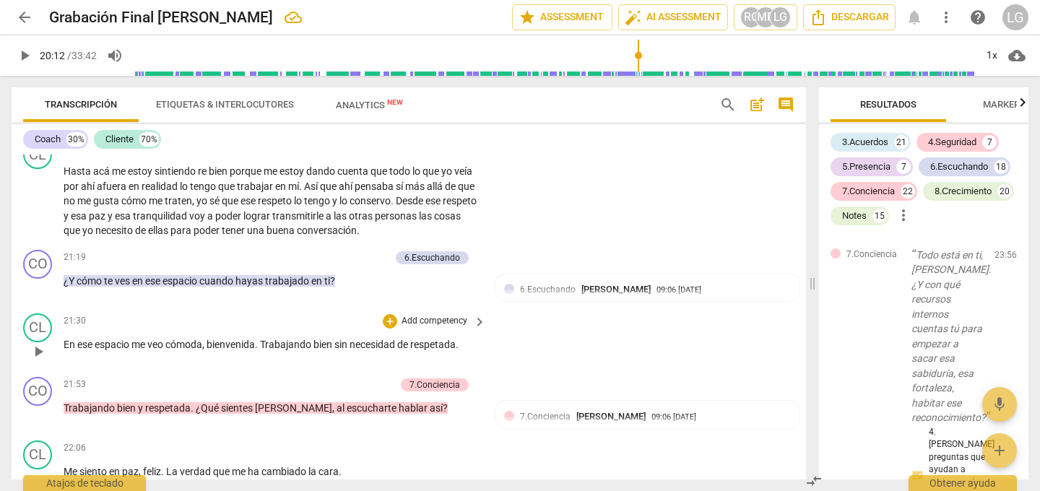
scroll to position [4431, 0]
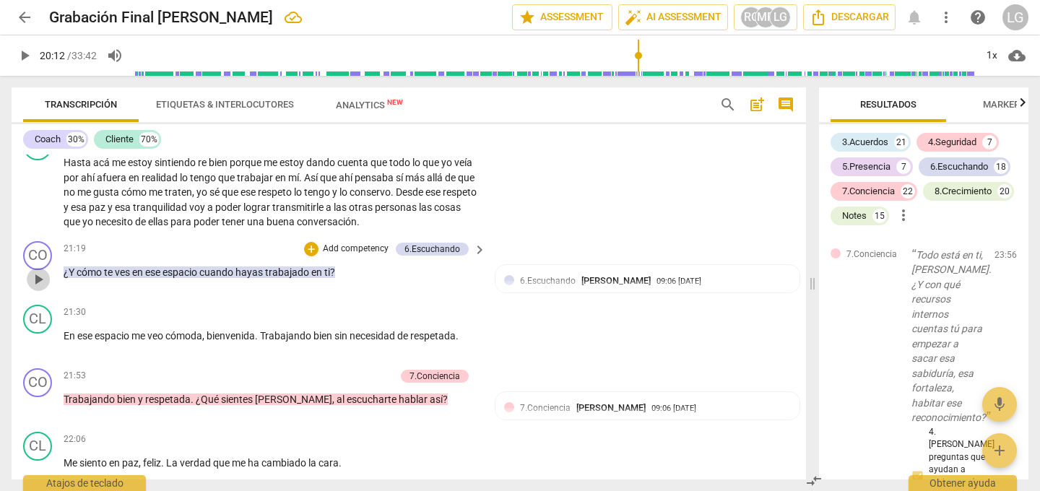
click at [40, 275] on span "play_arrow" at bounding box center [38, 279] width 17 height 17
click at [348, 248] on p "Add competency" at bounding box center [355, 249] width 69 height 13
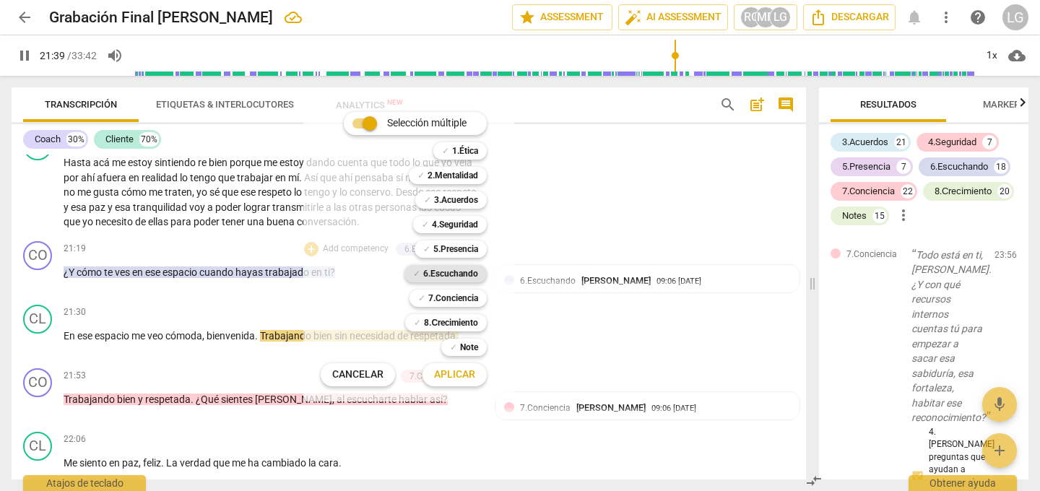
click at [440, 270] on b "6.Escuchando" at bounding box center [450, 273] width 55 height 17
click at [448, 373] on span "Aplicar" at bounding box center [454, 374] width 41 height 14
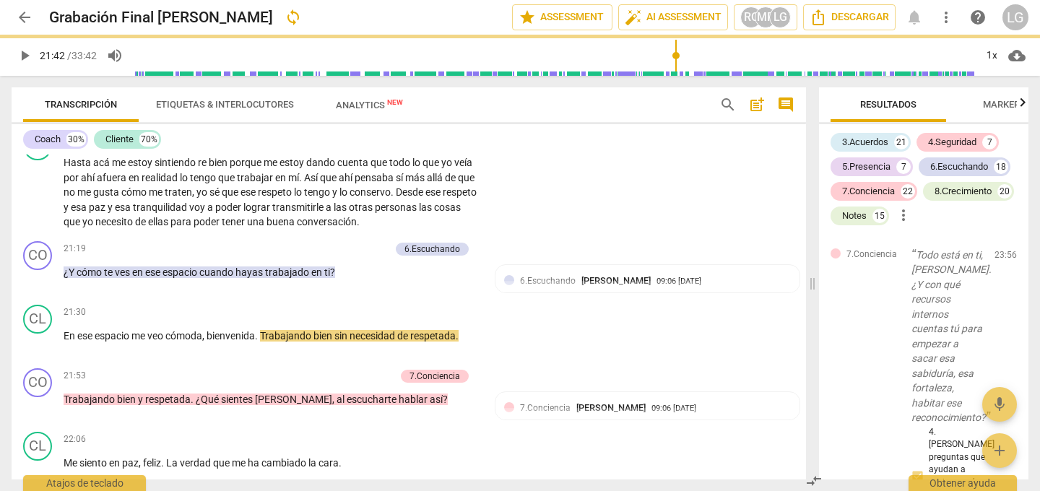
type input "1302"
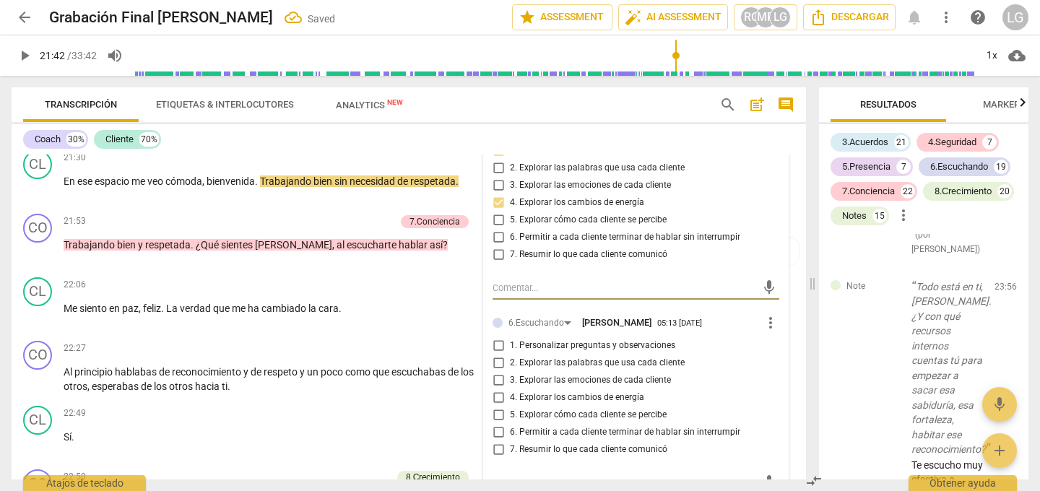
scroll to position [4607, 0]
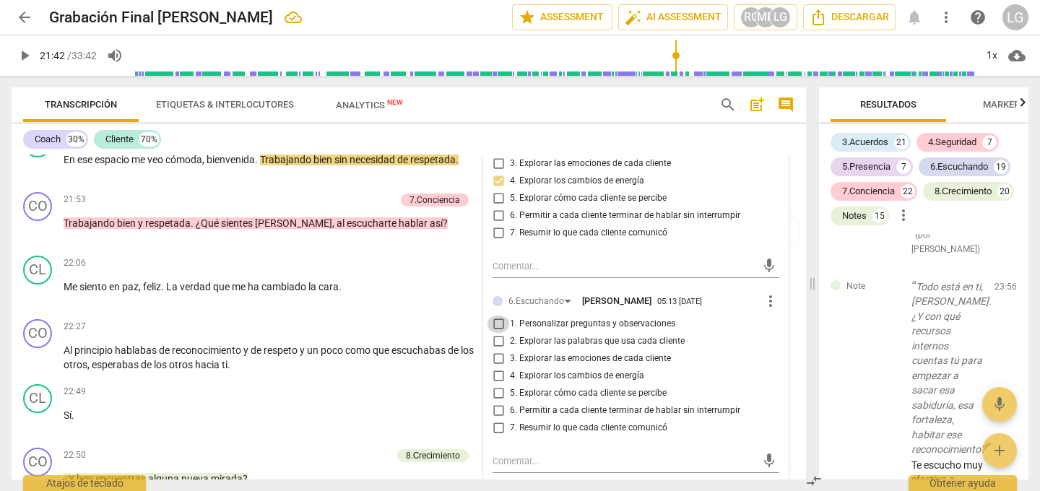
click at [495, 323] on input "1. Personalizar preguntas y observaciones" at bounding box center [498, 323] width 23 height 17
checkbox input "true"
click at [445, 421] on p "Sí ." at bounding box center [271, 415] width 415 height 15
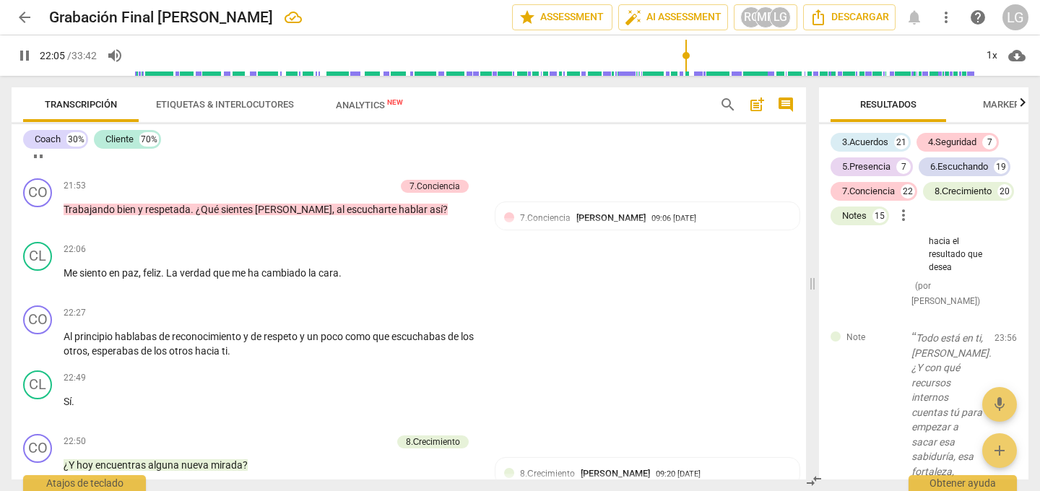
scroll to position [4630, 0]
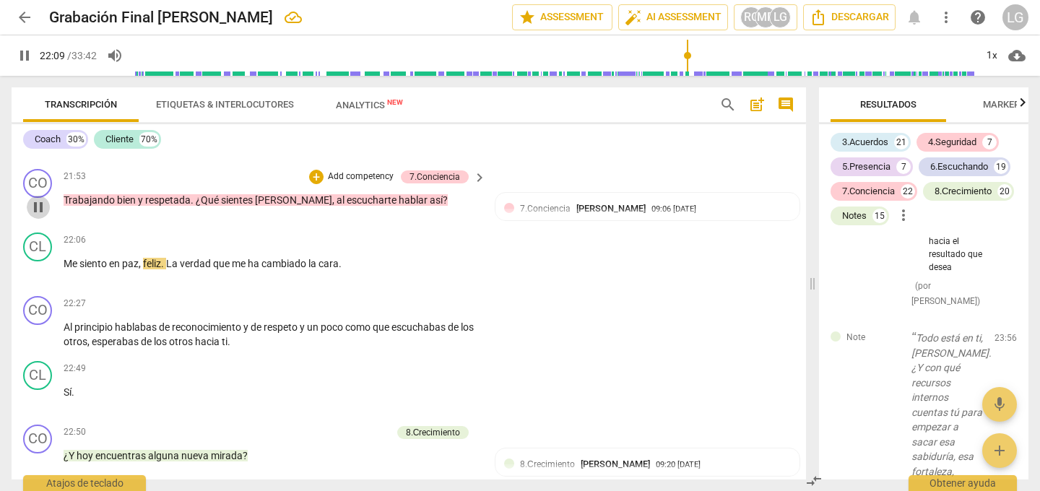
click at [41, 209] on span "pause" at bounding box center [38, 207] width 17 height 17
type input "1330"
click at [350, 176] on p "Add competency" at bounding box center [360, 176] width 69 height 13
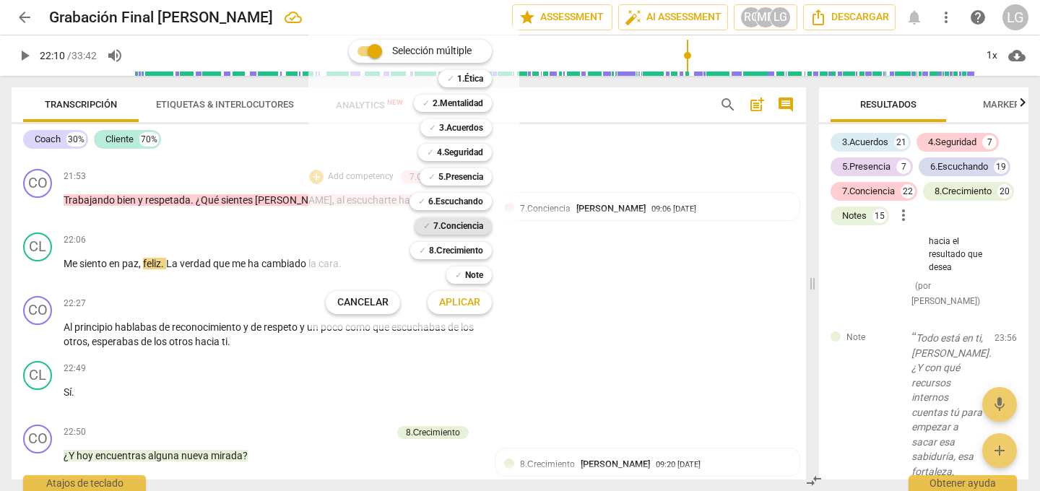
click at [453, 222] on b "7.Conciencia" at bounding box center [458, 225] width 50 height 17
click at [457, 300] on span "Aplicar" at bounding box center [459, 302] width 41 height 14
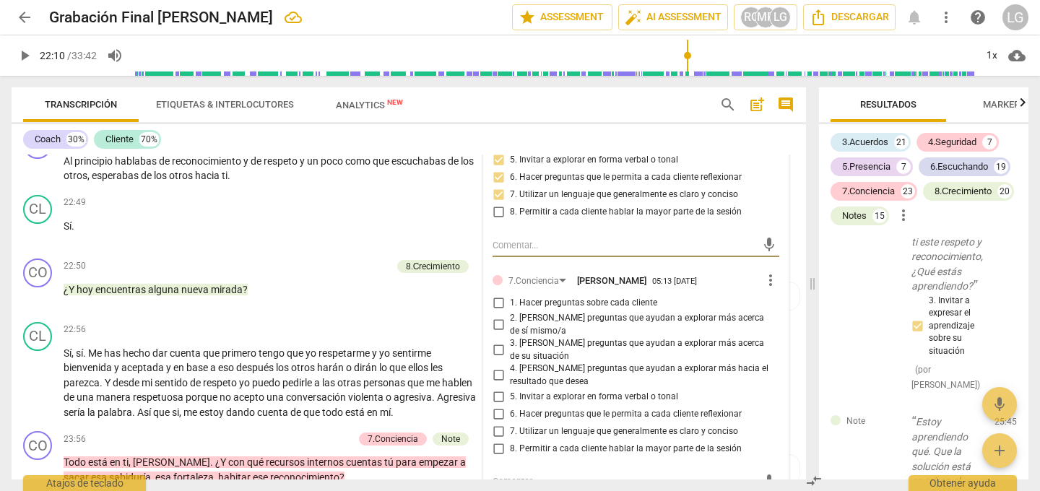
scroll to position [4798, 0]
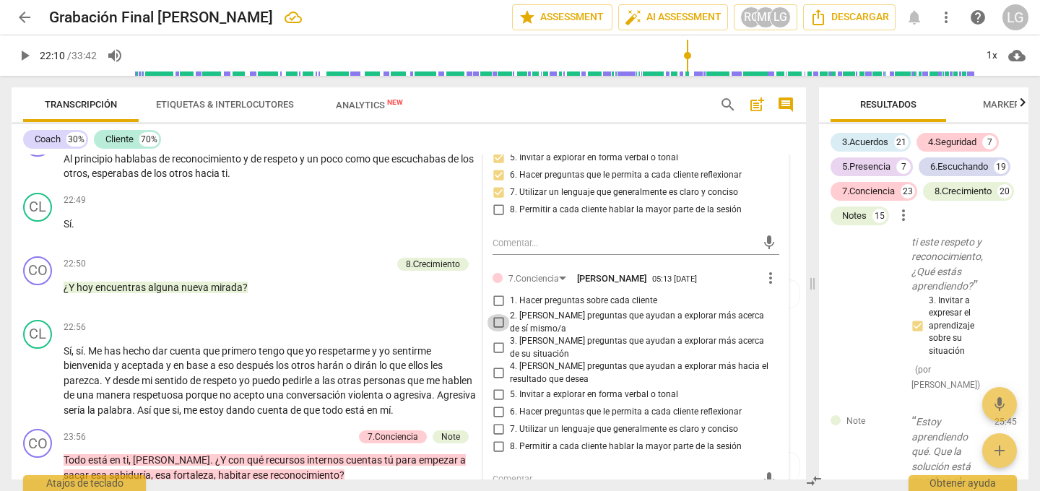
click at [495, 323] on input "2. [PERSON_NAME] preguntas que ayudan a explorar más acerca de sí mismo/a" at bounding box center [498, 322] width 23 height 17
checkbox input "true"
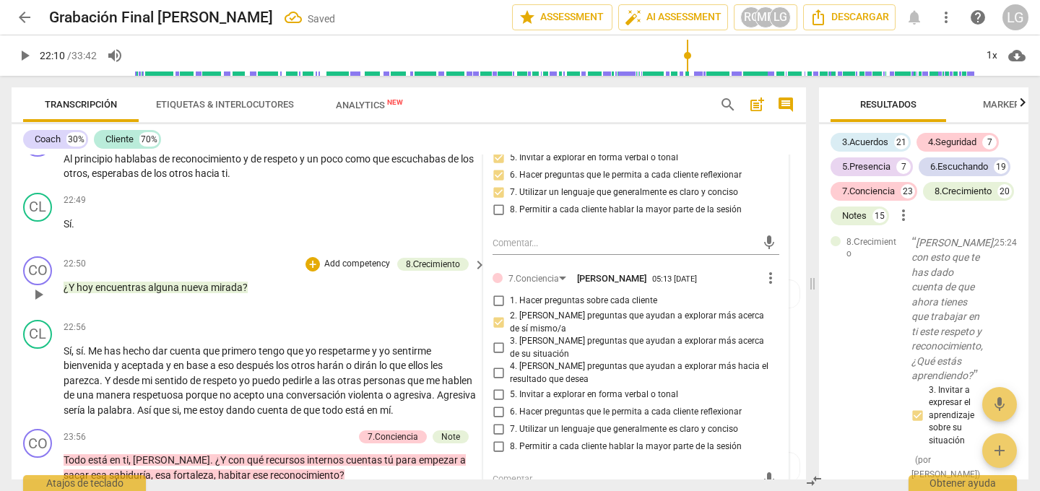
click at [455, 311] on div "CO play_arrow pause 22:50 + Add competency 8.Сrecimiento keyboard_arrow_right ¿…" at bounding box center [409, 283] width 794 height 64
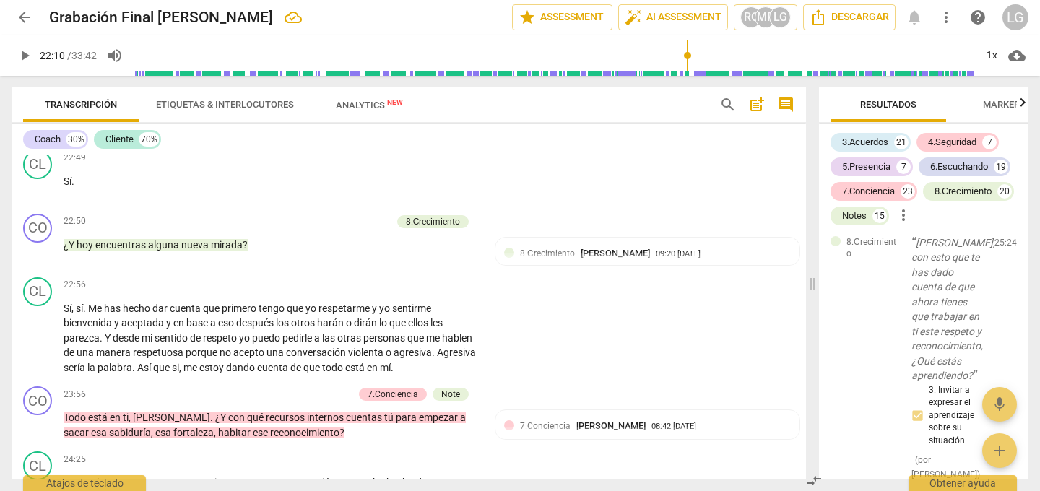
scroll to position [4851, 0]
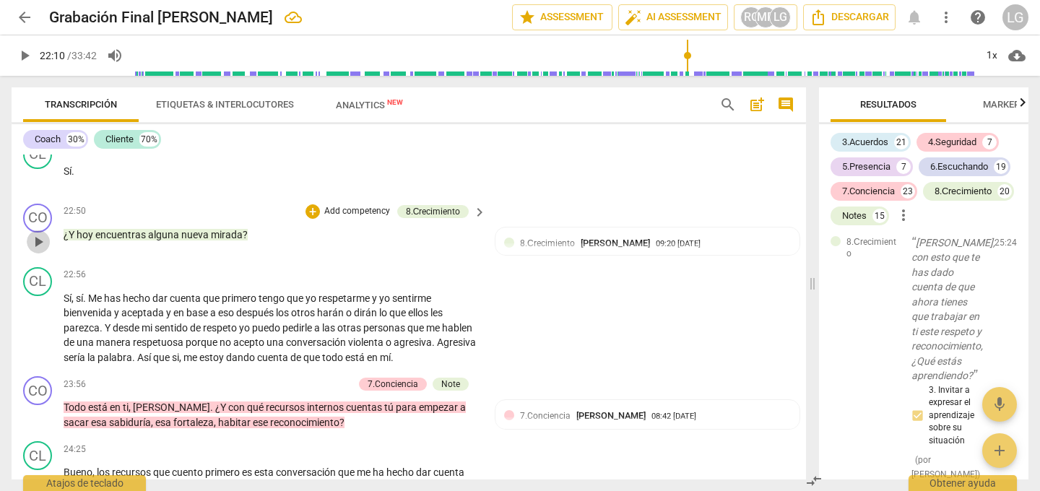
click at [38, 240] on span "play_arrow" at bounding box center [38, 241] width 17 height 17
click at [313, 211] on div "+" at bounding box center [312, 211] width 14 height 14
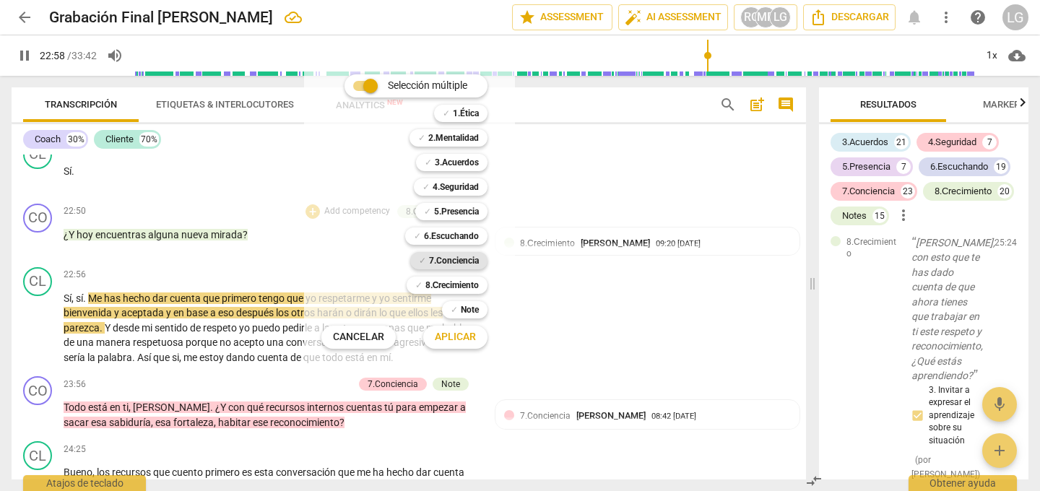
click at [447, 259] on b "7.Conciencia" at bounding box center [454, 260] width 50 height 17
click at [452, 337] on span "Aplicar" at bounding box center [455, 337] width 41 height 14
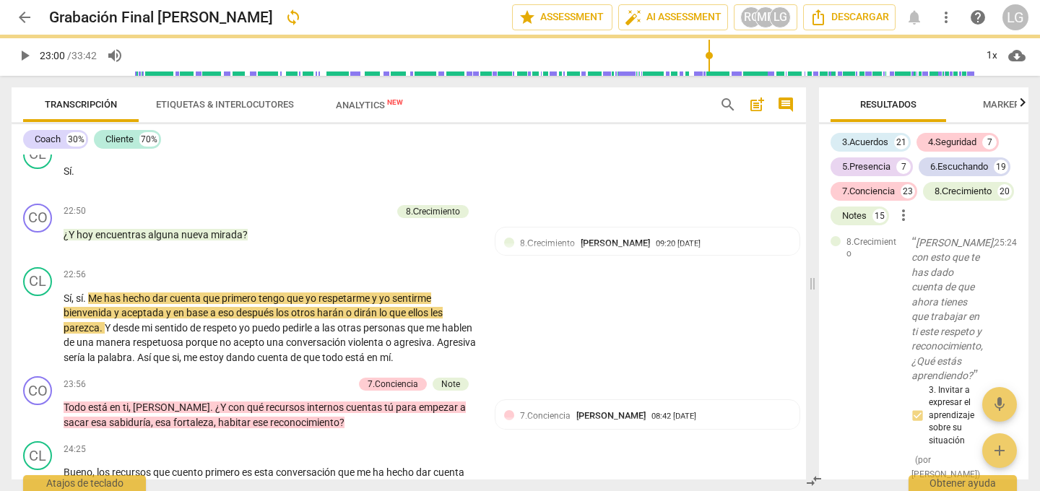
type input "1381"
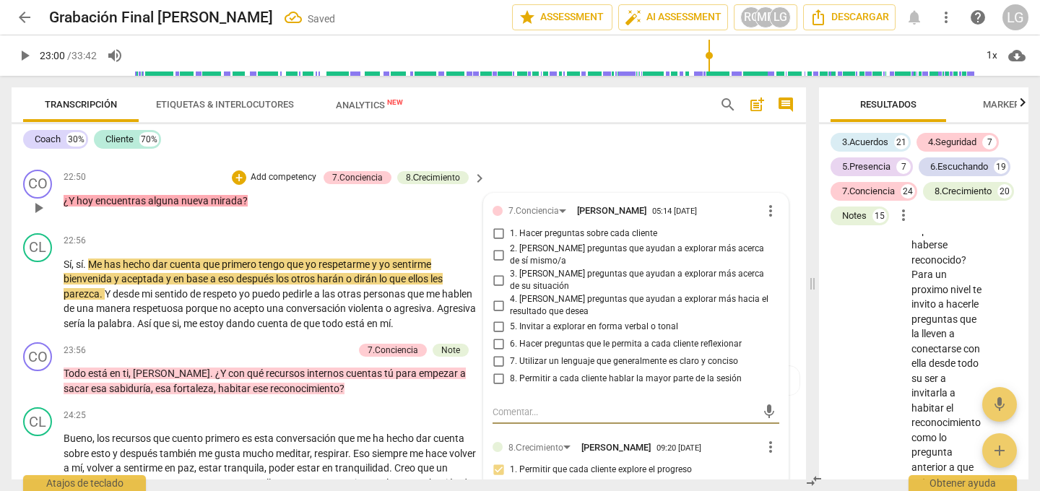
scroll to position [4887, 0]
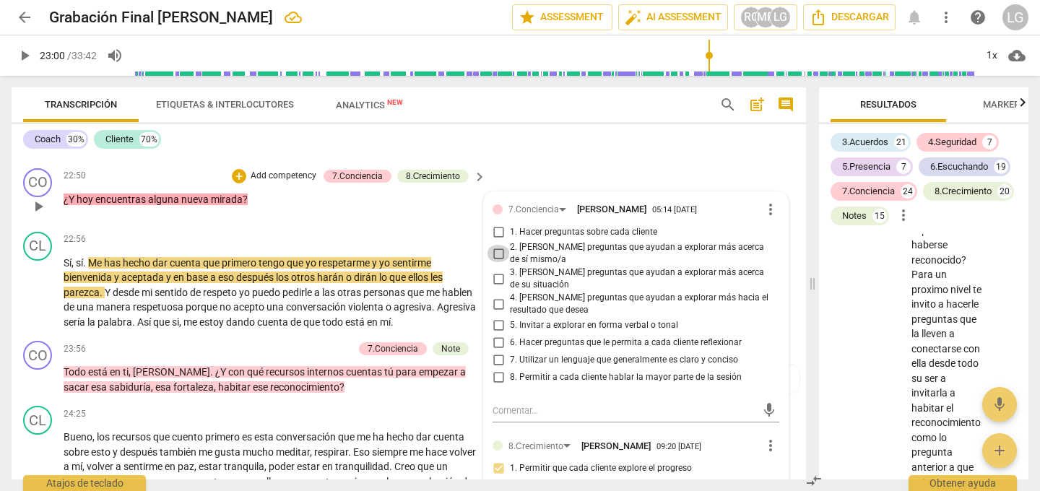
click at [497, 256] on input "2. [PERSON_NAME] preguntas que ayudan a explorar más acerca de sí mismo/a" at bounding box center [498, 253] width 23 height 17
checkbox input "true"
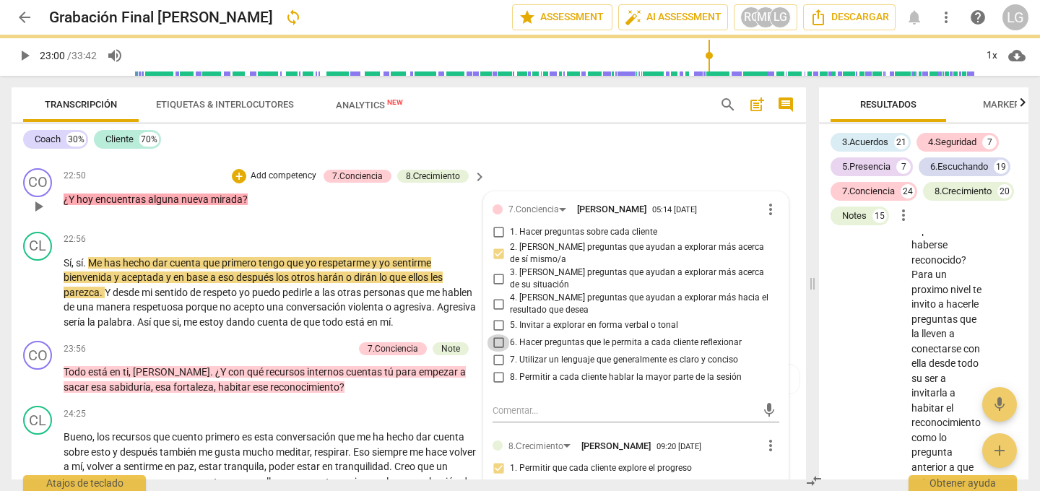
click at [498, 341] on input "6. Hacer preguntas que le permita a cada cliente reflexionar" at bounding box center [498, 342] width 23 height 17
checkbox input "true"
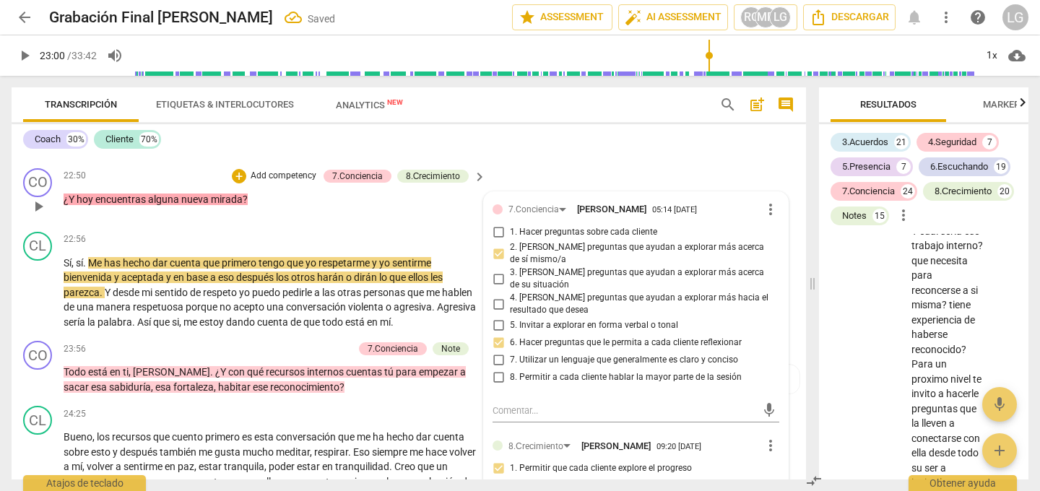
click at [497, 377] on input "8. Permitir a cada cliente hablar la mayor parte de la sesión" at bounding box center [498, 377] width 23 height 17
checkbox input "true"
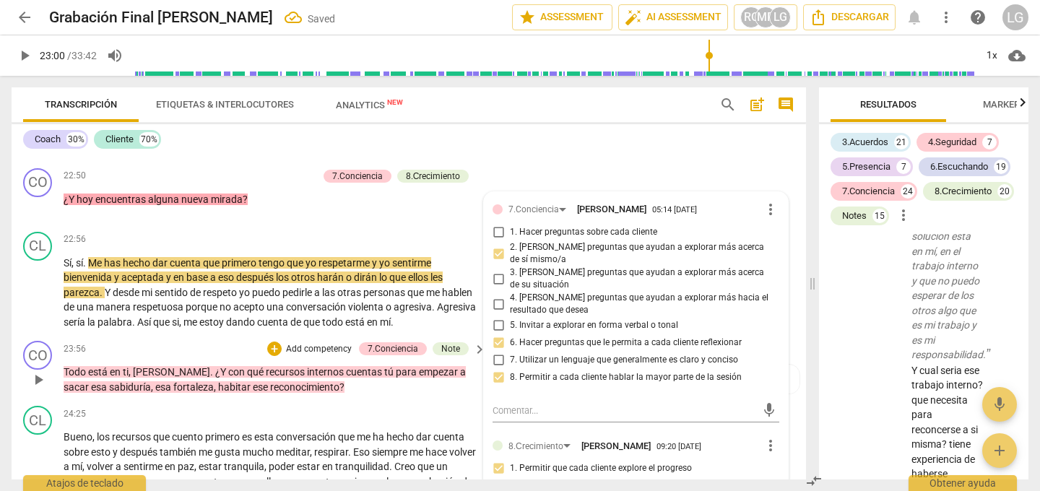
click at [469, 396] on div "CO play_arrow pause 23:56 + Add competency 7.Conciencia Note keyboard_arrow_rig…" at bounding box center [409, 367] width 794 height 65
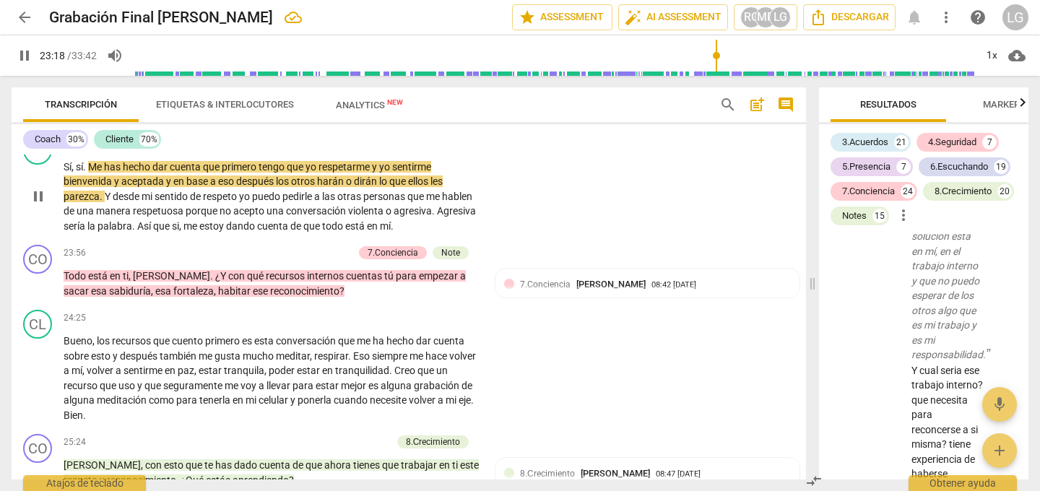
scroll to position [4985, 0]
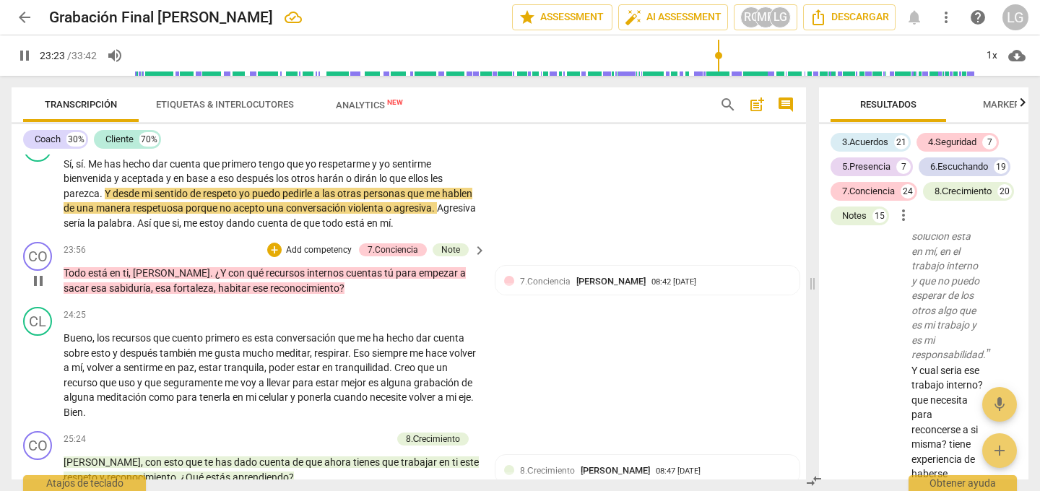
click at [40, 276] on span "pause" at bounding box center [38, 280] width 17 height 17
type input "1404"
click at [320, 245] on p "Add competency" at bounding box center [318, 250] width 69 height 13
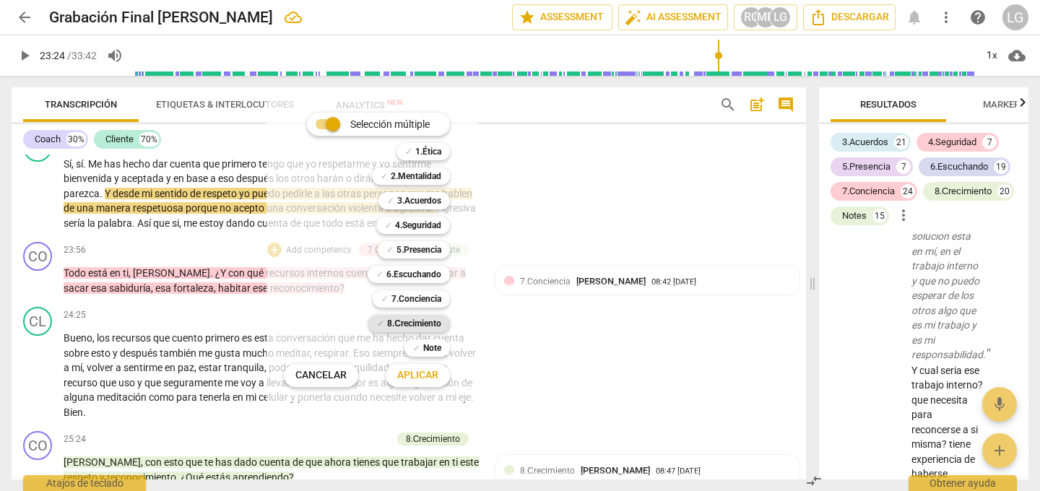
click at [404, 324] on b "8.Сrecimiento" at bounding box center [414, 323] width 54 height 17
click at [419, 376] on span "Aplicar" at bounding box center [417, 375] width 41 height 14
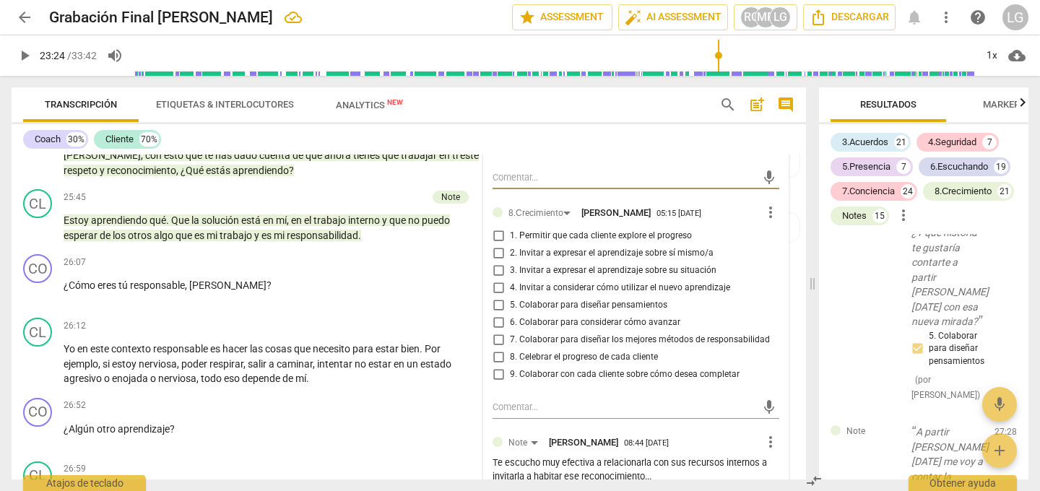
scroll to position [5291, 0]
click at [497, 322] on input "6. Colaborar para considerar cómo avanzar" at bounding box center [498, 323] width 23 height 17
checkbox input "true"
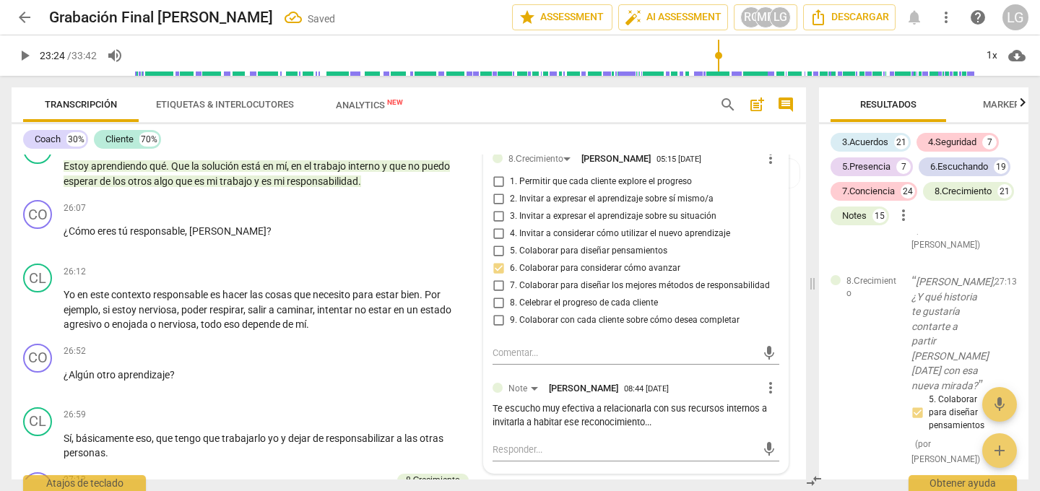
scroll to position [5347, 0]
click at [544, 331] on div "8.Сrecimiento [PERSON_NAME] 05:15 [DATE] more_vert 1. Permitir que cada cliente…" at bounding box center [635, 242] width 287 height 186
click at [329, 238] on div "26:07 + Add competency keyboard_arrow_right ¿Cómo eres tú responsable , [PERSON…" at bounding box center [276, 225] width 424 height 52
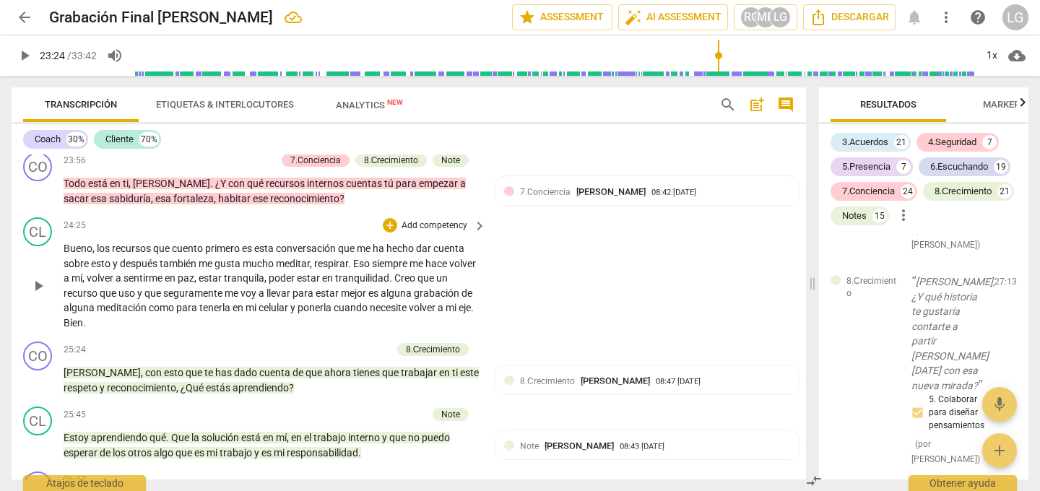
scroll to position [5079, 0]
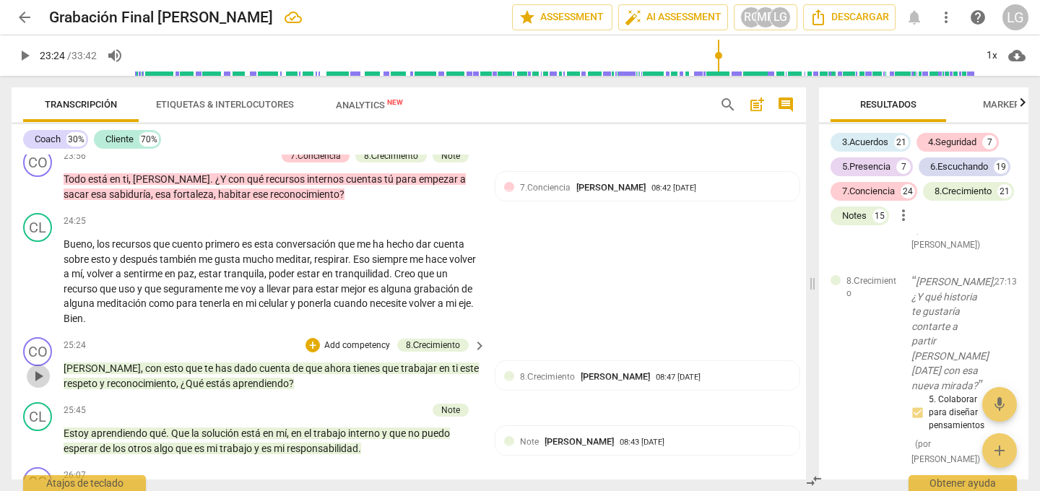
click at [40, 373] on span "play_arrow" at bounding box center [38, 375] width 17 height 17
click at [341, 346] on p "Add competency" at bounding box center [357, 345] width 69 height 13
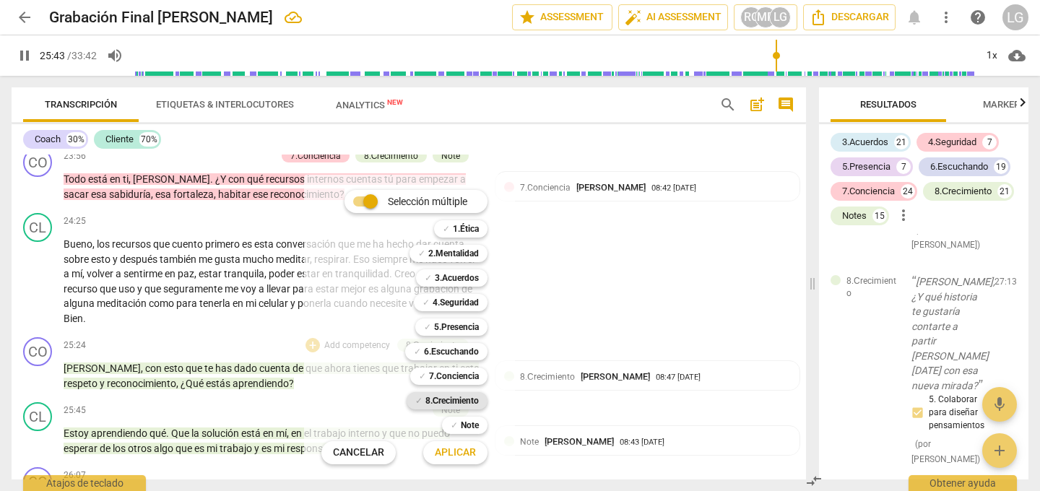
click at [453, 398] on b "8.Сrecimiento" at bounding box center [452, 400] width 54 height 17
click at [447, 452] on span "Aplicar" at bounding box center [455, 452] width 41 height 14
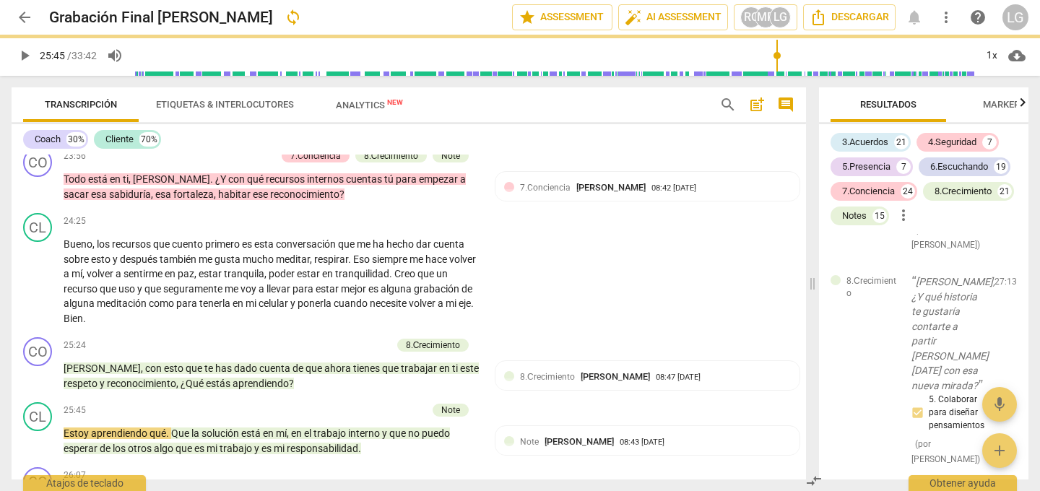
type input "1546"
click at [433, 409] on span "Aplicar" at bounding box center [417, 405] width 31 height 8
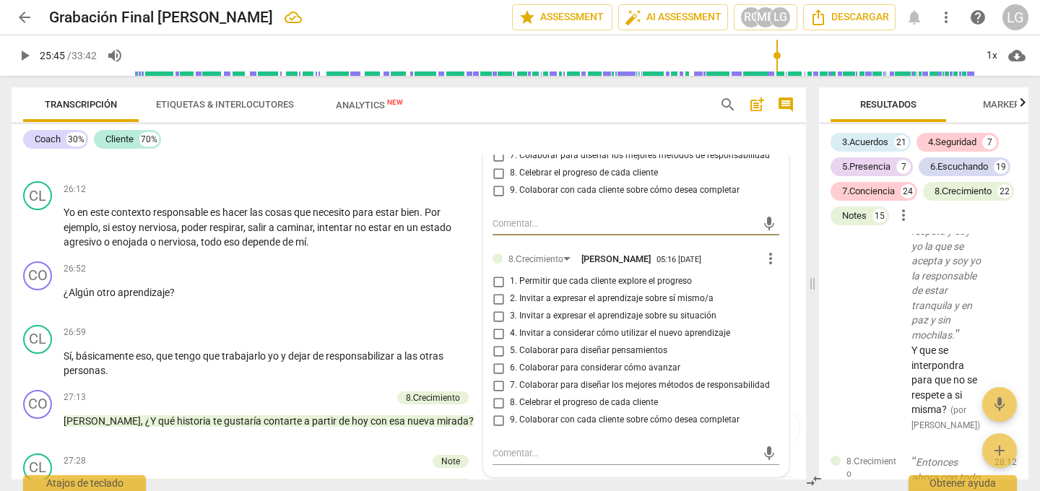
scroll to position [5432, 0]
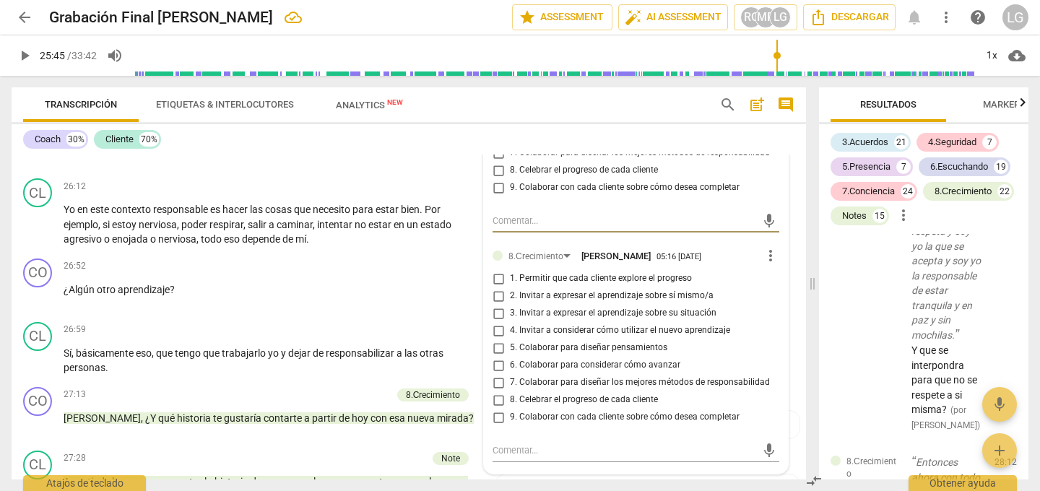
click at [496, 291] on input "2. Invitar a expresar el aprendizaje sobre sí mismo/a" at bounding box center [498, 295] width 23 height 17
checkbox input "true"
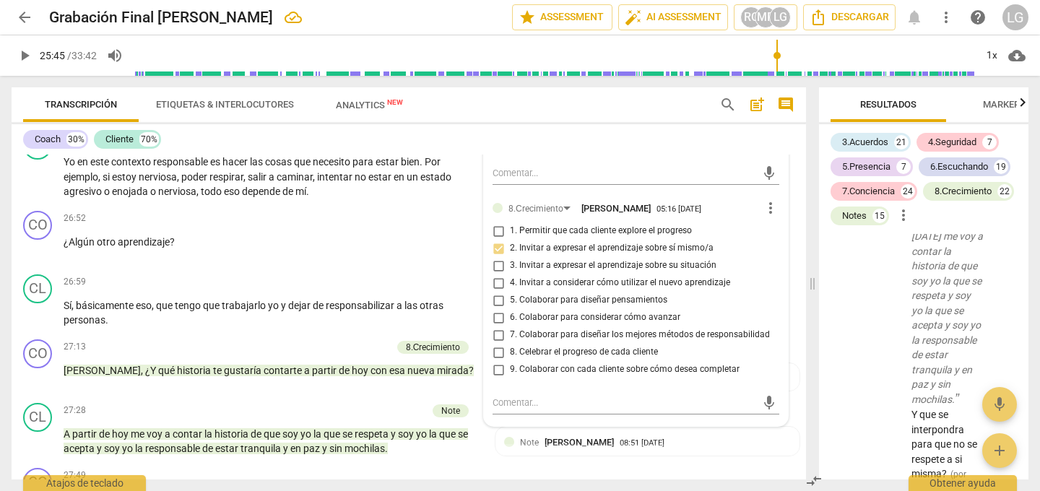
scroll to position [5481, 0]
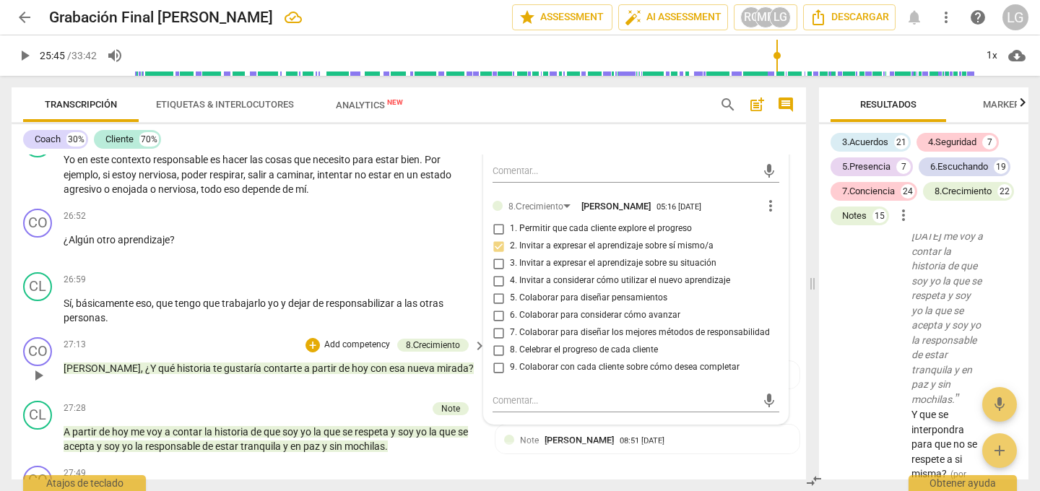
click at [471, 384] on div "27:13 + Add competency 8.Сrecimiento keyboard_arrow_right [PERSON_NAME] , ¿Y qu…" at bounding box center [276, 363] width 424 height 52
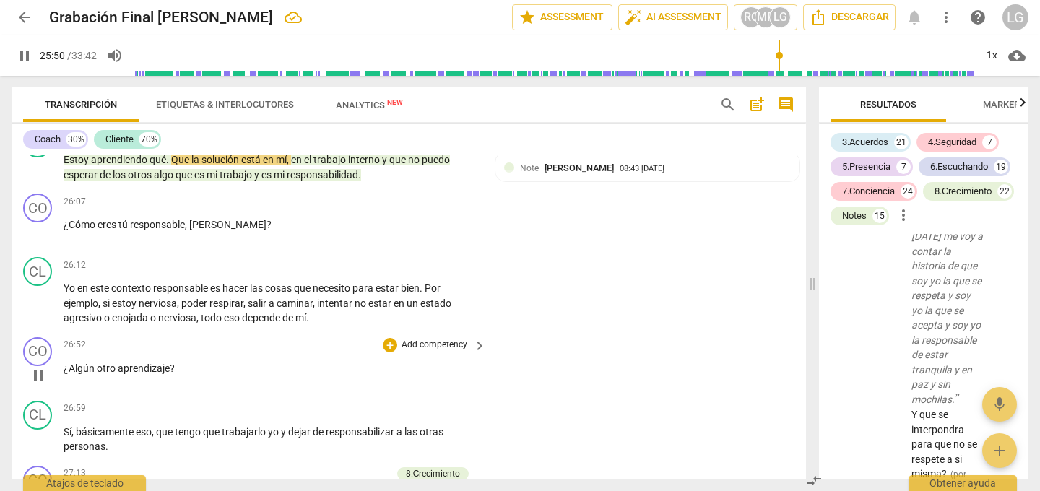
scroll to position [5354, 0]
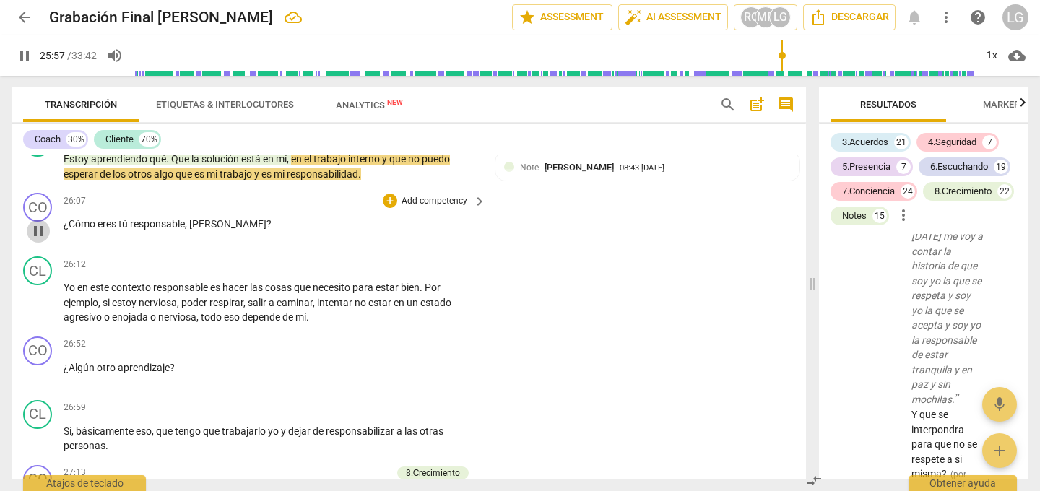
click at [43, 230] on span "pause" at bounding box center [38, 230] width 17 height 17
type input "1558"
click at [411, 201] on p "Add competency" at bounding box center [434, 201] width 69 height 13
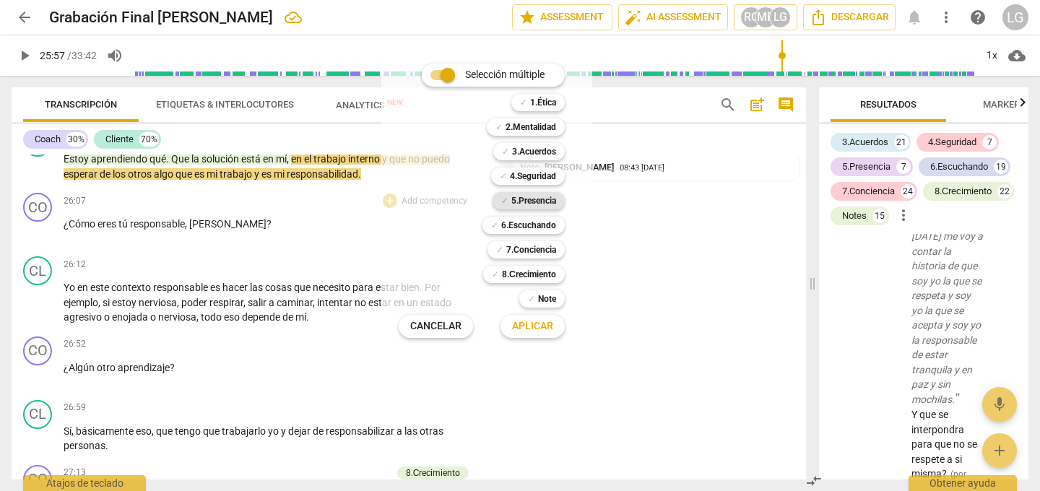
click at [521, 201] on b "5.Presencia" at bounding box center [533, 200] width 45 height 17
click at [526, 328] on span "Aplicar" at bounding box center [532, 326] width 41 height 14
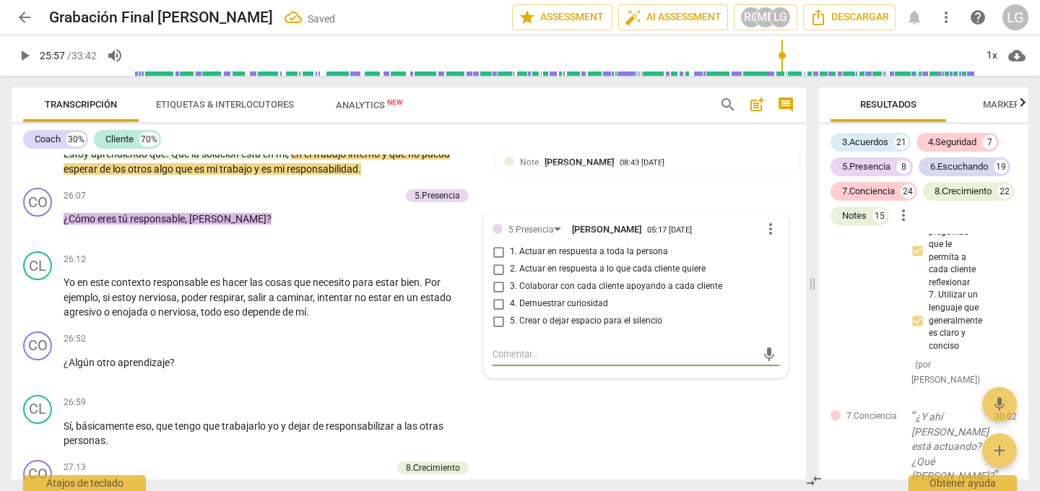
scroll to position [5359, 0]
click at [492, 300] on input "4. Demuestrar curiosidad" at bounding box center [498, 303] width 23 height 17
checkbox input "true"
click at [447, 315] on p "Yo en este contexto responsable es hacer las cosas que necesito para estar bien…" at bounding box center [271, 296] width 415 height 45
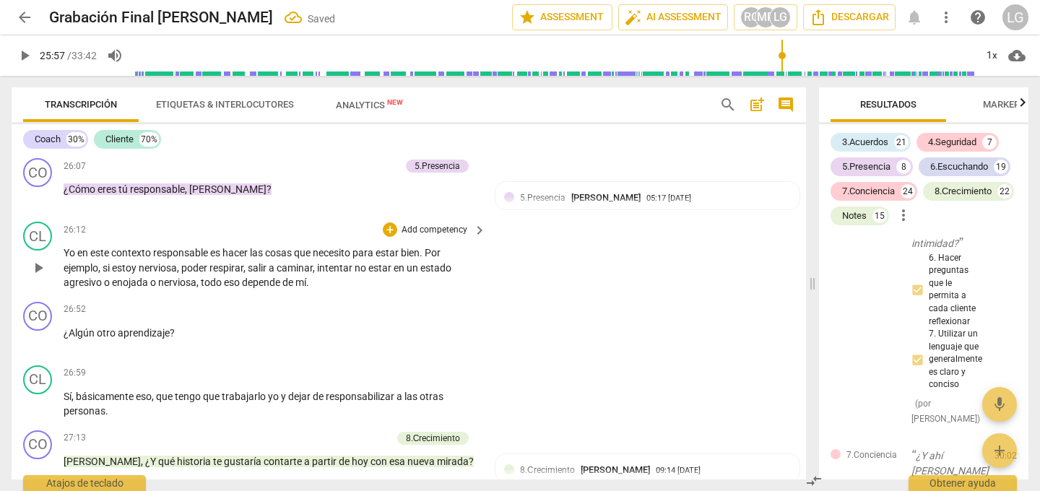
scroll to position [5407, 0]
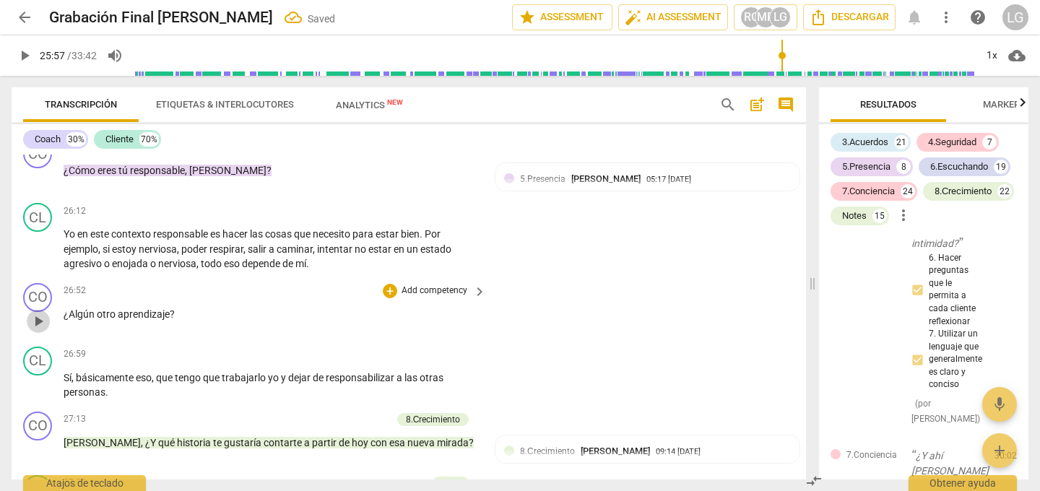
click at [42, 319] on span "play_arrow" at bounding box center [38, 321] width 17 height 17
click at [400, 287] on p "Add competency" at bounding box center [434, 290] width 69 height 13
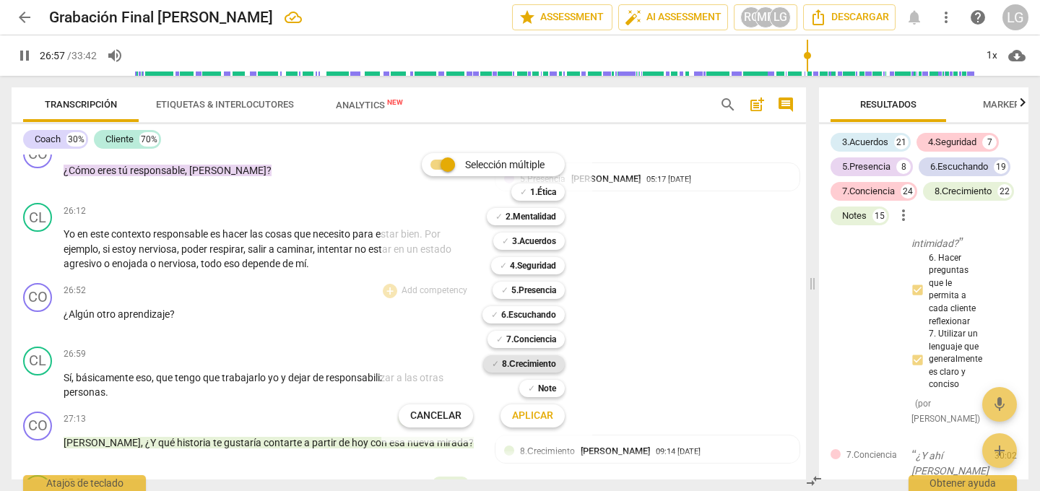
click at [520, 364] on b "8.Сrecimiento" at bounding box center [529, 363] width 54 height 17
click at [520, 419] on span "Aplicar" at bounding box center [532, 416] width 41 height 14
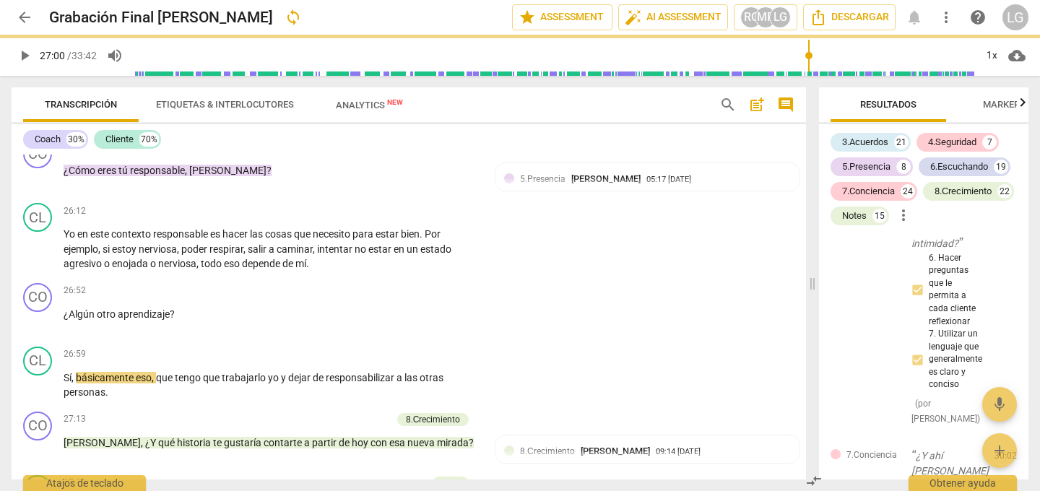
type input "1621"
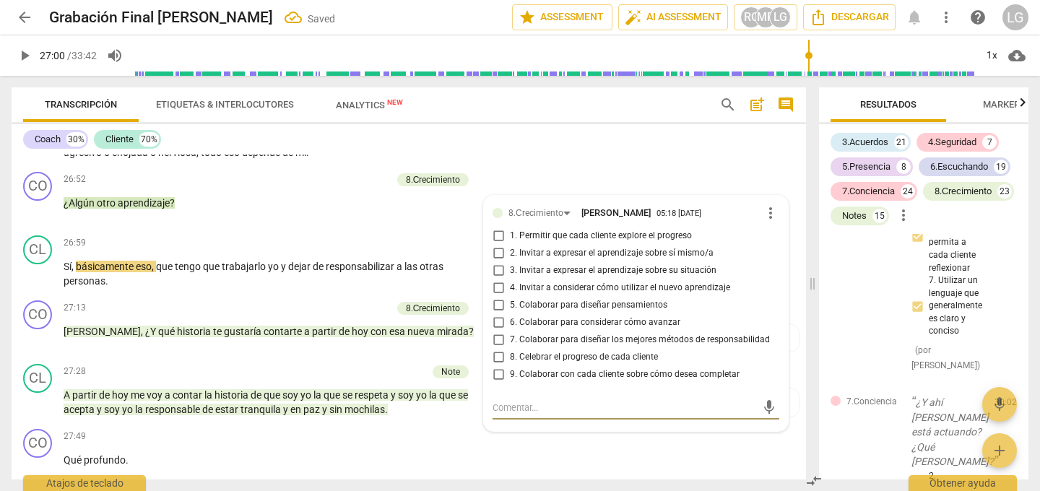
scroll to position [5520, 0]
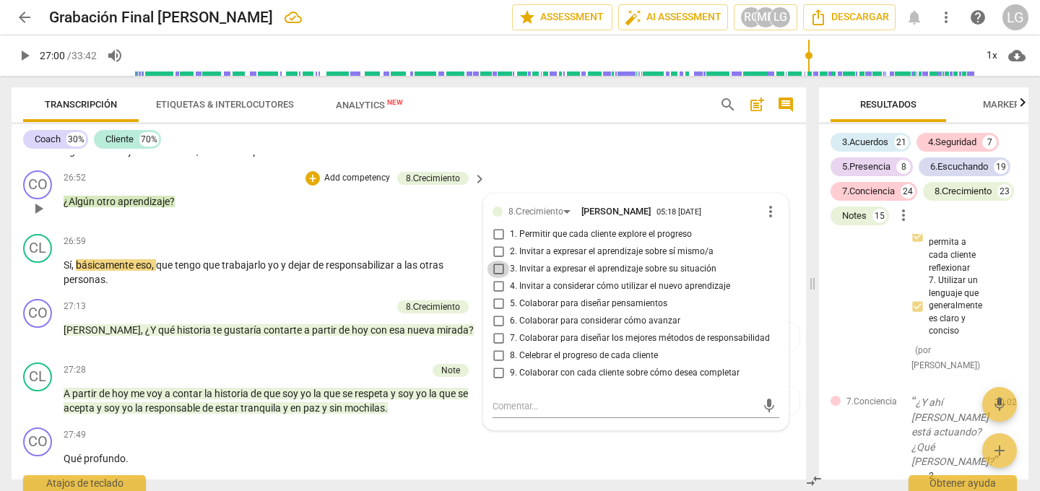
click at [496, 269] on input "3. Invitar a expresar el aprendizaje sobre su situación" at bounding box center [498, 269] width 23 height 17
checkbox input "true"
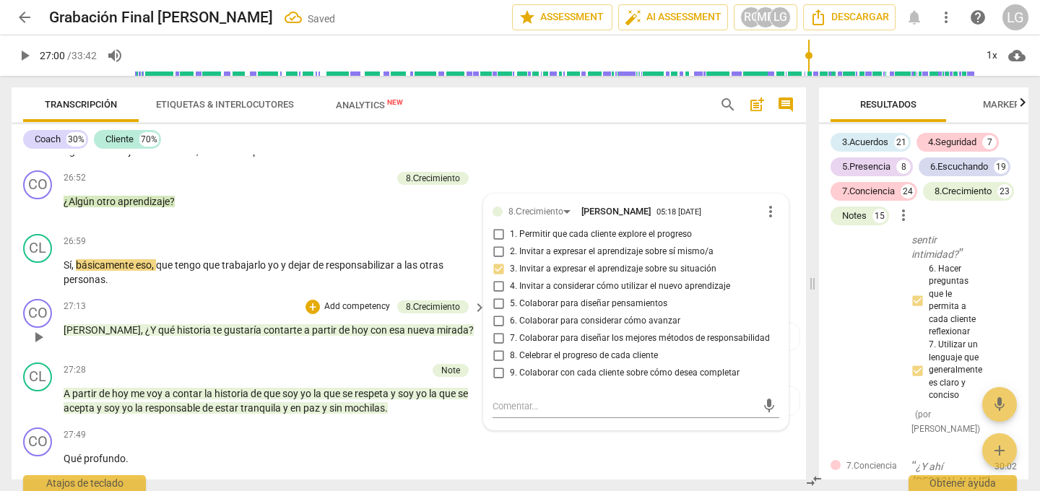
click at [352, 294] on div "CO play_arrow pause 27:13 + Add competency 8.Сrecimiento keyboard_arrow_right […" at bounding box center [409, 325] width 794 height 64
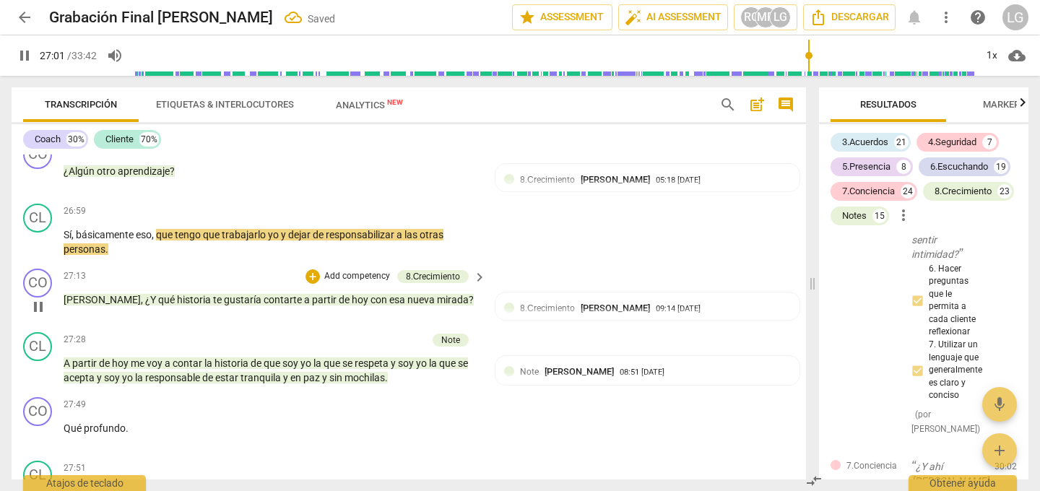
scroll to position [5552, 0]
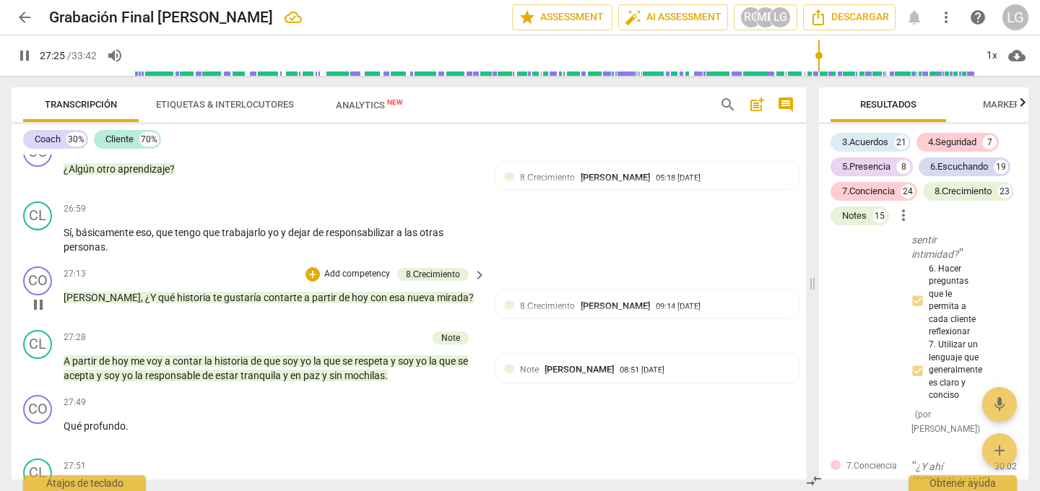
click at [51, 297] on div "play_arrow pause" at bounding box center [45, 304] width 37 height 19
click at [46, 302] on span "pause" at bounding box center [38, 304] width 17 height 17
type input "1647"
click at [359, 274] on p "Add competency" at bounding box center [357, 274] width 69 height 13
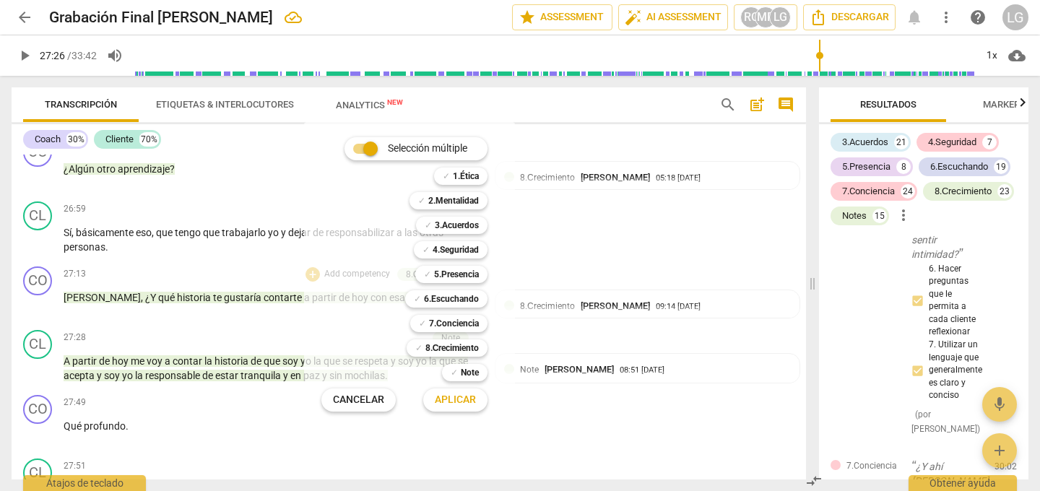
click at [169, 415] on div at bounding box center [520, 245] width 1040 height 491
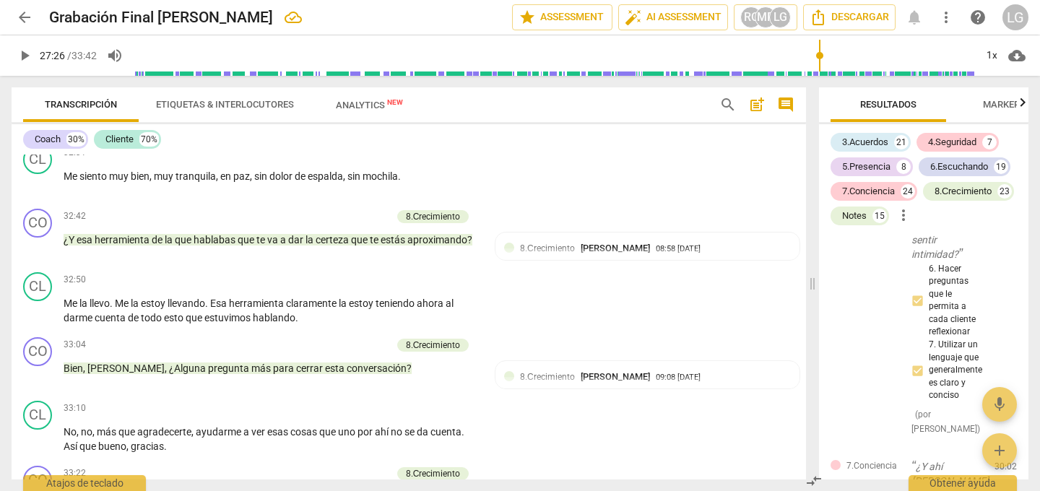
scroll to position [7388, 0]
